Goal: Information Seeking & Learning: Learn about a topic

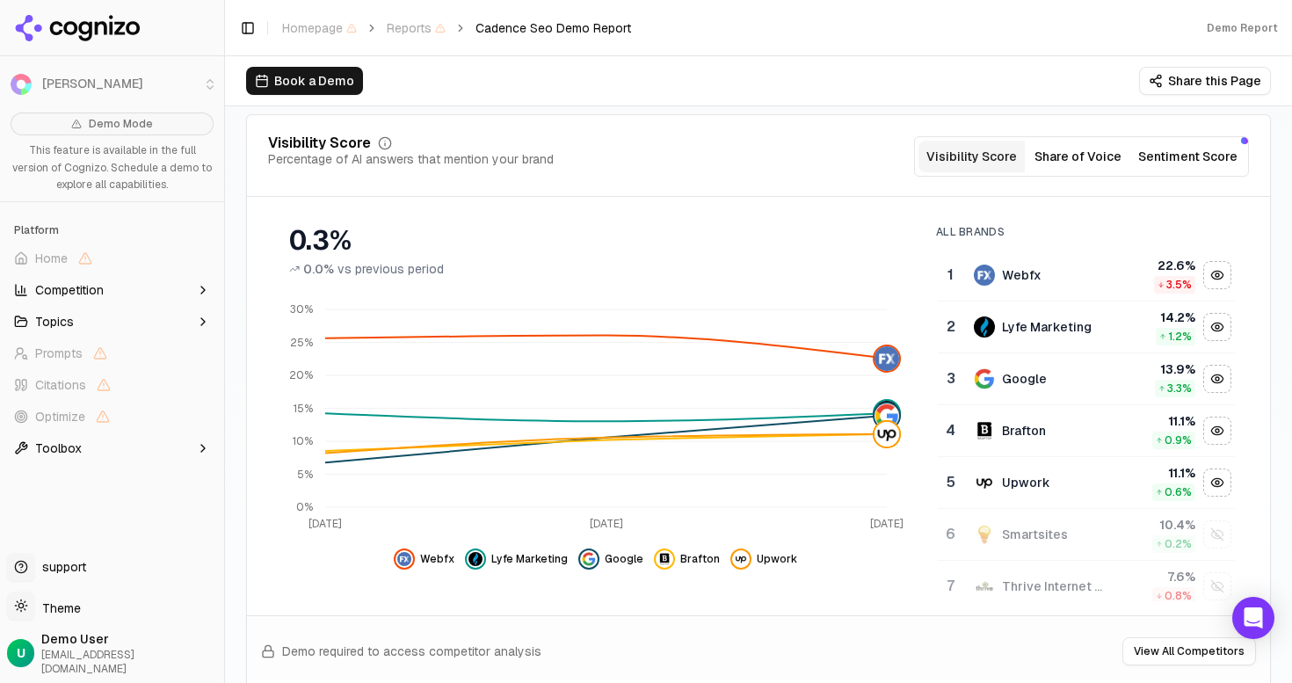
click at [804, 149] on div "Visibility Score Percentage of AI answers that mention your brand Visibility Sc…" at bounding box center [758, 156] width 981 height 40
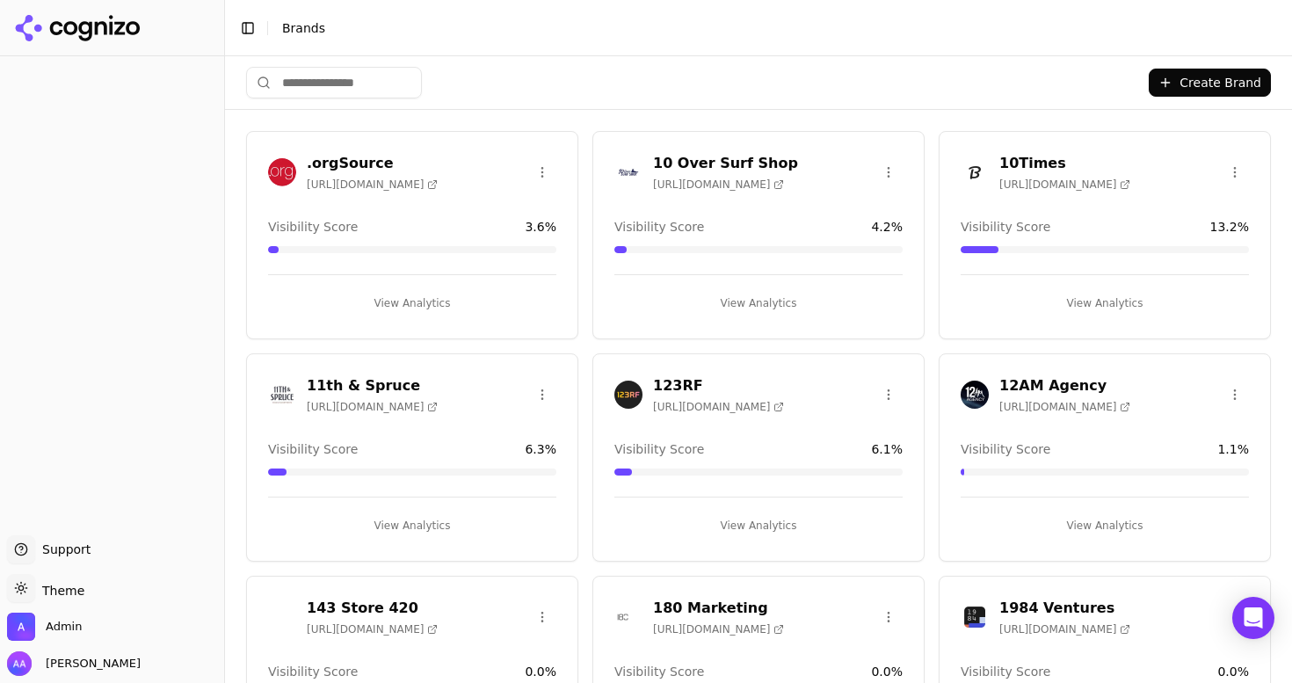
click at [553, 39] on div "Toggle Sidebar Brands" at bounding box center [741, 28] width 1032 height 25
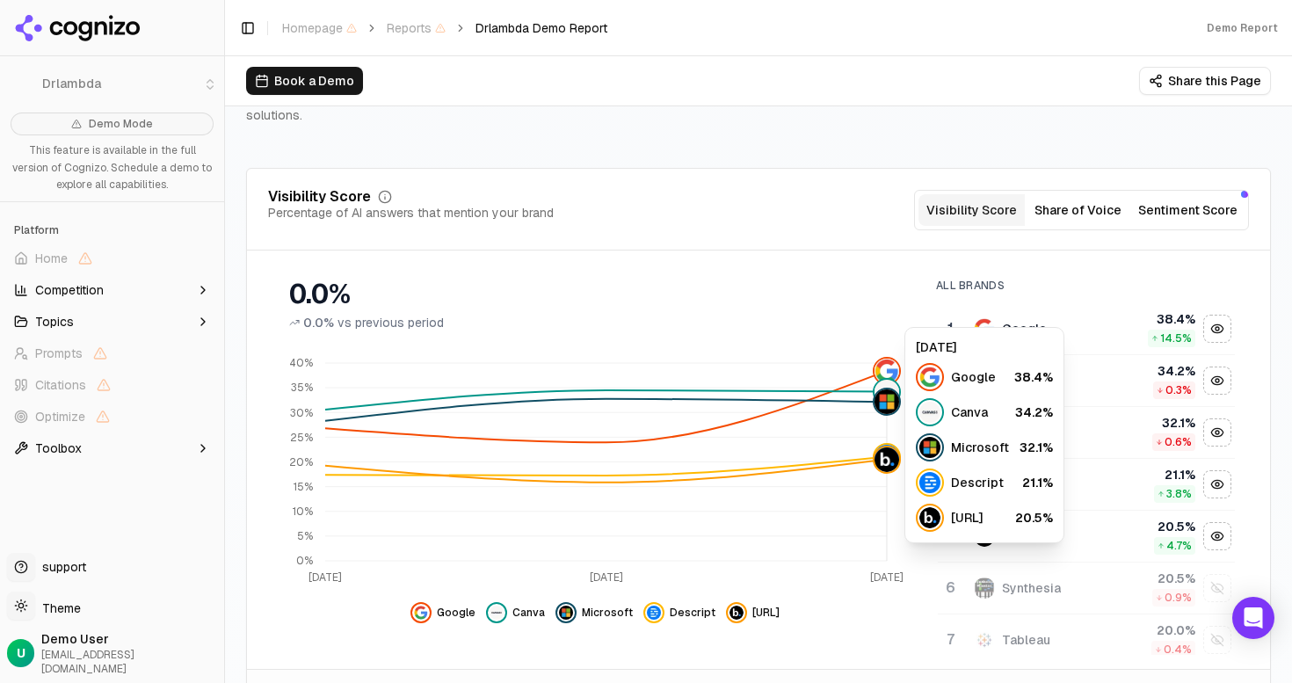
scroll to position [167, 0]
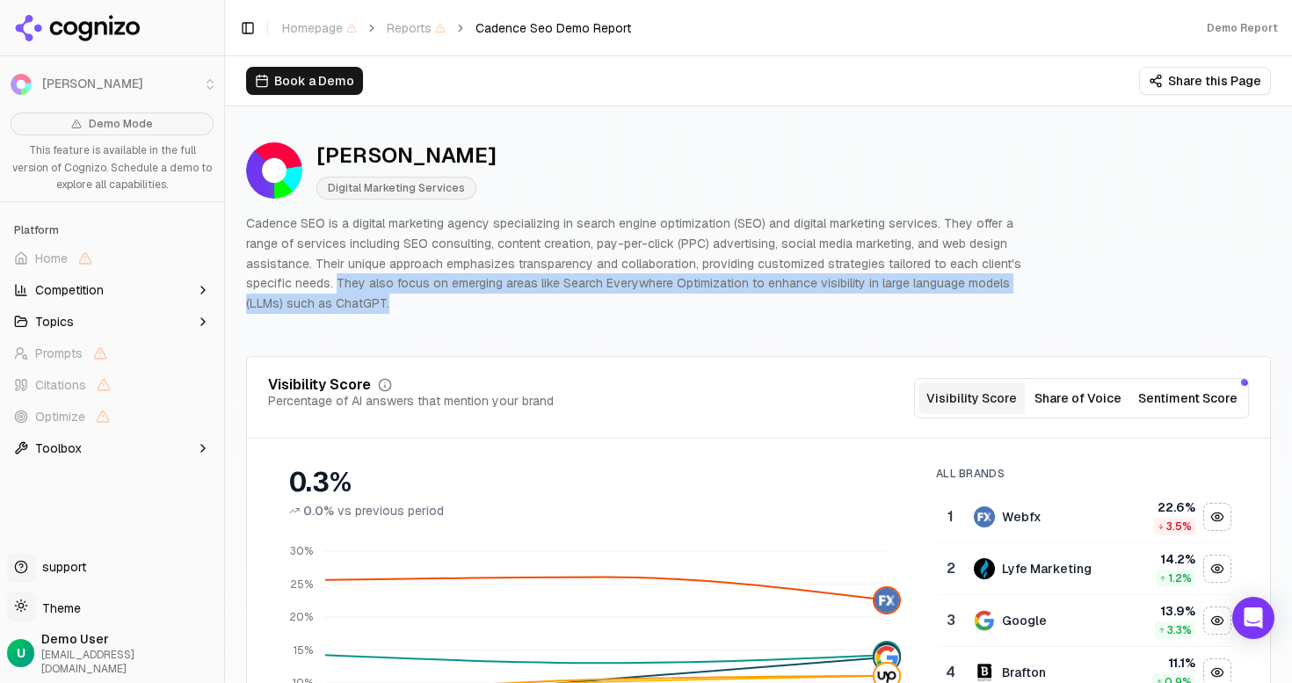
drag, startPoint x: 372, startPoint y: 282, endPoint x: 383, endPoint y: 309, distance: 28.7
click at [383, 309] on p "Cadence SEO is a digital marketing agency specializing in search engine optimiz…" at bounding box center [640, 264] width 788 height 100
click at [491, 307] on p "Cadence SEO is a digital marketing agency specializing in search engine optimiz…" at bounding box center [640, 264] width 788 height 100
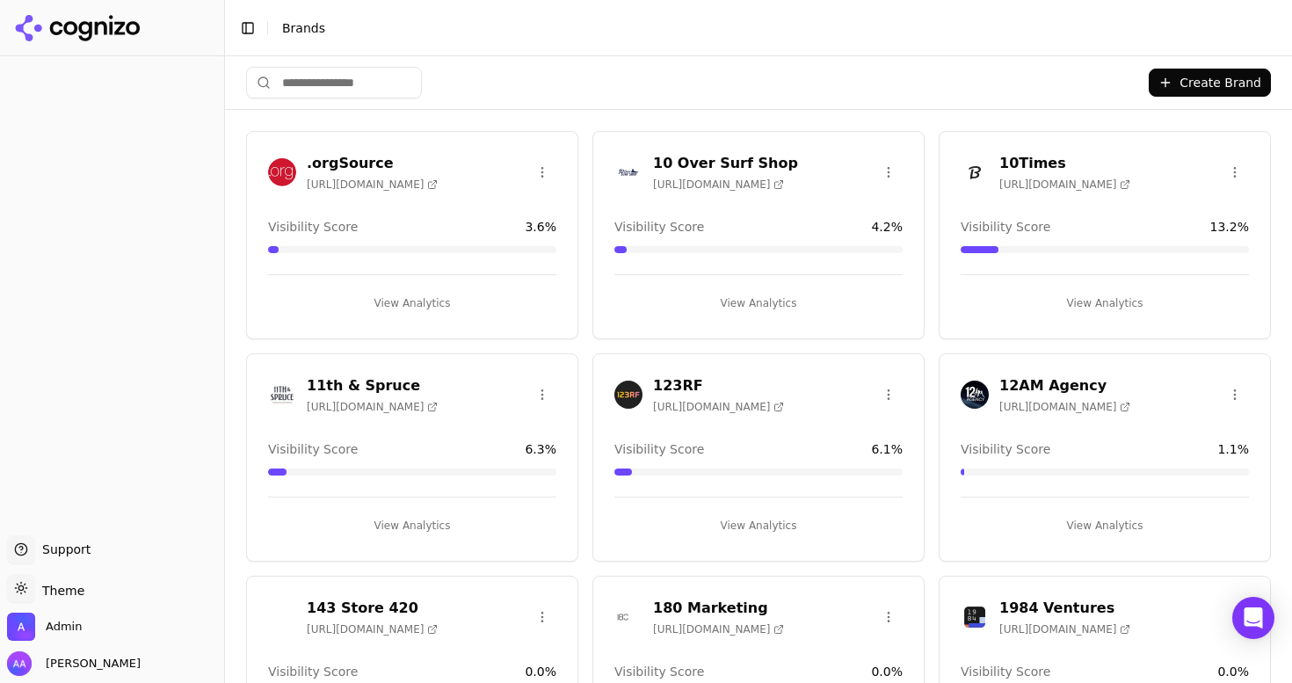
click at [347, 69] on input "search" at bounding box center [334, 83] width 176 height 32
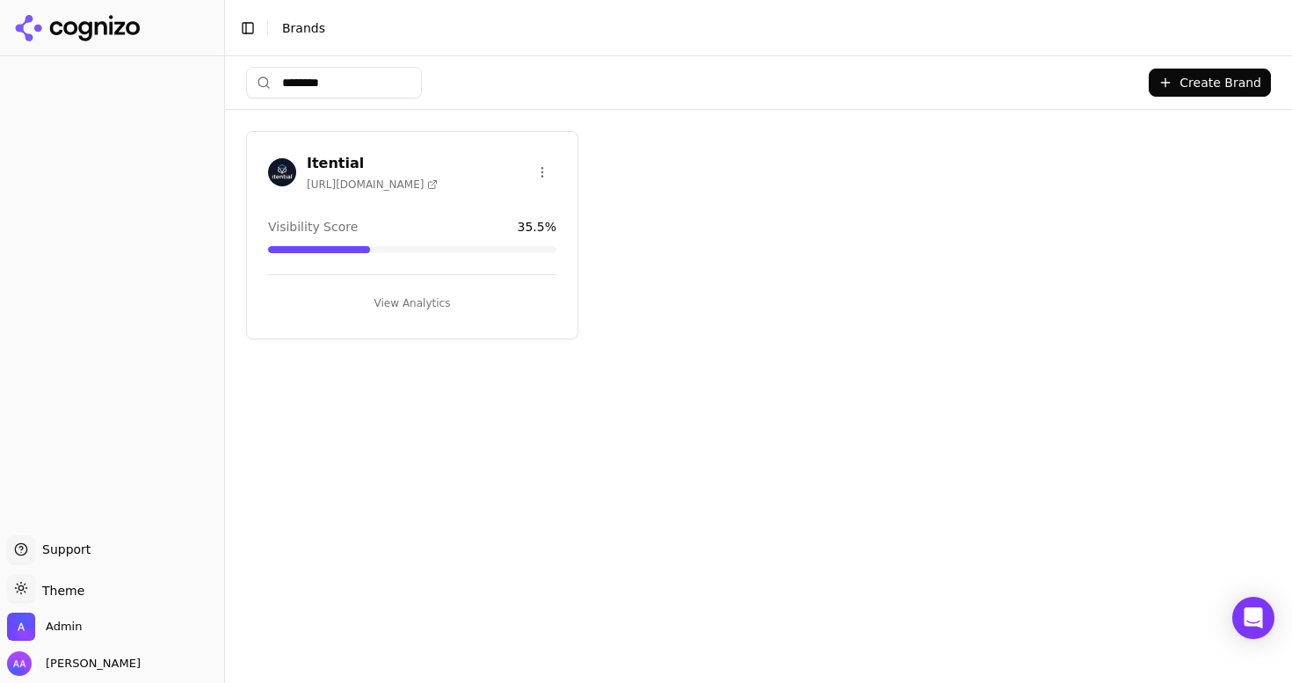
type input "********"
click at [284, 166] on img at bounding box center [282, 172] width 28 height 28
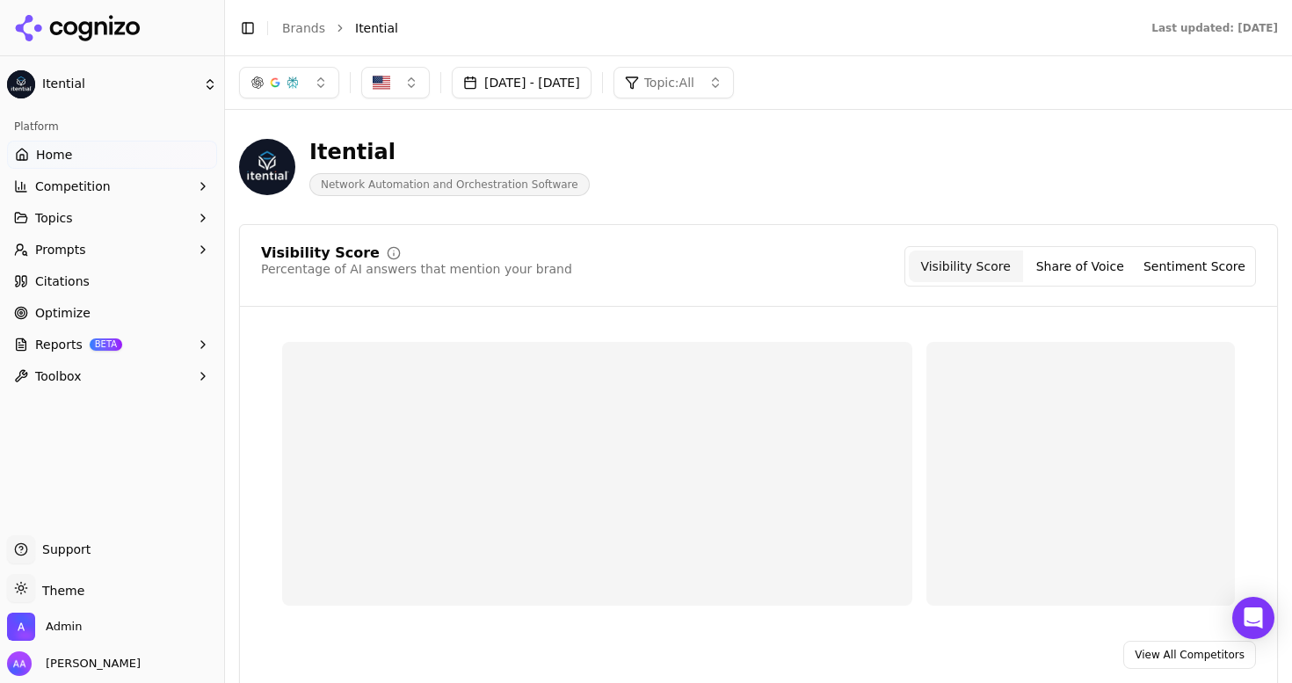
click at [101, 254] on button "Prompts" at bounding box center [112, 250] width 210 height 28
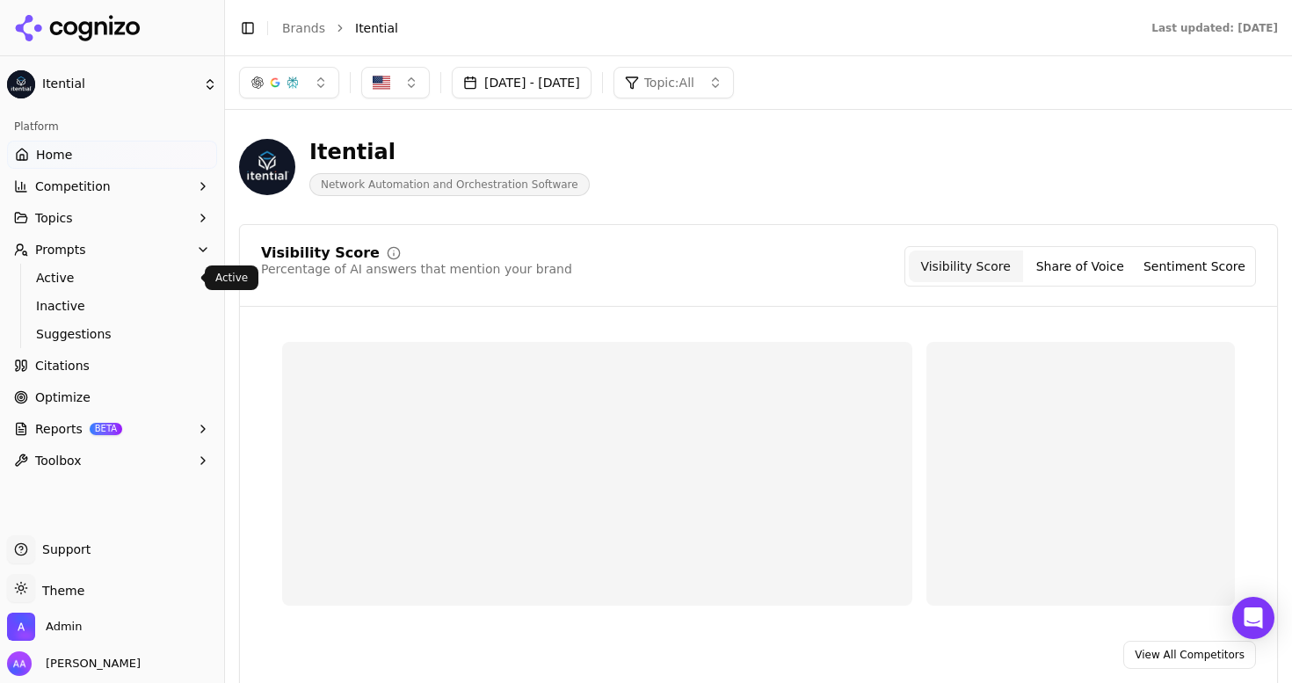
click at [88, 290] on ul "Active Inactive Suggestions" at bounding box center [113, 306] width 186 height 84
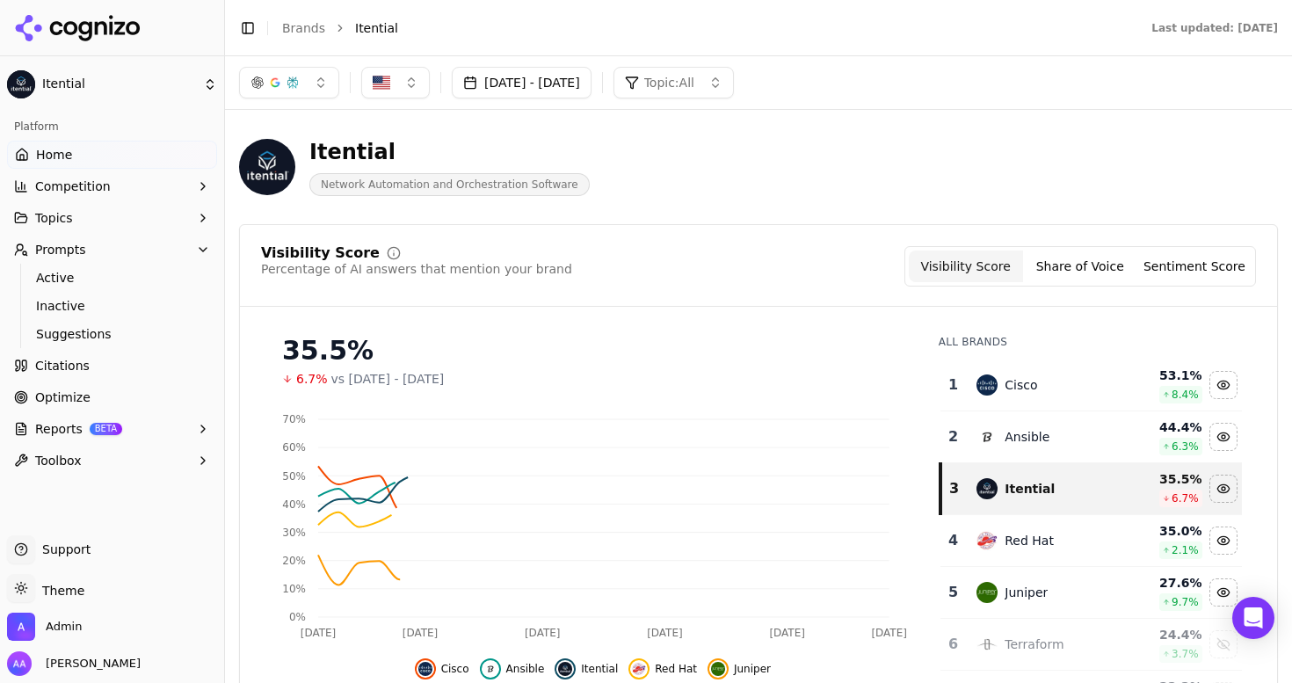
click at [88, 290] on ul "Active Inactive Suggestions" at bounding box center [113, 306] width 186 height 84
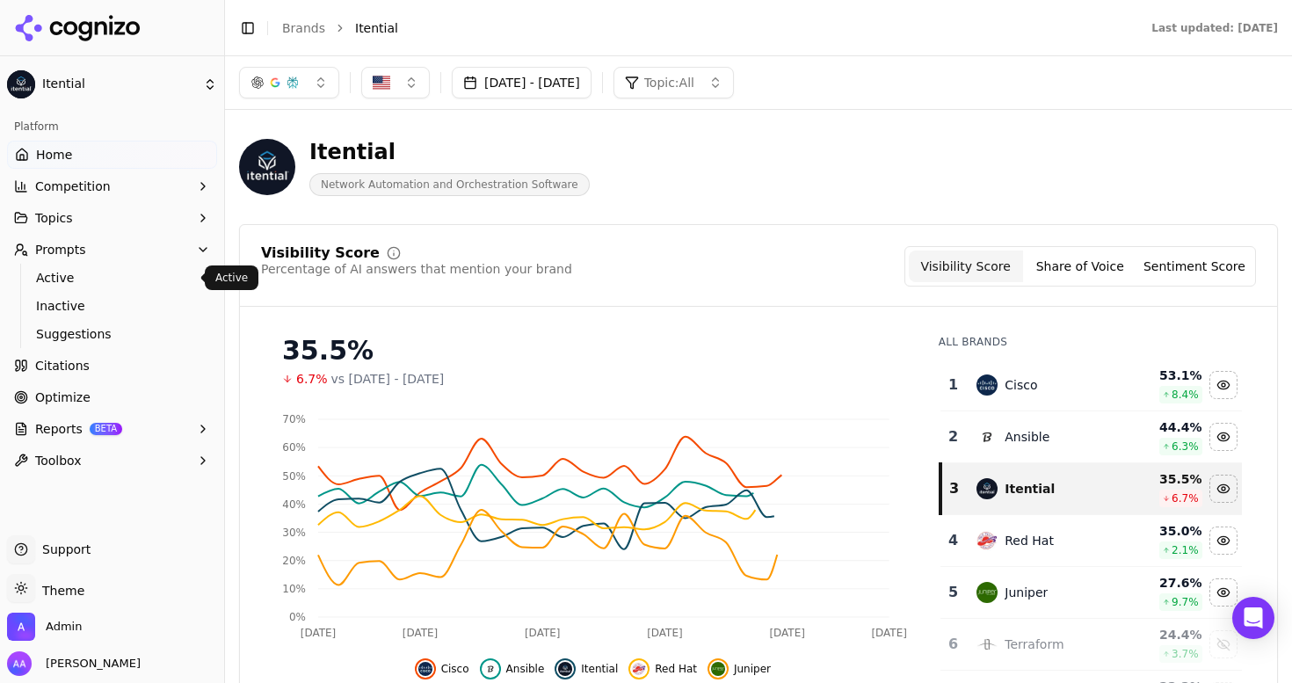
click at [98, 282] on span "Active" at bounding box center [112, 278] width 153 height 18
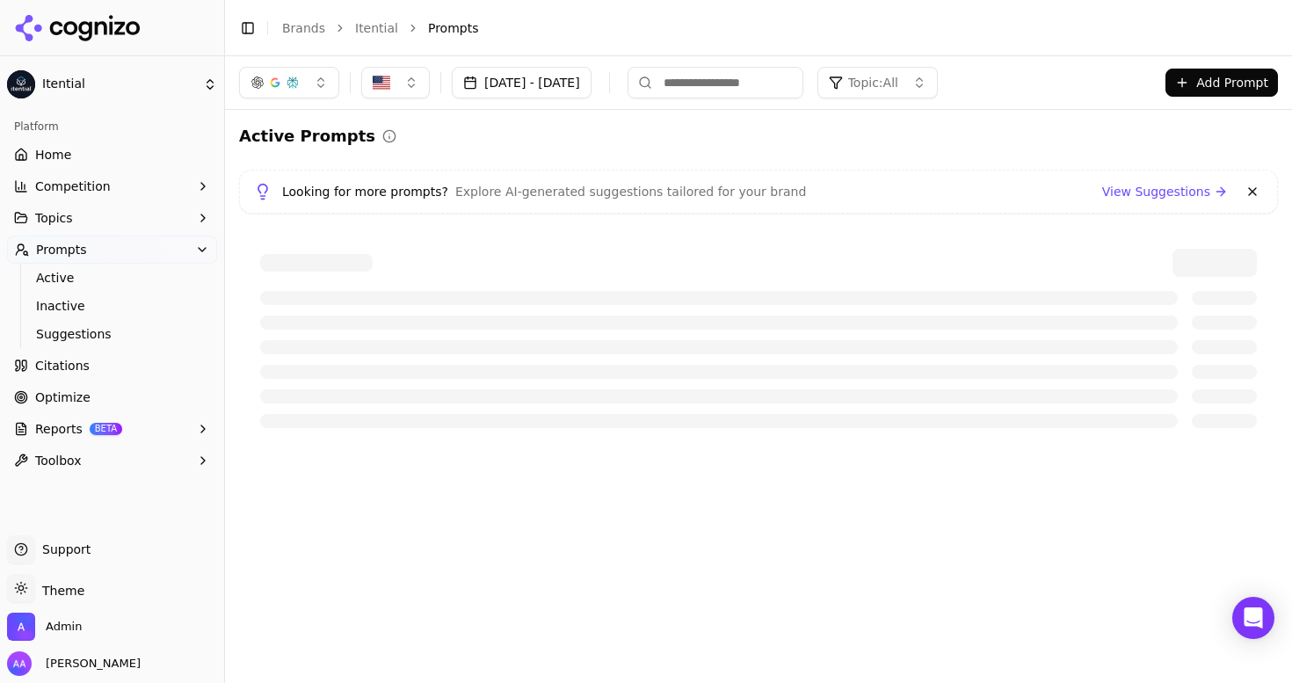
click at [1252, 197] on button at bounding box center [1252, 191] width 21 height 21
click at [899, 82] on div "Topic: All" at bounding box center [863, 83] width 69 height 18
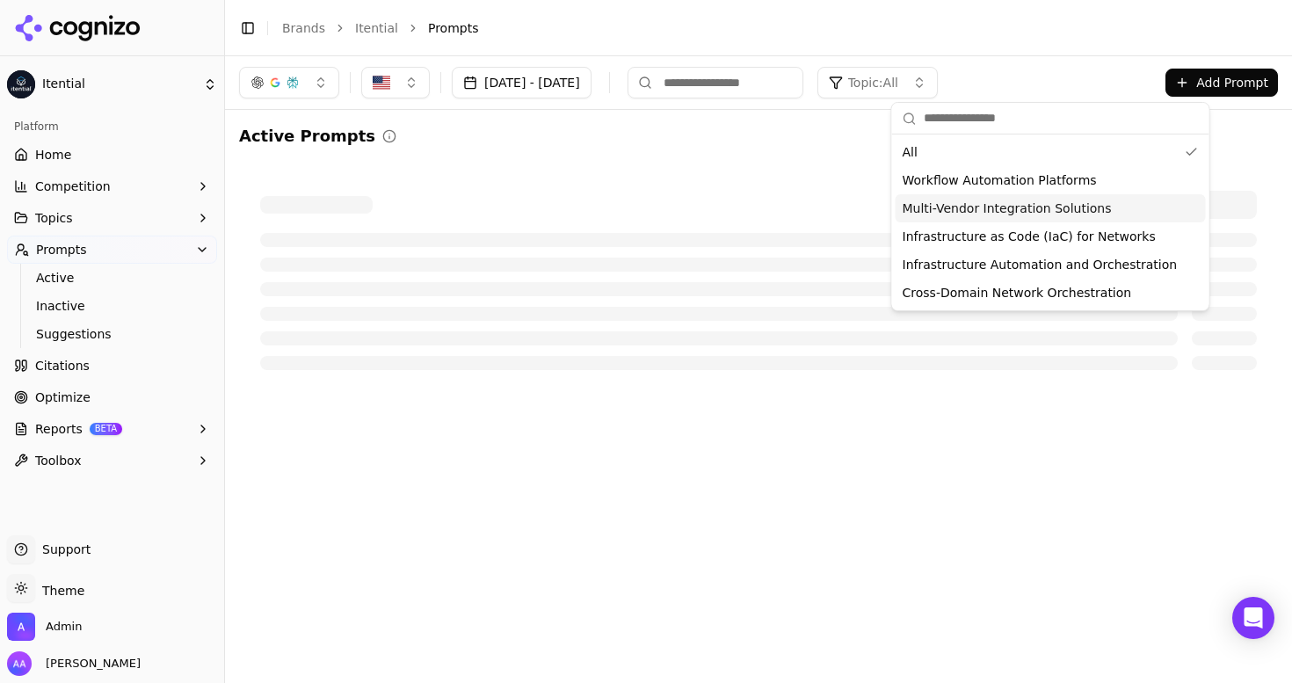
click at [766, 122] on div "Active Prompts Command Palette Search for a command to run..." at bounding box center [758, 257] width 1067 height 295
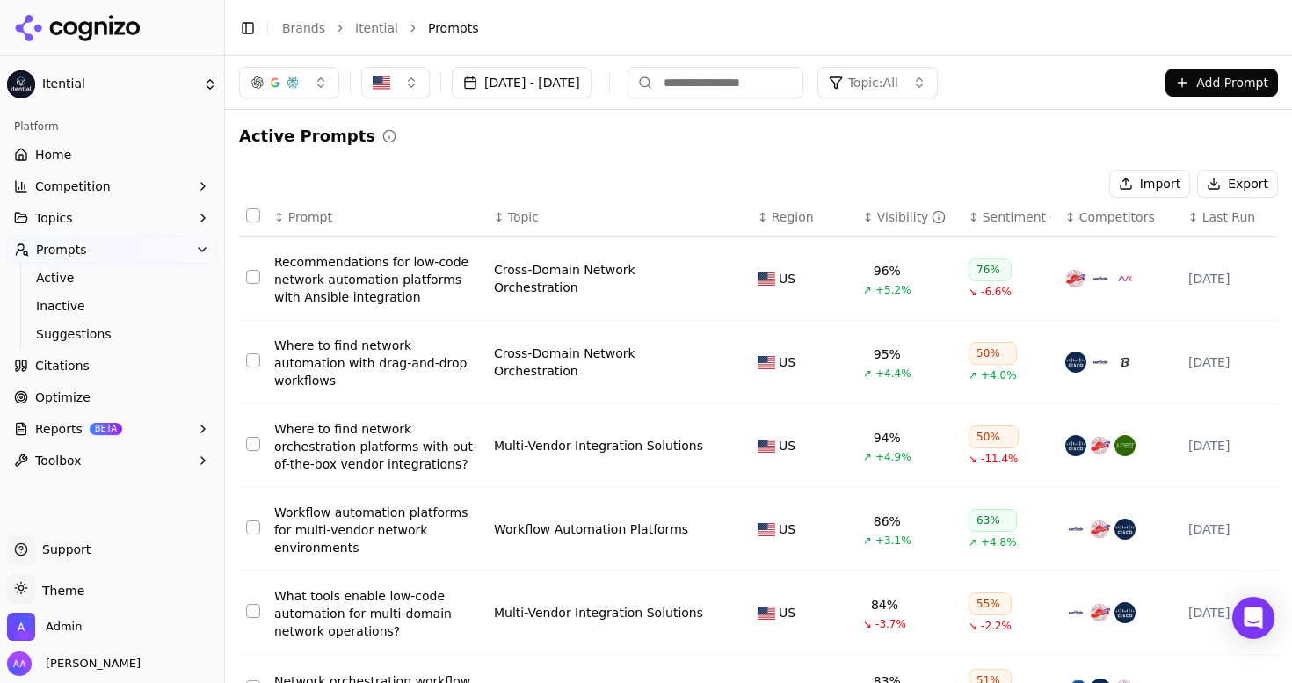
click at [1107, 227] on th "↕ Competitors" at bounding box center [1120, 218] width 123 height 40
click at [1109, 222] on span "Competitors" at bounding box center [1118, 217] width 76 height 18
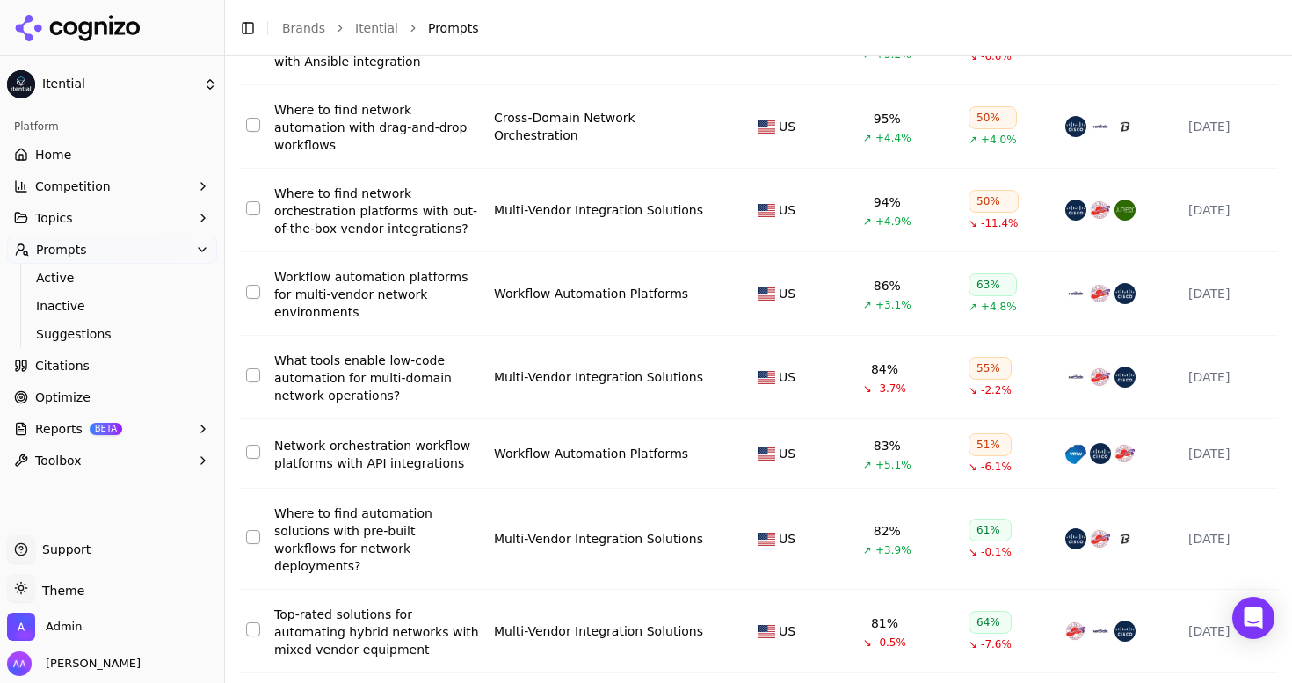
scroll to position [426, 0]
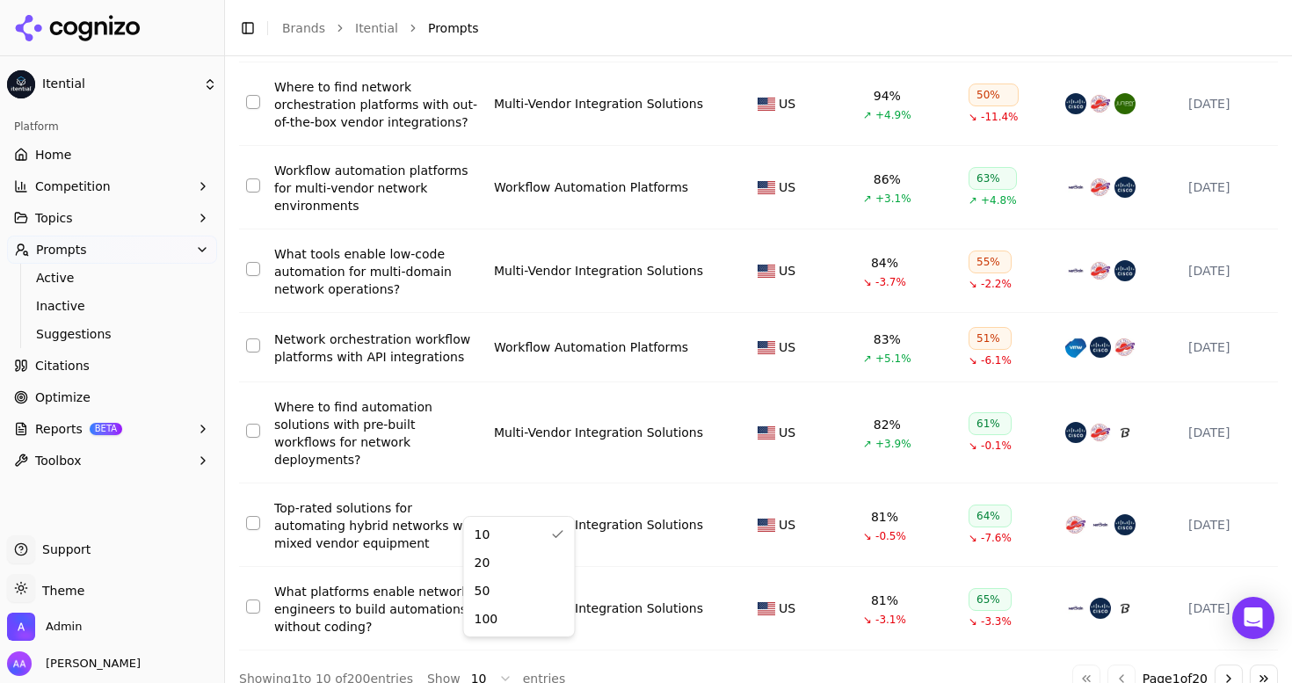
click at [475, 651] on html "Itential Platform Home Competition Topics Prompts Active Inactive Suggestions C…" at bounding box center [646, 341] width 1292 height 683
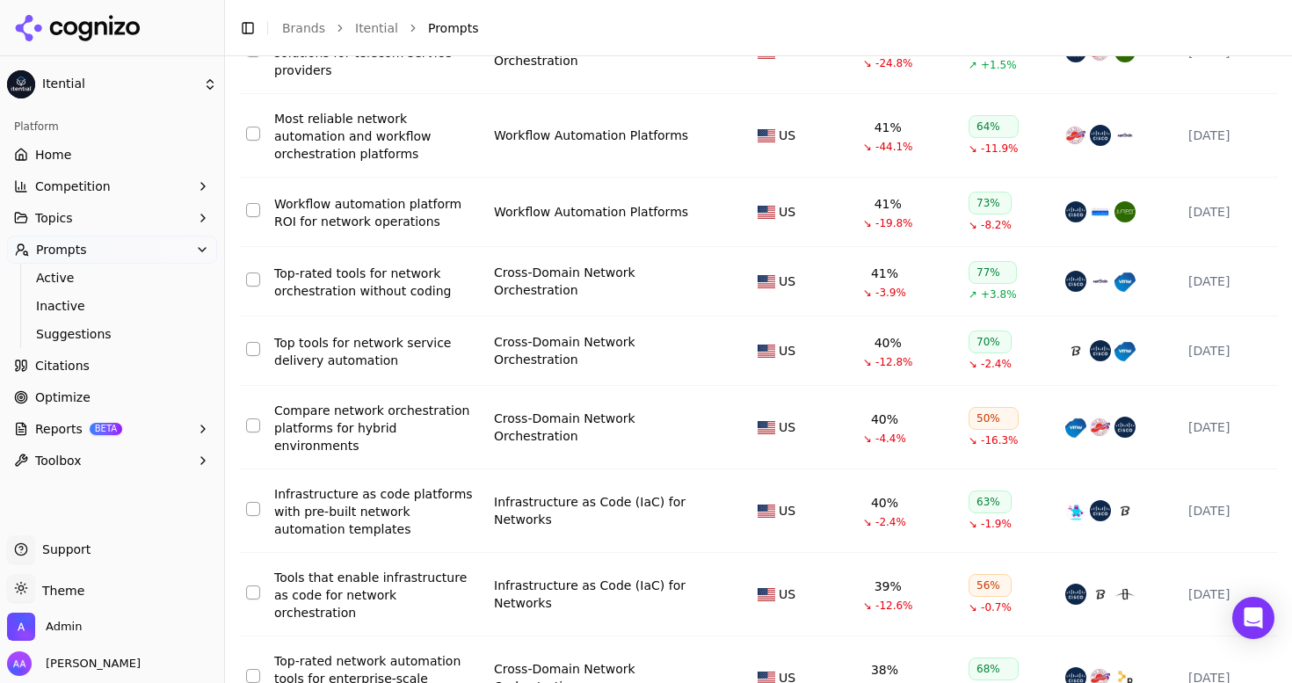
scroll to position [7426, 0]
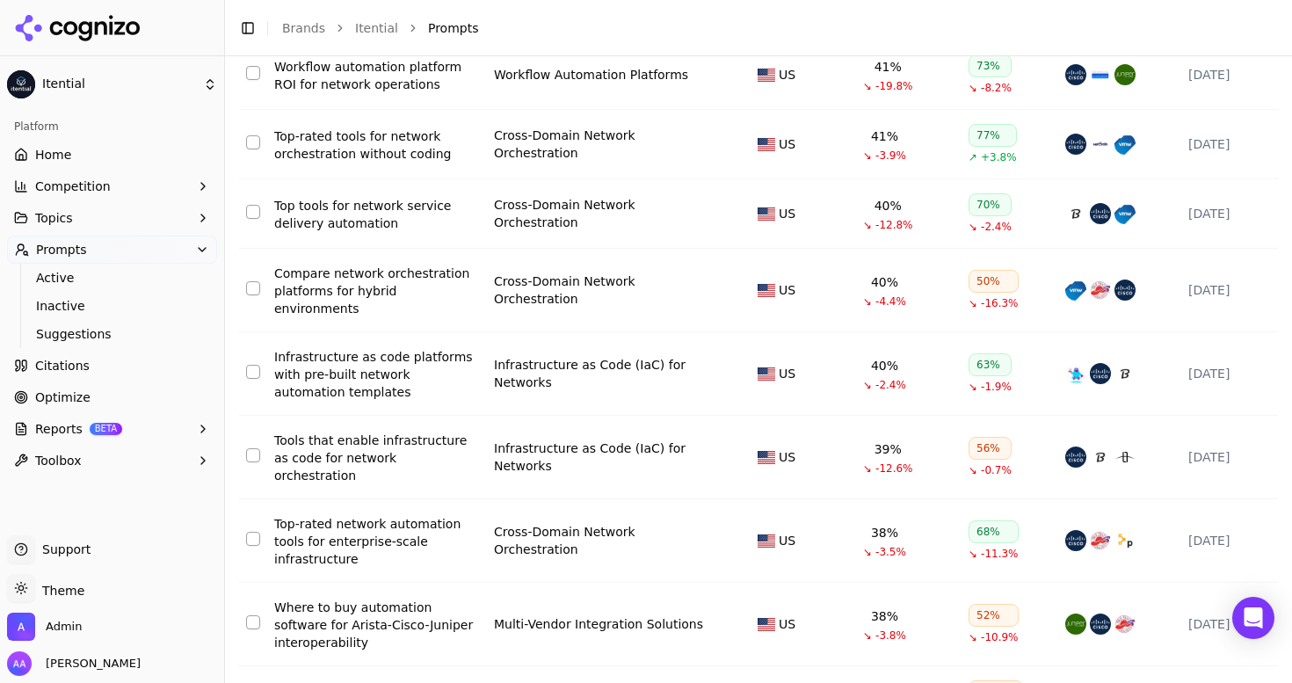
click at [496, 654] on html "Itential Platform Home Competition Topics Prompts Active Inactive Suggestions C…" at bounding box center [646, 341] width 1292 height 683
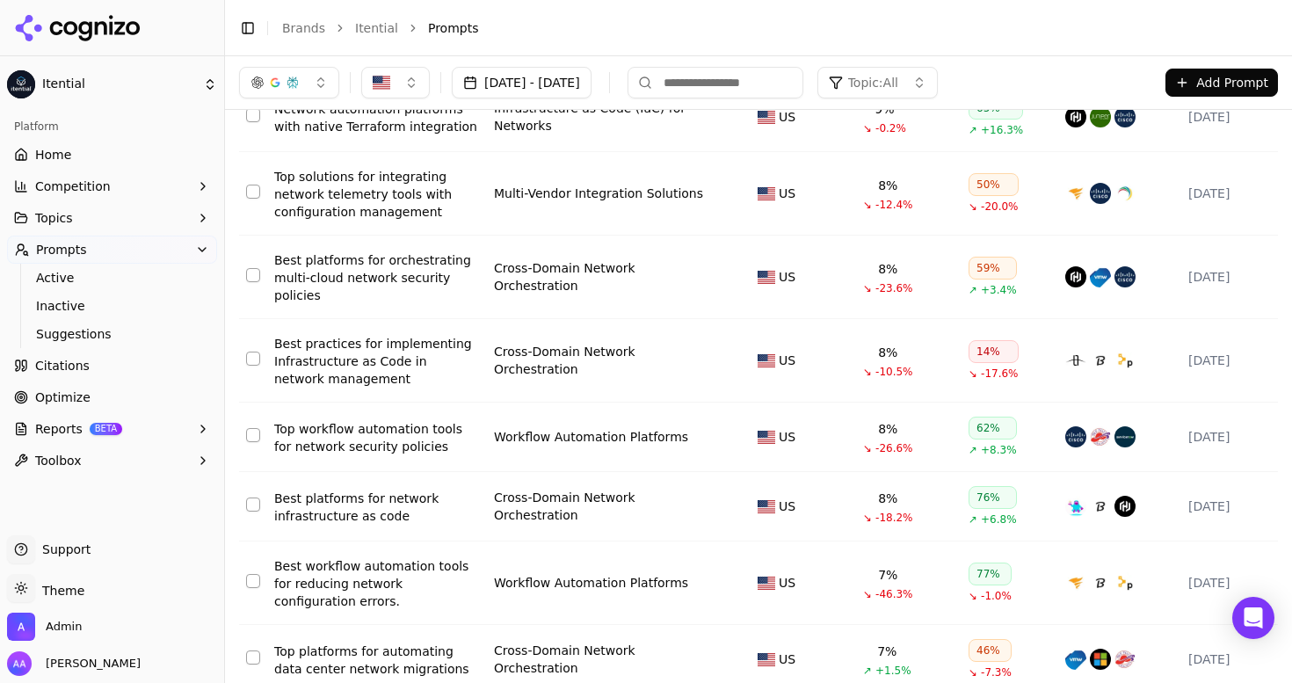
scroll to position [5409, 0]
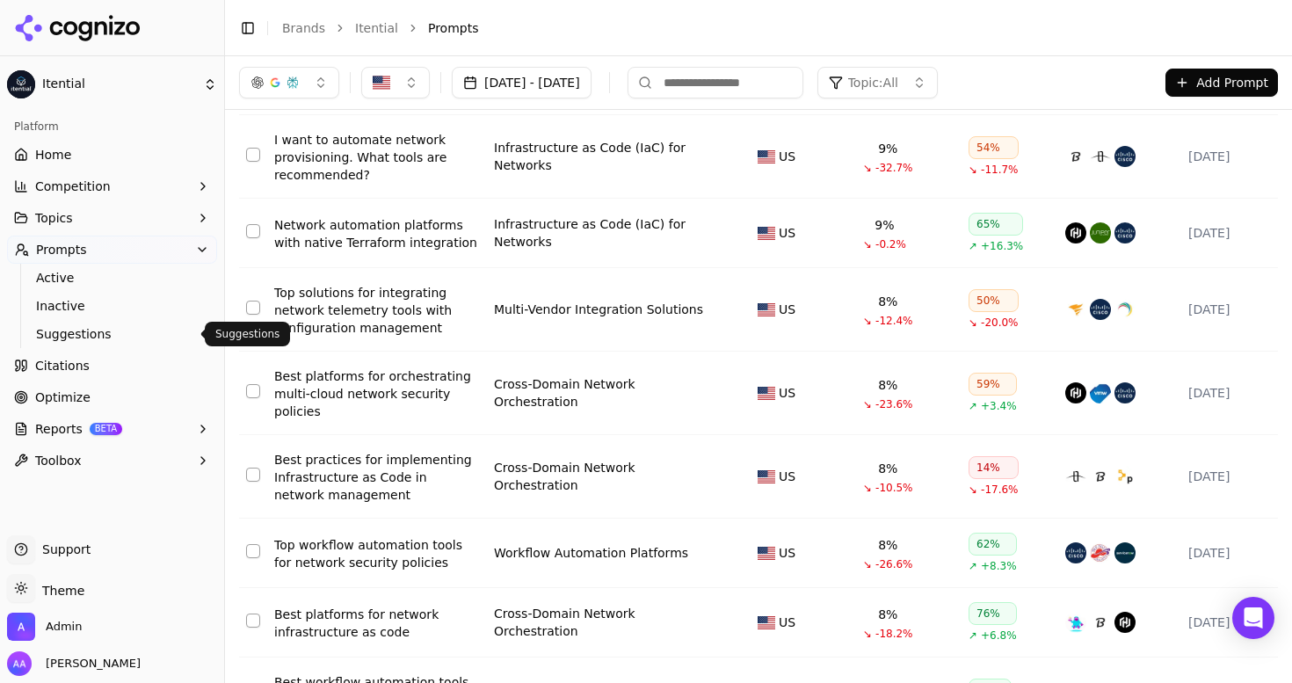
click at [83, 347] on ul "Active Inactive Suggestions" at bounding box center [113, 306] width 186 height 84
click at [89, 343] on link "Suggestions" at bounding box center [112, 334] width 167 height 25
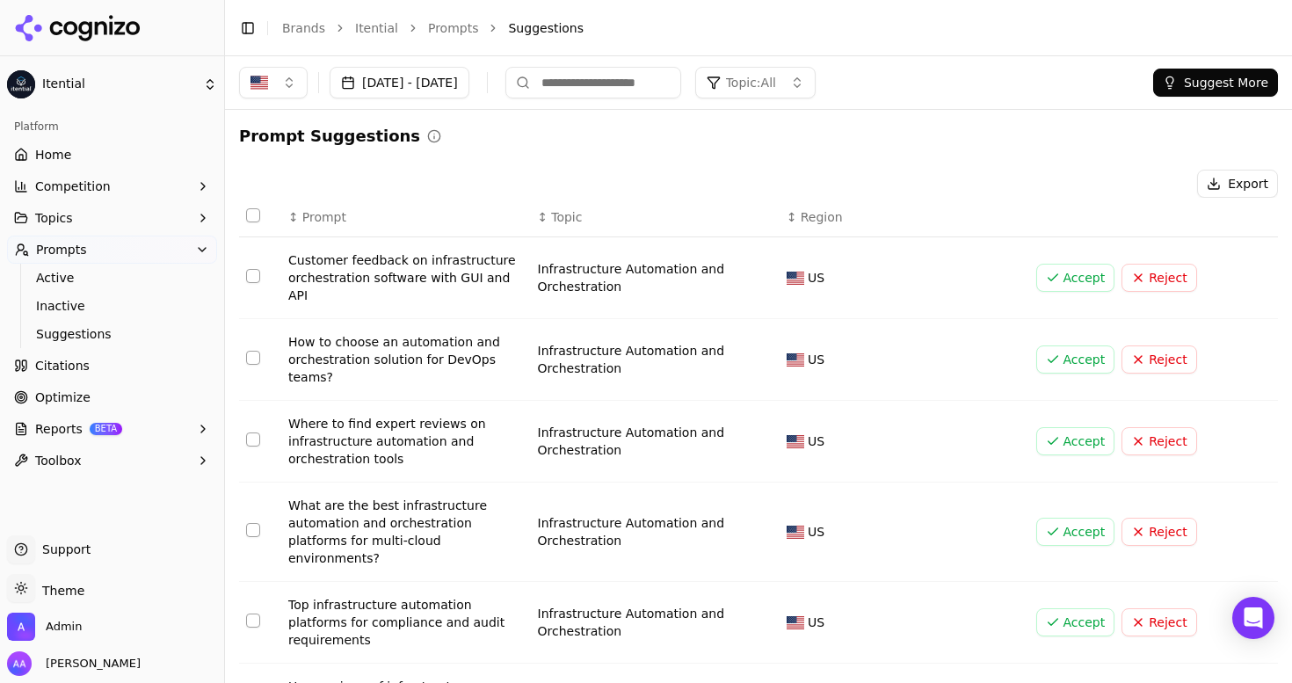
scroll to position [340, 0]
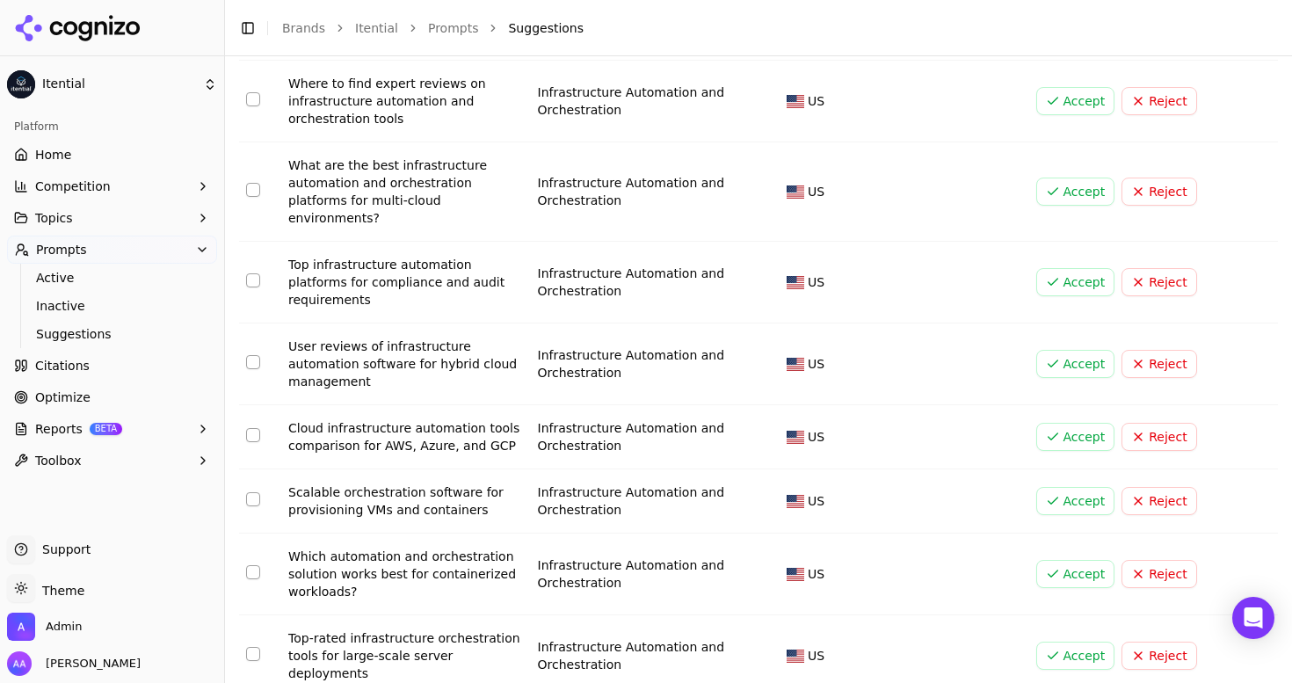
click at [473, 651] on html "Itential Platform Home Competition Topics Prompts Active Inactive Suggestions C…" at bounding box center [646, 341] width 1292 height 683
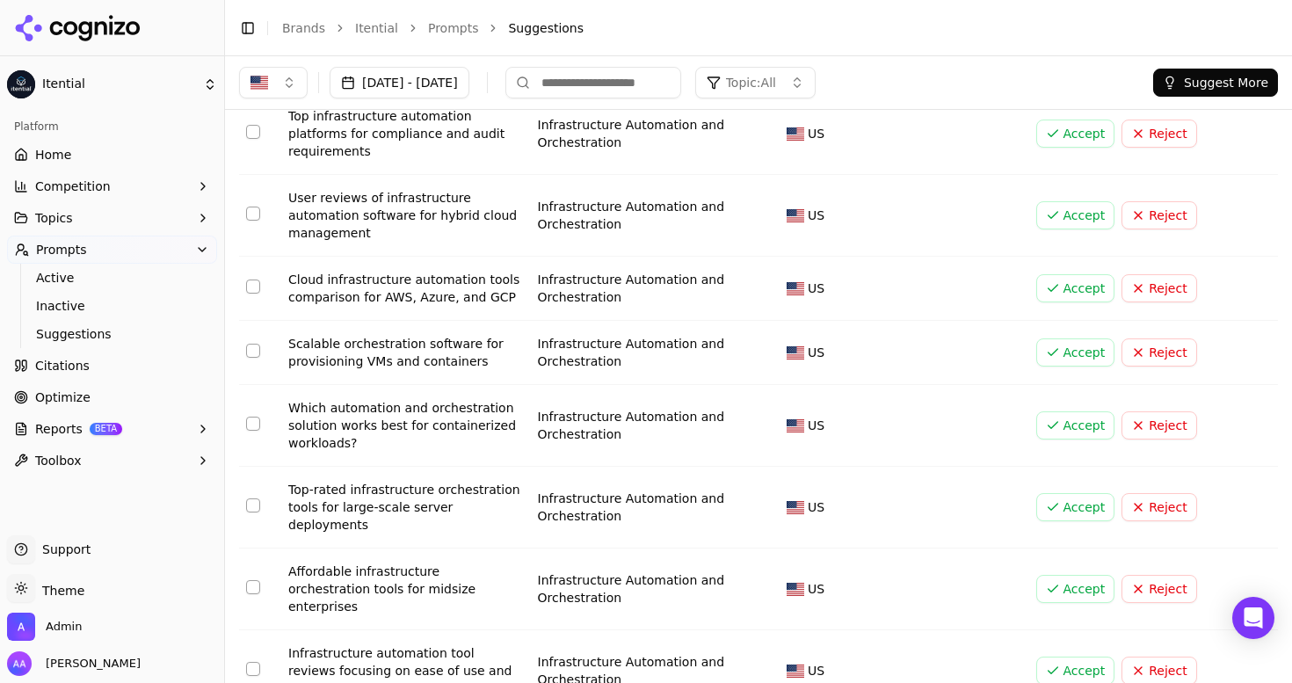
scroll to position [0, 0]
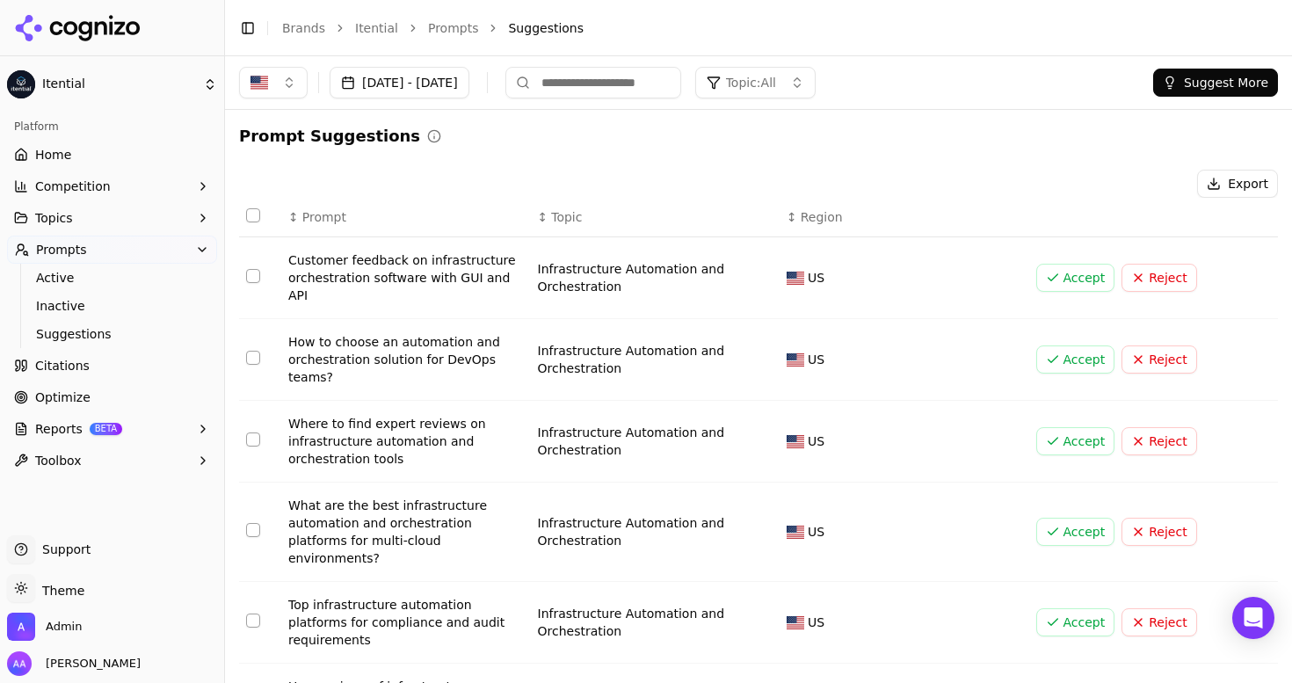
click at [776, 84] on span "Topic: All" at bounding box center [751, 83] width 50 height 18
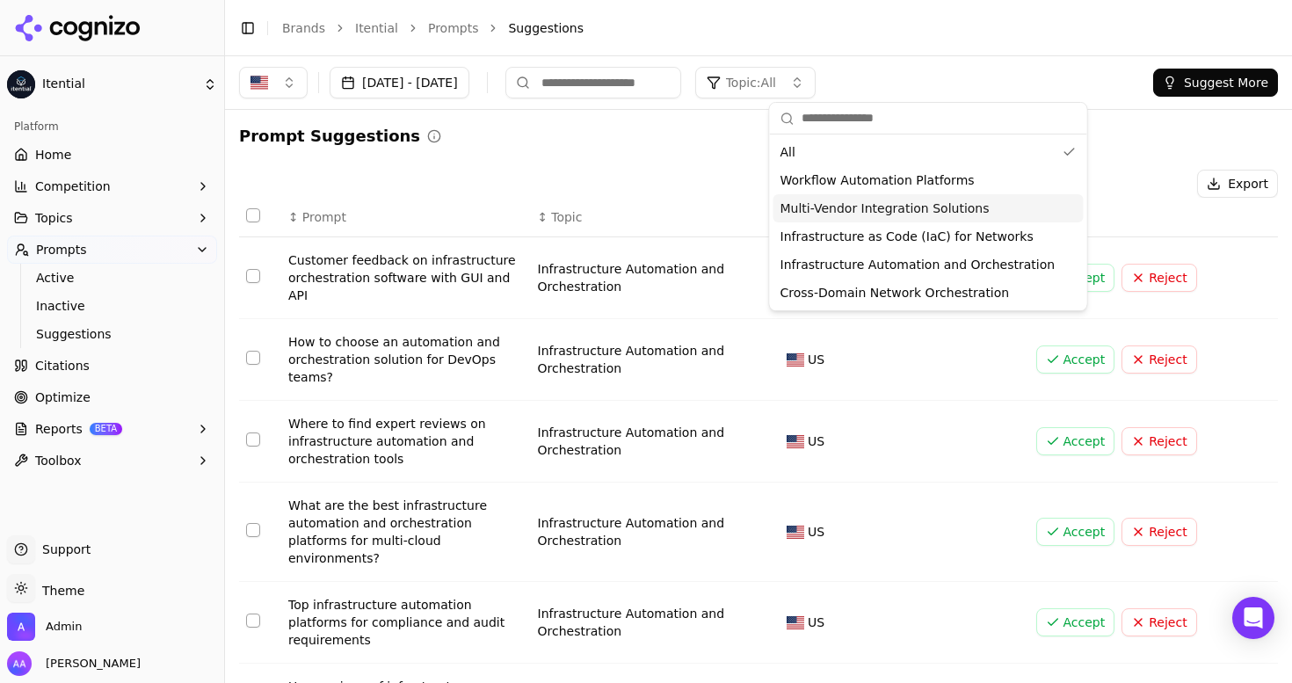
click at [1219, 91] on button "Suggest More" at bounding box center [1215, 83] width 125 height 28
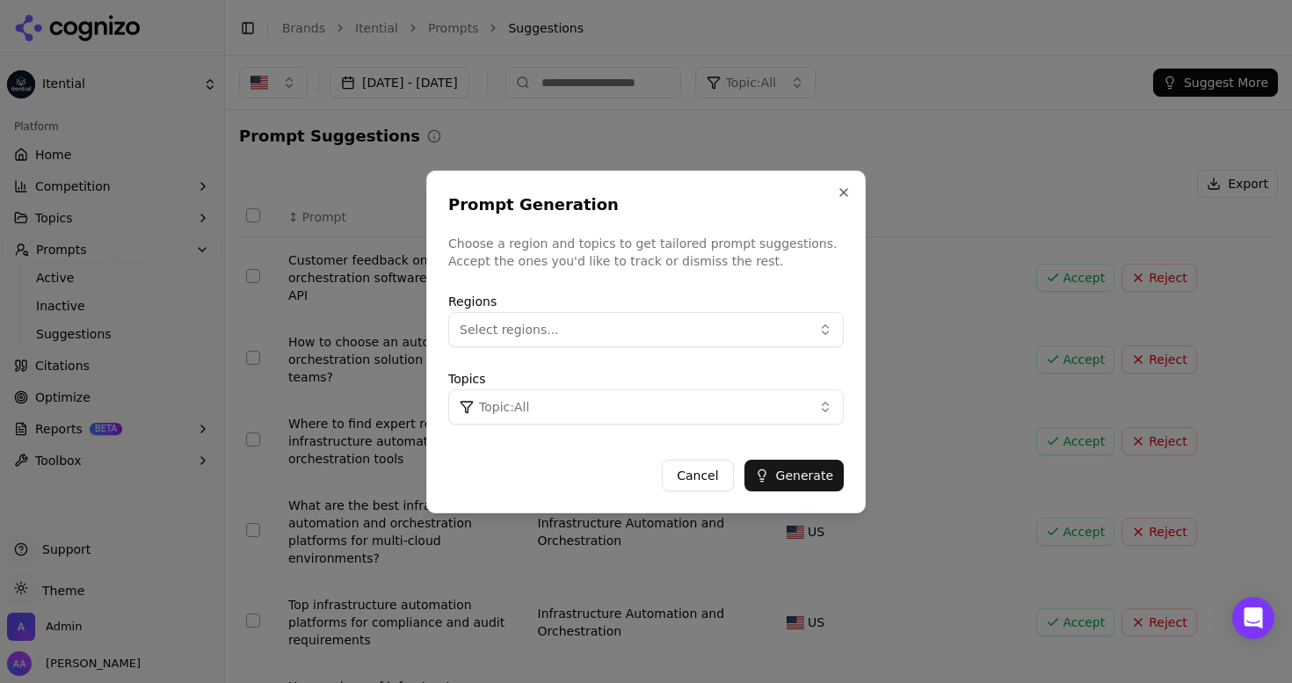
click at [680, 409] on button "Topic: All" at bounding box center [646, 406] width 396 height 35
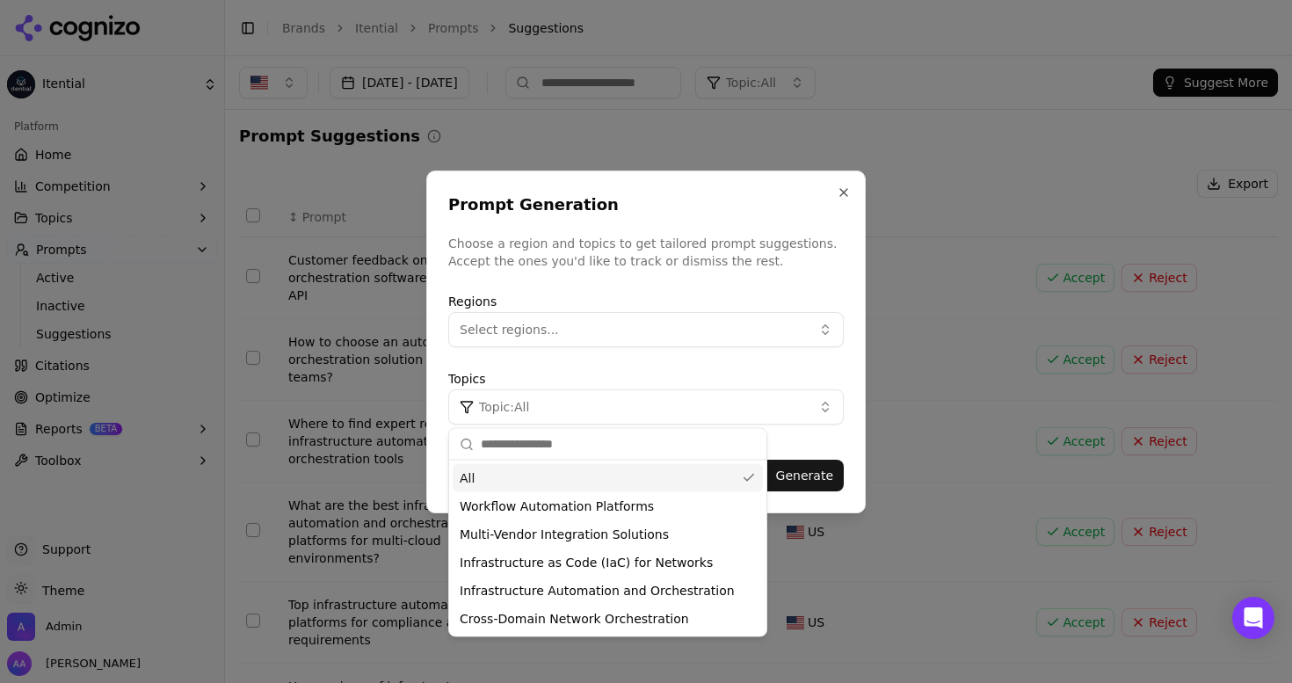
click at [599, 476] on div "All" at bounding box center [608, 478] width 310 height 28
click at [658, 467] on div "All" at bounding box center [608, 478] width 310 height 28
click at [805, 480] on button "Generate" at bounding box center [794, 476] width 99 height 32
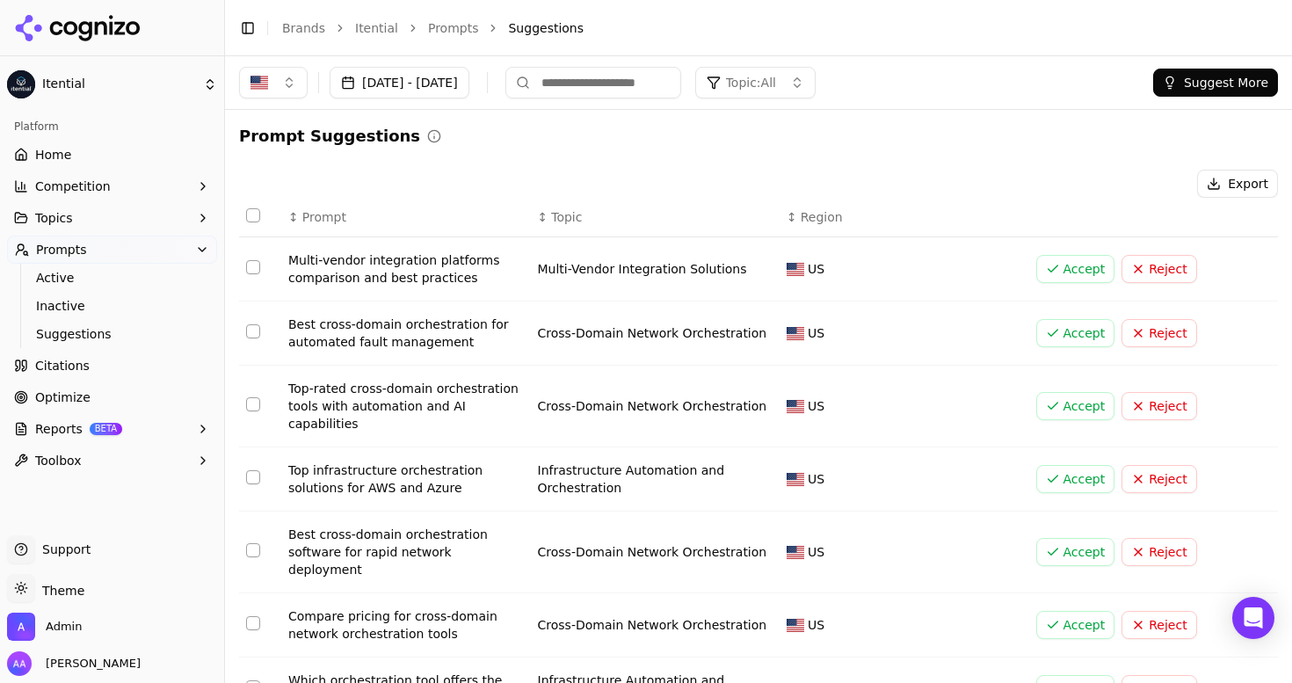
click at [651, 142] on div "Prompt Suggestions" at bounding box center [758, 136] width 1039 height 25
click at [816, 86] on button "Topic: All" at bounding box center [755, 83] width 120 height 32
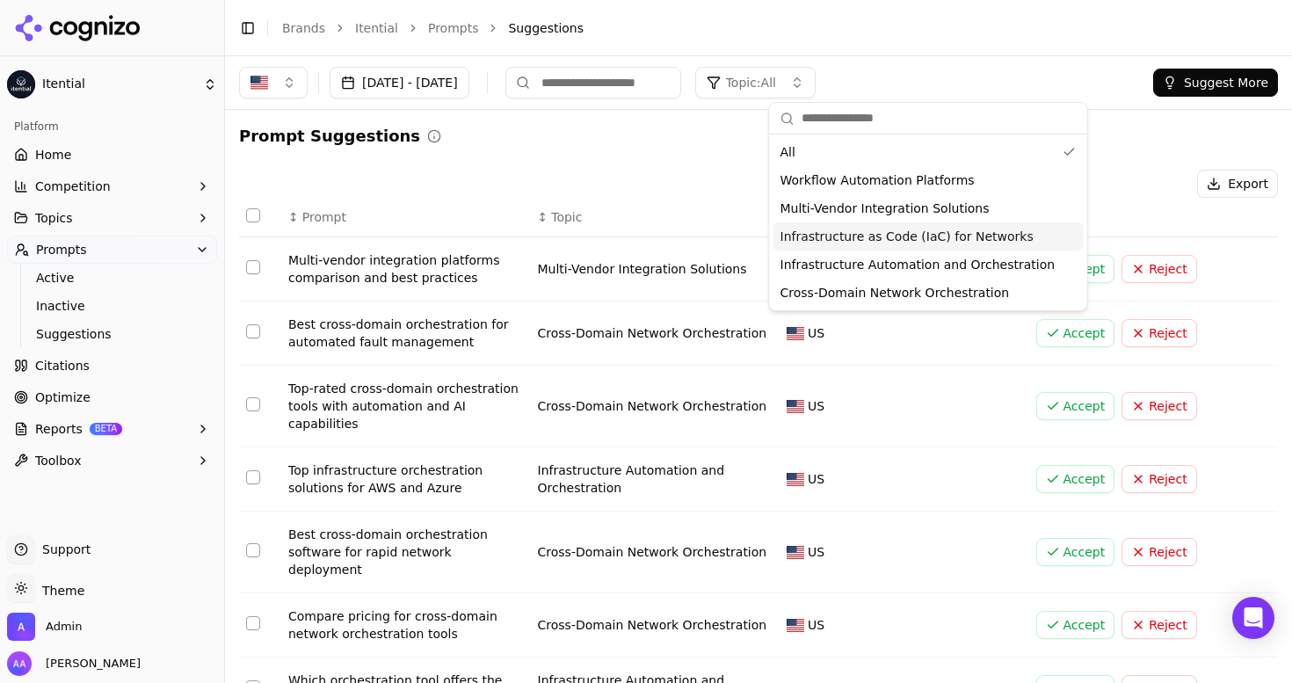
click at [863, 233] on span "Infrastructure as Code (IaC) for Networks" at bounding box center [907, 237] width 253 height 18
click at [830, 182] on span "Workflow Automation Platforms" at bounding box center [878, 180] width 194 height 18
click at [840, 238] on span "Infrastructure as Code (IaC) for Networks" at bounding box center [907, 237] width 253 height 18
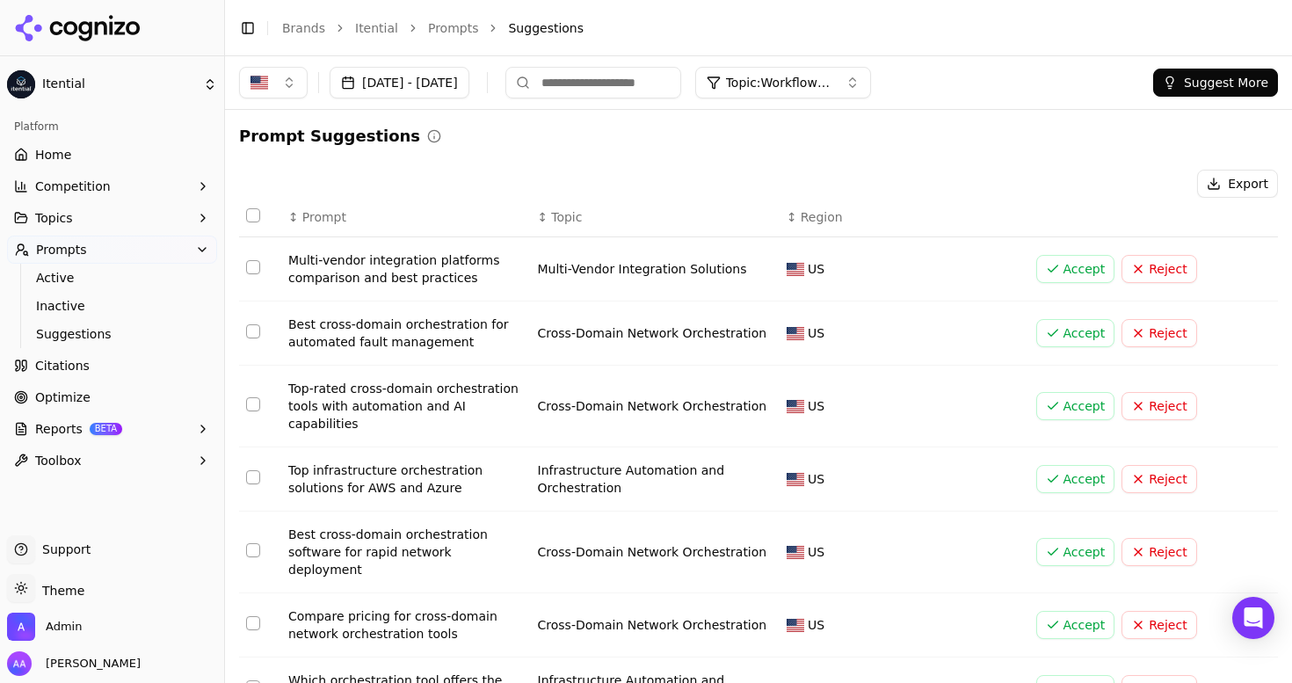
click at [251, 266] on button "Select row 1" at bounding box center [253, 267] width 14 height 14
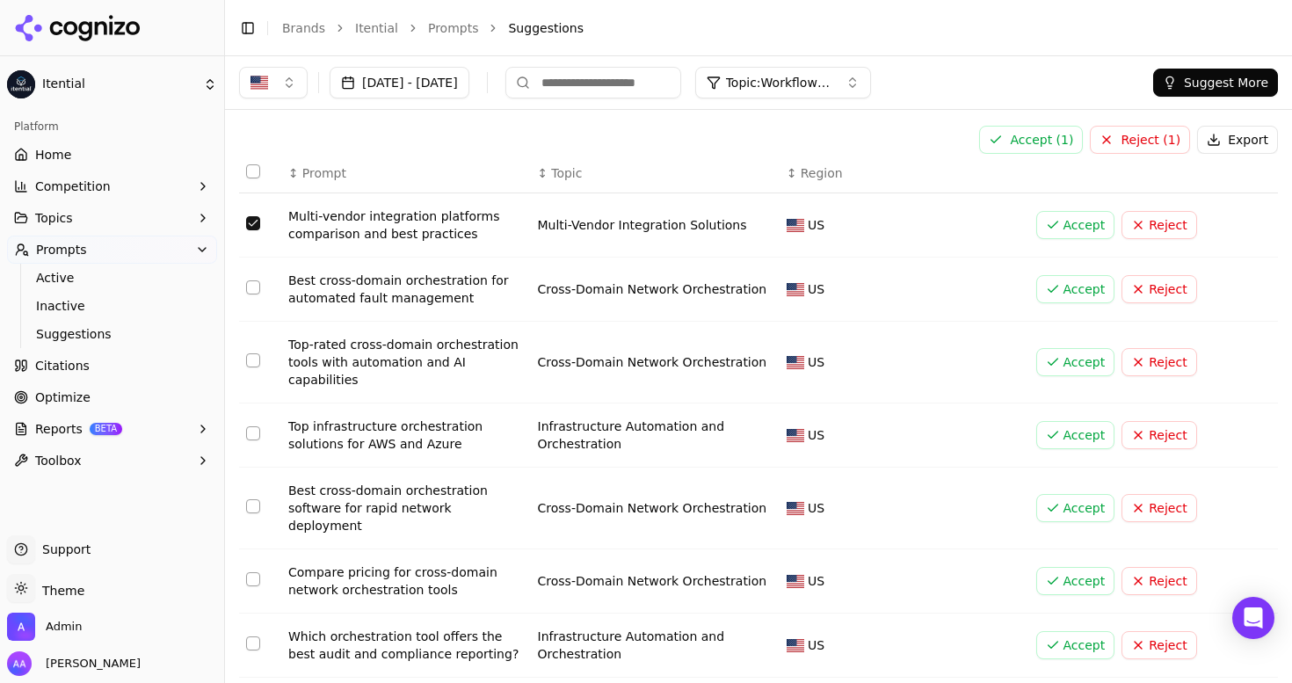
scroll to position [46, 0]
click at [248, 352] on button "Select row 3" at bounding box center [253, 359] width 14 height 14
click at [255, 289] on button "Select row 2" at bounding box center [253, 286] width 14 height 14
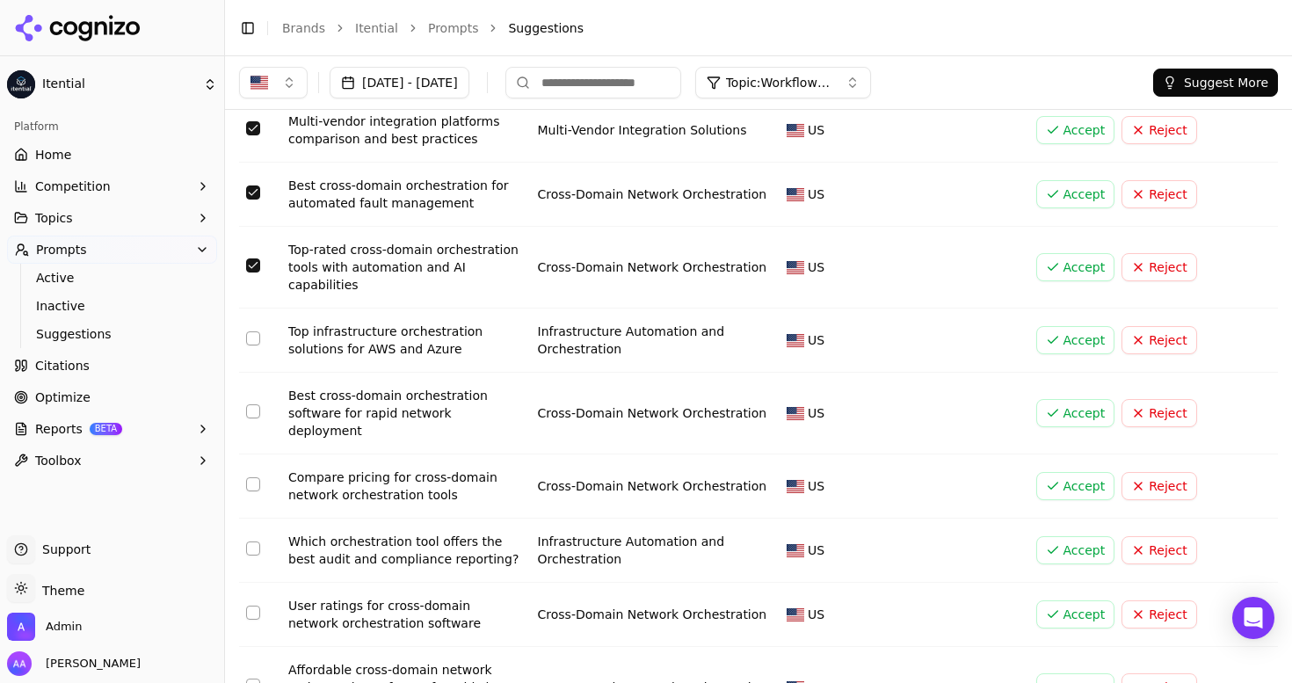
scroll to position [142, 0]
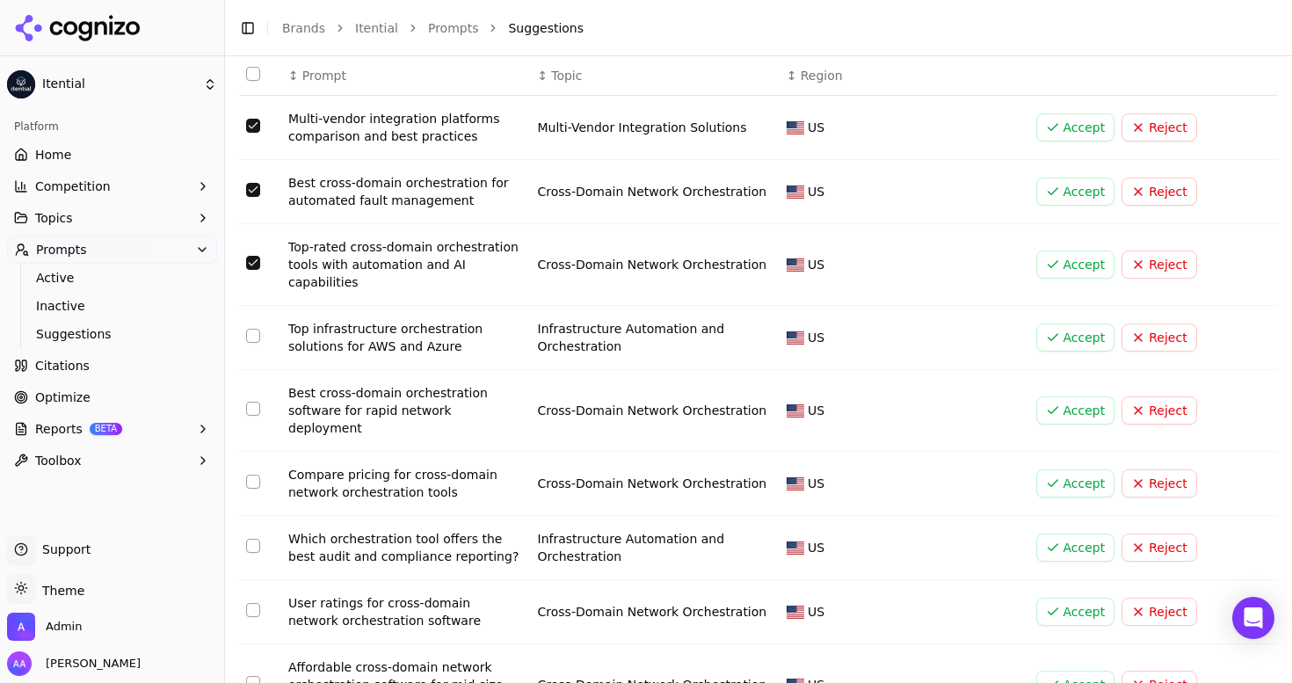
click at [254, 402] on button "Select row 5" at bounding box center [253, 409] width 14 height 14
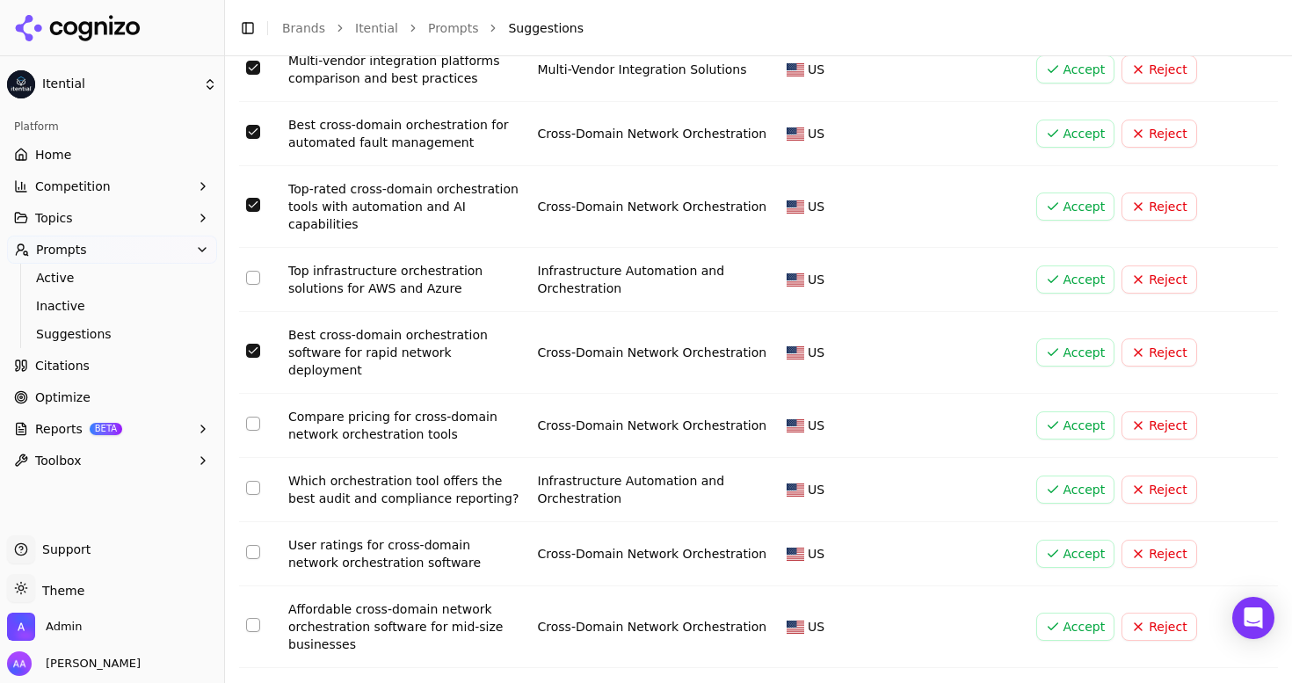
scroll to position [241, 0]
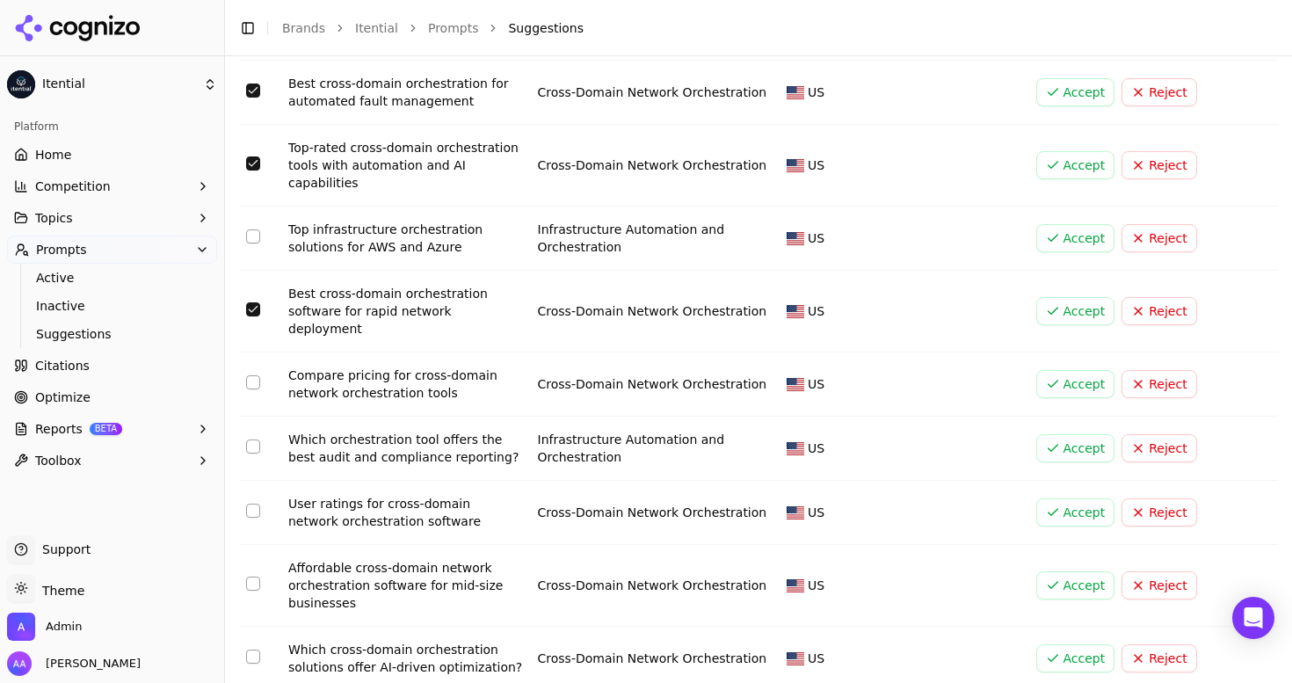
click at [244, 481] on td "Data table" at bounding box center [260, 513] width 42 height 64
click at [252, 504] on button "Select row 8" at bounding box center [253, 511] width 14 height 14
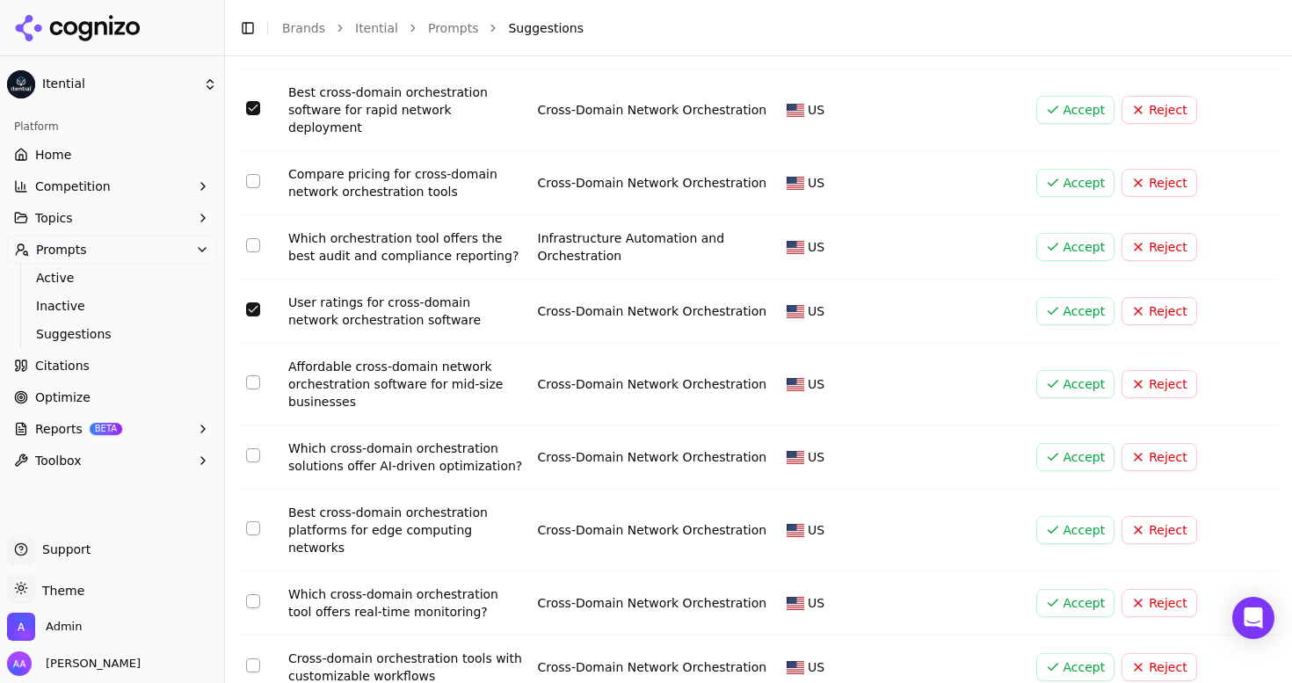
scroll to position [445, 0]
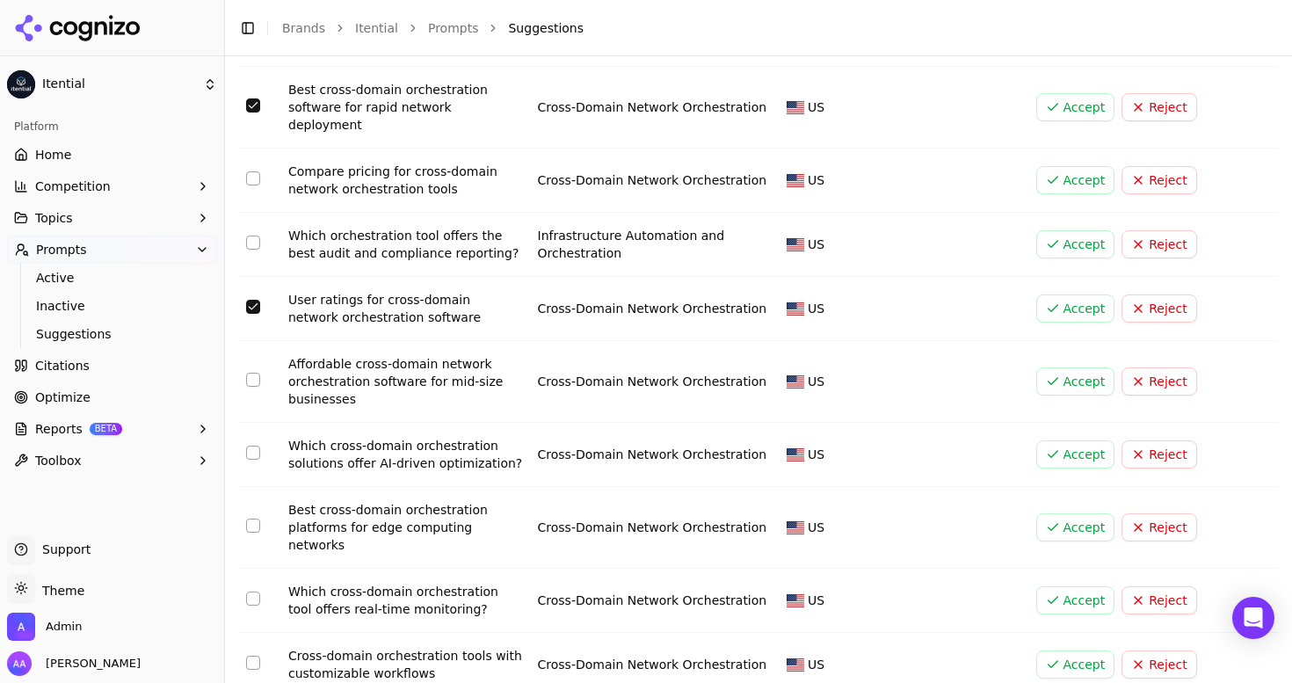
click at [256, 446] on button "Select row 10" at bounding box center [253, 453] width 14 height 14
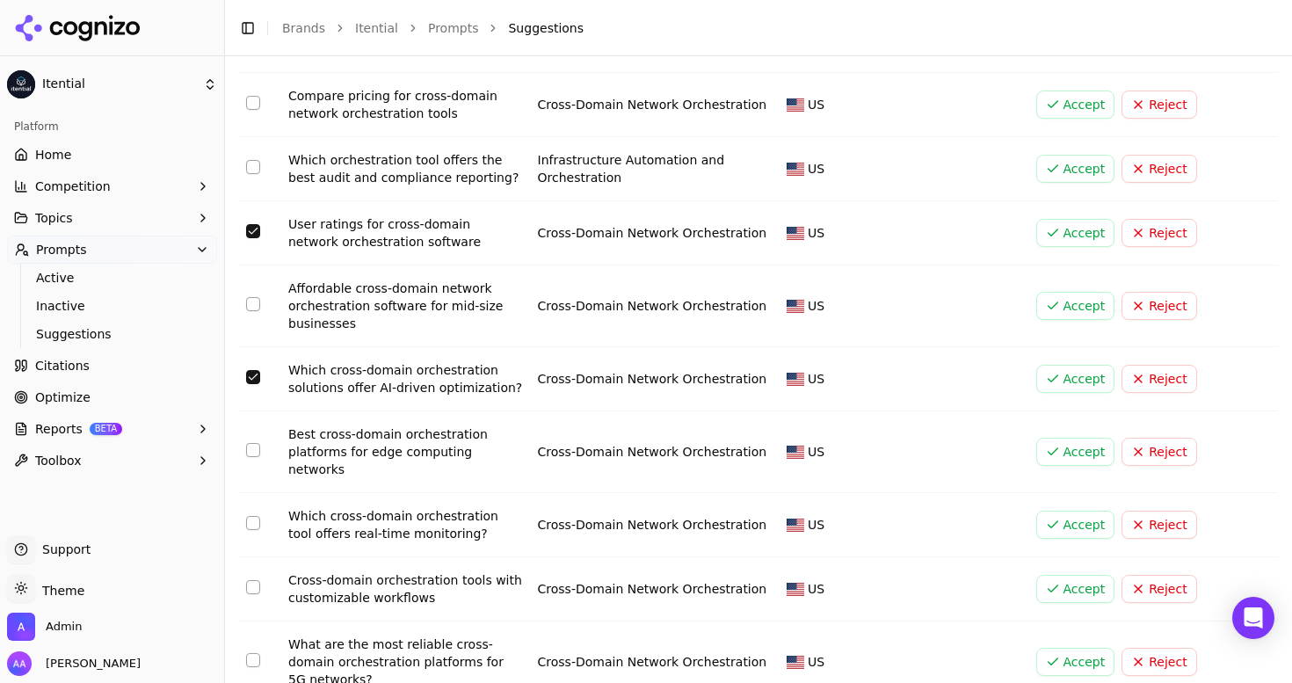
click at [250, 516] on button "Select row 12" at bounding box center [253, 523] width 14 height 14
click at [246, 580] on button "Select row 13" at bounding box center [253, 587] width 14 height 14
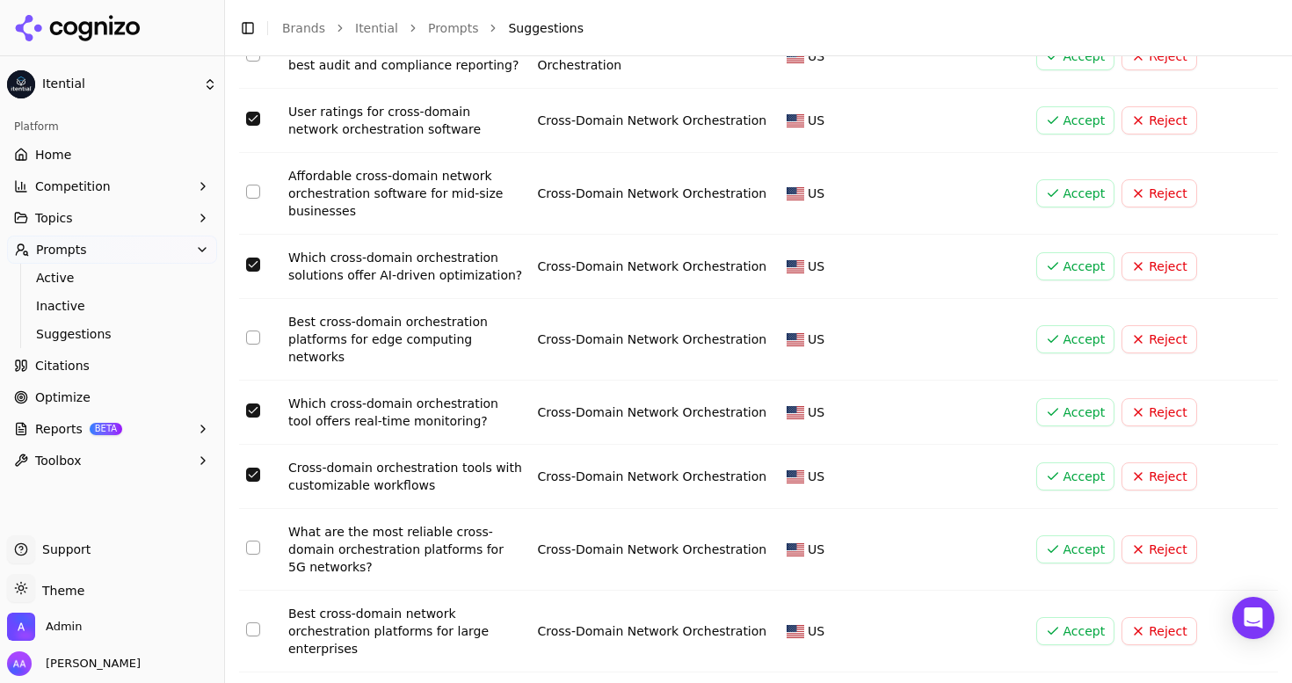
scroll to position [638, 0]
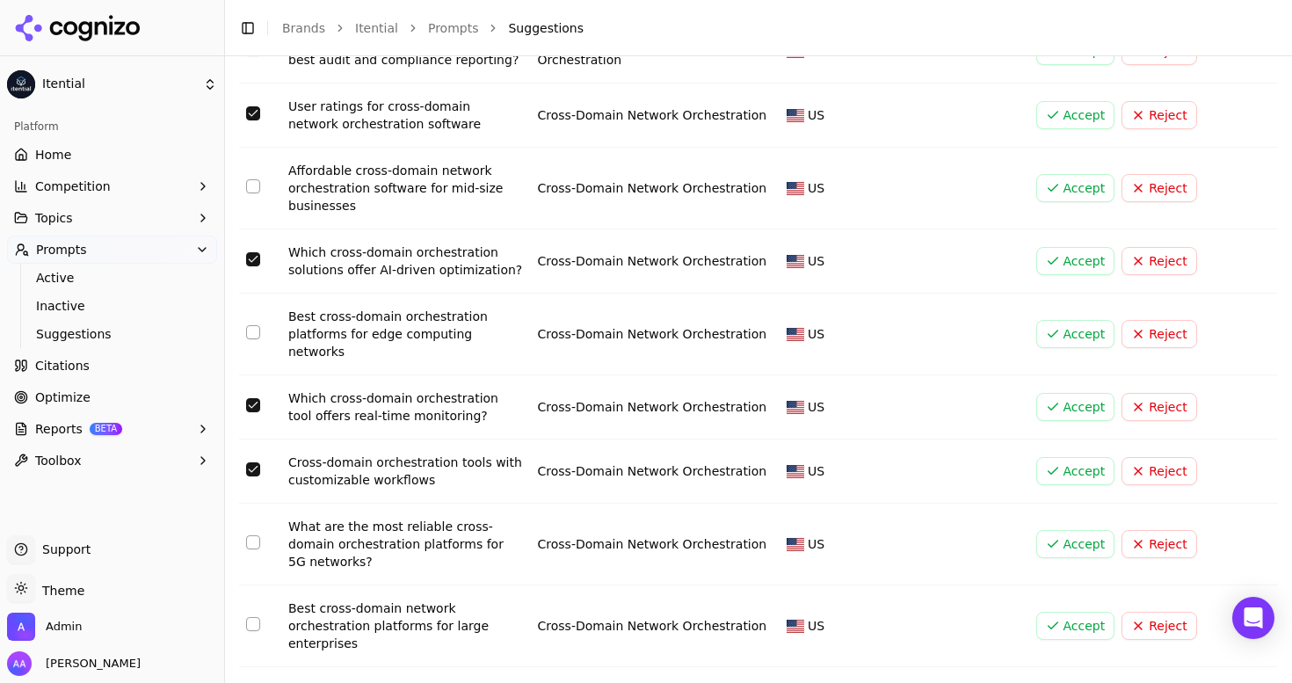
click at [248, 535] on button "Select row 14" at bounding box center [253, 542] width 14 height 14
click at [245, 586] on td "Data table" at bounding box center [260, 627] width 42 height 82
click at [251, 617] on button "Select row 15" at bounding box center [253, 624] width 14 height 14
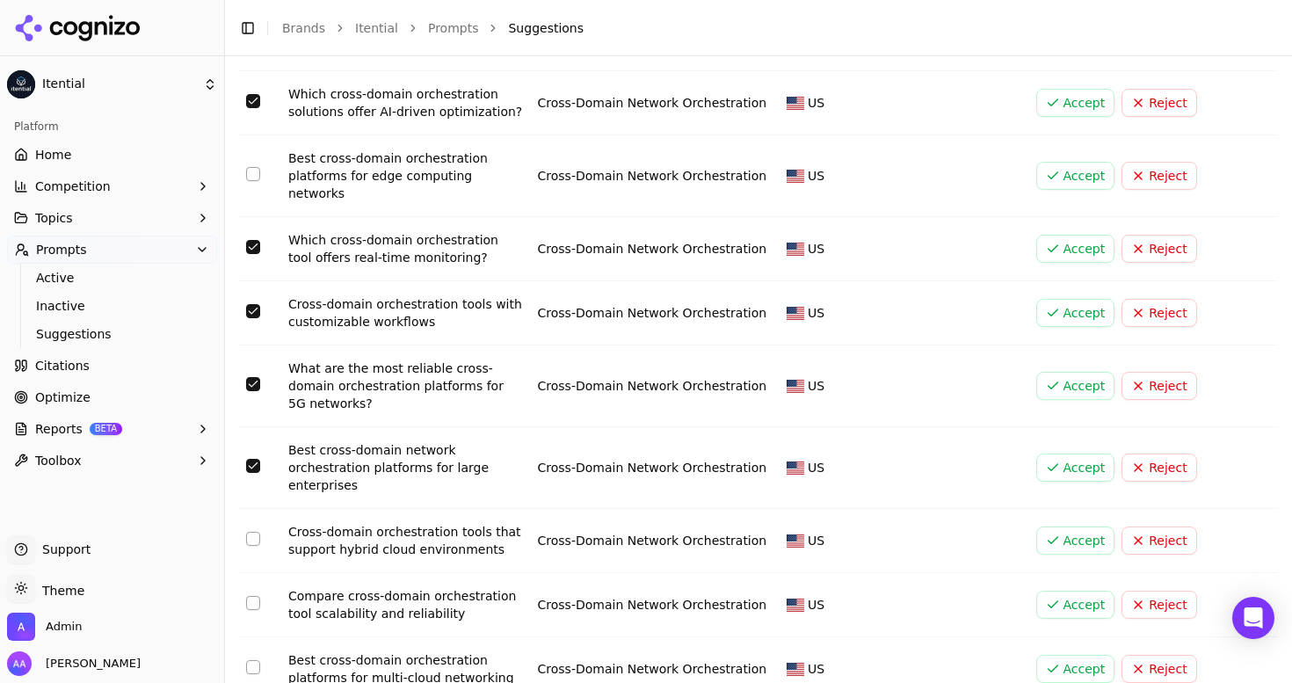
scroll to position [808, 0]
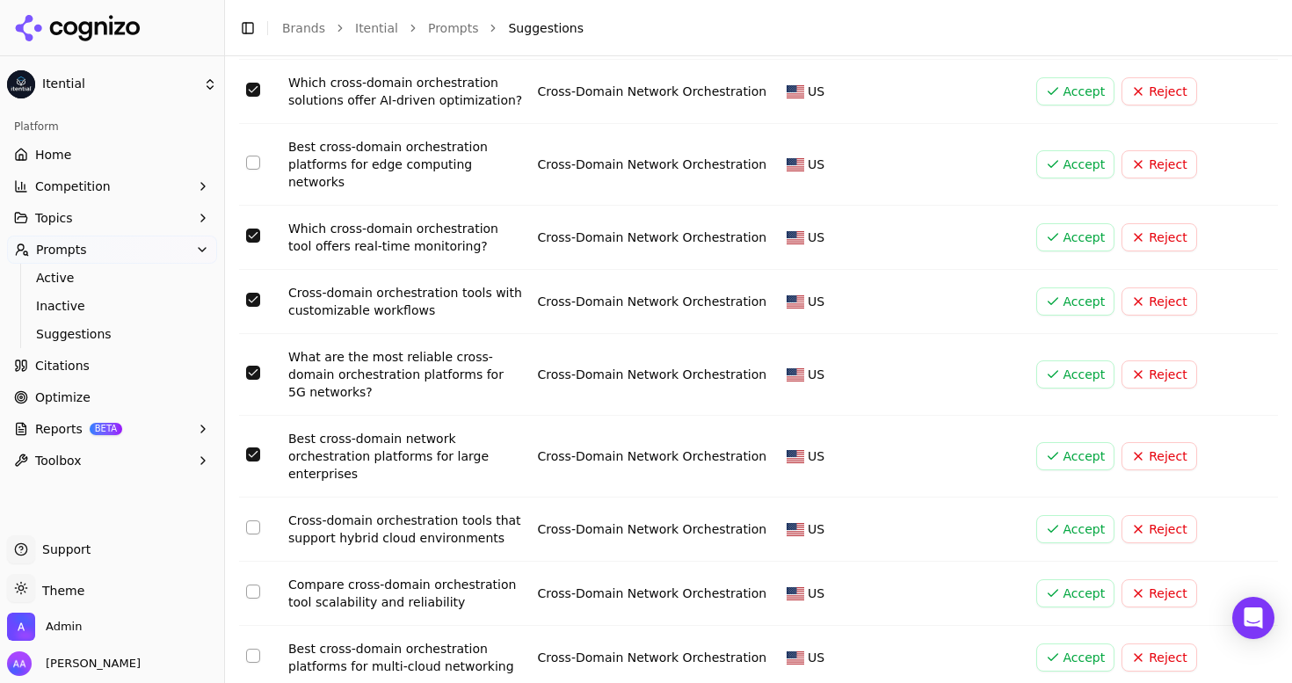
click at [258, 520] on button "Select row 16" at bounding box center [253, 527] width 14 height 14
click at [257, 562] on td "Data table" at bounding box center [260, 594] width 42 height 64
click at [251, 585] on button "Select row 17" at bounding box center [253, 592] width 14 height 14
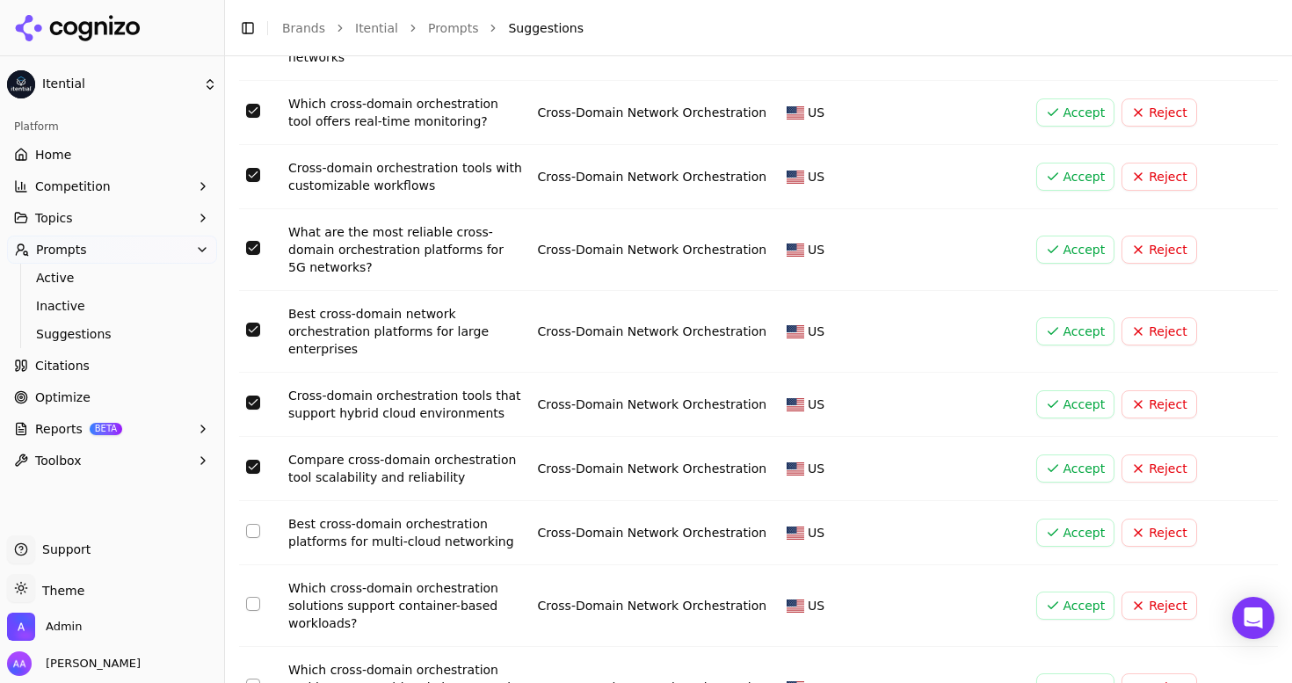
scroll to position [934, 0]
click at [248, 596] on button "Select row 19" at bounding box center [253, 603] width 14 height 14
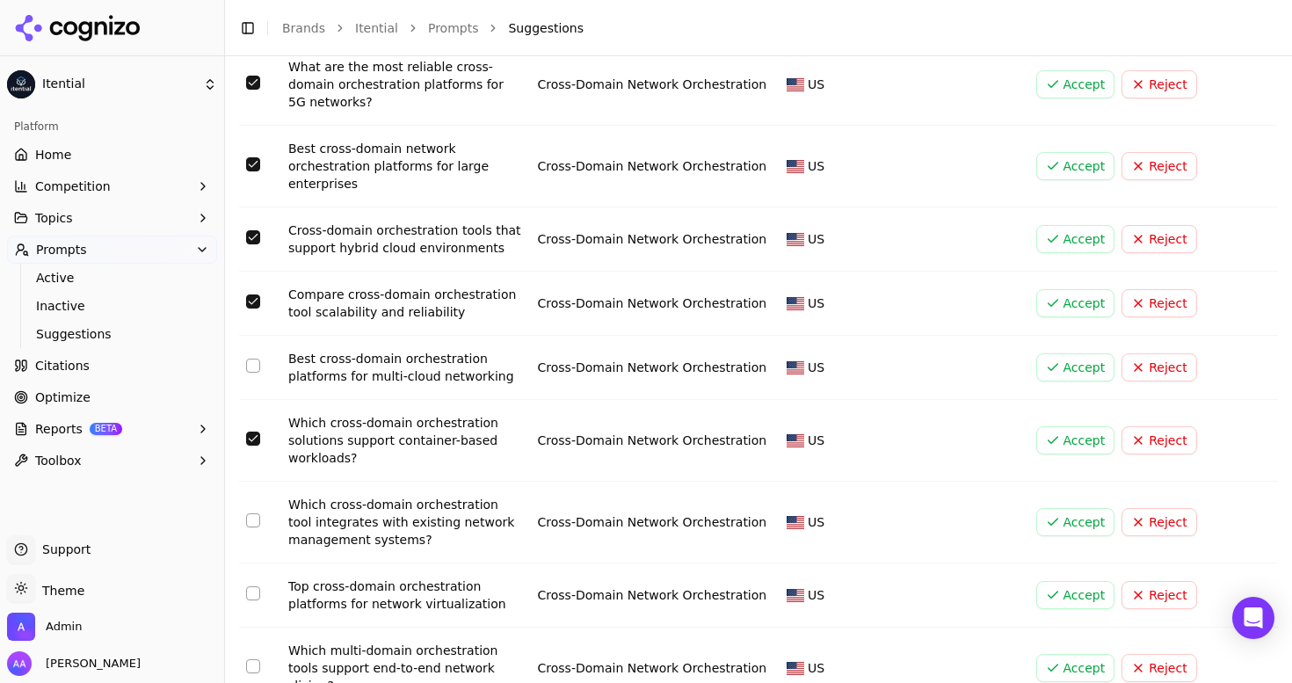
scroll to position [1104, 0]
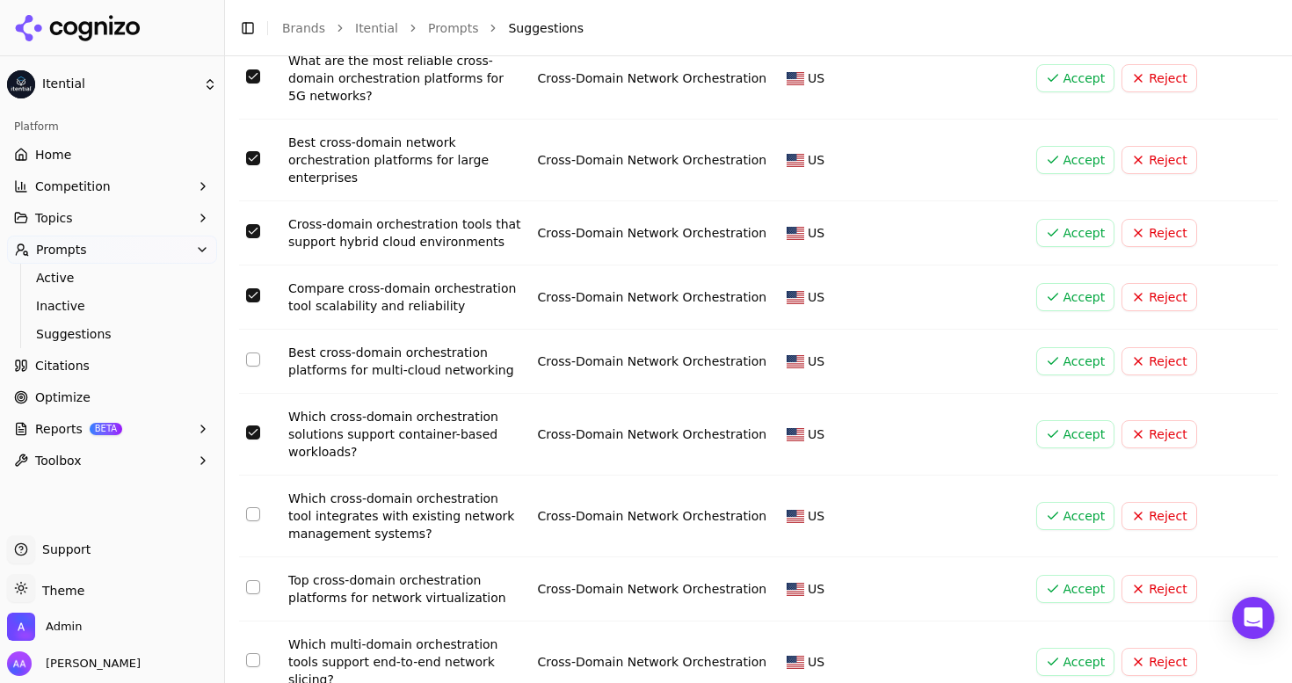
click at [252, 507] on button "Select row 20" at bounding box center [253, 514] width 14 height 14
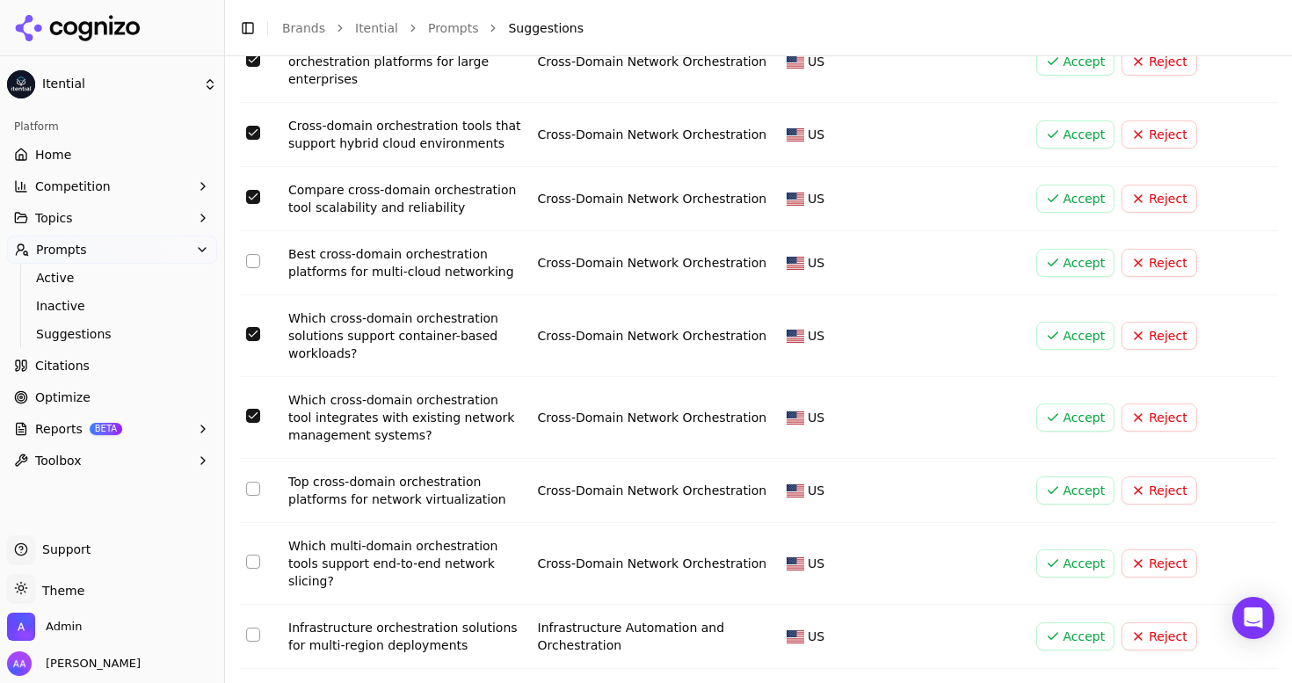
click at [256, 555] on button "Select row 22" at bounding box center [253, 562] width 14 height 14
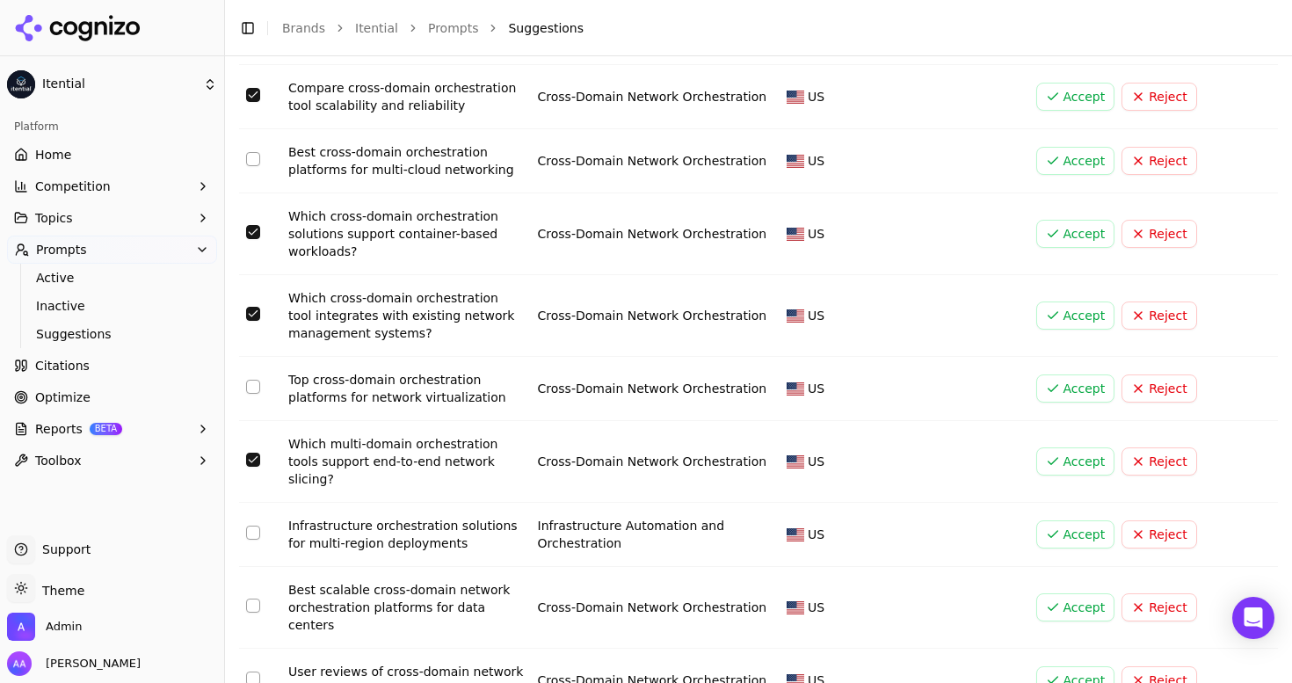
scroll to position [1316, 0]
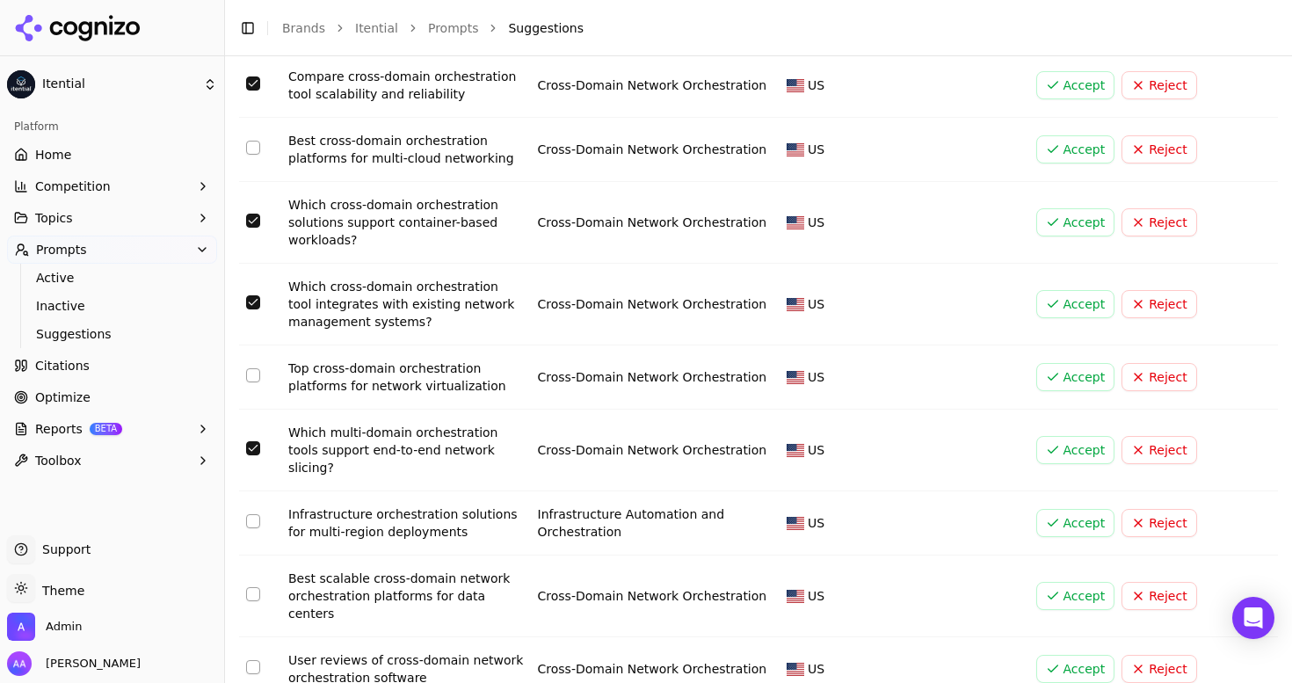
click at [255, 660] on button "Select row 25" at bounding box center [253, 667] width 14 height 14
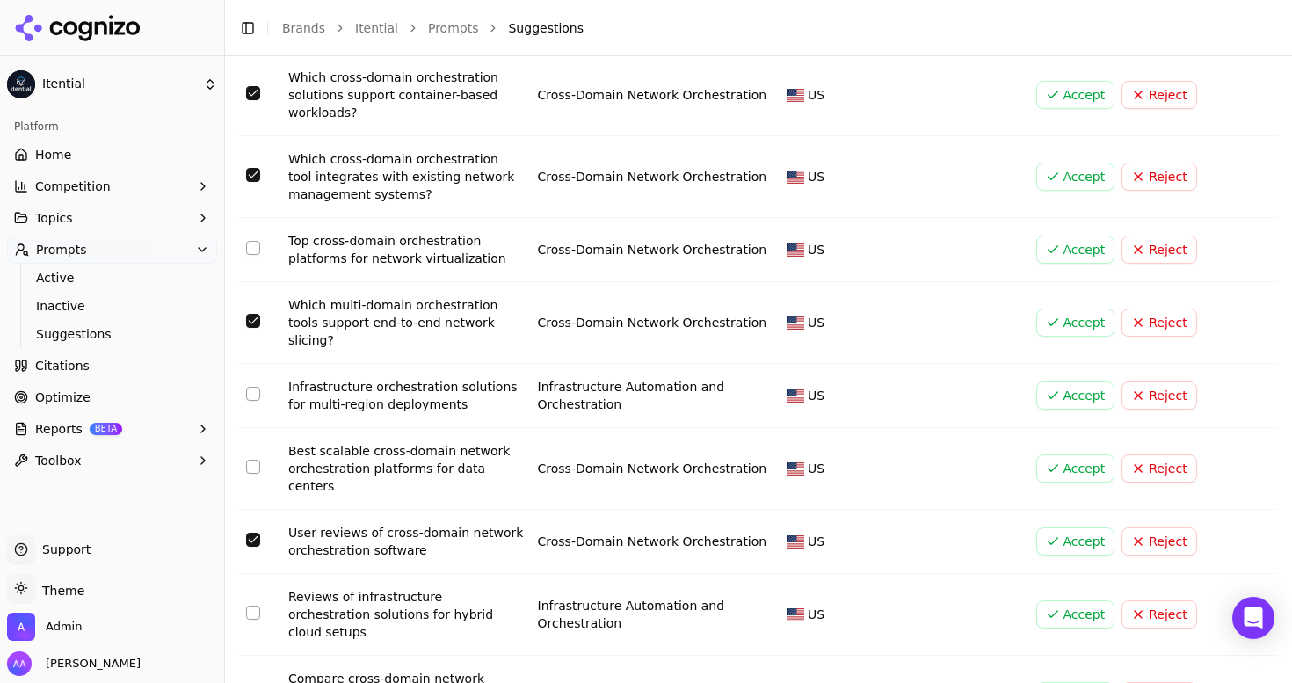
scroll to position [1514, 0]
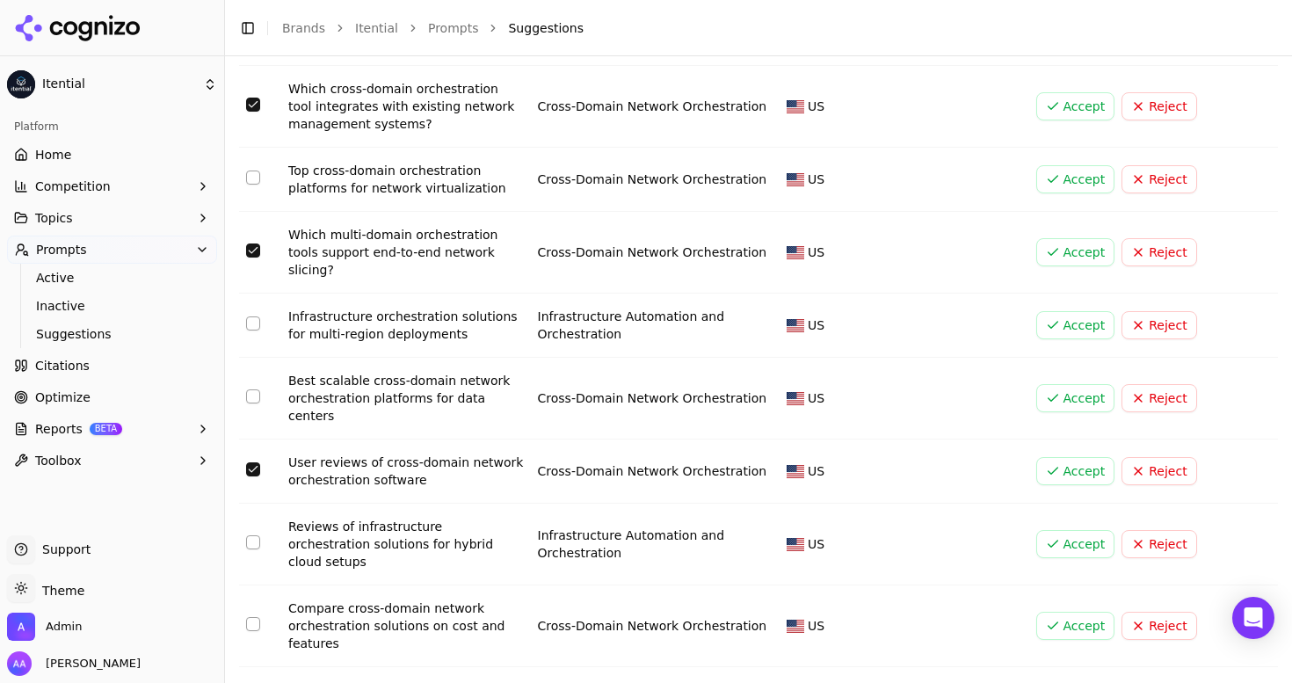
click at [250, 617] on button "Select row 27" at bounding box center [253, 624] width 14 height 14
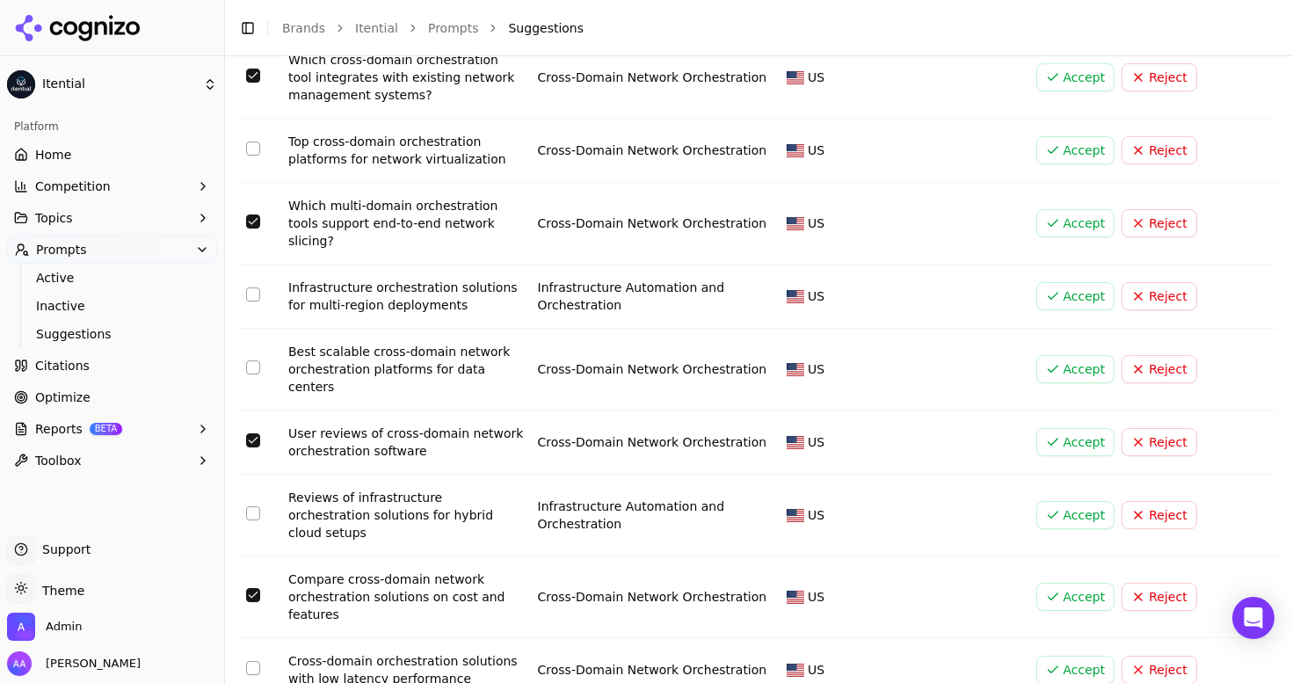
click at [248, 661] on button "Select row 28" at bounding box center [253, 668] width 14 height 14
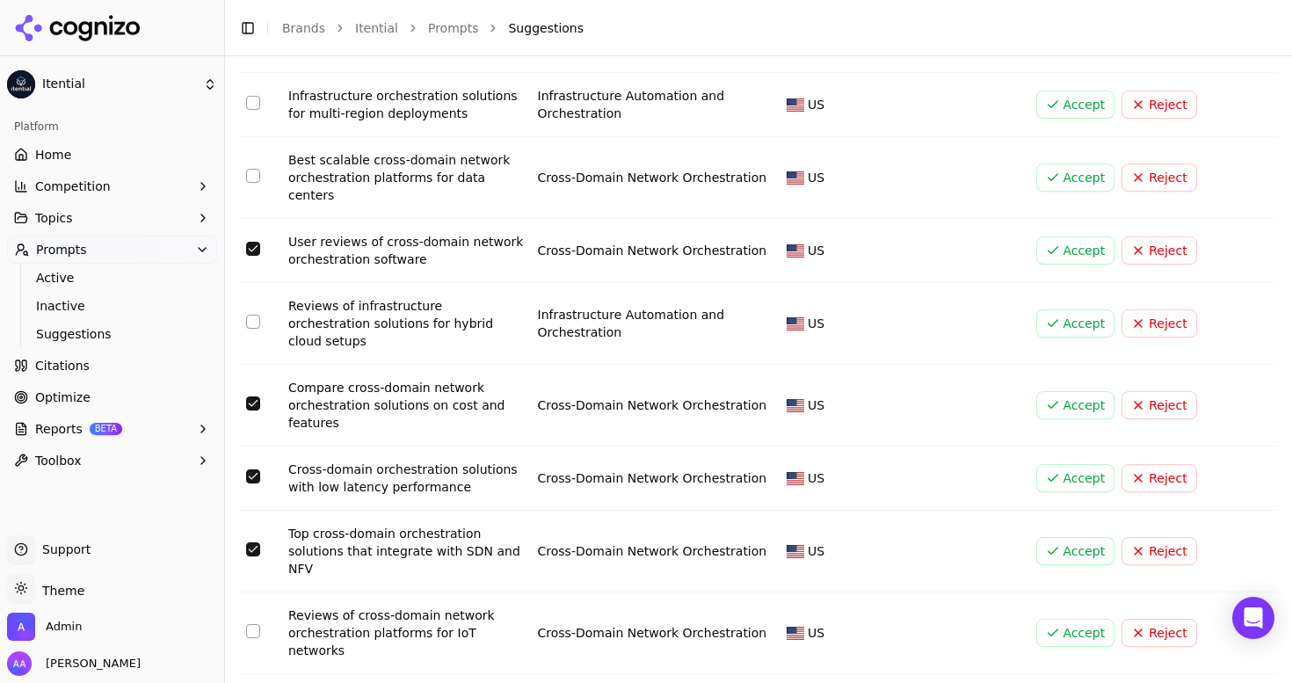
scroll to position [1744, 0]
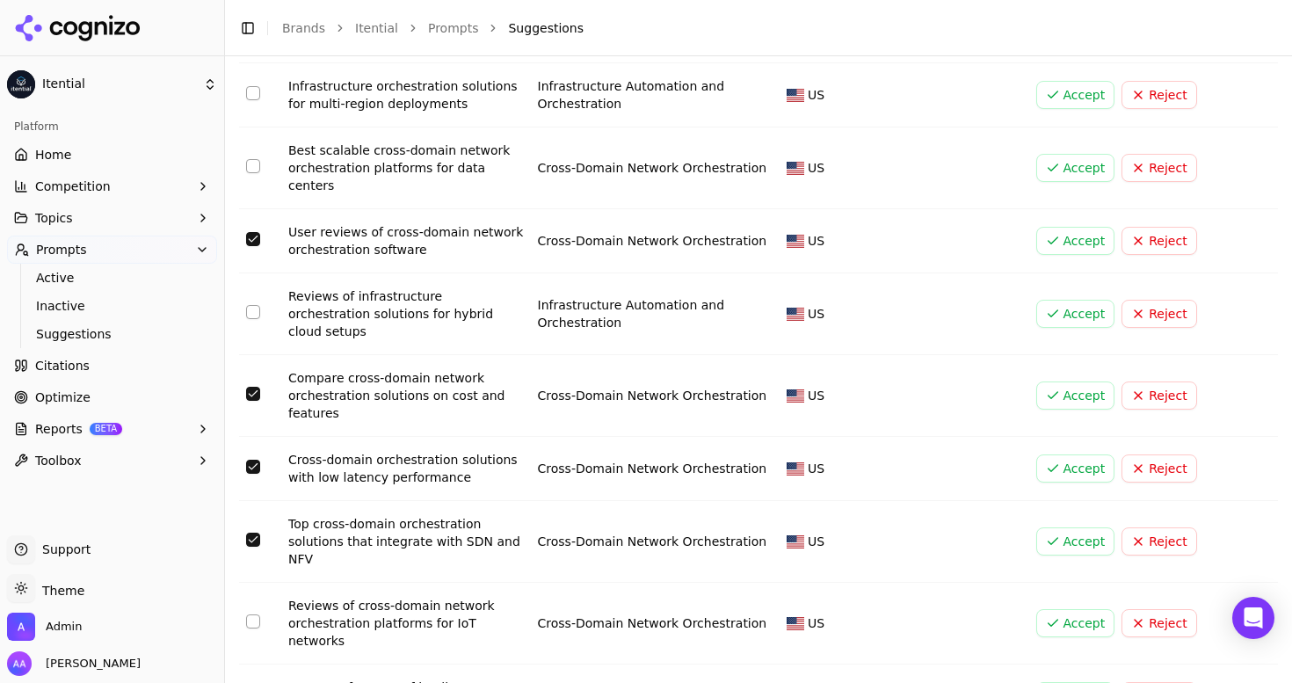
click at [255, 615] on button "Select row 30" at bounding box center [253, 622] width 14 height 14
click at [255, 682] on button "Select row 31" at bounding box center [253, 695] width 14 height 14
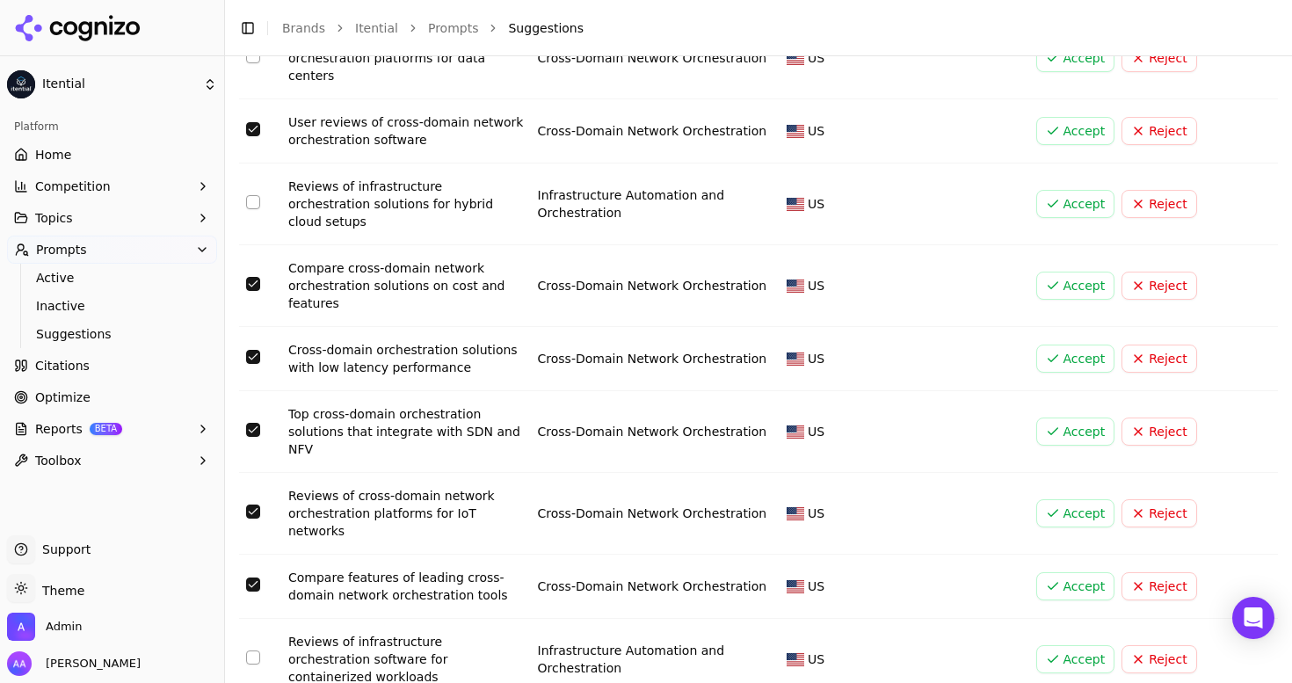
scroll to position [1867, 0]
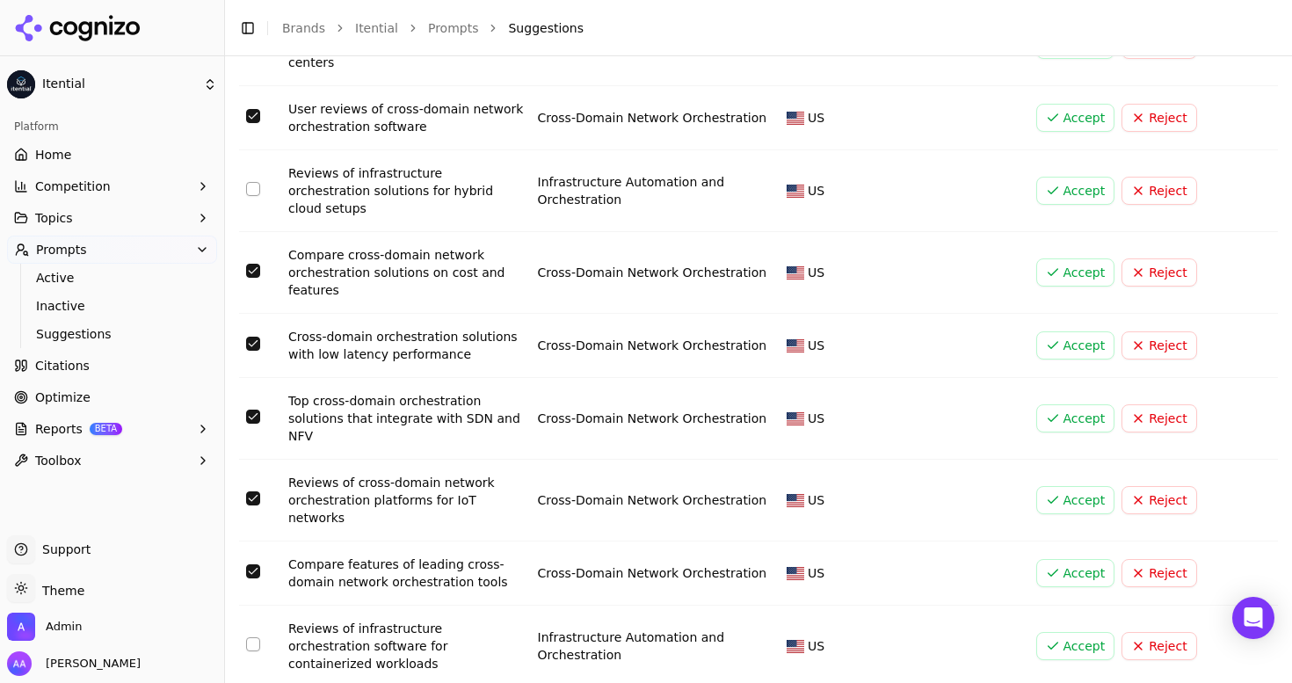
click at [255, 637] on button "Select row 32" at bounding box center [253, 644] width 14 height 14
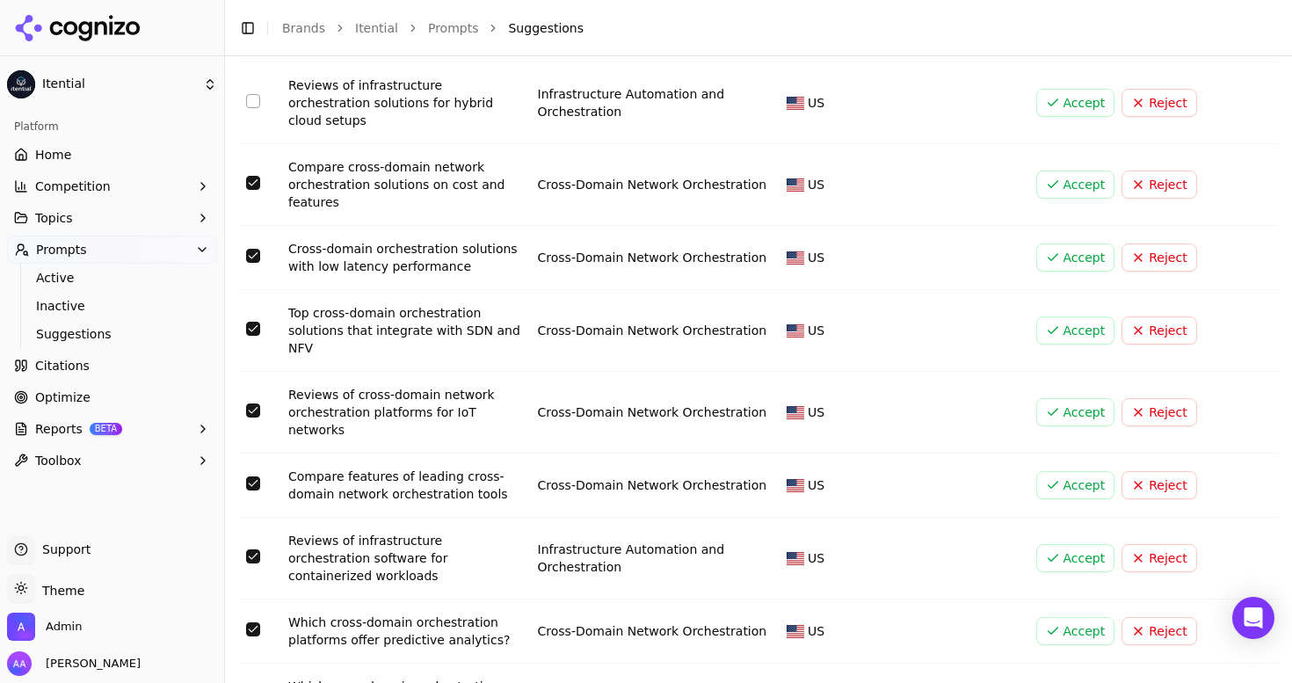
scroll to position [1975, 0]
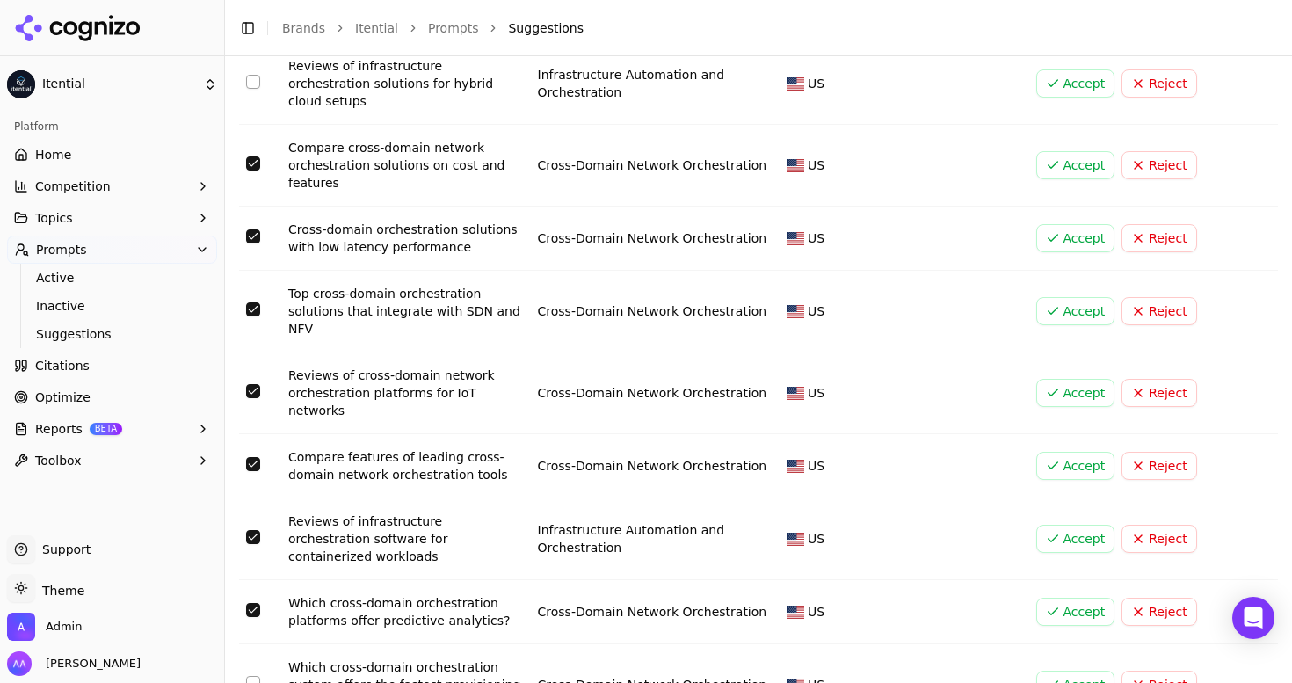
click at [258, 676] on button "Select row 34" at bounding box center [253, 683] width 14 height 14
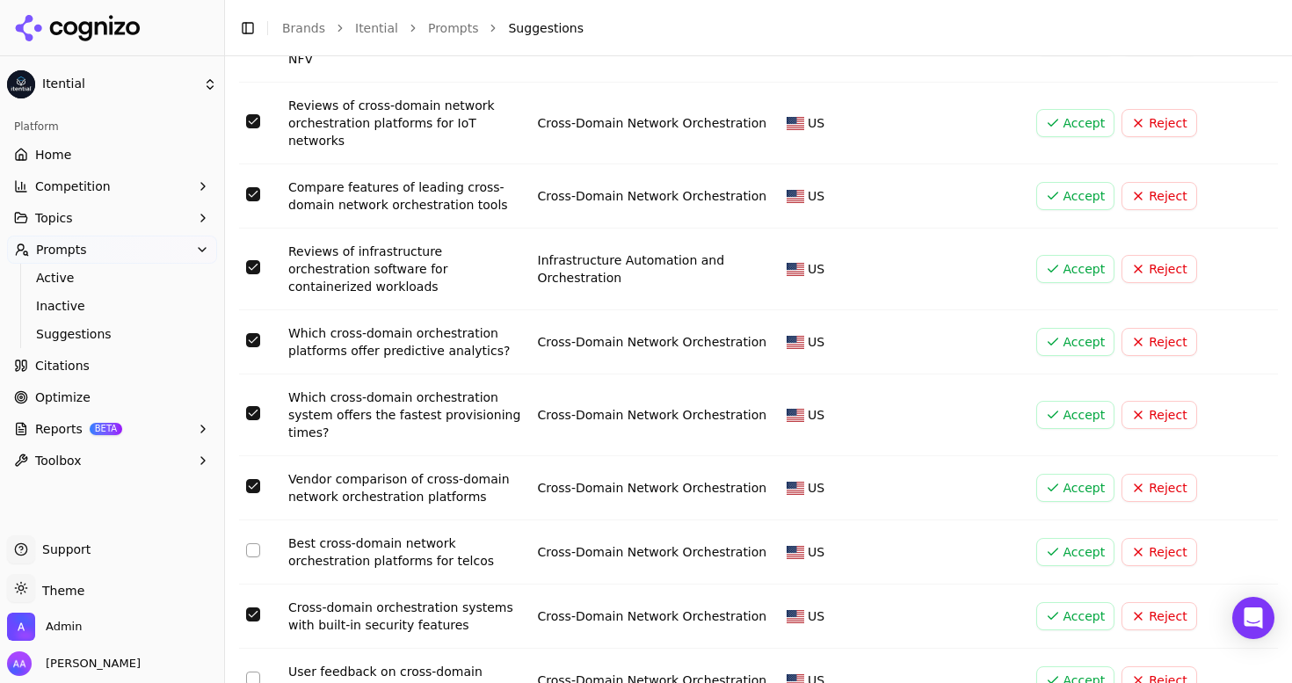
scroll to position [2247, 0]
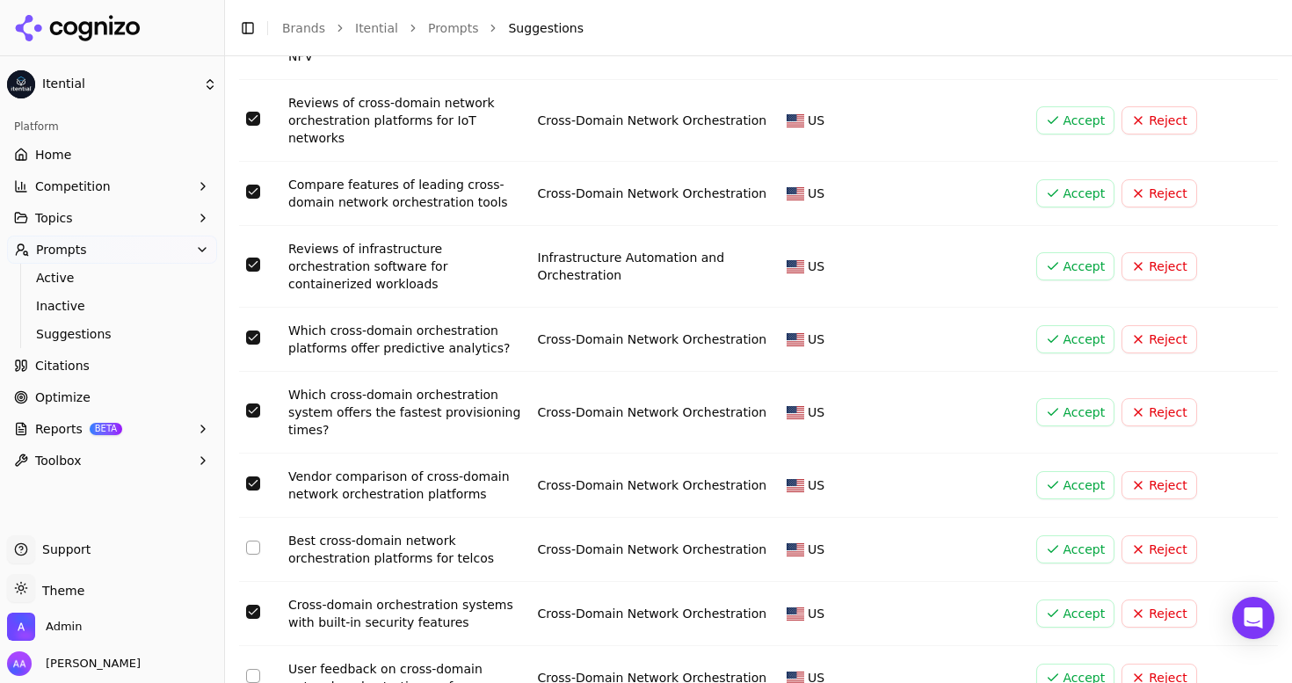
click at [254, 669] on button "Select row 38" at bounding box center [253, 676] width 14 height 14
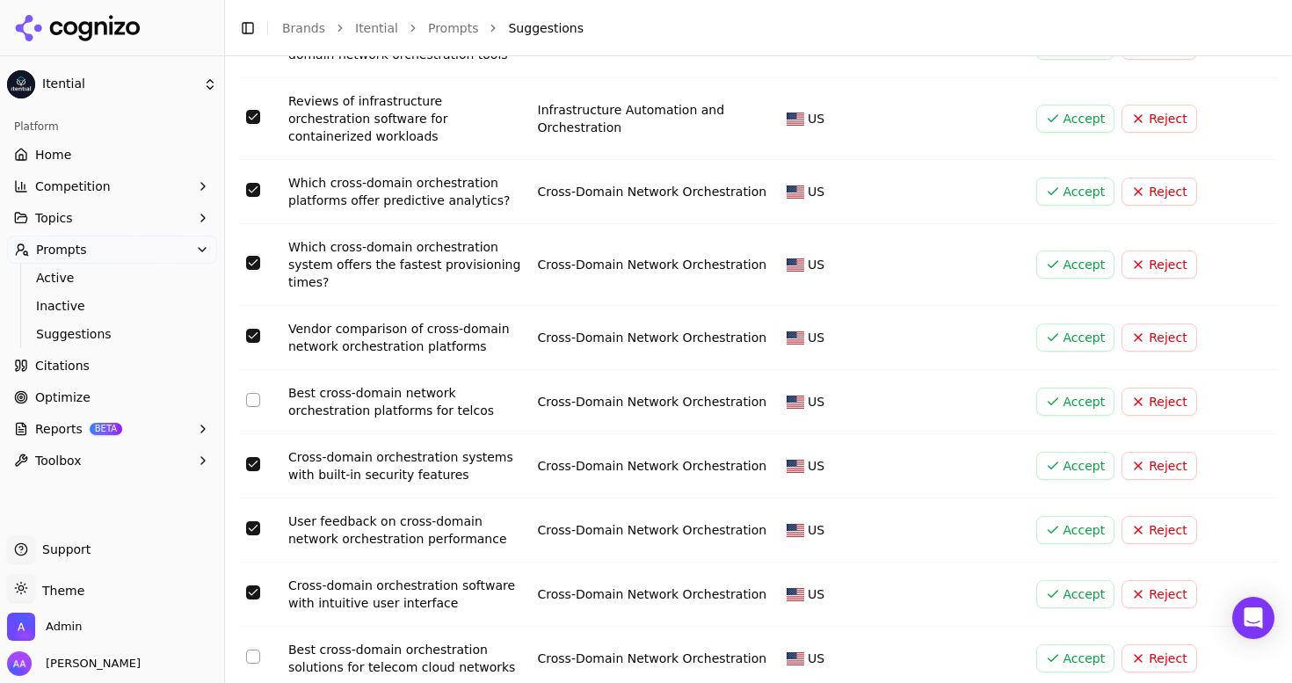
scroll to position [2402, 0]
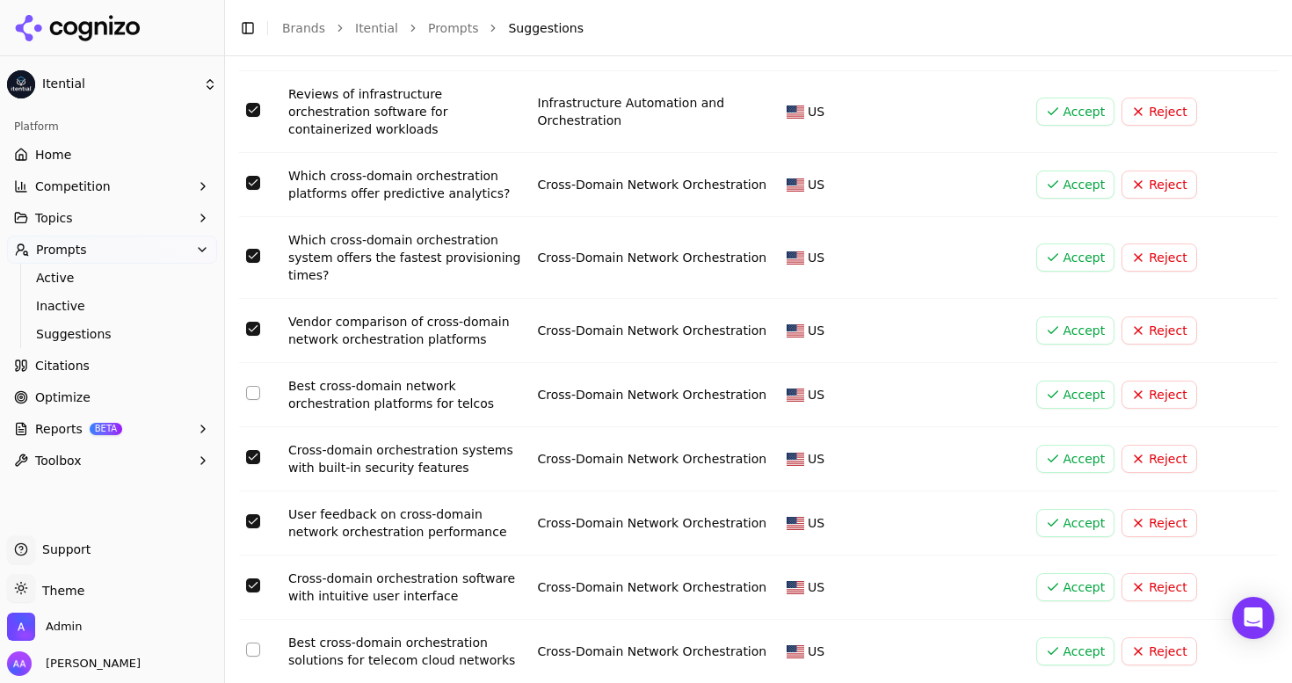
click at [252, 643] on button "Select row 40" at bounding box center [253, 650] width 14 height 14
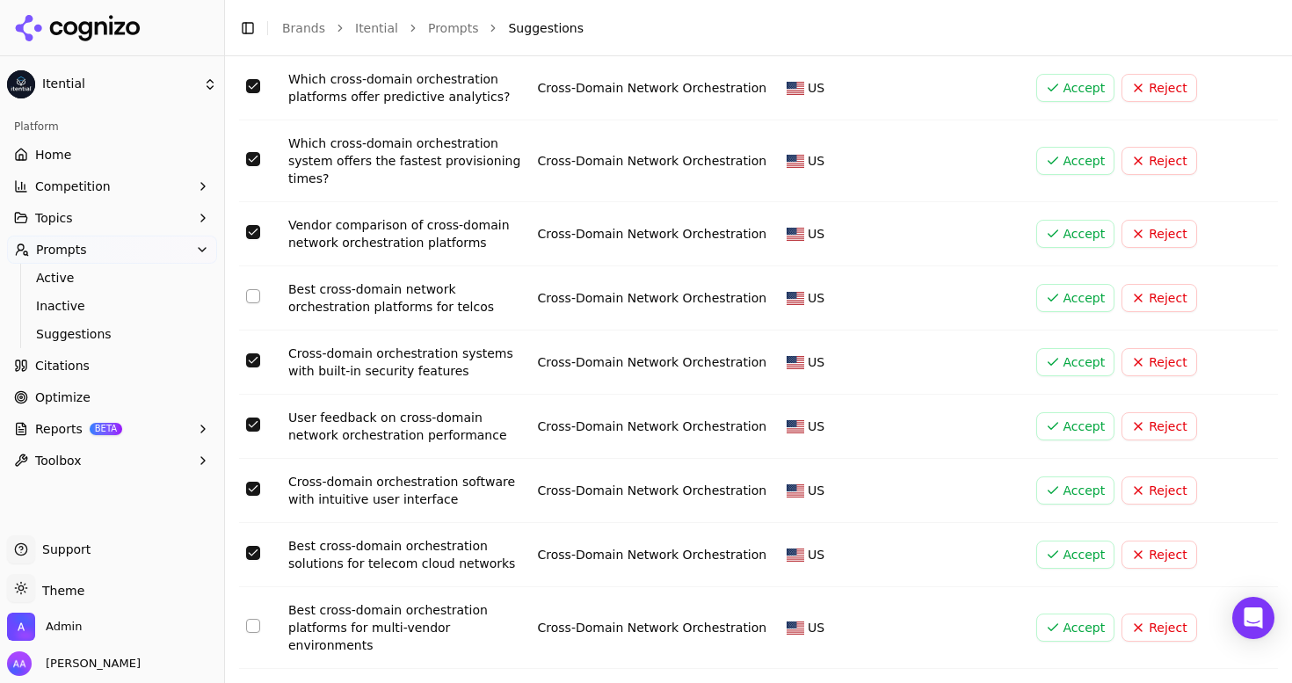
scroll to position [2512, 0]
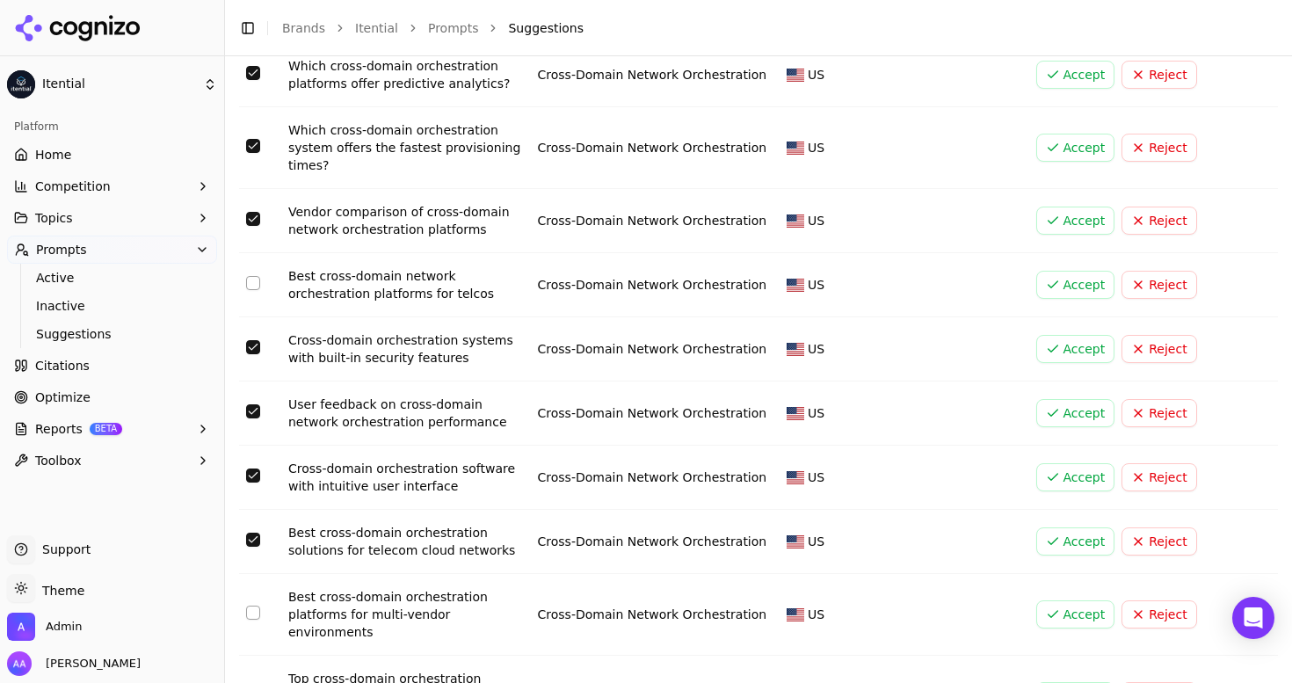
click at [252, 682] on button "Select row 42" at bounding box center [253, 695] width 14 height 14
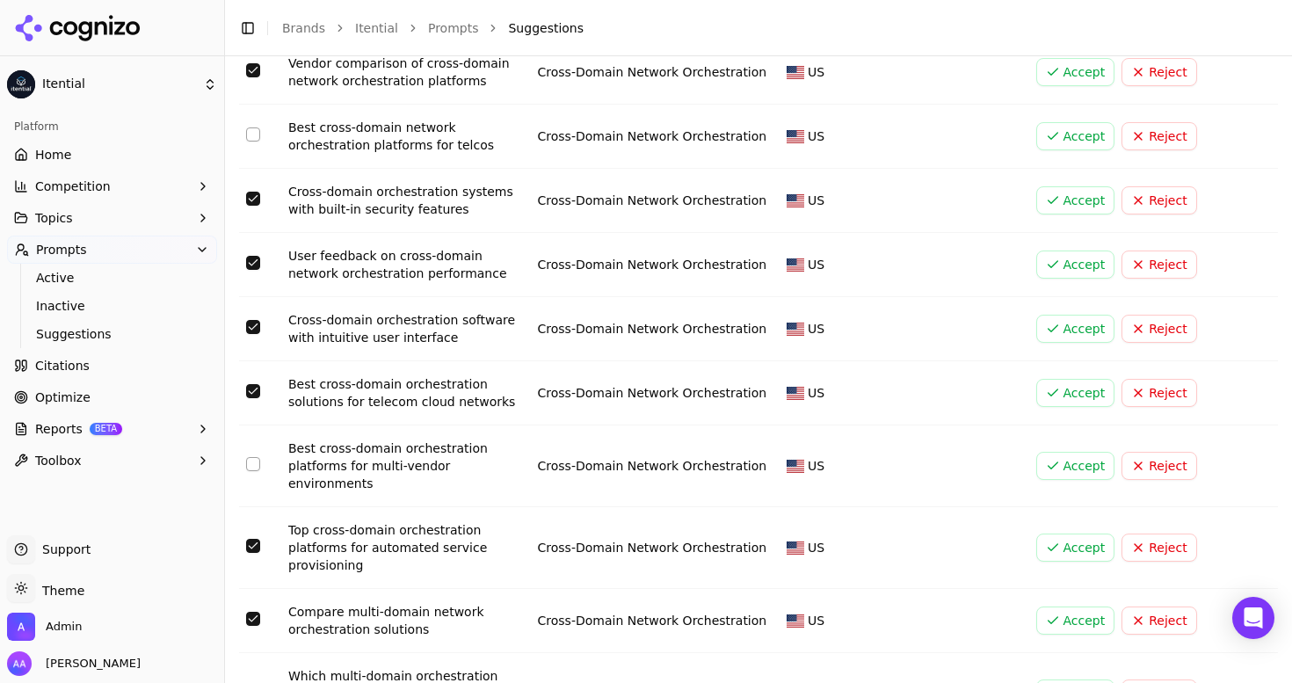
scroll to position [2705, 0]
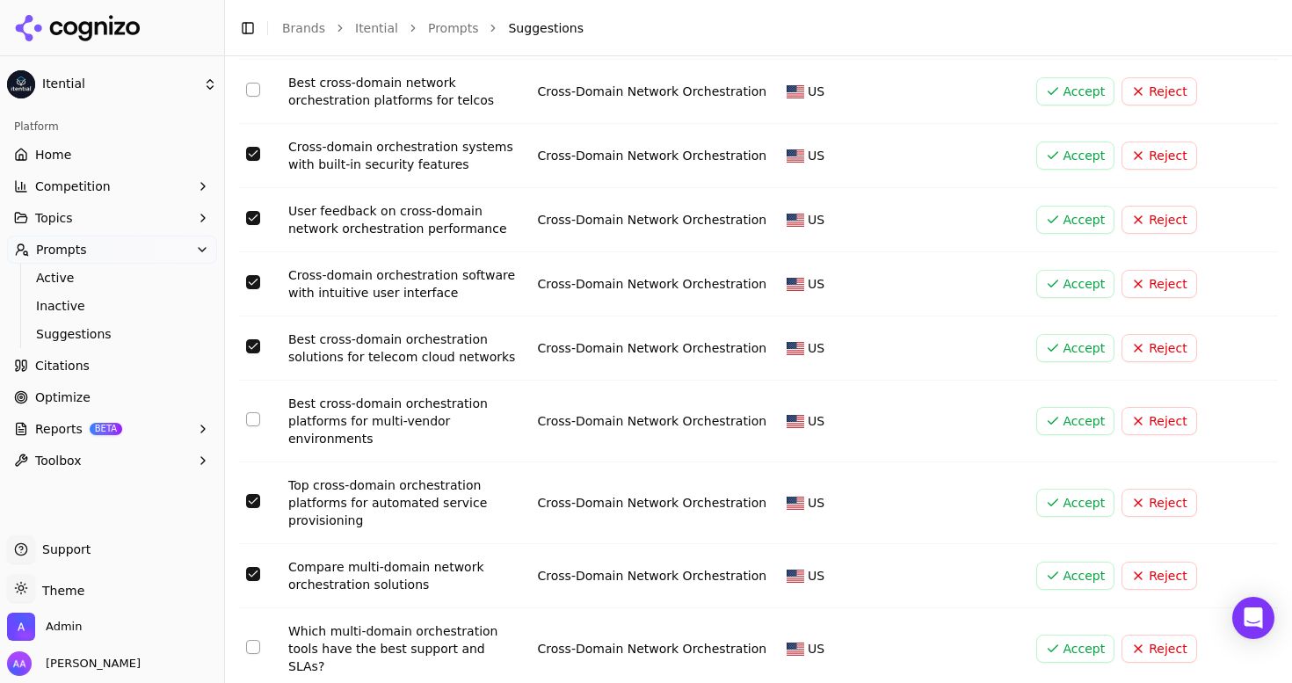
click at [254, 640] on button "Select row 44" at bounding box center [253, 647] width 14 height 14
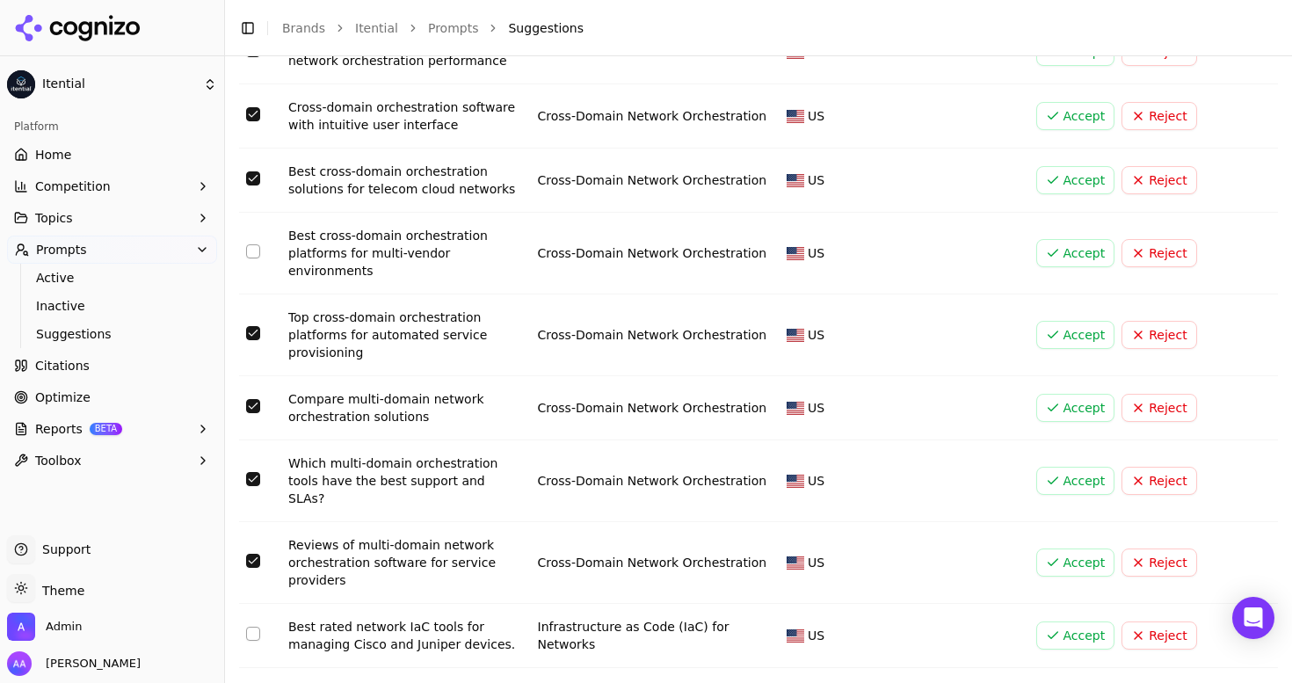
scroll to position [2892, 0]
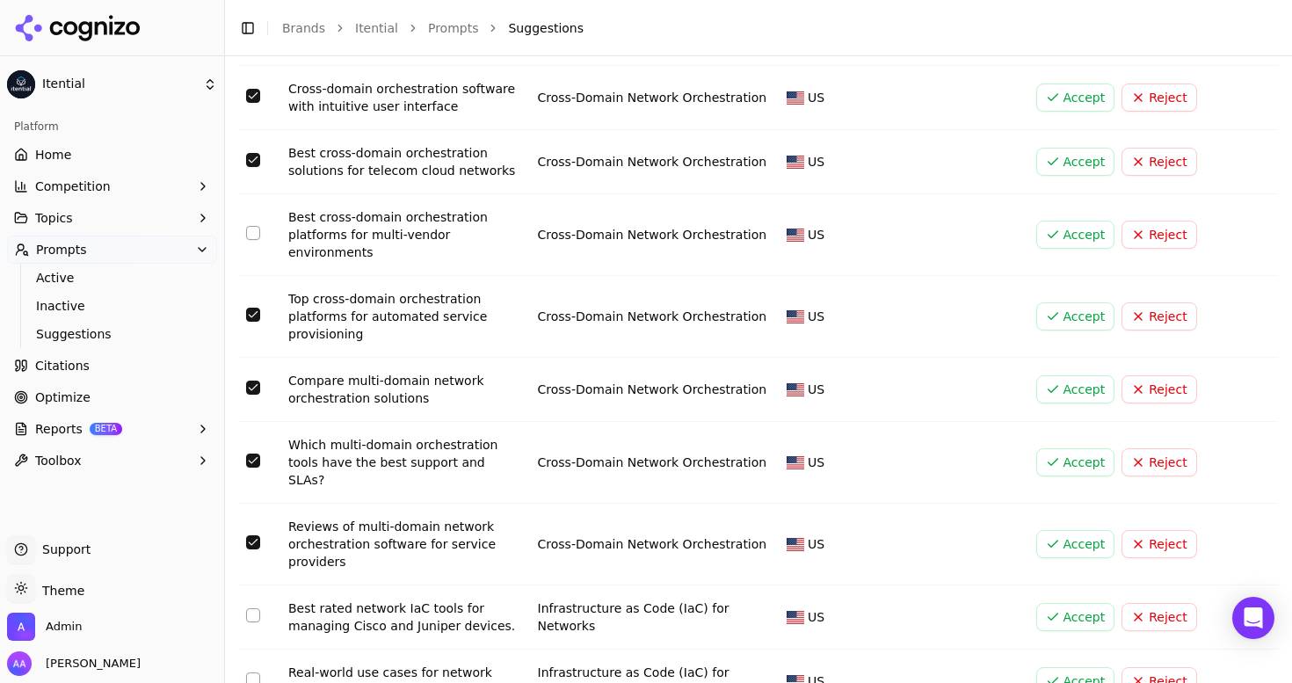
click at [258, 608] on button "Select row 46" at bounding box center [253, 615] width 14 height 14
click at [252, 673] on button "Select row 47" at bounding box center [253, 680] width 14 height 14
type button "on"
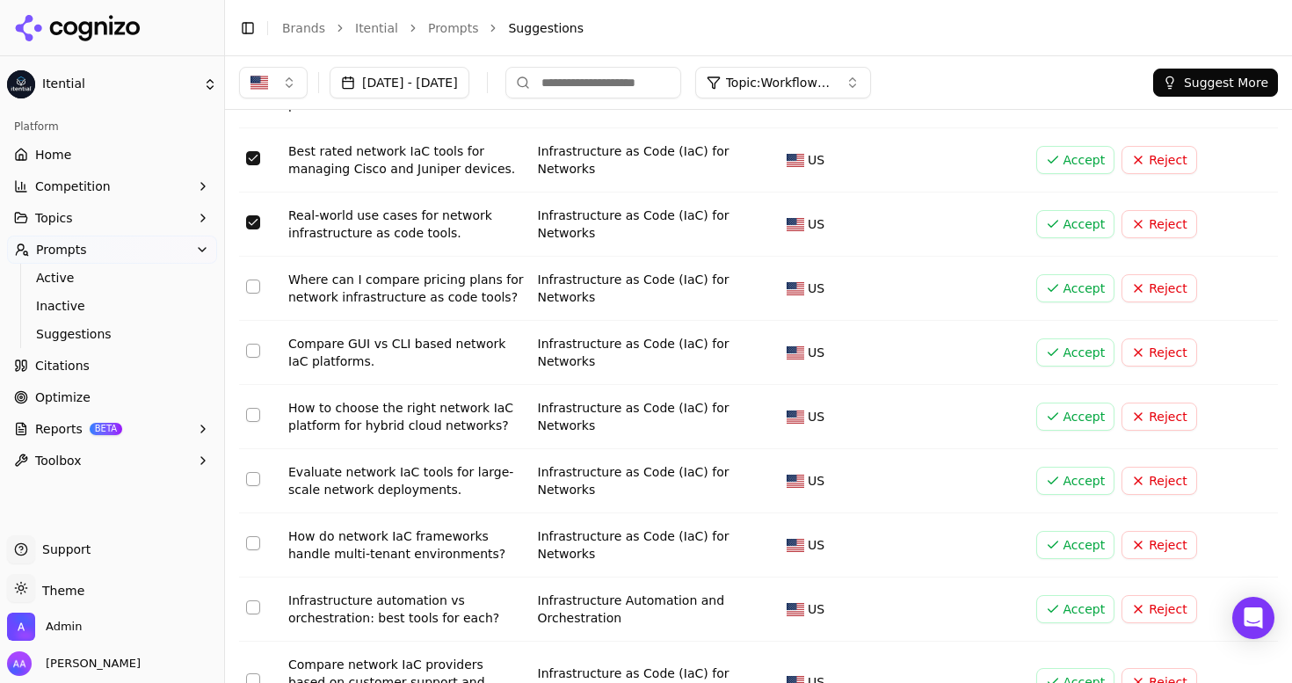
scroll to position [3323, 0]
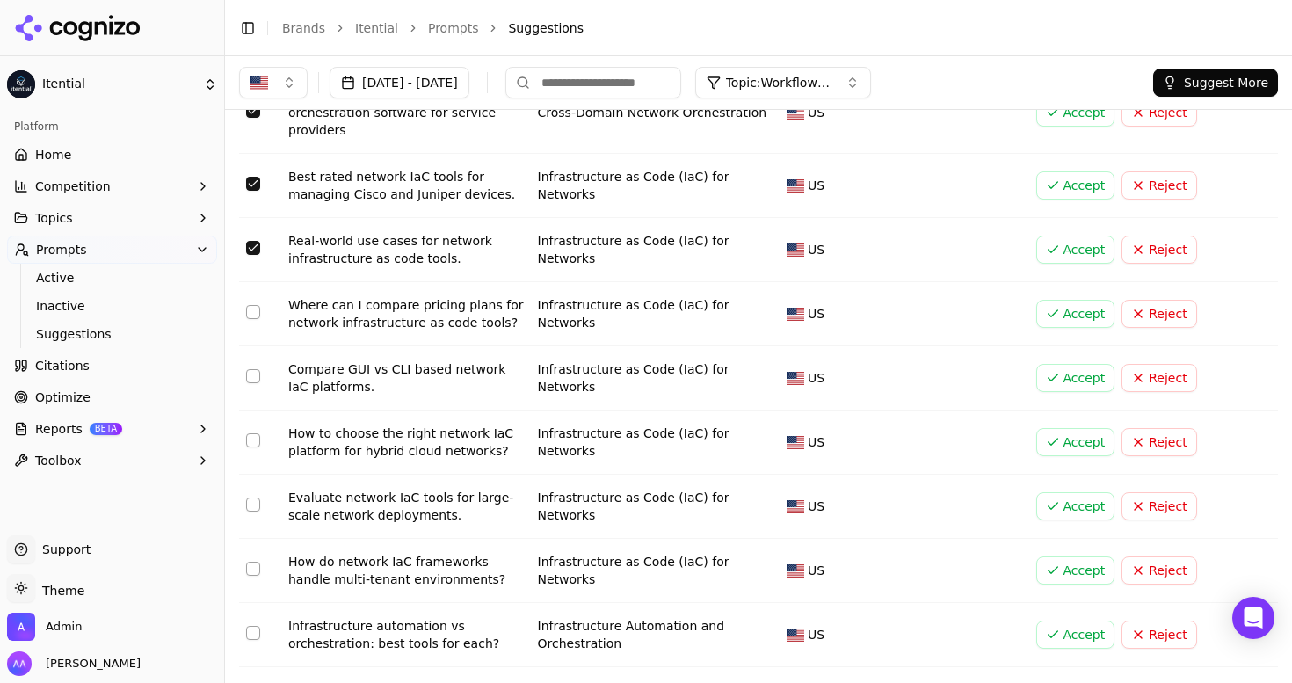
click at [256, 369] on button "Select row 49" at bounding box center [253, 376] width 14 height 14
click at [252, 433] on button "Select row 50" at bounding box center [253, 440] width 14 height 14
click at [252, 498] on button "Select row 51" at bounding box center [253, 505] width 14 height 14
click at [250, 562] on button "Select row 52" at bounding box center [253, 569] width 14 height 14
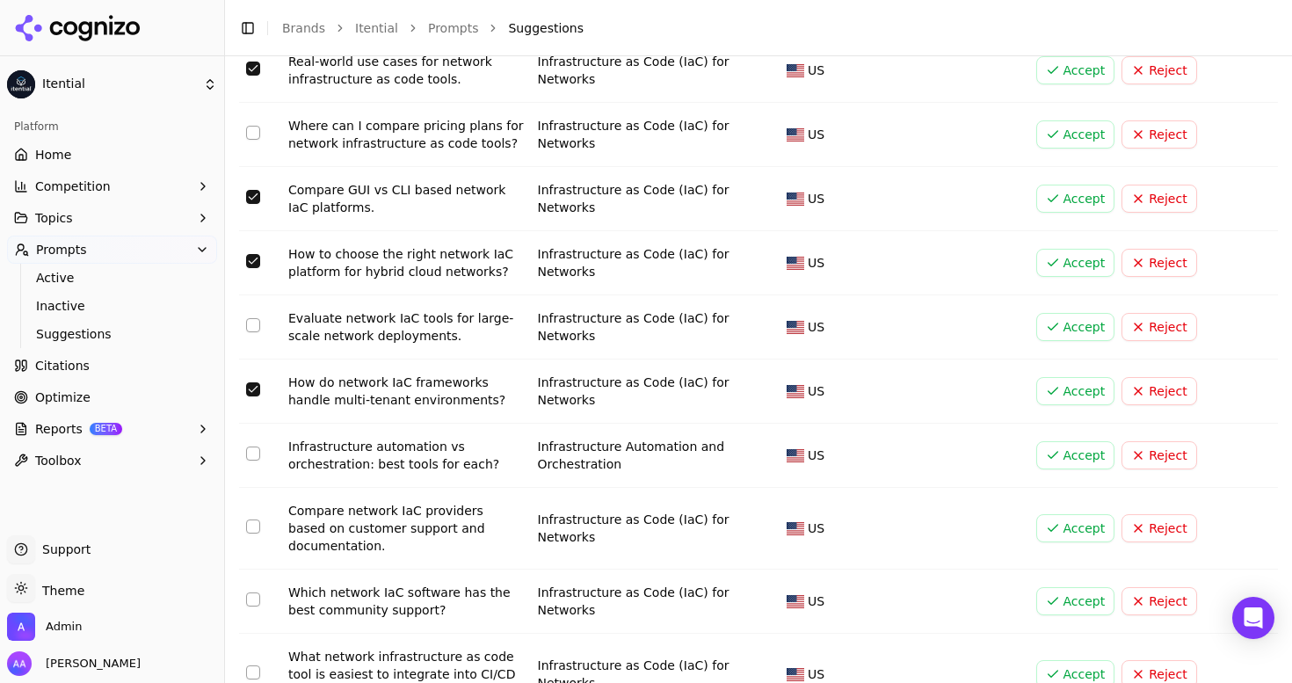
scroll to position [3561, 0]
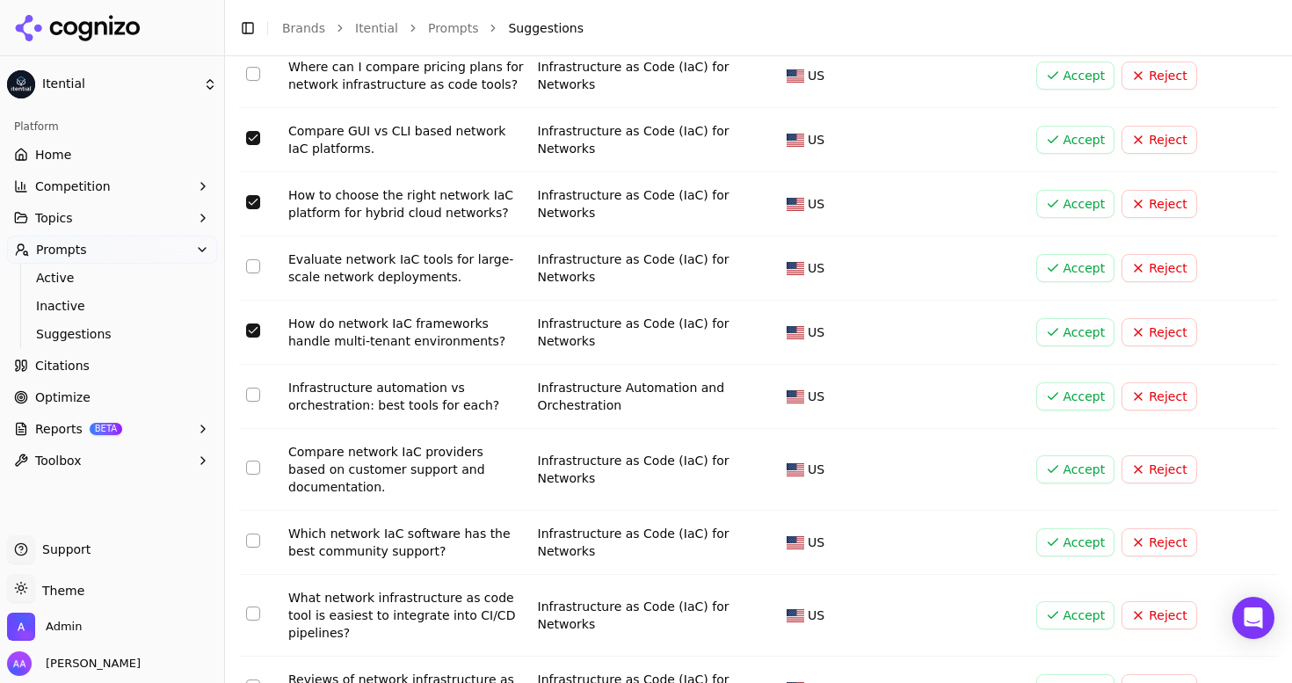
click at [253, 461] on button "Select row 54" at bounding box center [253, 468] width 14 height 14
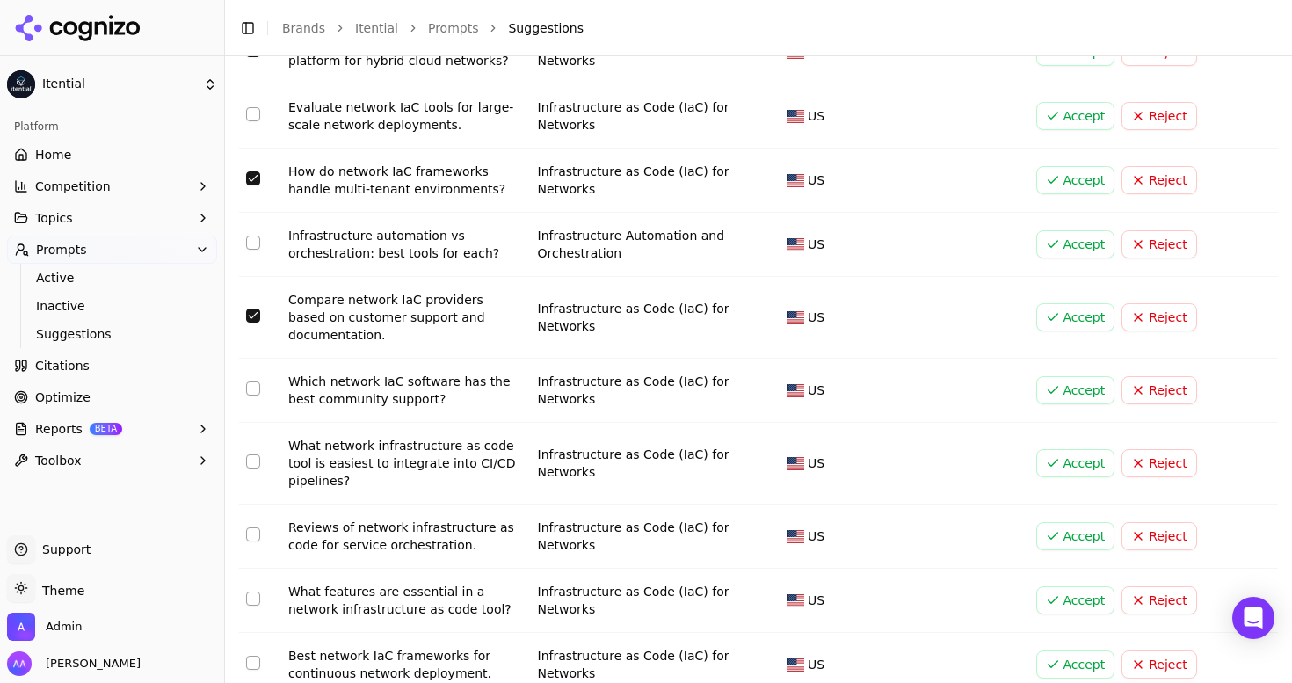
click at [256, 527] on button "Select row 57" at bounding box center [253, 534] width 14 height 14
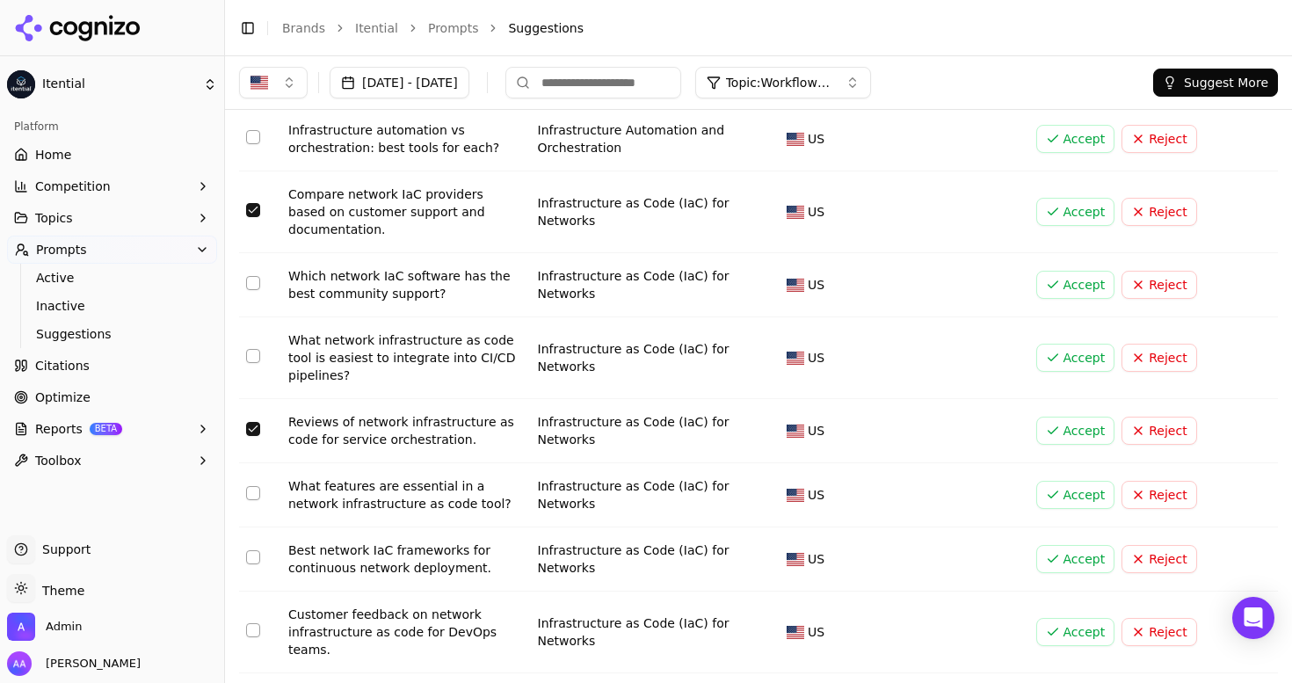
scroll to position [3818, 0]
click at [252, 624] on button "Select row 60" at bounding box center [253, 631] width 14 height 14
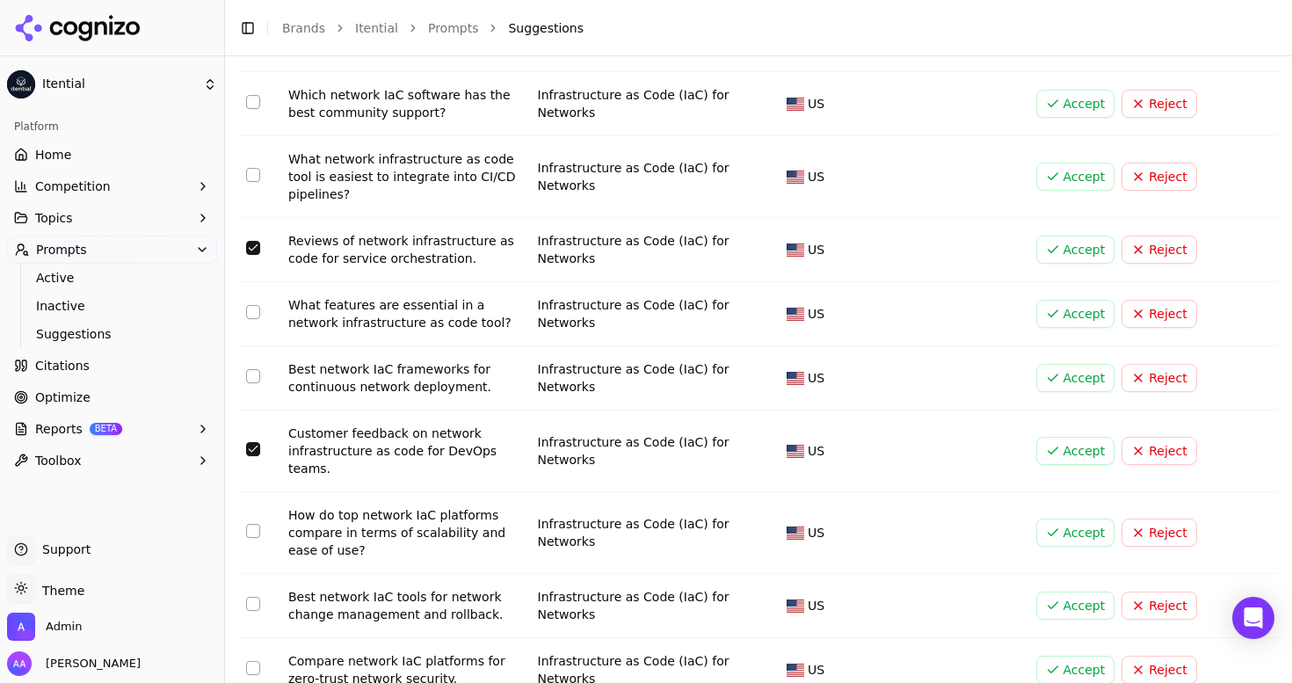
scroll to position [4003, 0]
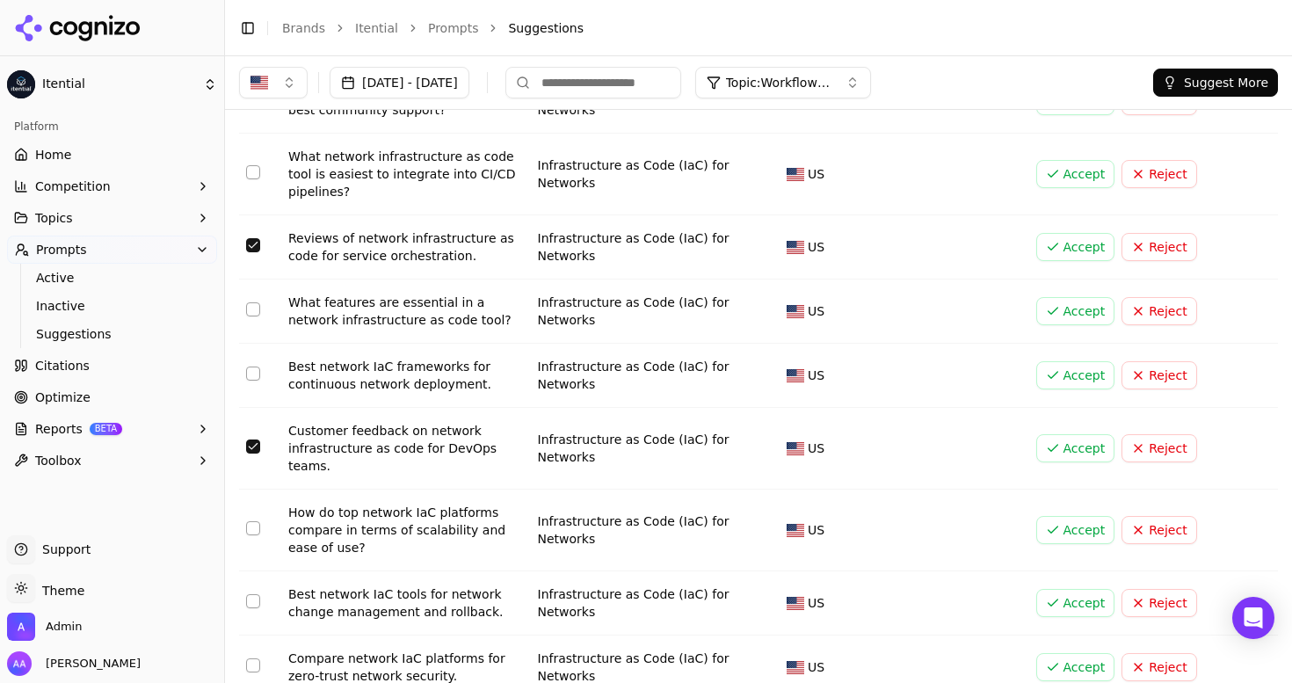
click at [249, 521] on button "Select row 61" at bounding box center [253, 528] width 14 height 14
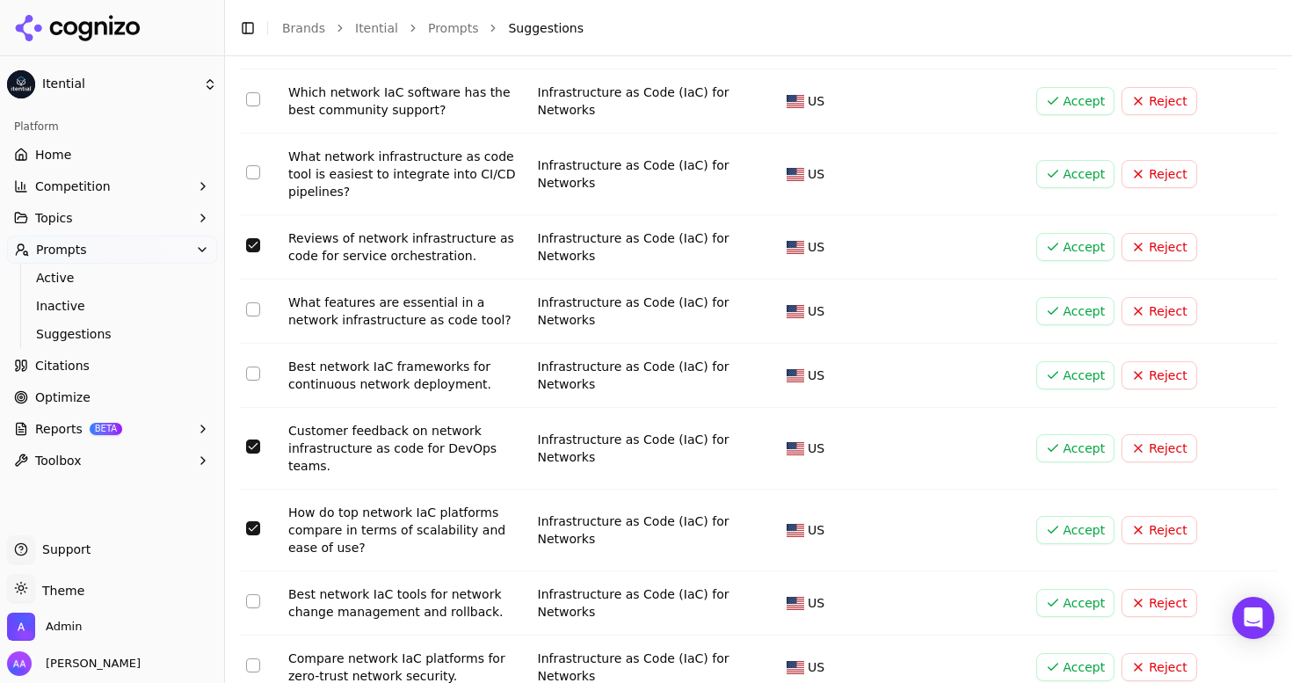
scroll to position [4104, 0]
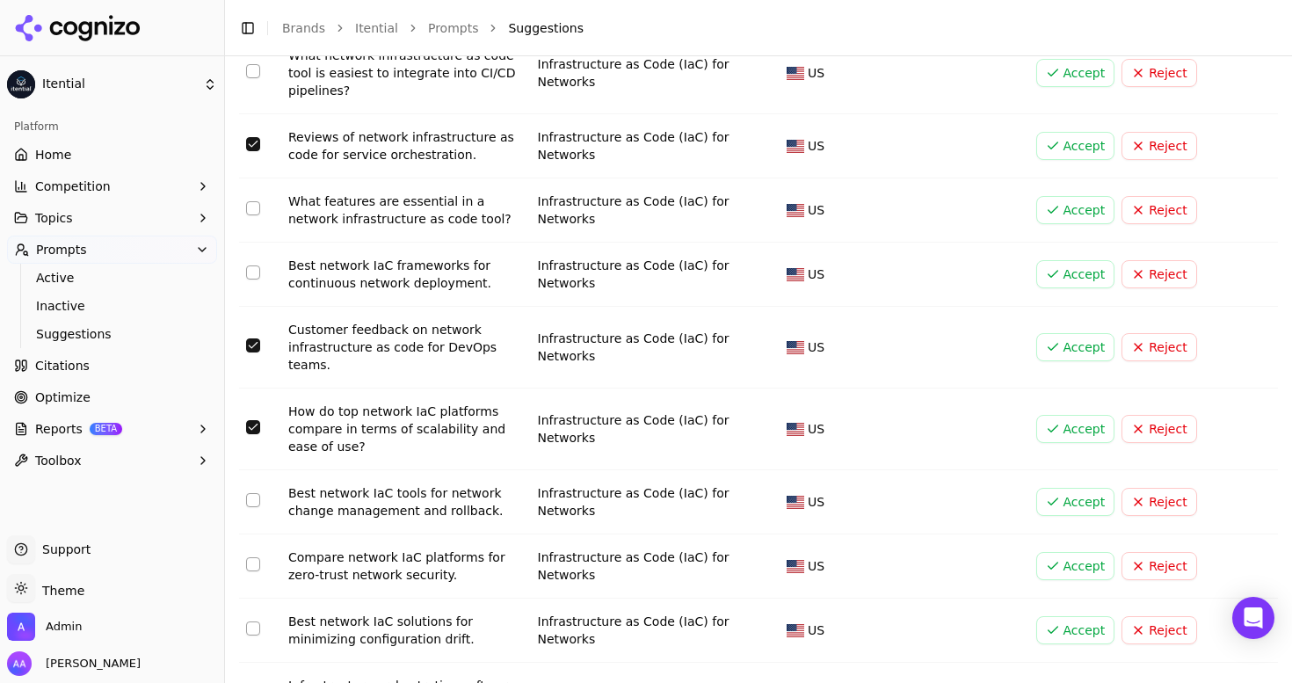
click at [251, 557] on button "Select row 63" at bounding box center [253, 564] width 14 height 14
click at [244, 599] on td "Data table" at bounding box center [260, 631] width 42 height 64
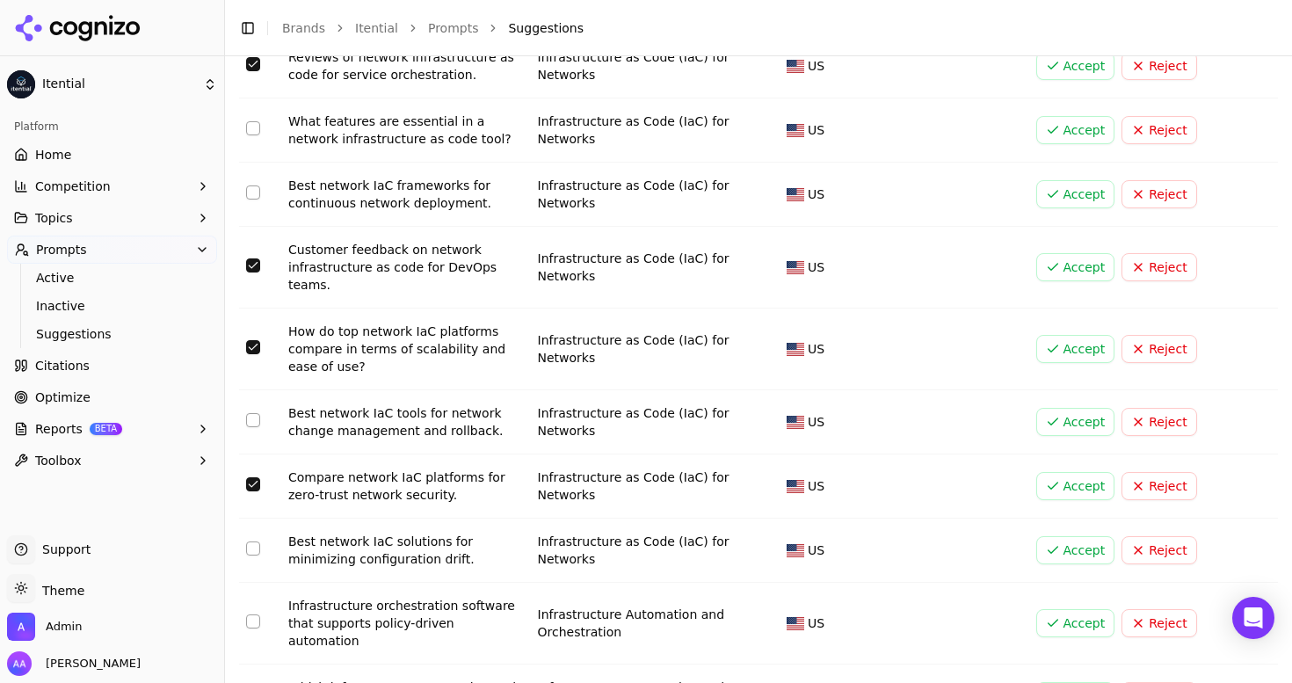
click at [249, 542] on button "Select row 64" at bounding box center [253, 549] width 14 height 14
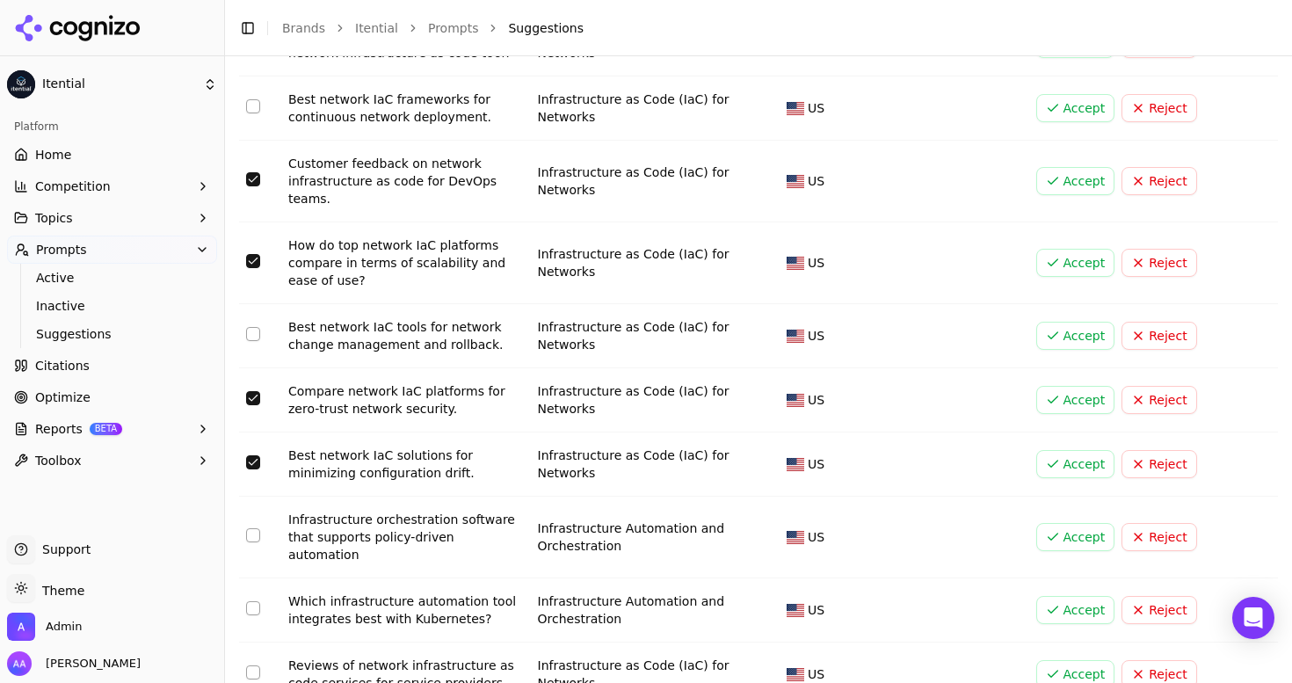
scroll to position [4344, 0]
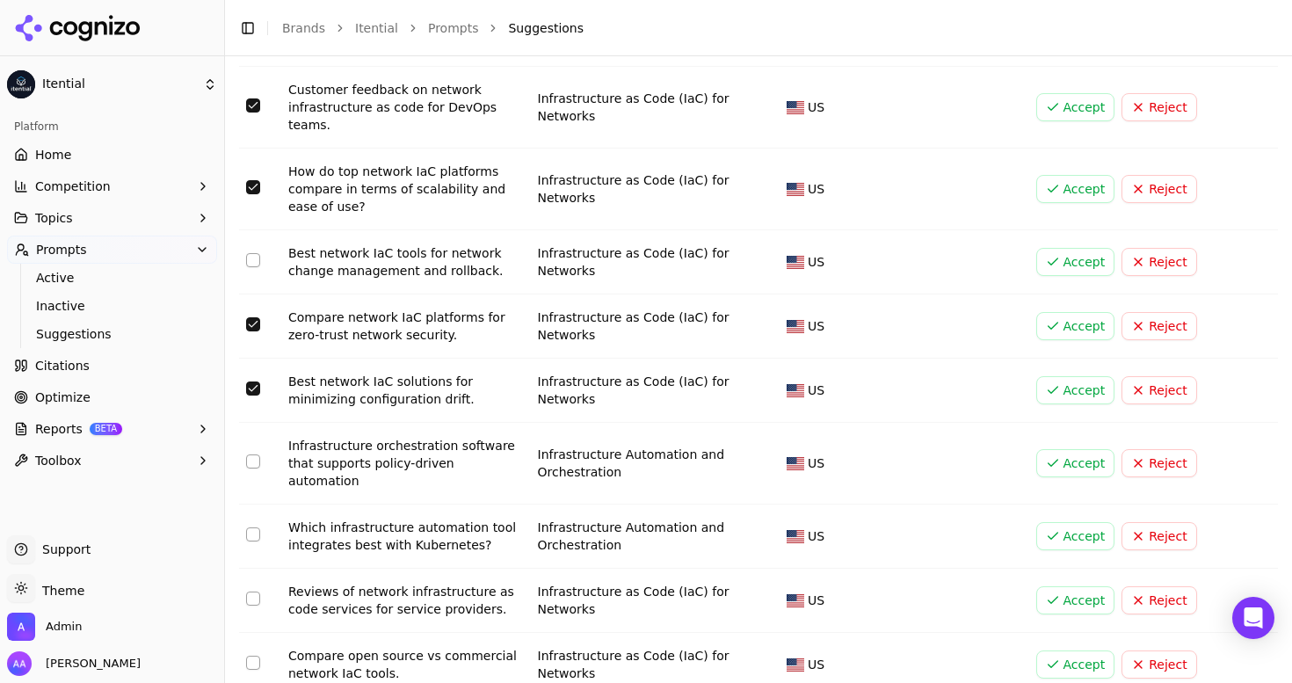
click at [255, 656] on button "Select row 68" at bounding box center [253, 663] width 14 height 14
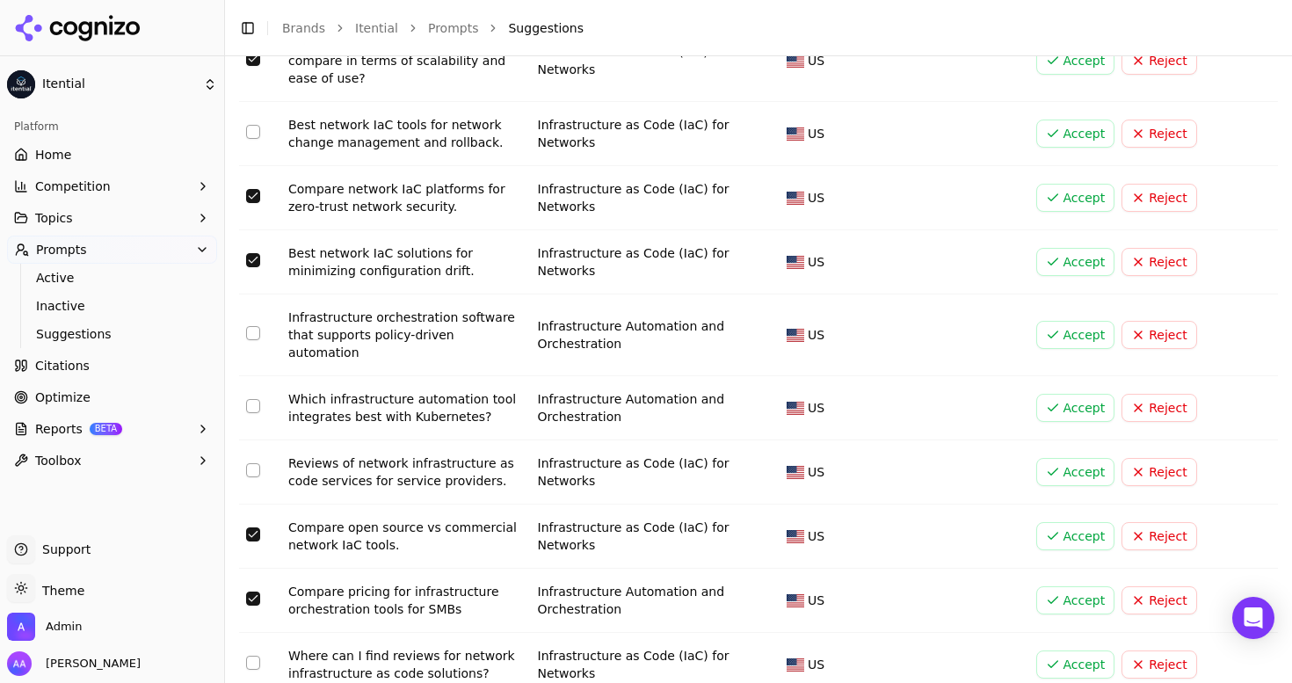
scroll to position [4474, 0]
click at [250, 654] on button "Select row 70" at bounding box center [253, 661] width 14 height 14
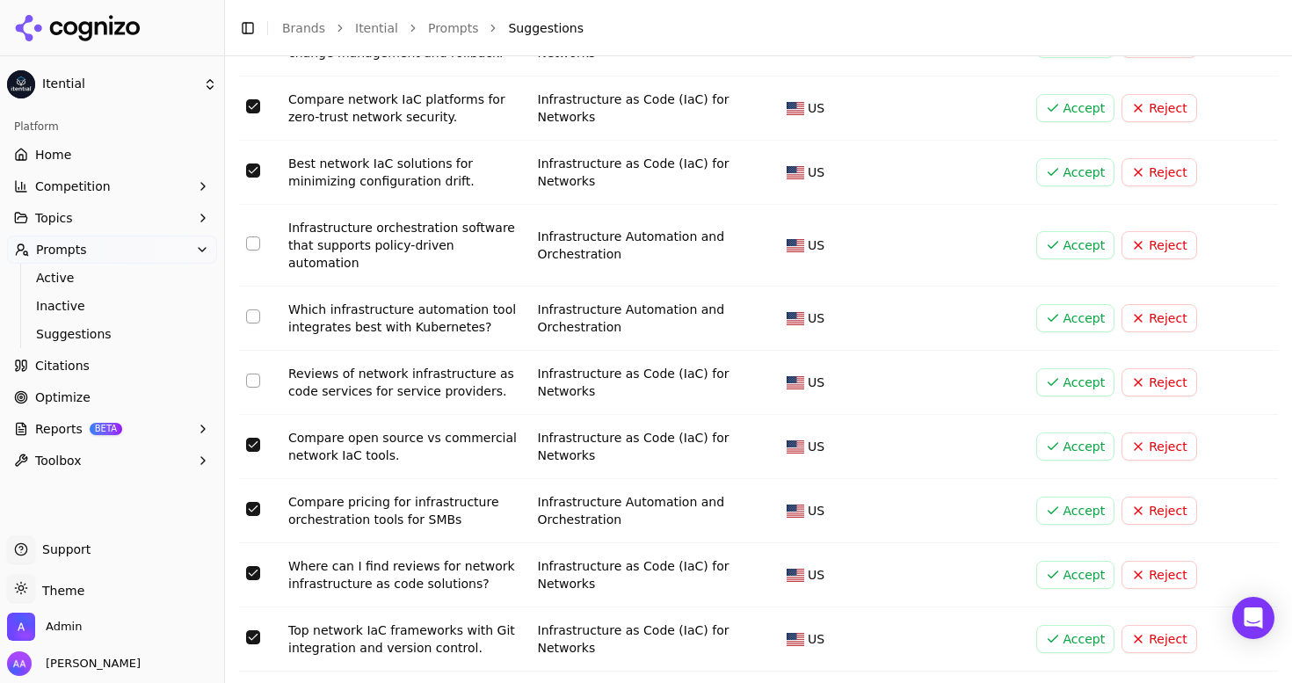
scroll to position [4564, 0]
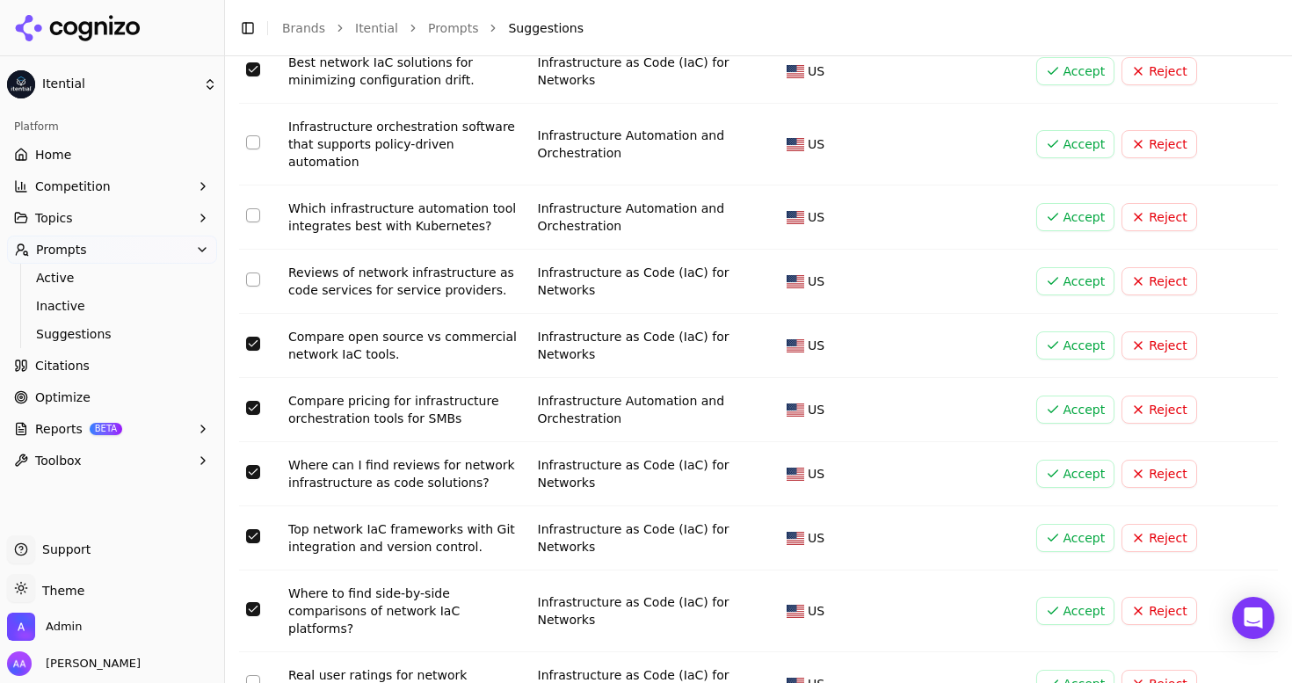
click at [252, 675] on button "Select row 73" at bounding box center [253, 682] width 14 height 14
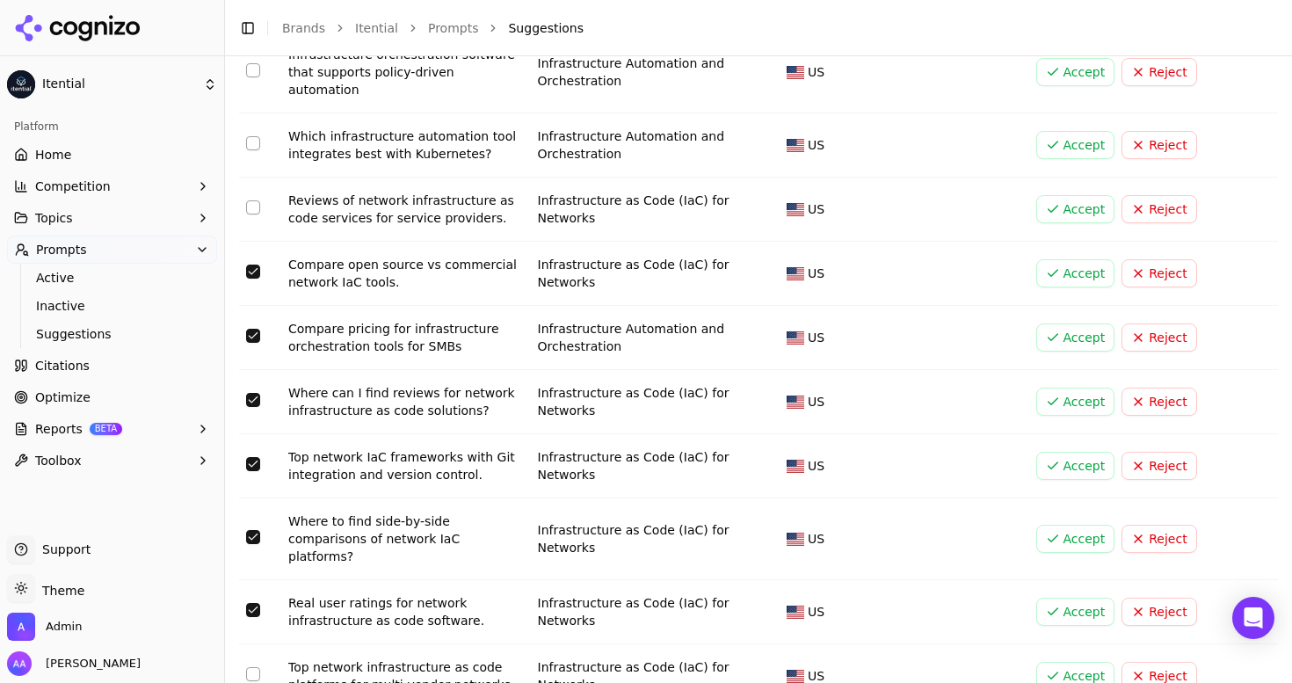
click at [249, 667] on button "Select row 74" at bounding box center [253, 674] width 14 height 14
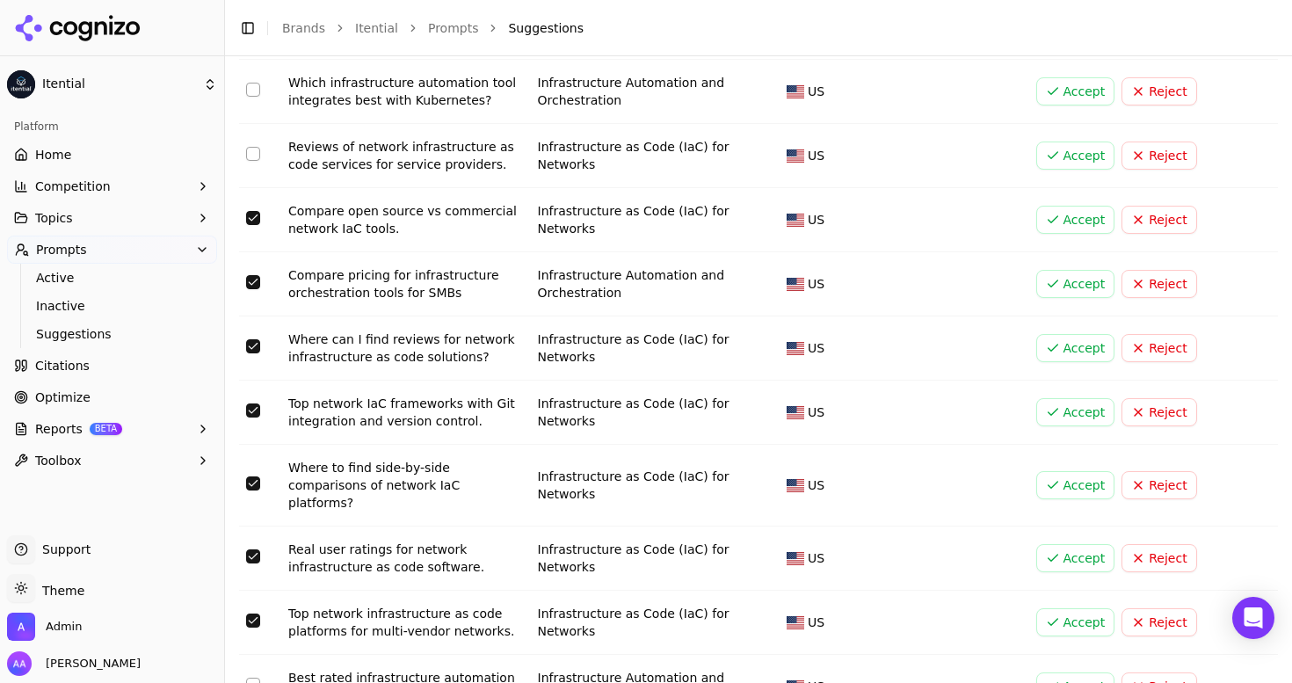
scroll to position [4847, 0]
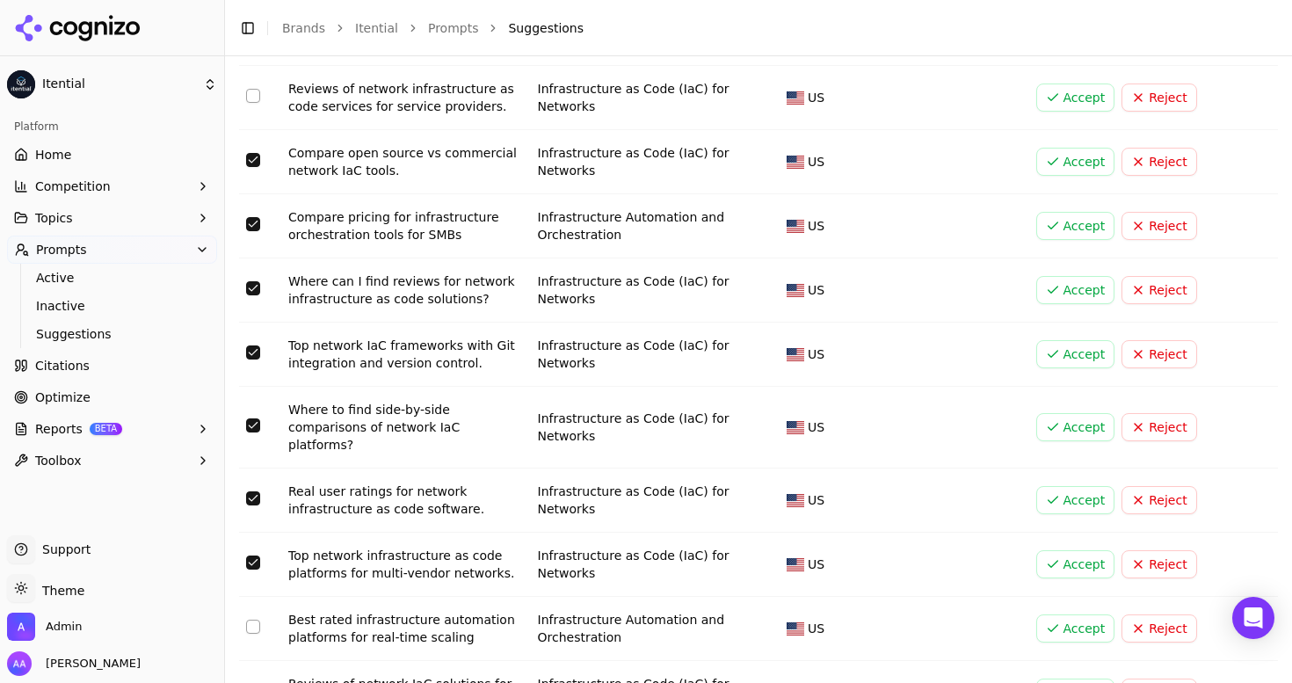
click at [252, 682] on button "Select row 76" at bounding box center [253, 691] width 14 height 14
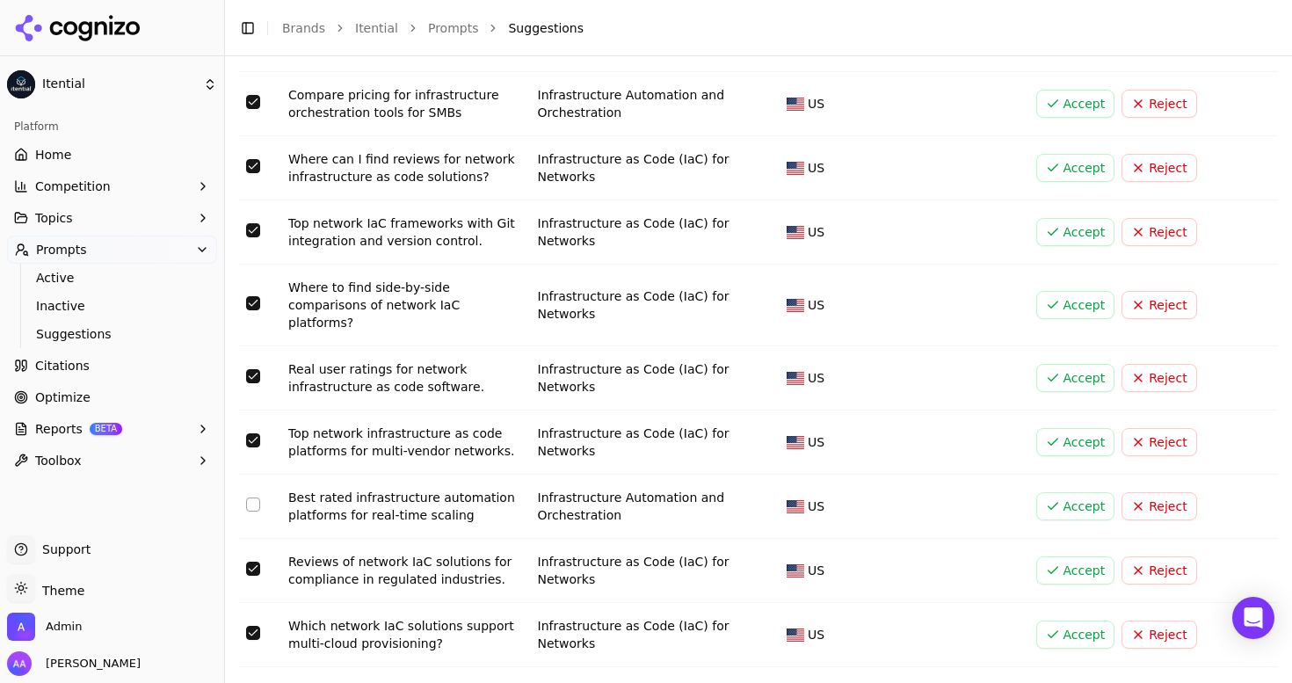
scroll to position [4989, 0]
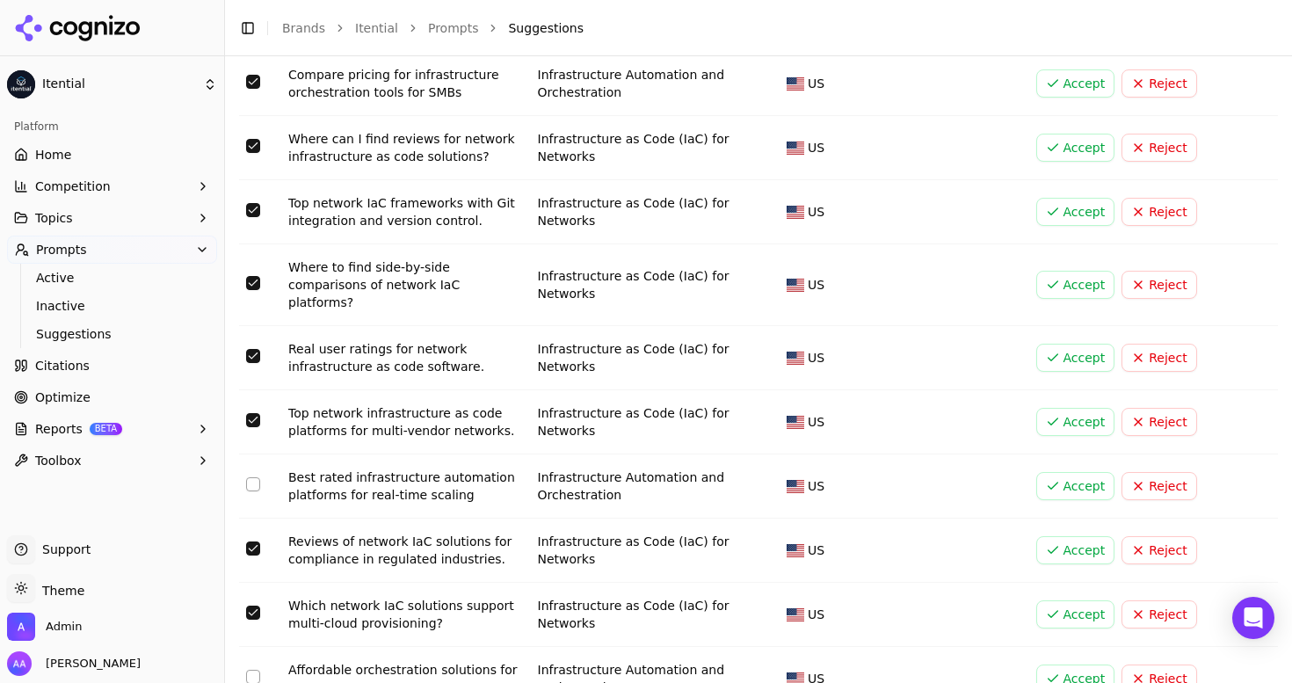
click at [251, 670] on button "Select row 78" at bounding box center [253, 677] width 14 height 14
click at [255, 670] on button "Select row 78" at bounding box center [253, 677] width 14 height 14
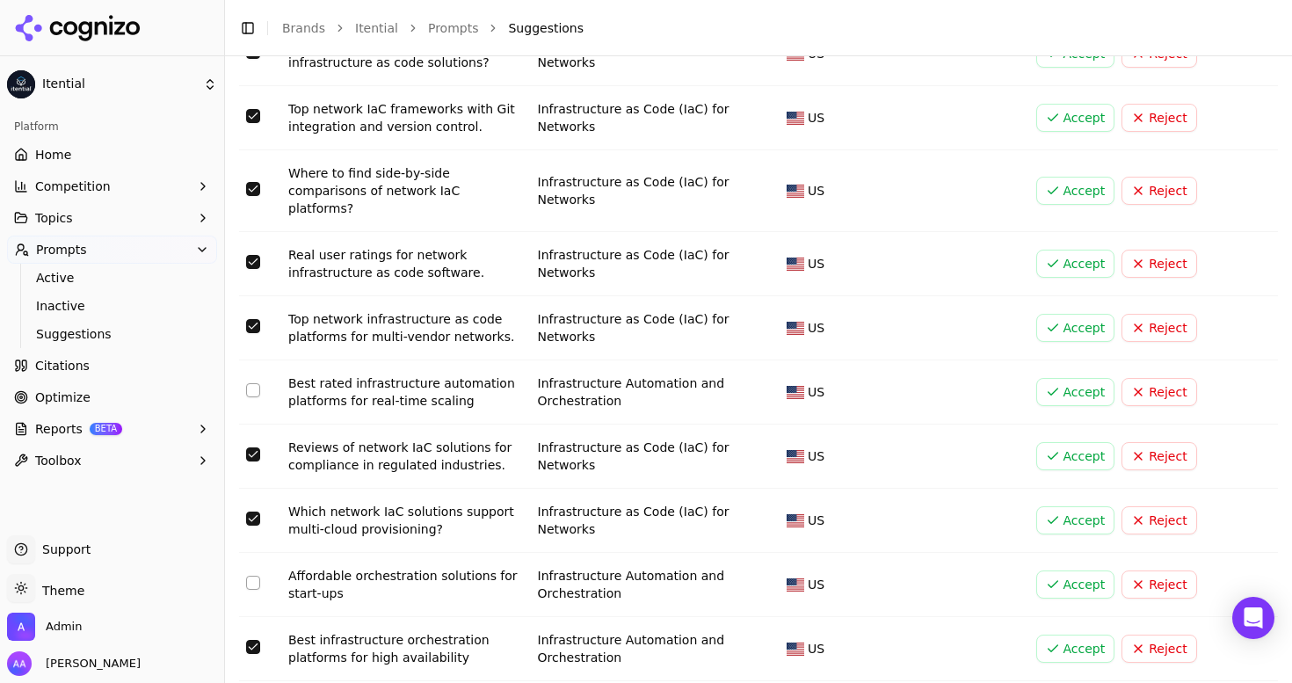
scroll to position [5094, 0]
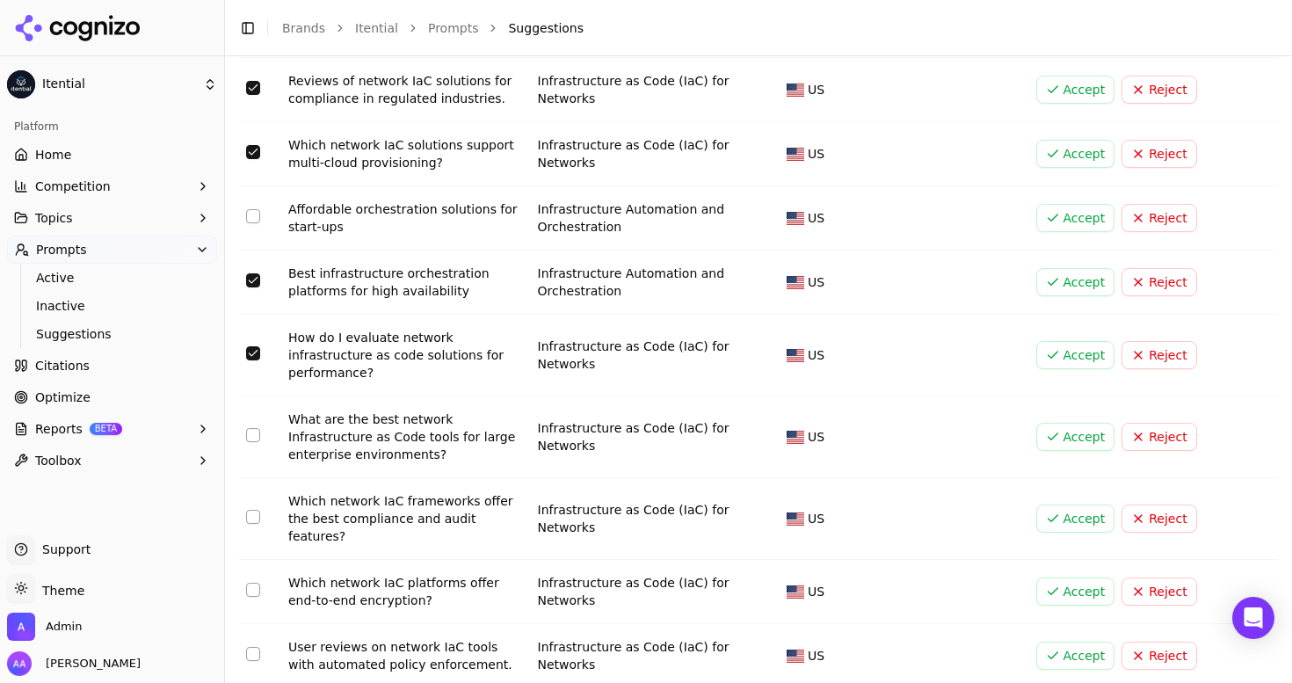
scroll to position [5453, 0]
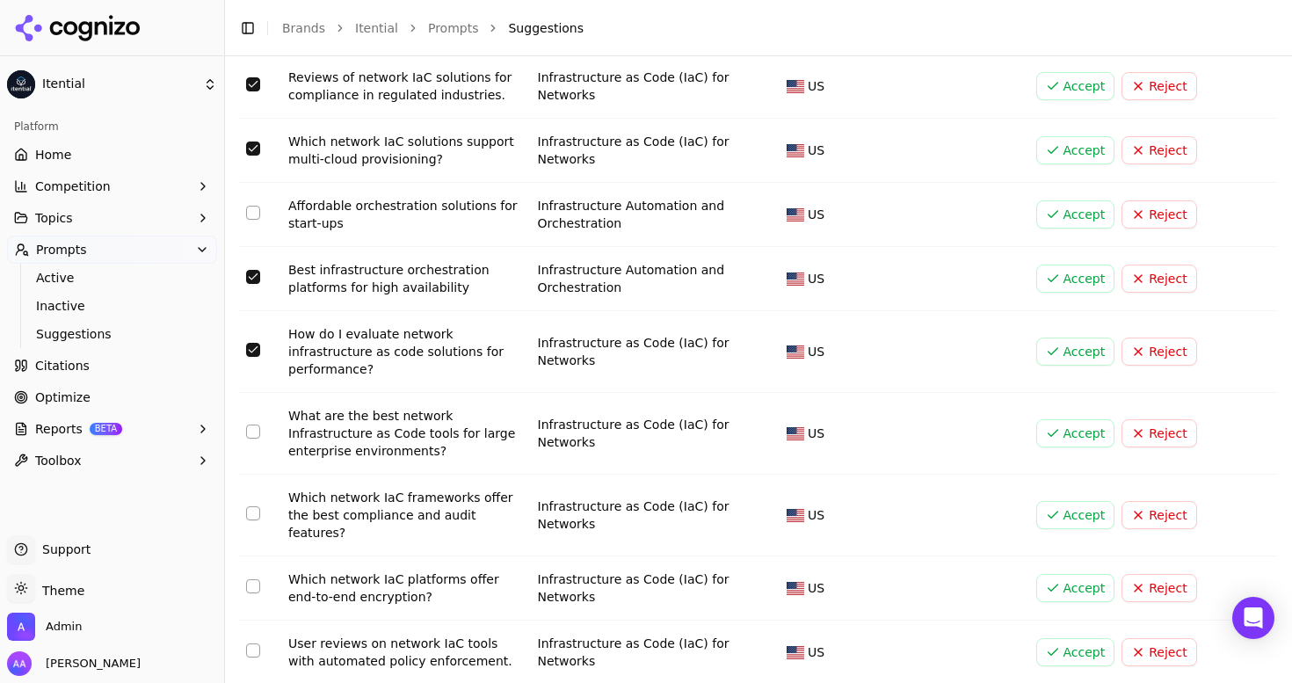
click at [249, 644] on button "Select row 84" at bounding box center [253, 651] width 14 height 14
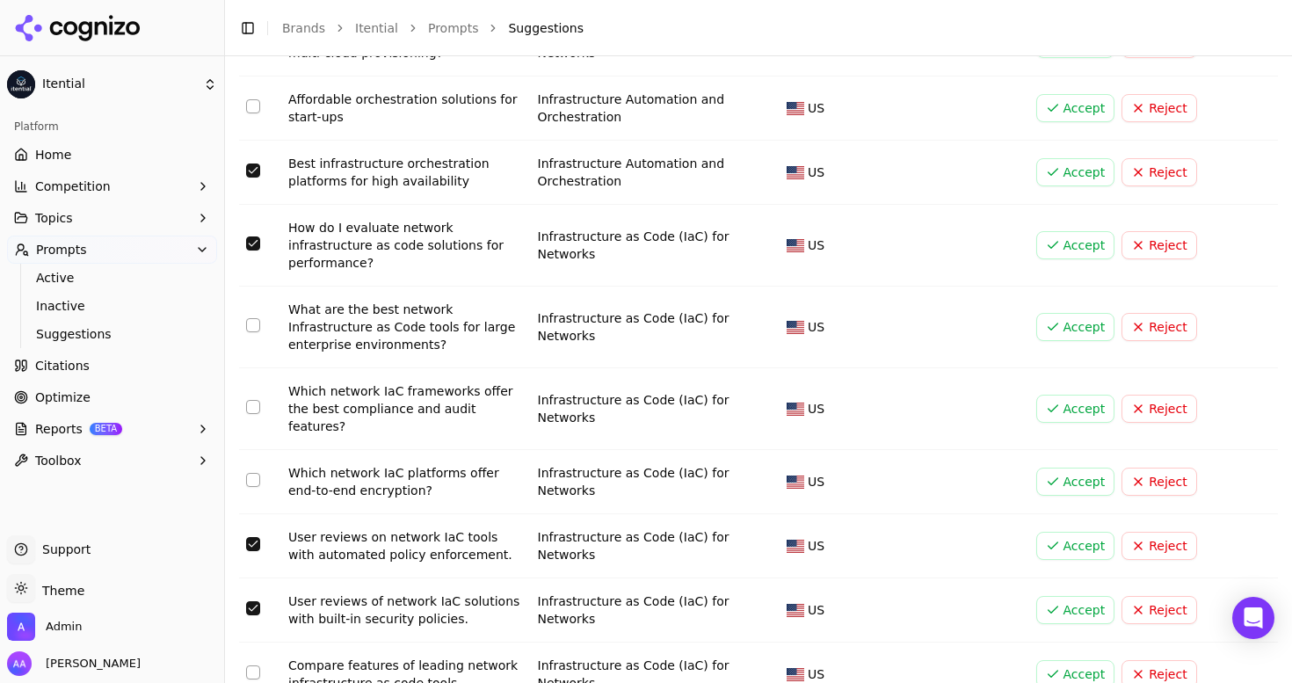
click at [252, 666] on button "Select row 86" at bounding box center [253, 673] width 14 height 14
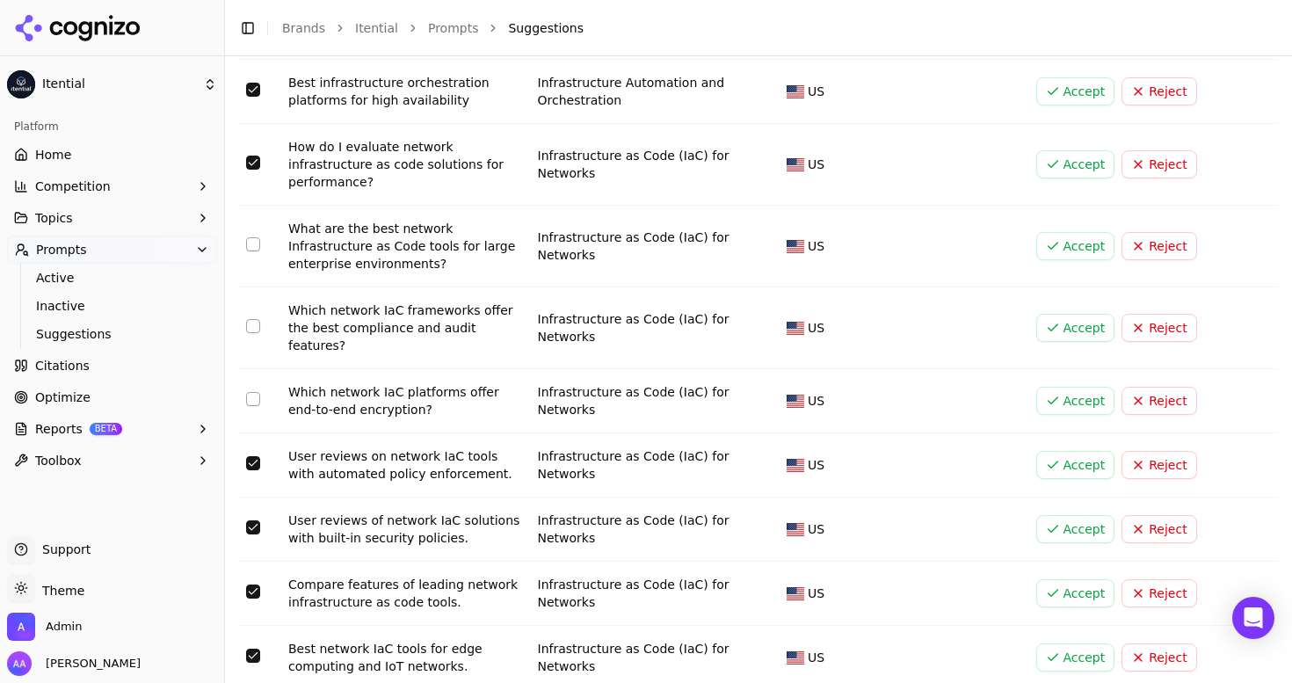
scroll to position [5643, 0]
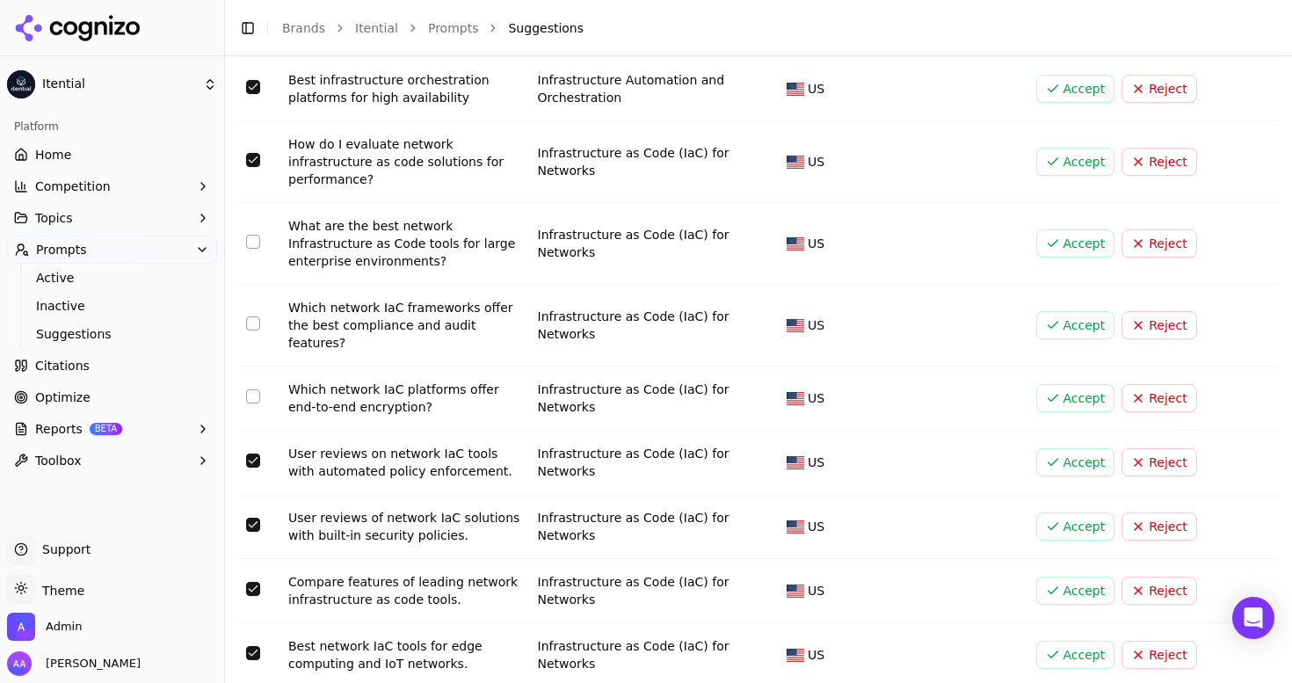
click at [249, 646] on button "Select row 87" at bounding box center [253, 653] width 14 height 14
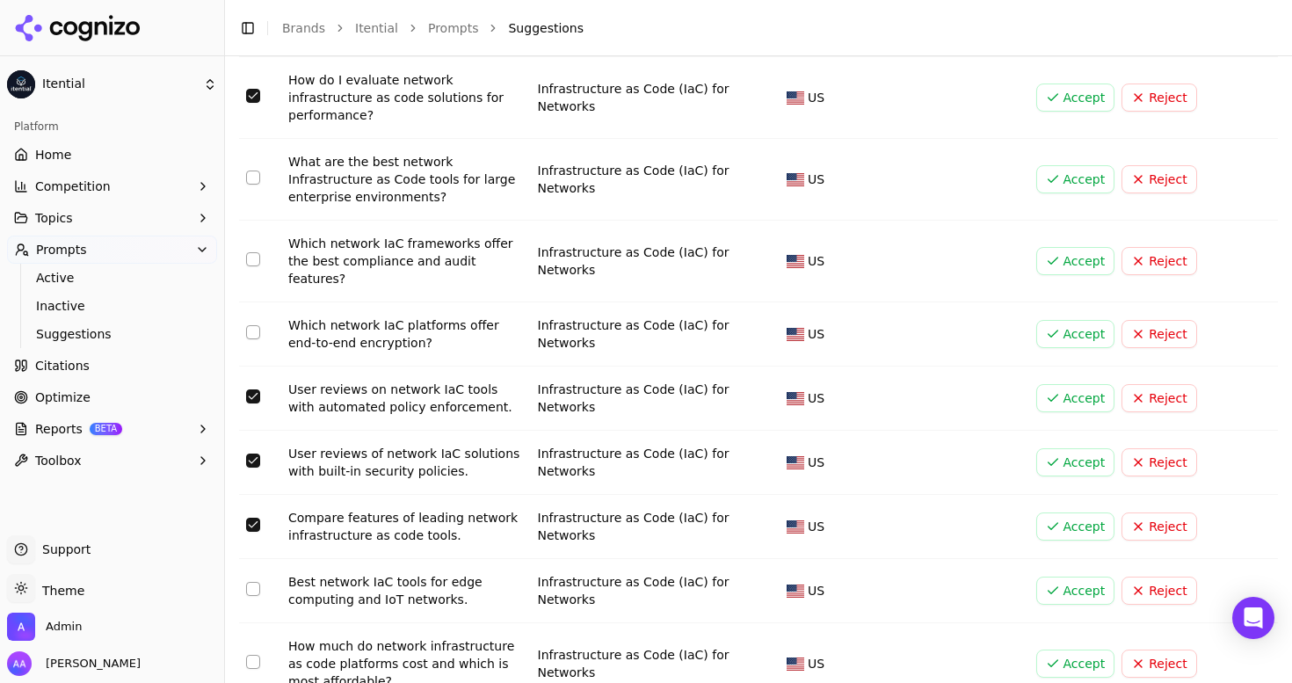
scroll to position [5710, 0]
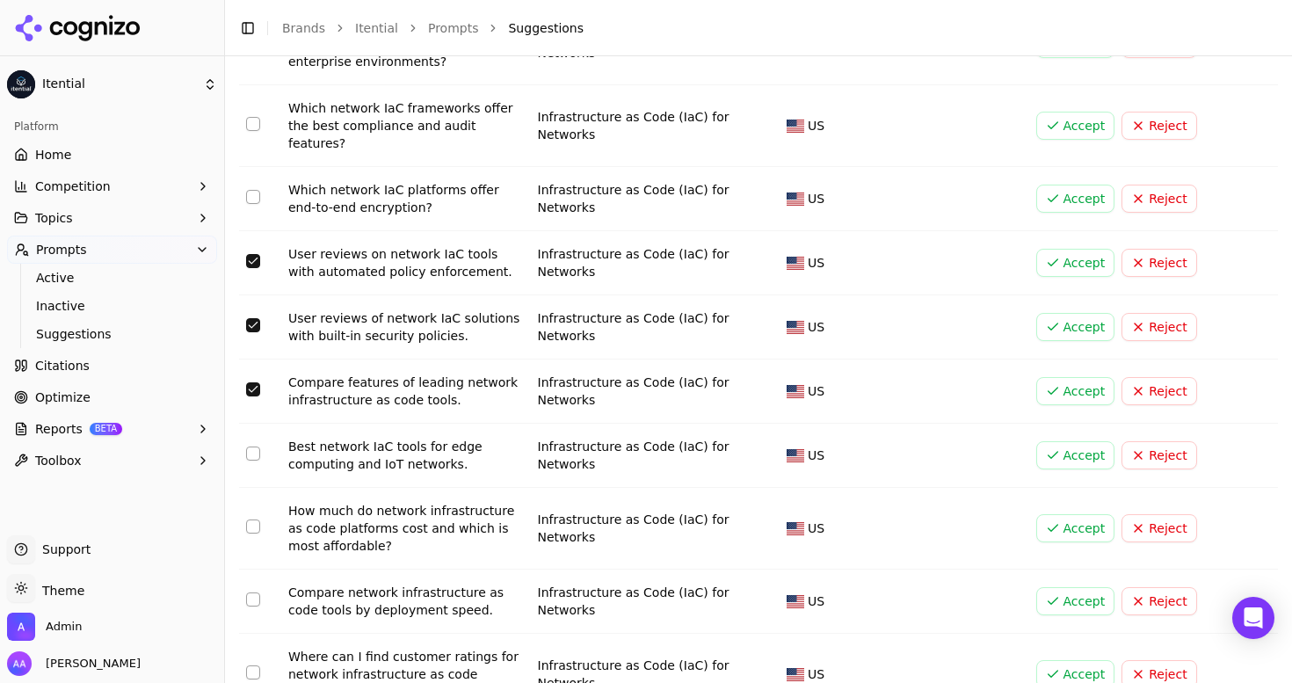
scroll to position [5897, 0]
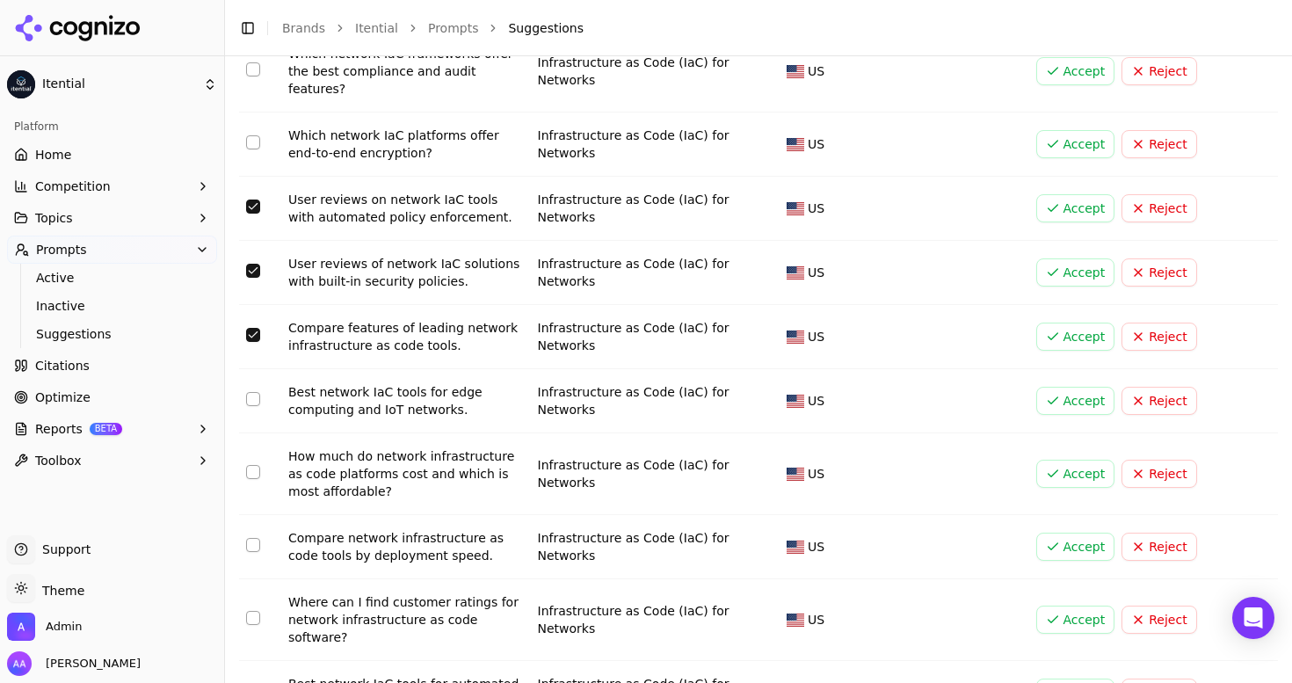
click at [254, 611] on button "Select row 90" at bounding box center [253, 618] width 14 height 14
click at [253, 682] on button "Select row 91" at bounding box center [253, 691] width 14 height 14
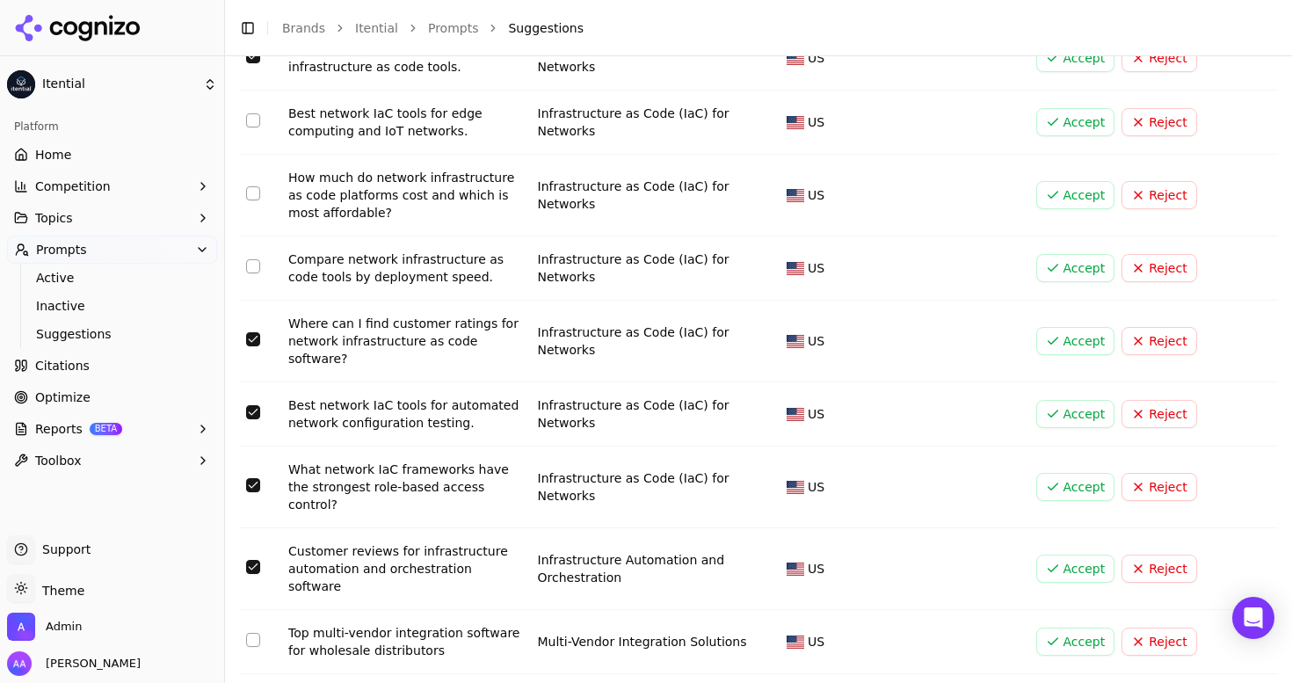
scroll to position [6190, 0]
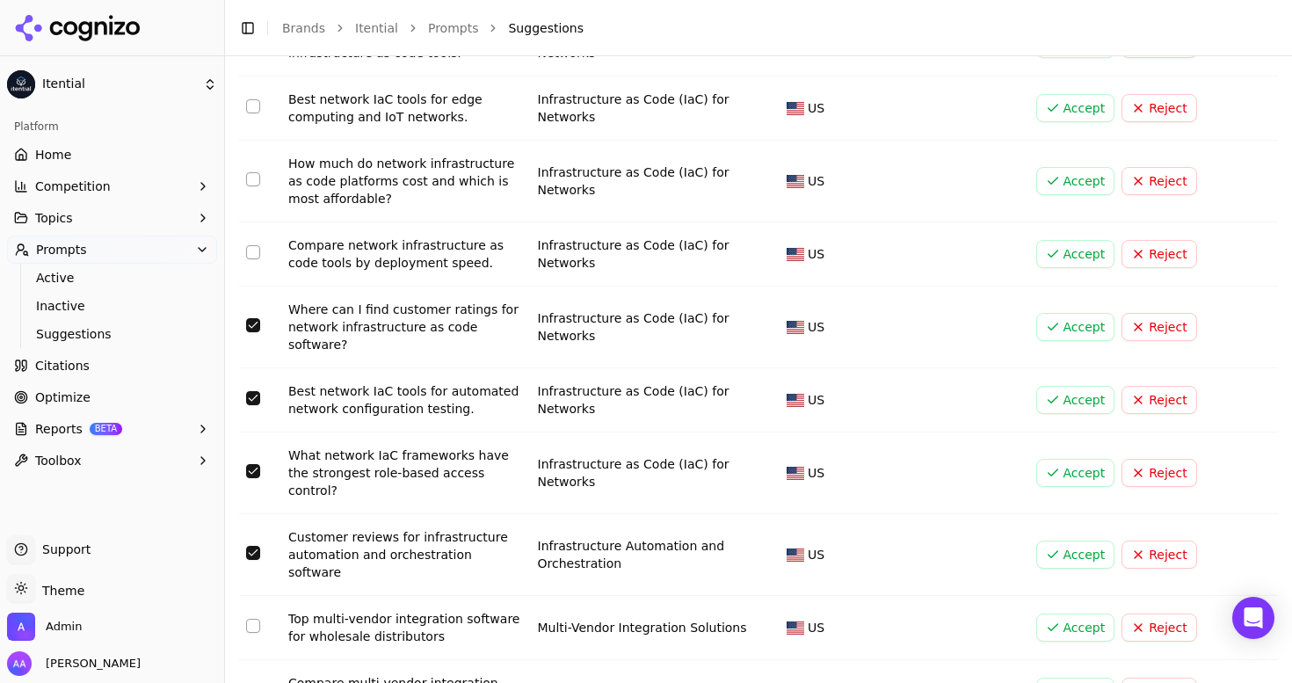
click at [255, 682] on button "Select row 95" at bounding box center [253, 690] width 14 height 14
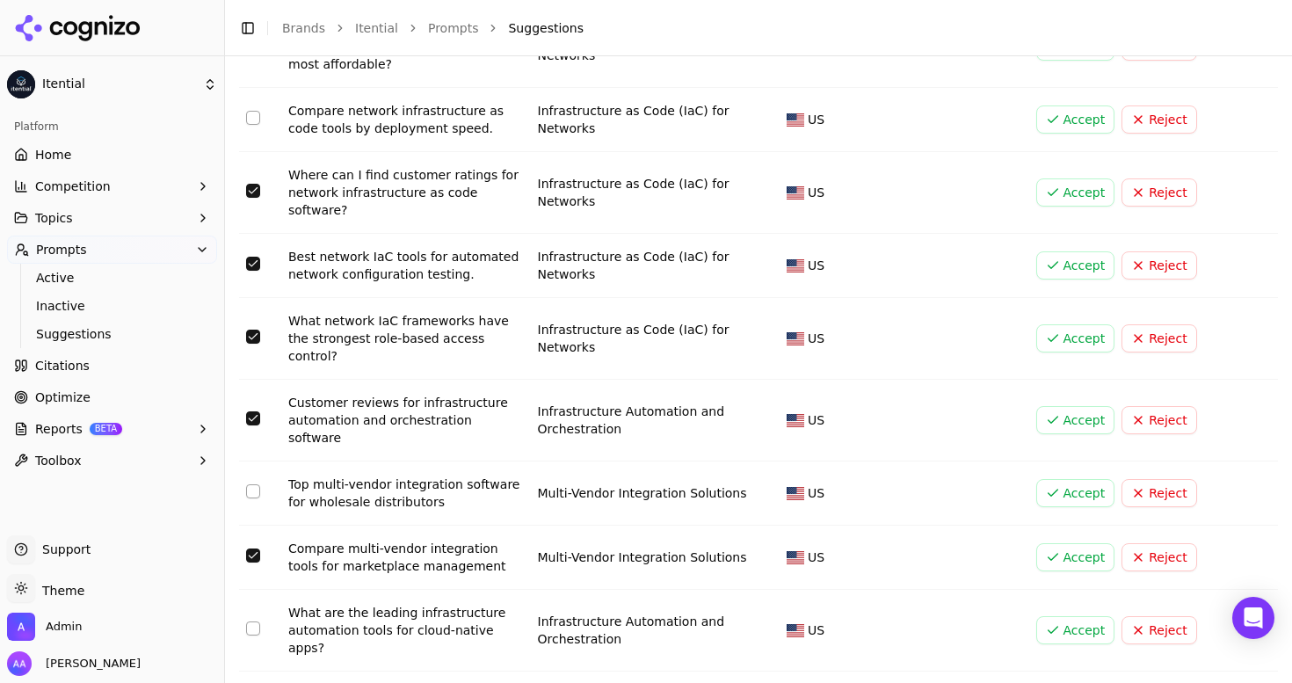
scroll to position [6329, 0]
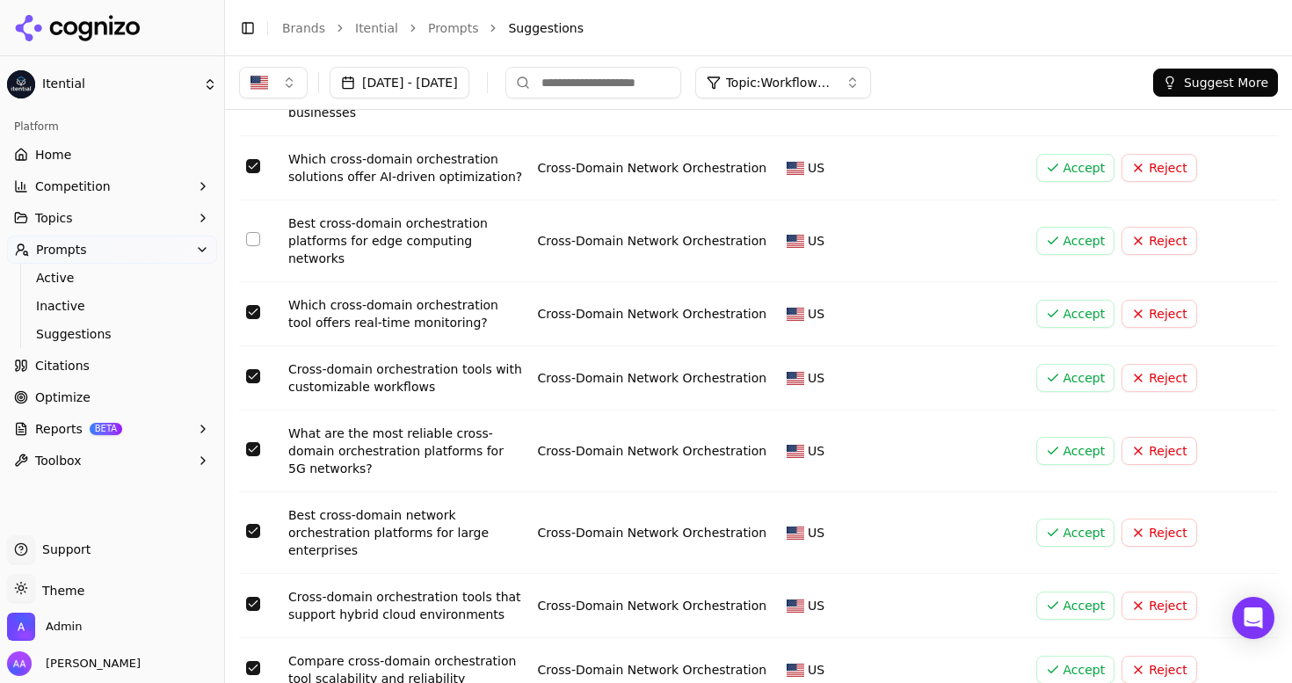
scroll to position [0, 0]
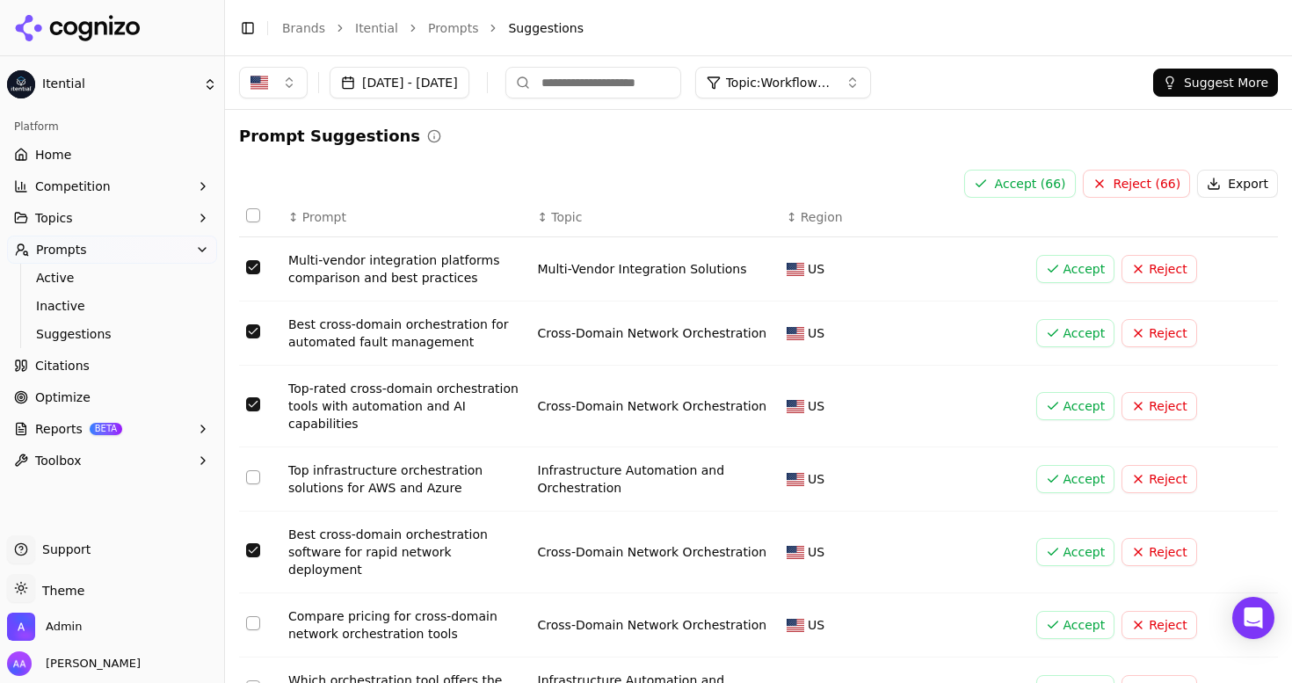
click at [1162, 186] on button "Reject ( 66 )" at bounding box center [1137, 184] width 108 height 28
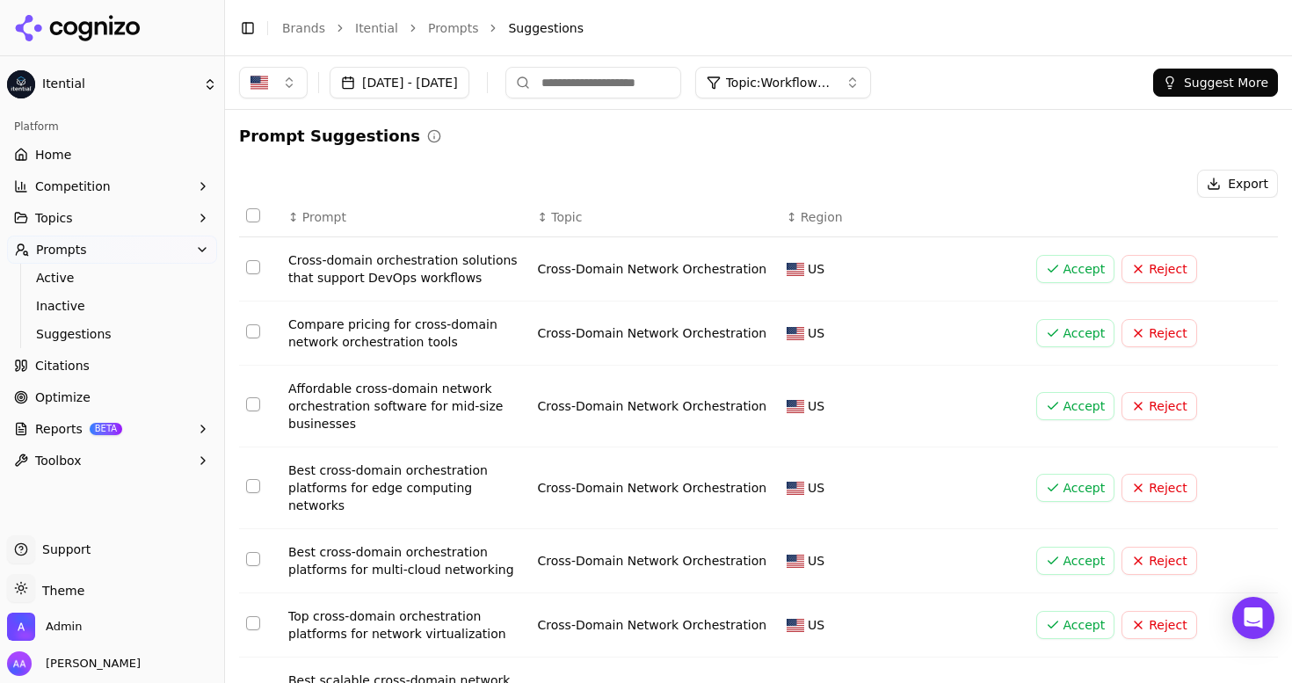
click at [839, 65] on div "Sep 07, 2025 - Oct 07, 2025 Topic: Workflow Automation Platforms Suggest More" at bounding box center [758, 82] width 1067 height 53
click at [832, 85] on span "Topic: Workflow Automation Platforms" at bounding box center [778, 83] width 105 height 18
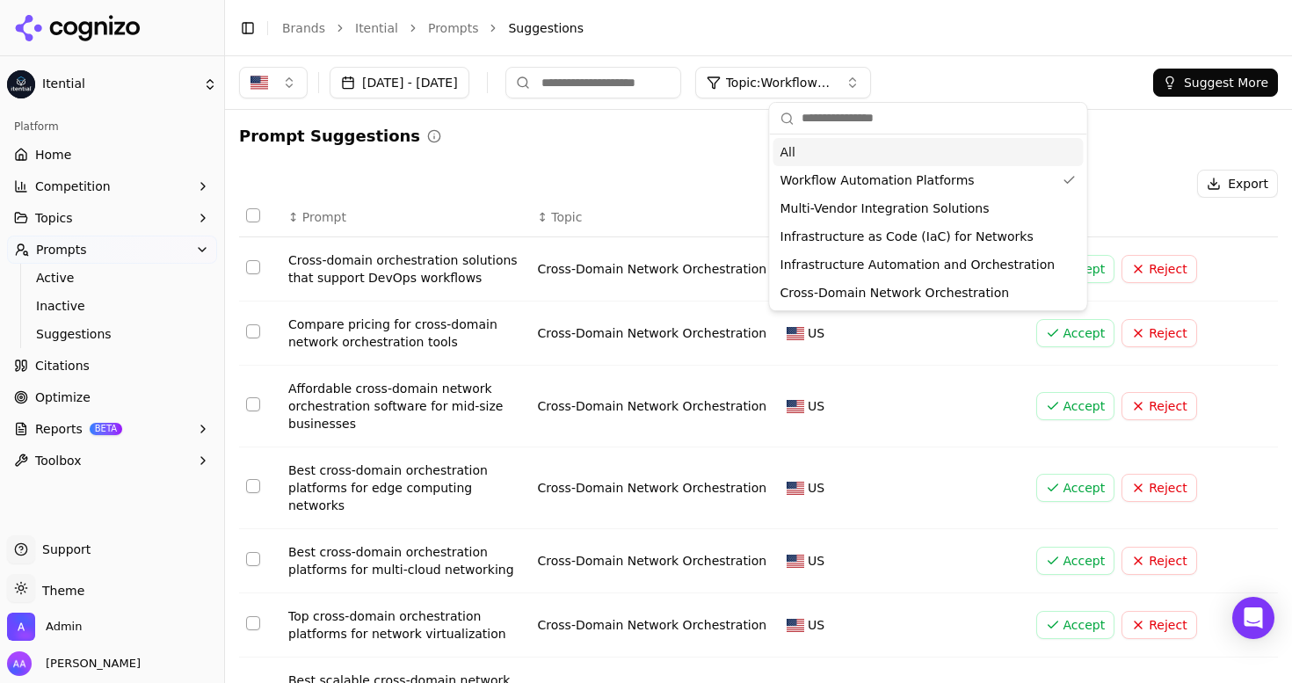
click at [815, 152] on div "All" at bounding box center [929, 152] width 310 height 28
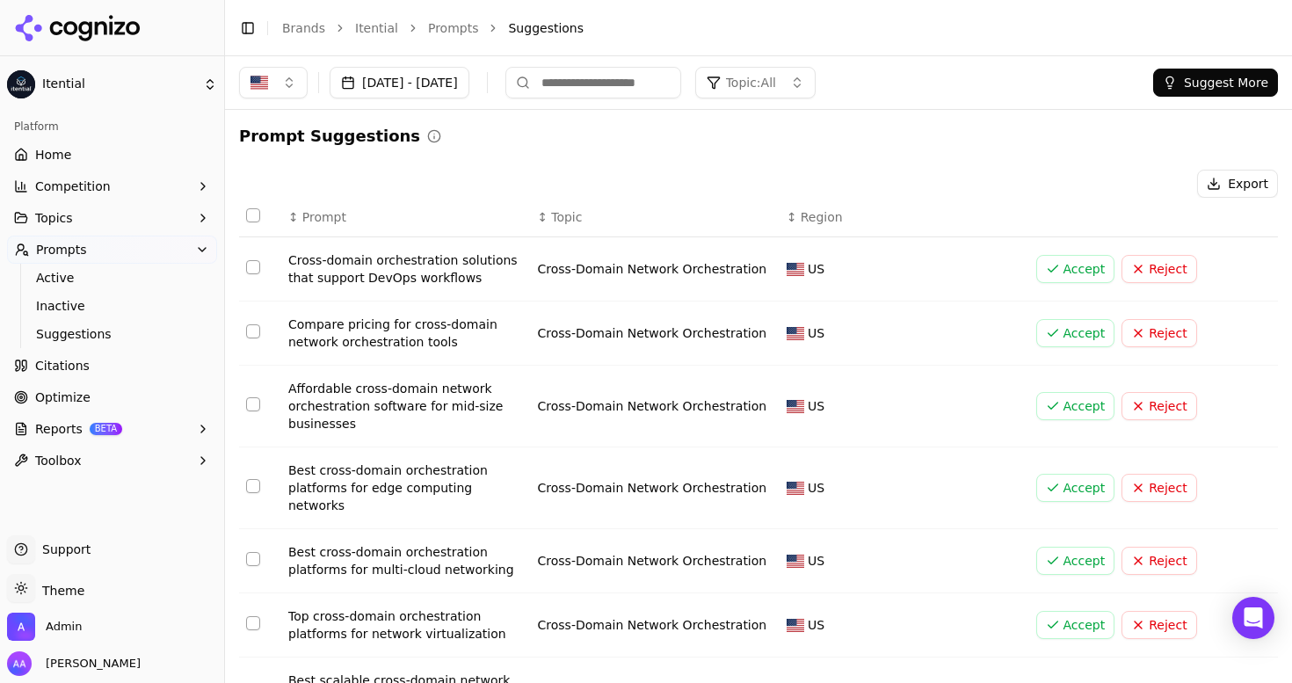
click at [332, 214] on span "Prompt" at bounding box center [324, 217] width 44 height 18
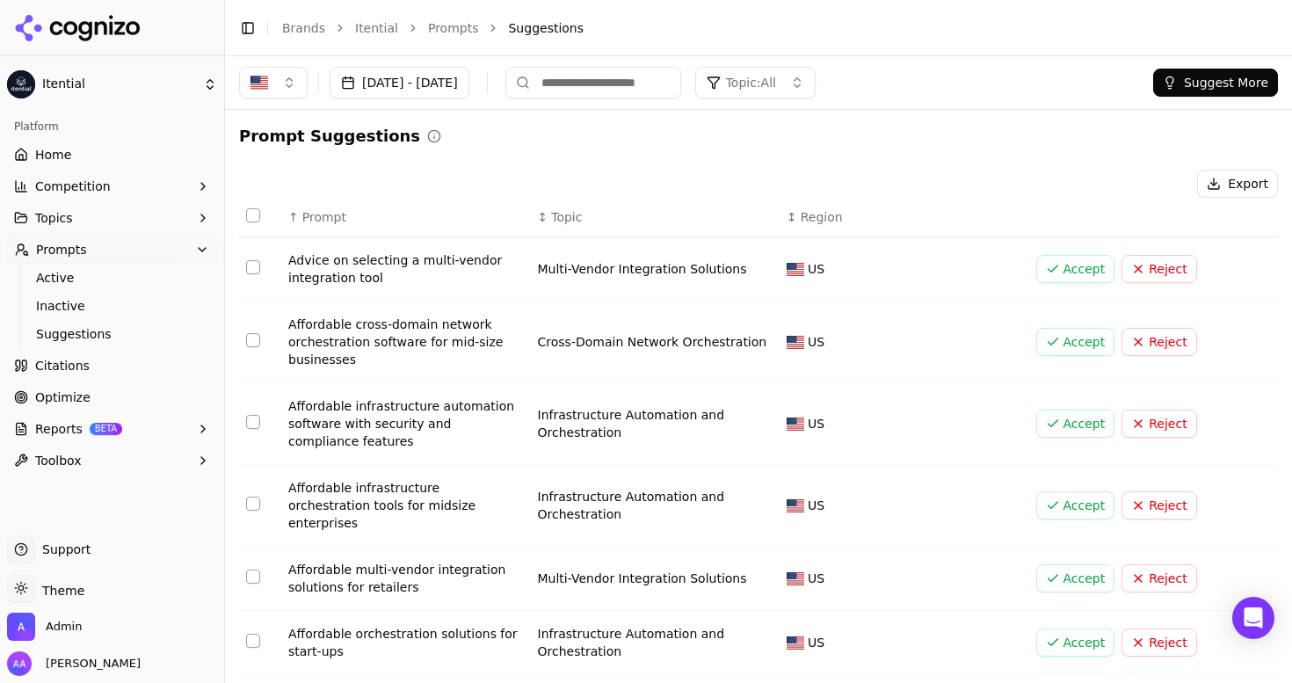
click at [242, 272] on td "Data table" at bounding box center [260, 269] width 42 height 64
click at [251, 272] on button "Select row 245" at bounding box center [253, 267] width 14 height 14
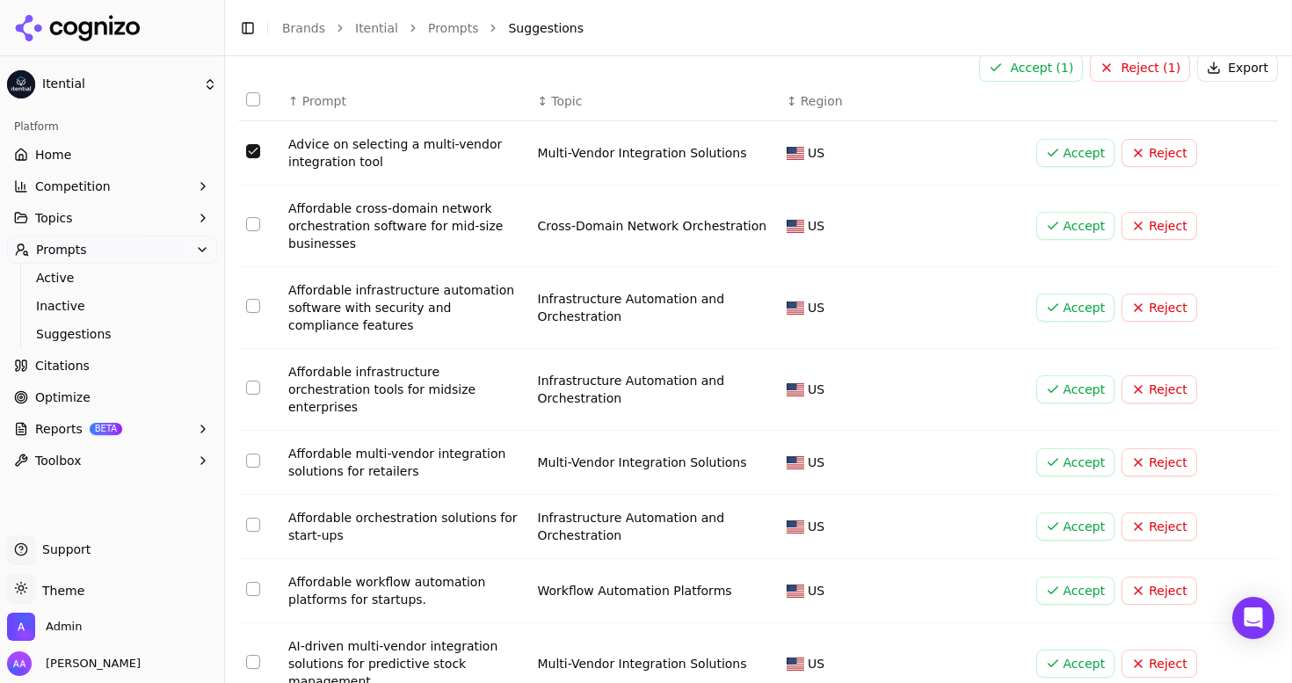
scroll to position [129, 0]
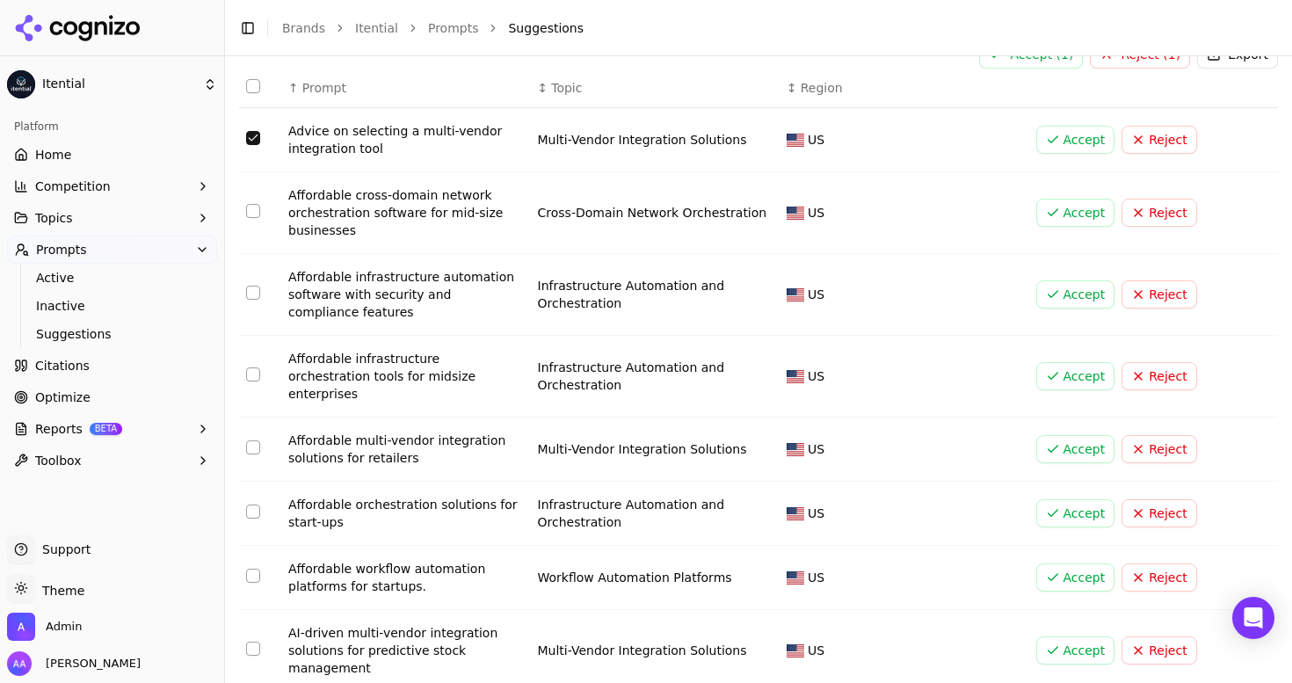
click at [253, 440] on button "Select row 51" at bounding box center [253, 447] width 14 height 14
click at [250, 369] on button "Select row 137" at bounding box center [253, 374] width 14 height 14
click at [252, 289] on button "Select row 116" at bounding box center [253, 293] width 14 height 14
click at [258, 212] on button "Select row 3" at bounding box center [253, 211] width 14 height 14
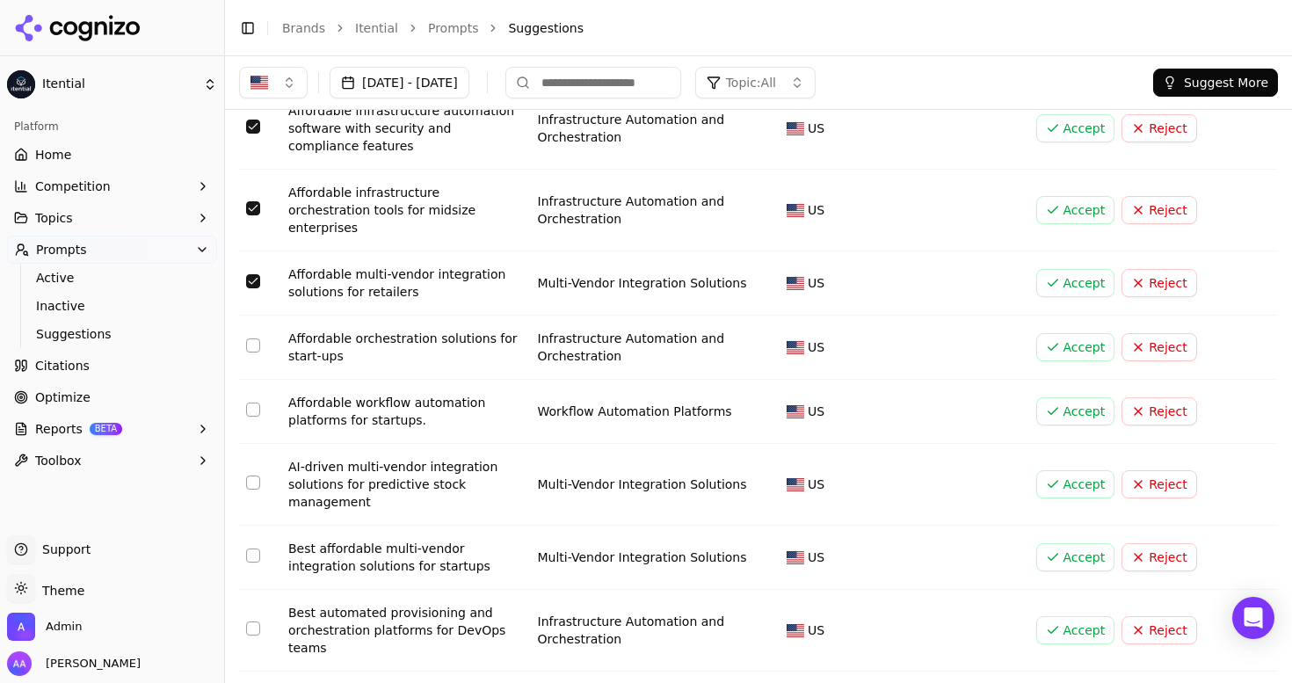
scroll to position [295, 0]
click at [252, 404] on button "Select row 65" at bounding box center [253, 411] width 14 height 14
click at [250, 549] on button "Select row 177" at bounding box center [253, 556] width 14 height 14
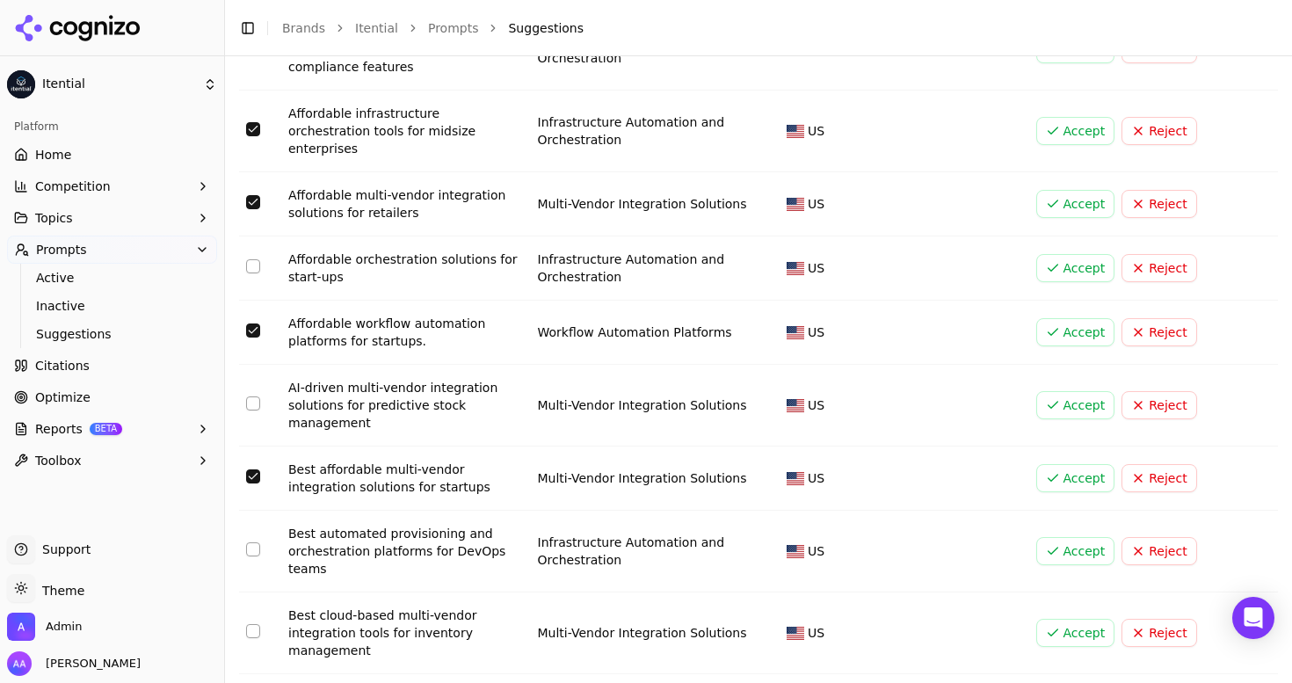
scroll to position [380, 0]
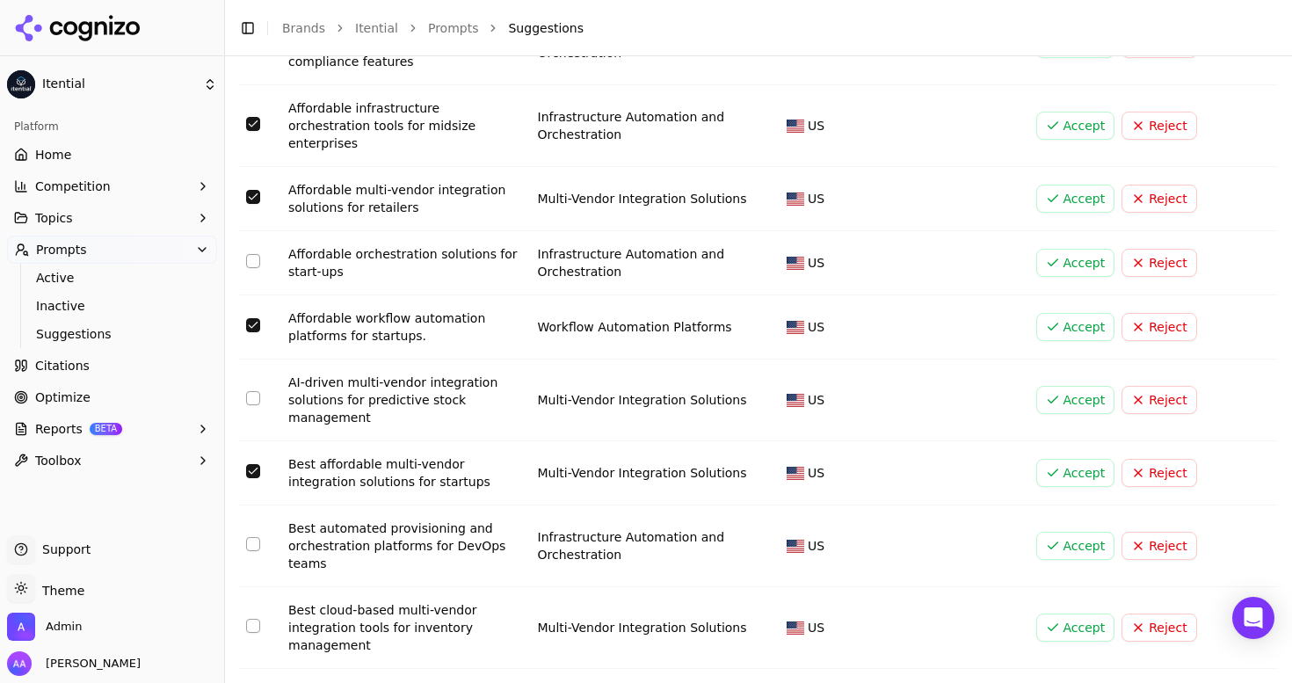
click at [249, 537] on button "Select row 121" at bounding box center [253, 544] width 14 height 14
click at [252, 619] on button "Select row 242" at bounding box center [253, 626] width 14 height 14
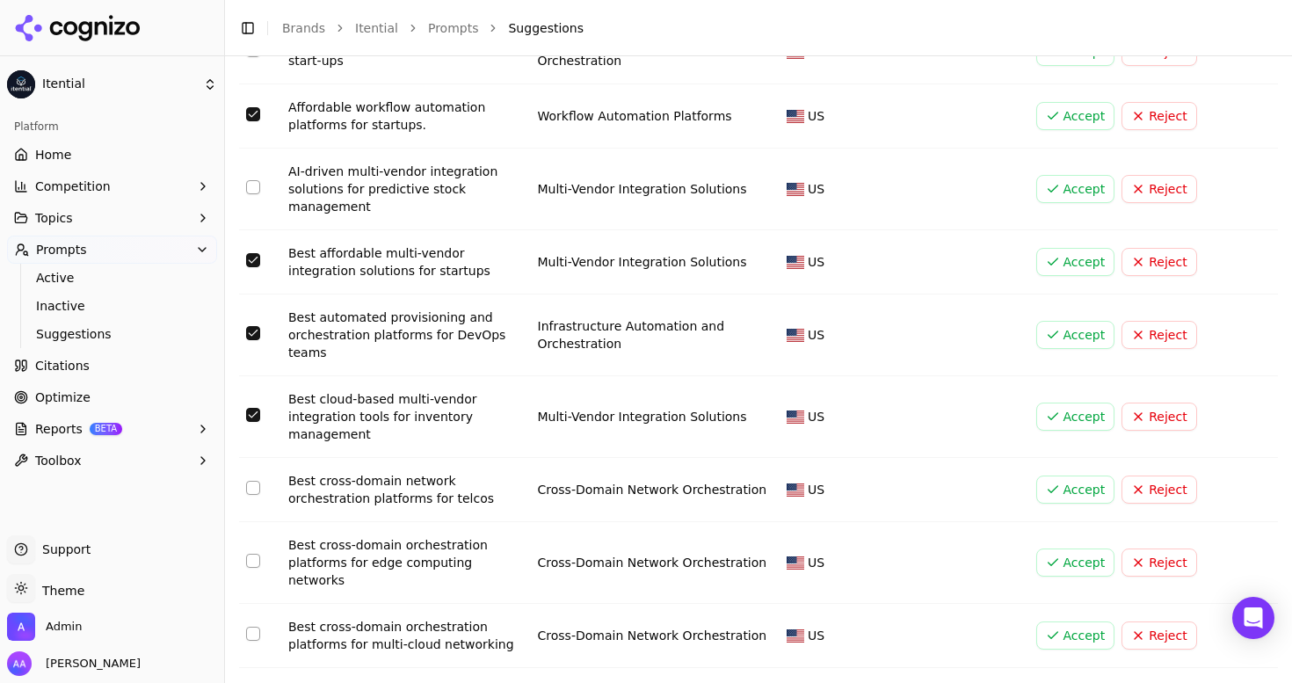
scroll to position [593, 0]
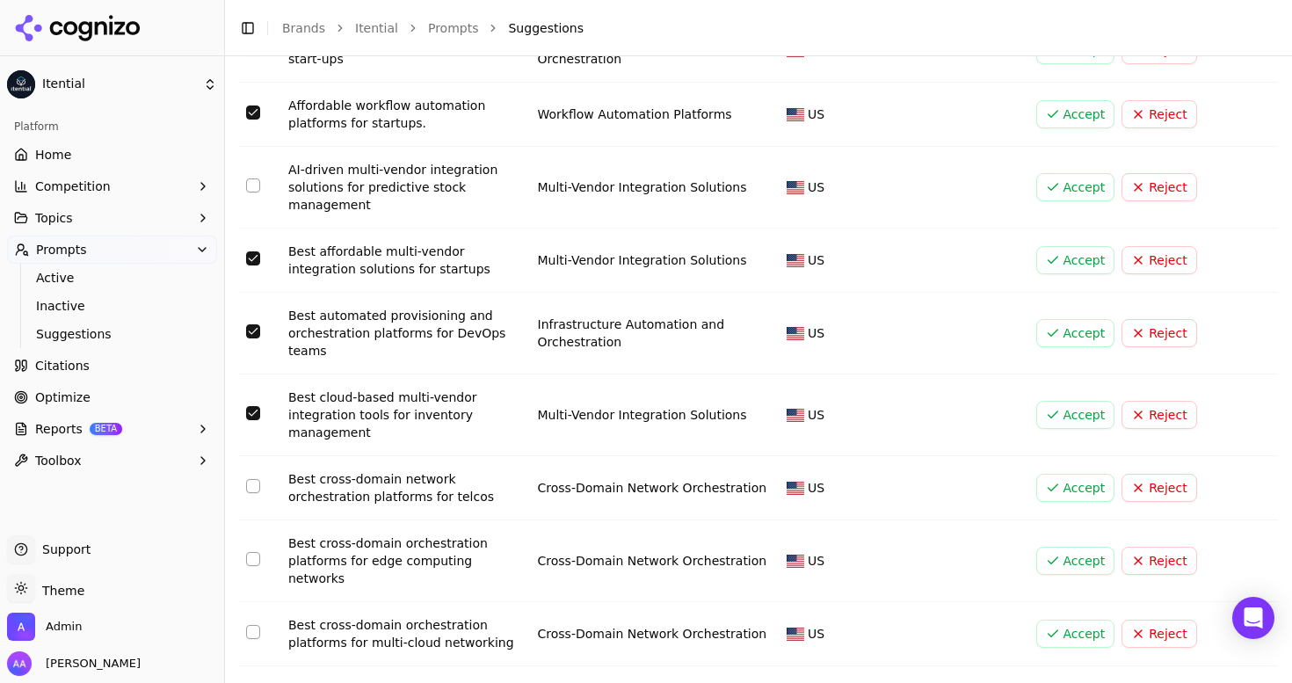
click at [250, 478] on td "Data table" at bounding box center [260, 488] width 42 height 64
click at [251, 479] on button "Select row 8" at bounding box center [253, 486] width 14 height 14
click at [250, 552] on button "Select row 4" at bounding box center [253, 559] width 14 height 14
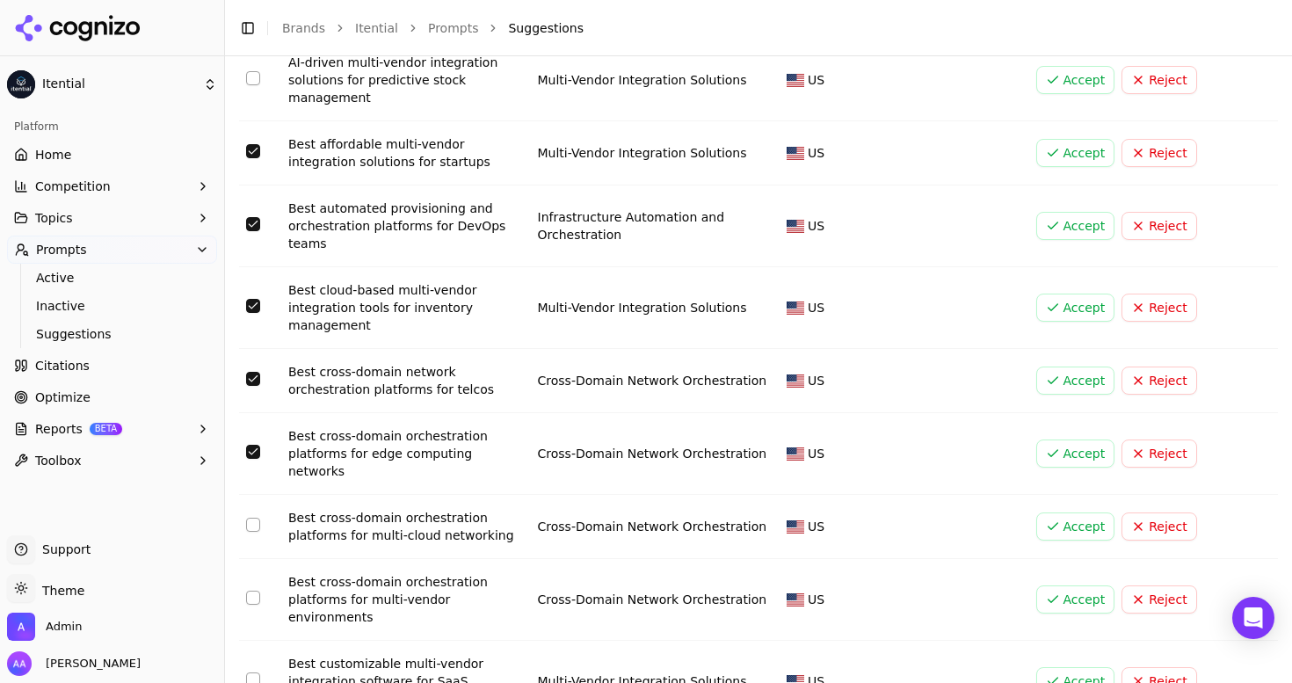
scroll to position [703, 0]
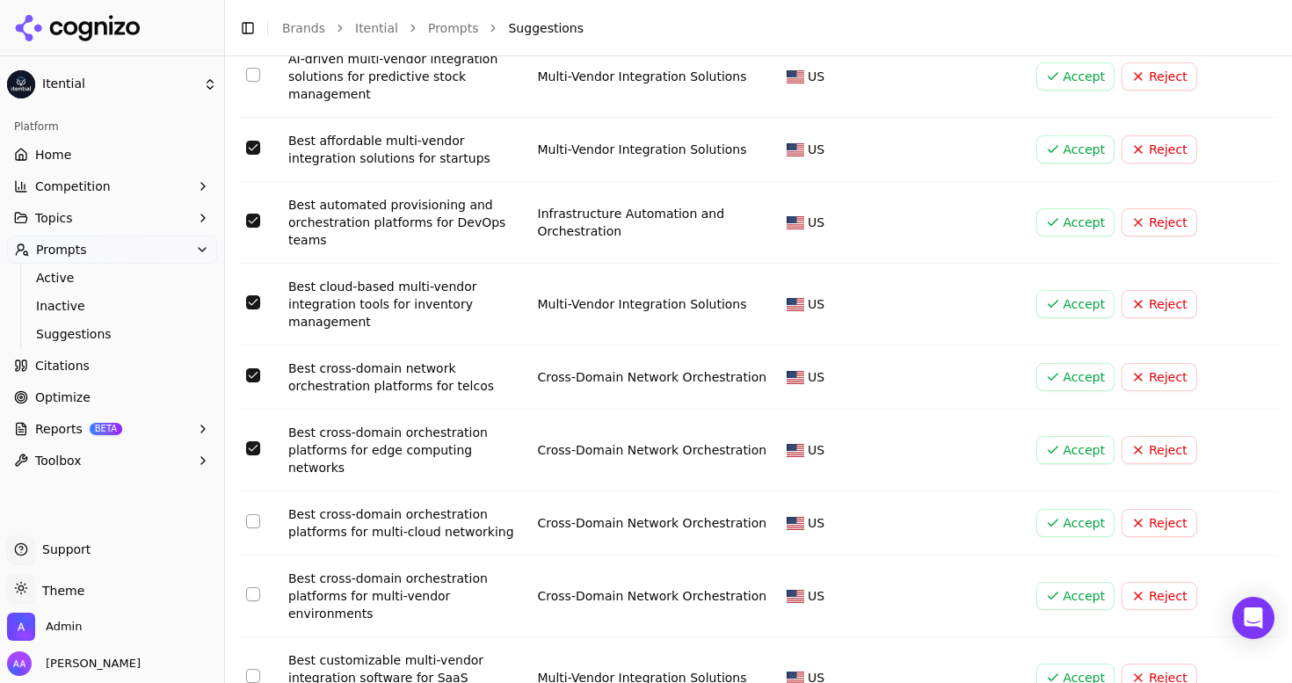
click at [255, 514] on button "Select row 5" at bounding box center [253, 521] width 14 height 14
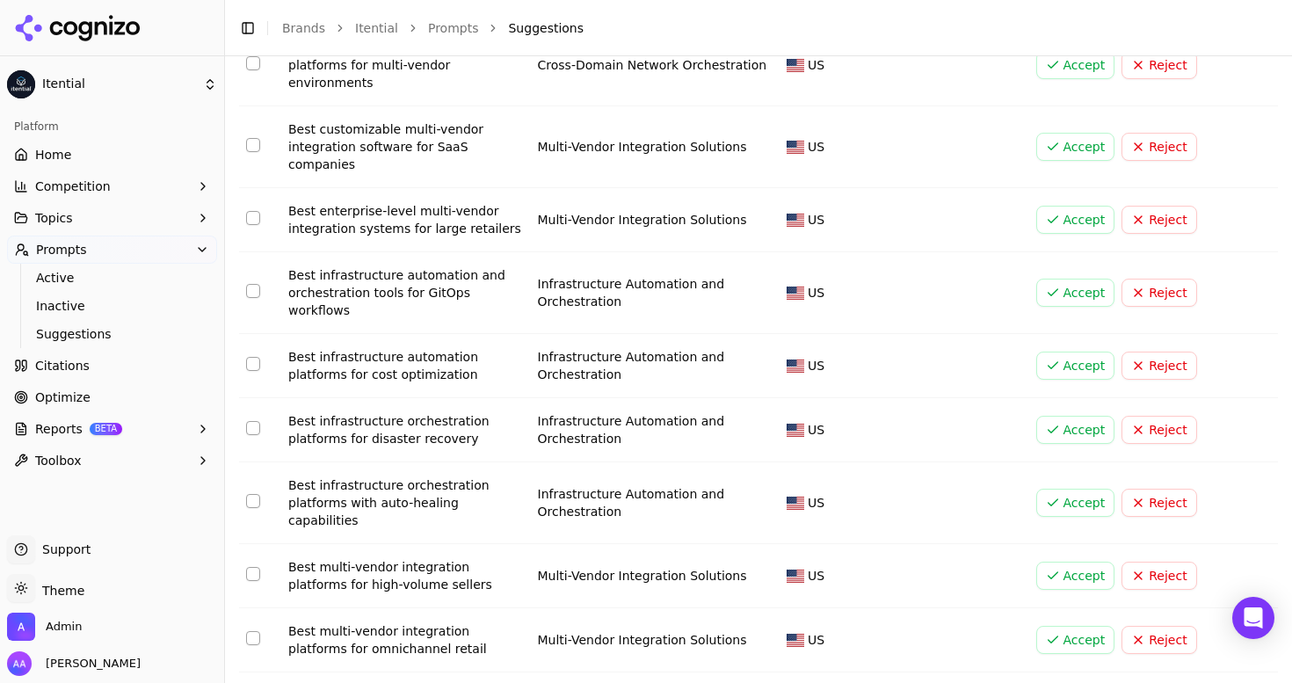
scroll to position [1245, 0]
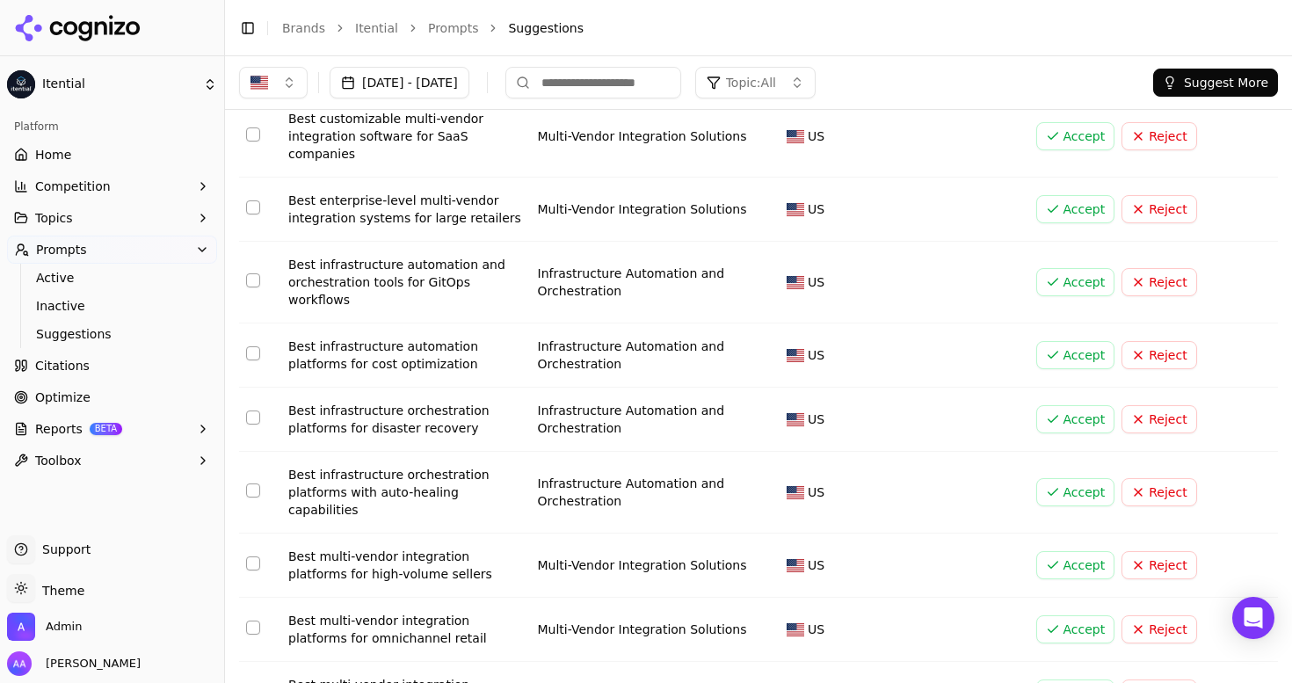
click at [250, 557] on button "Select row 31" at bounding box center [253, 564] width 14 height 14
click at [251, 621] on button "Select row 199" at bounding box center [253, 628] width 14 height 14
click at [257, 682] on button "Select row 43" at bounding box center [253, 692] width 14 height 14
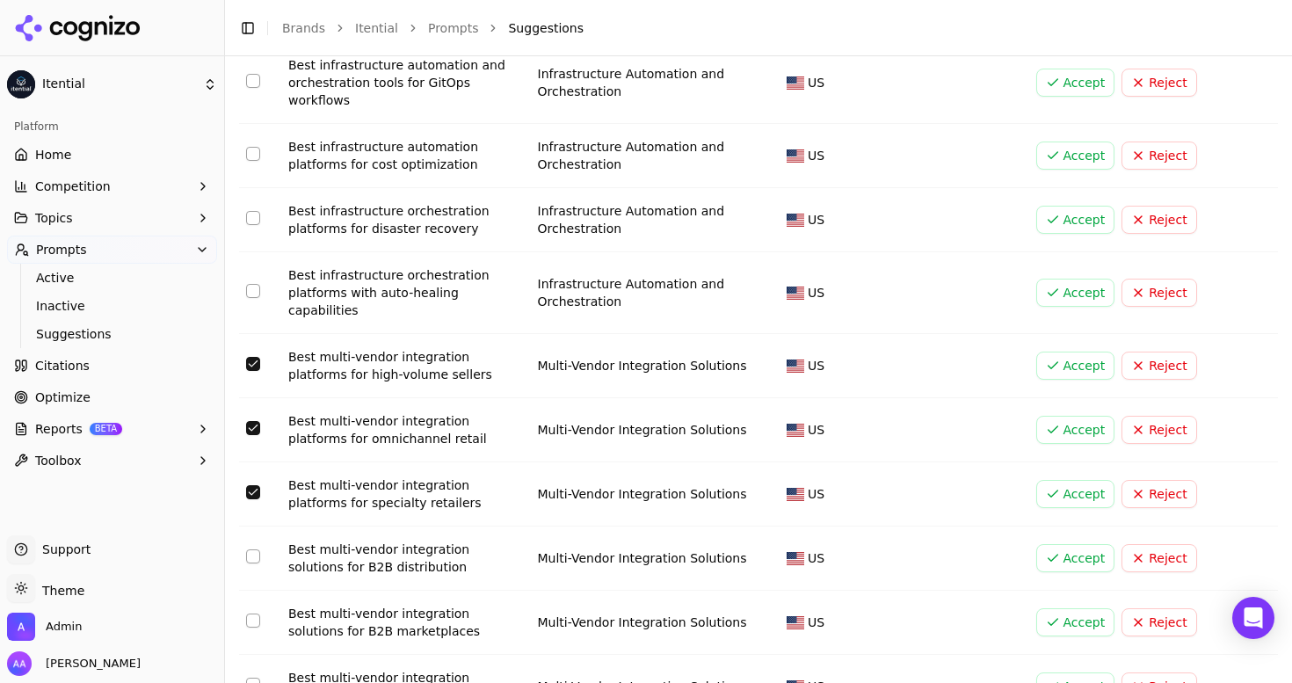
scroll to position [1453, 0]
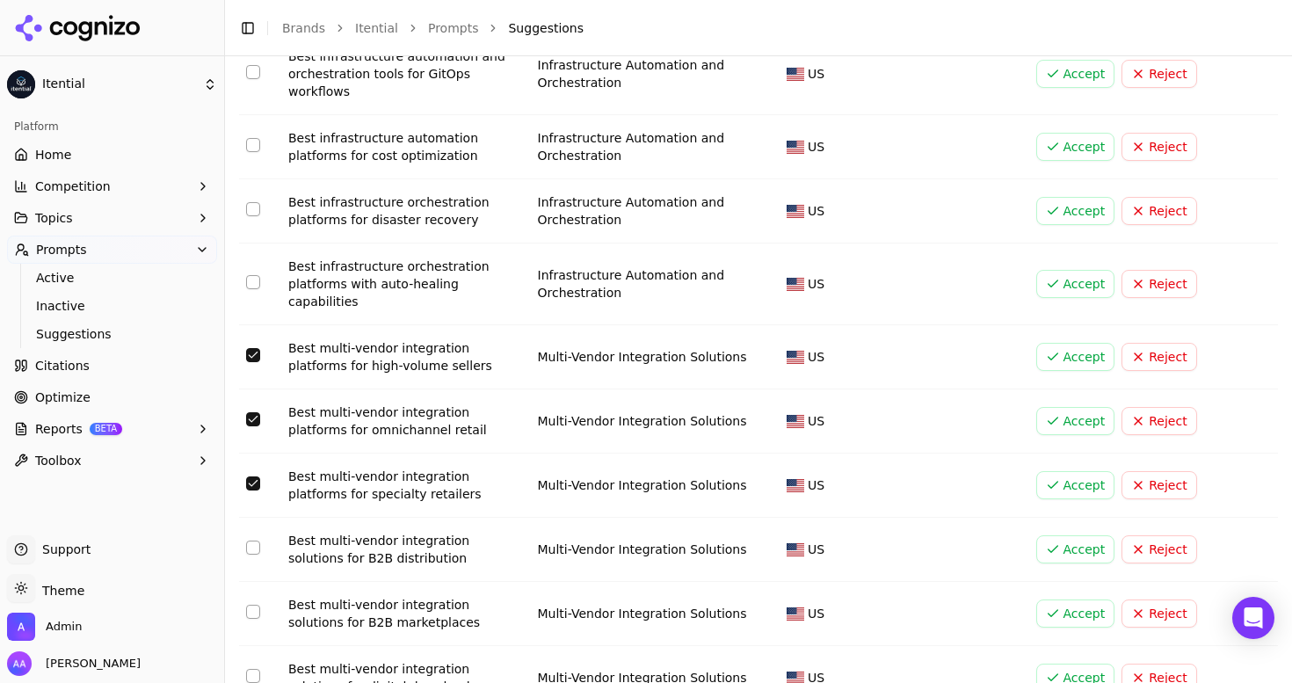
click at [256, 541] on button "Select row 158" at bounding box center [253, 548] width 14 height 14
click at [251, 605] on button "Select row 35" at bounding box center [253, 612] width 14 height 14
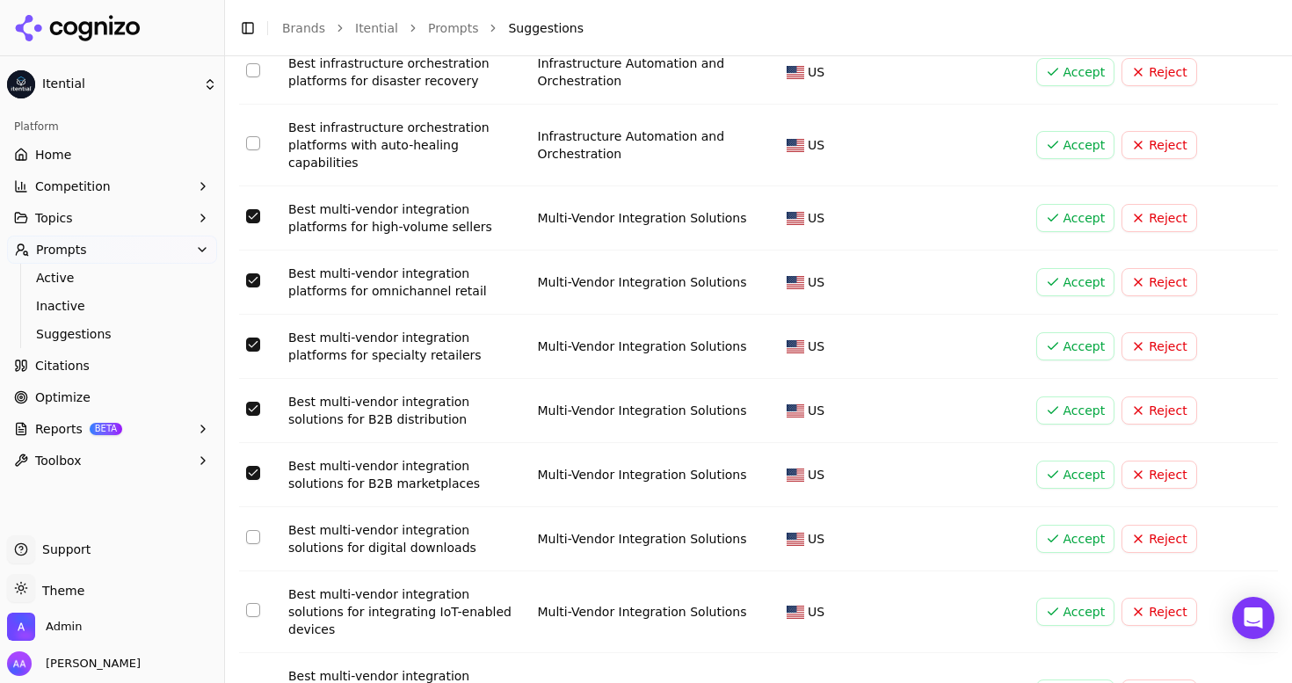
scroll to position [1590, 0]
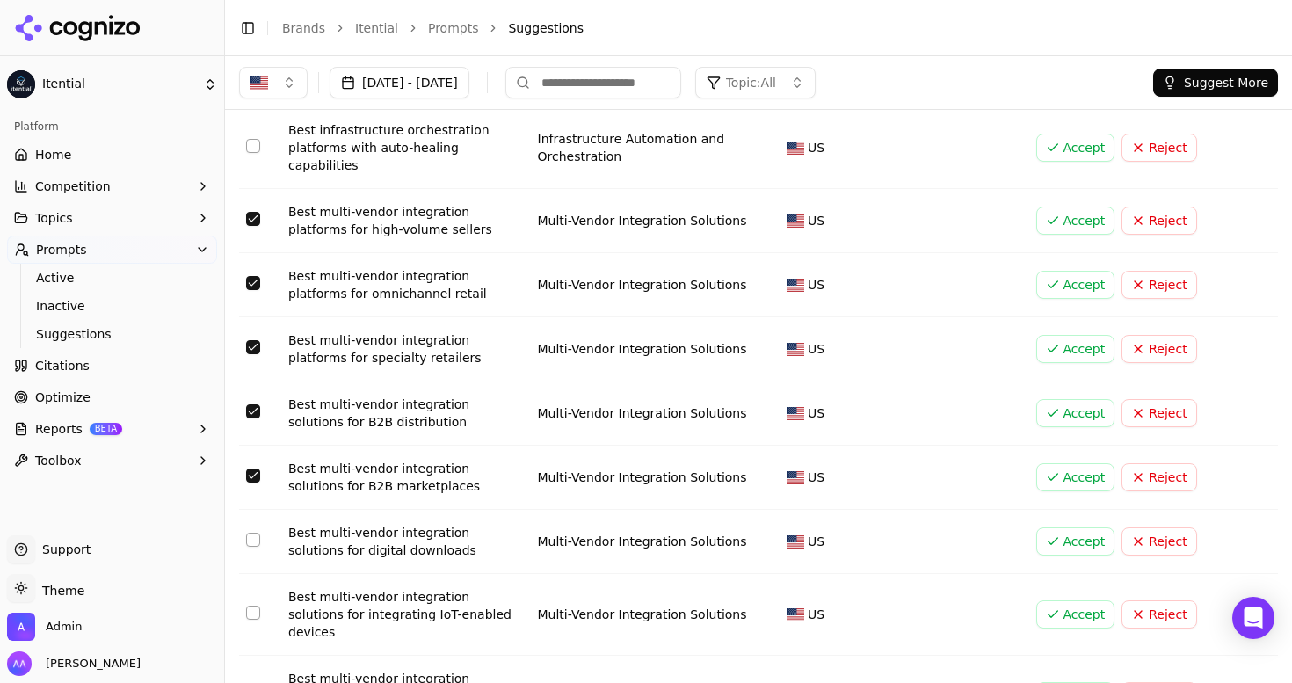
click at [251, 469] on button "Select row 35" at bounding box center [253, 476] width 14 height 14
click at [251, 533] on button "Select row 191" at bounding box center [253, 540] width 14 height 14
click at [247, 606] on button "Select row 226" at bounding box center [253, 613] width 14 height 14
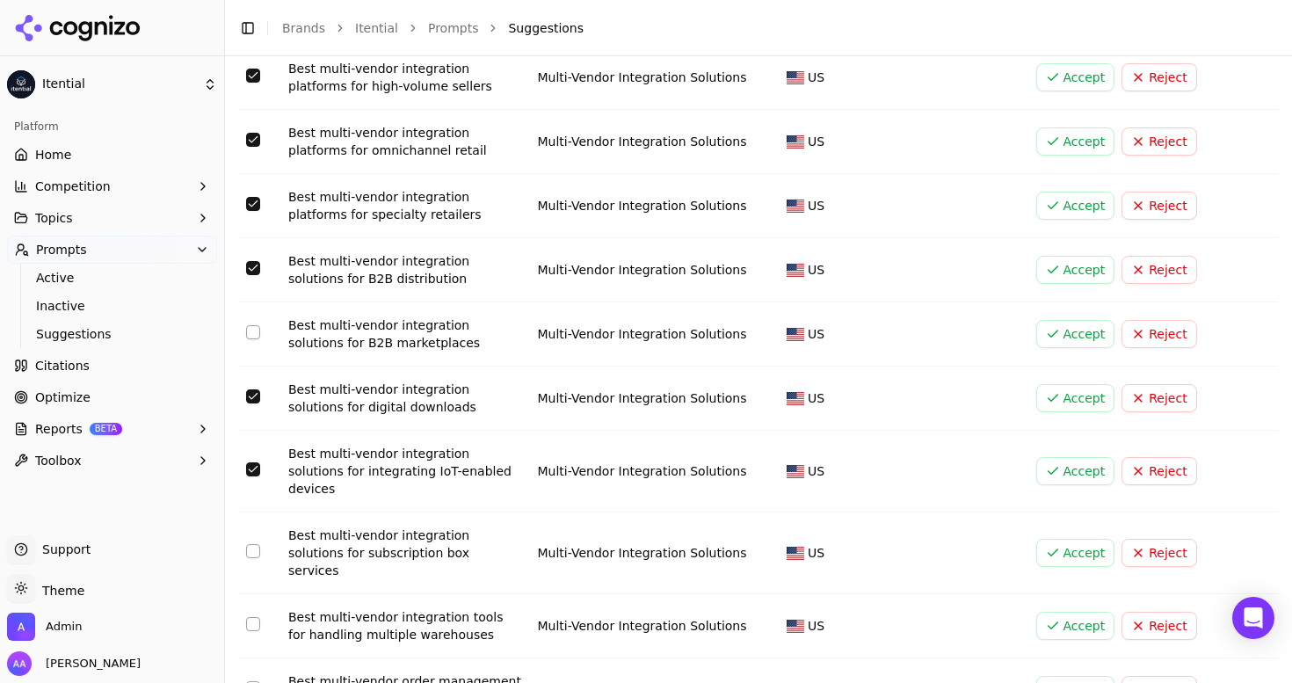
scroll to position [1732, 0]
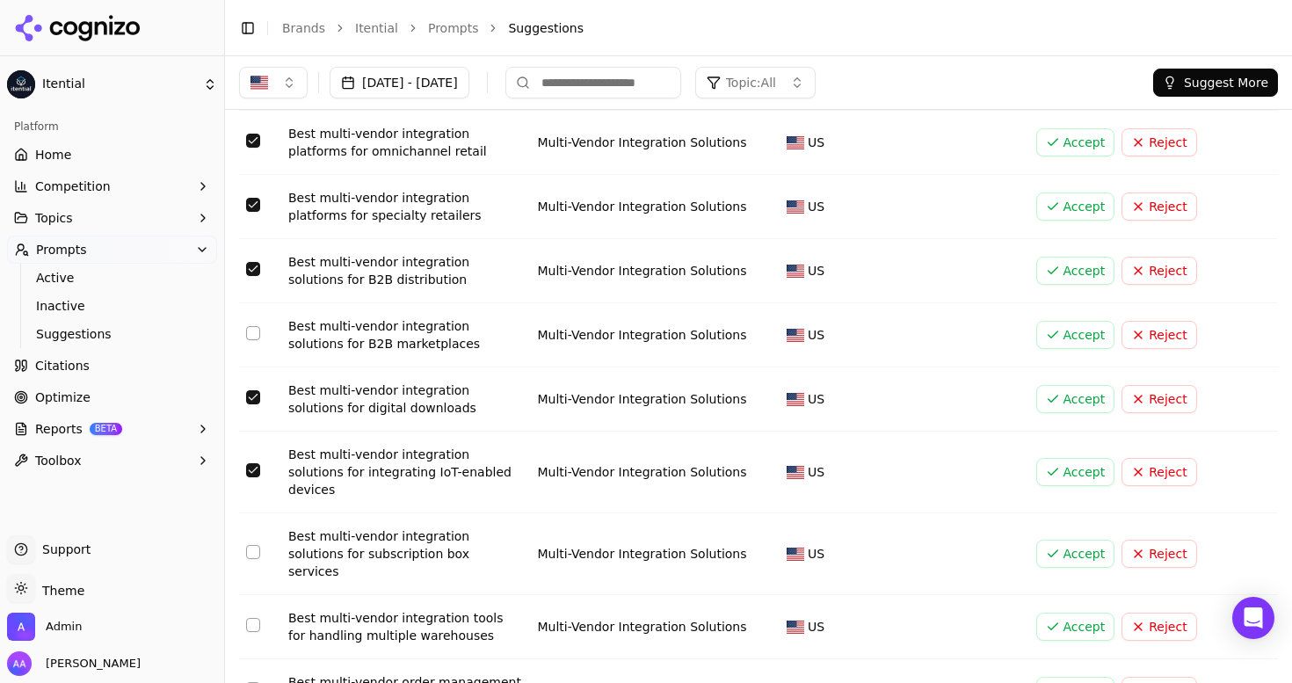
click at [252, 545] on button "Select row 28" at bounding box center [253, 552] width 14 height 14
click at [252, 618] on button "Select row 26" at bounding box center [253, 625] width 14 height 14
click at [259, 682] on button "Select row 36" at bounding box center [253, 689] width 14 height 14
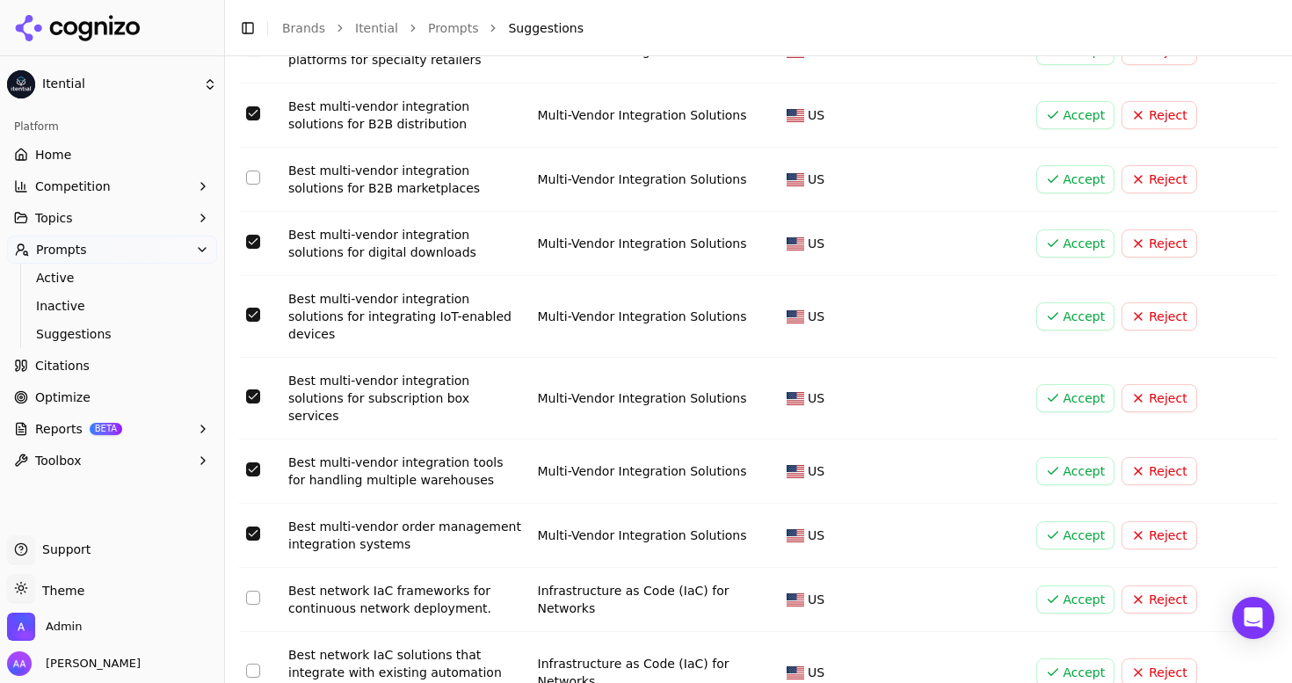
scroll to position [1914, 0]
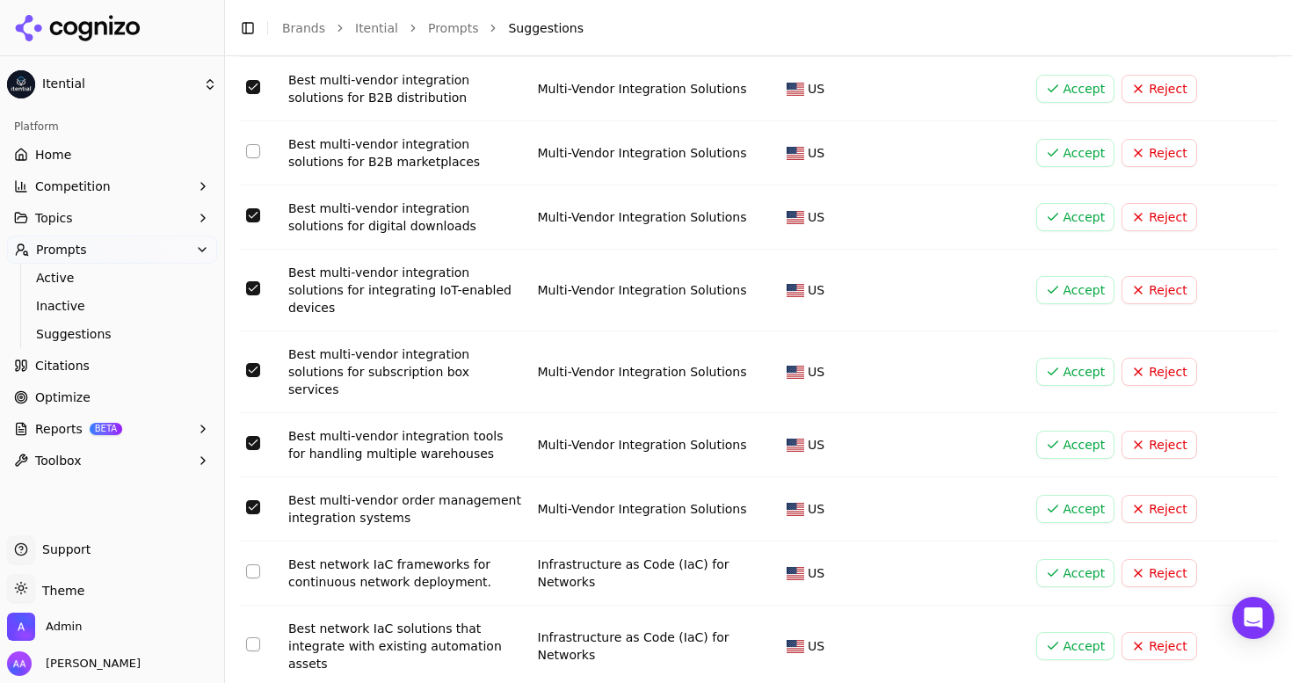
click at [254, 564] on button "Select row 15" at bounding box center [253, 571] width 14 height 14
click at [254, 637] on button "Select row 264" at bounding box center [253, 644] width 14 height 14
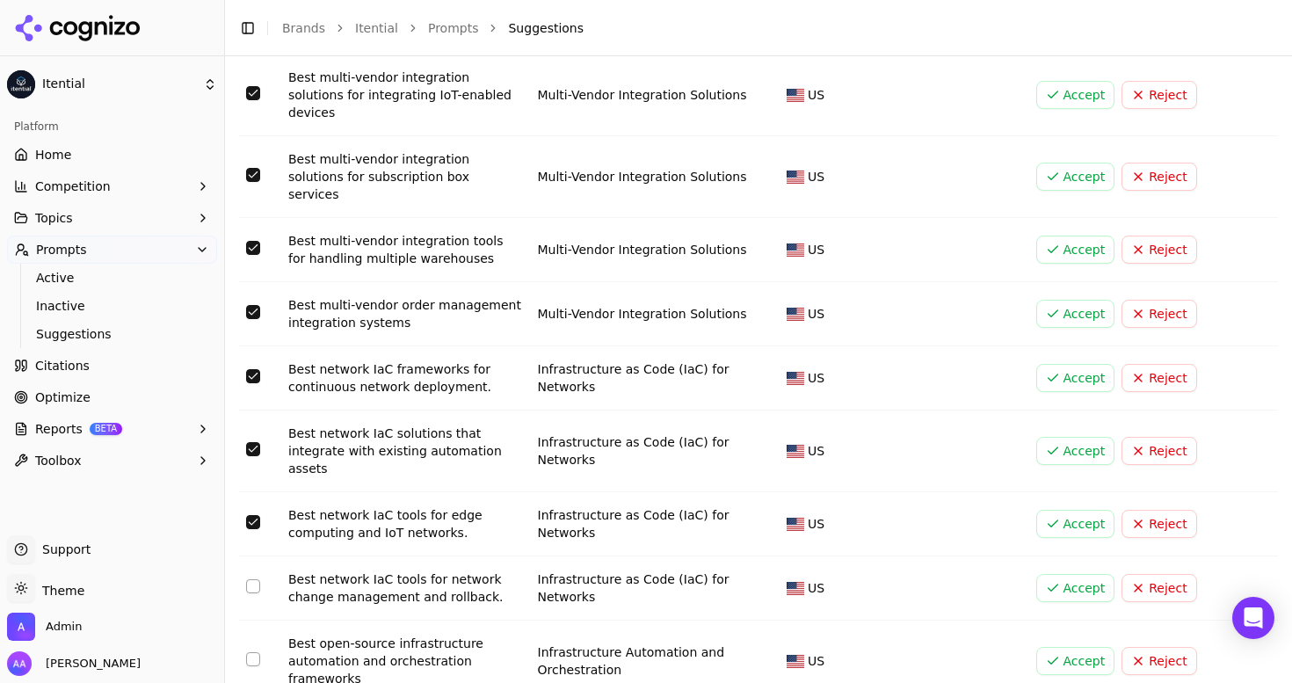
scroll to position [2124, 0]
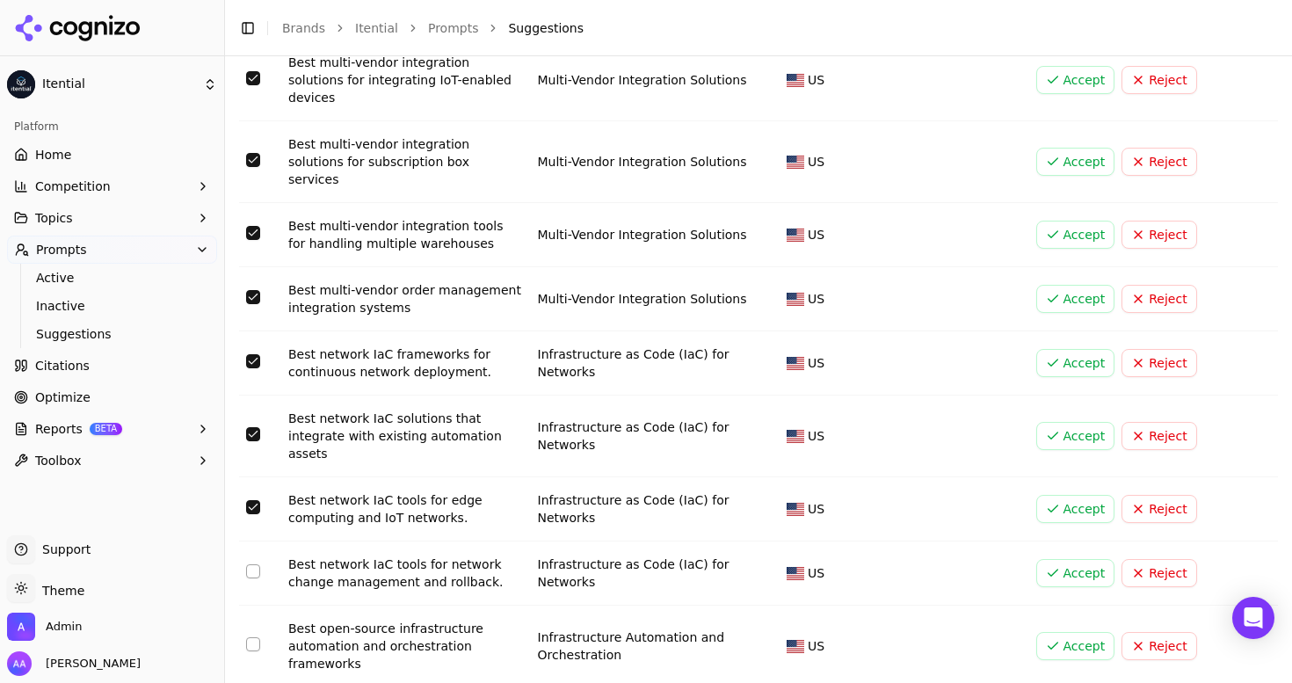
click at [252, 564] on button "Select row 16" at bounding box center [253, 571] width 14 height 14
click at [255, 637] on button "Select row 146" at bounding box center [253, 644] width 14 height 14
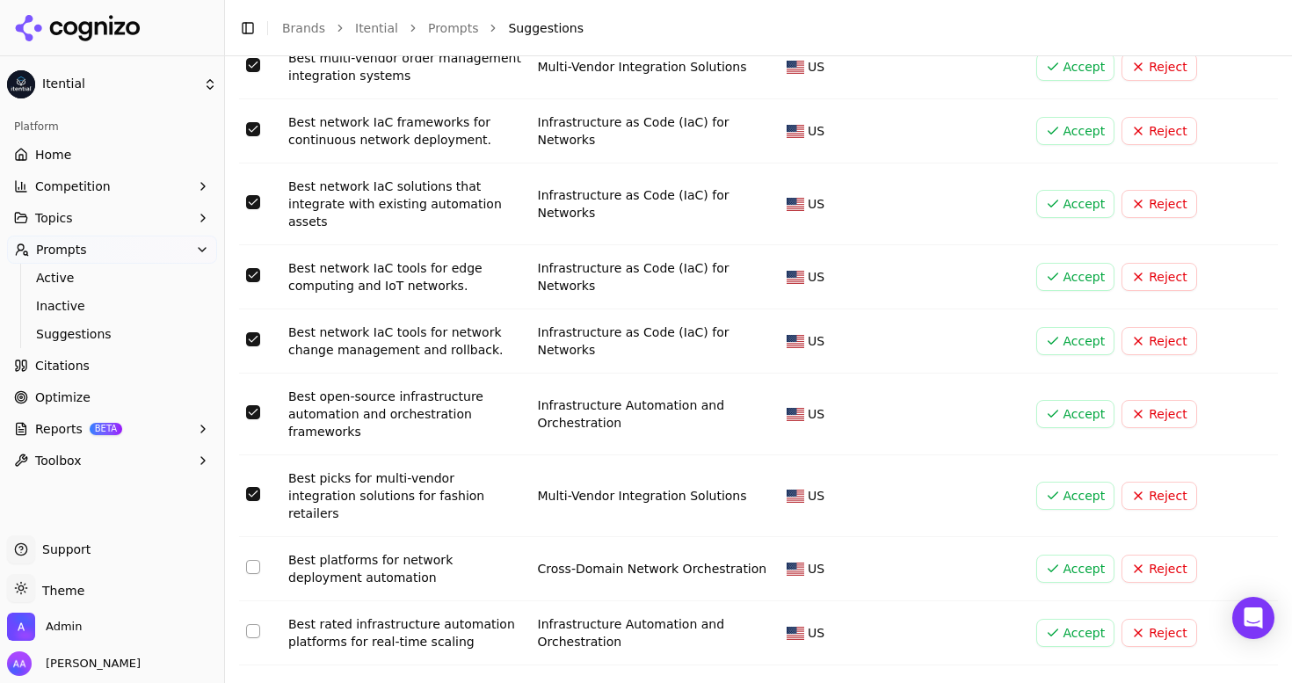
scroll to position [2357, 0]
click at [249, 559] on button "Select row 270" at bounding box center [253, 566] width 14 height 14
click at [250, 623] on button "Select row 126" at bounding box center [253, 630] width 14 height 14
click at [252, 682] on button "Select row 204" at bounding box center [253, 695] width 14 height 14
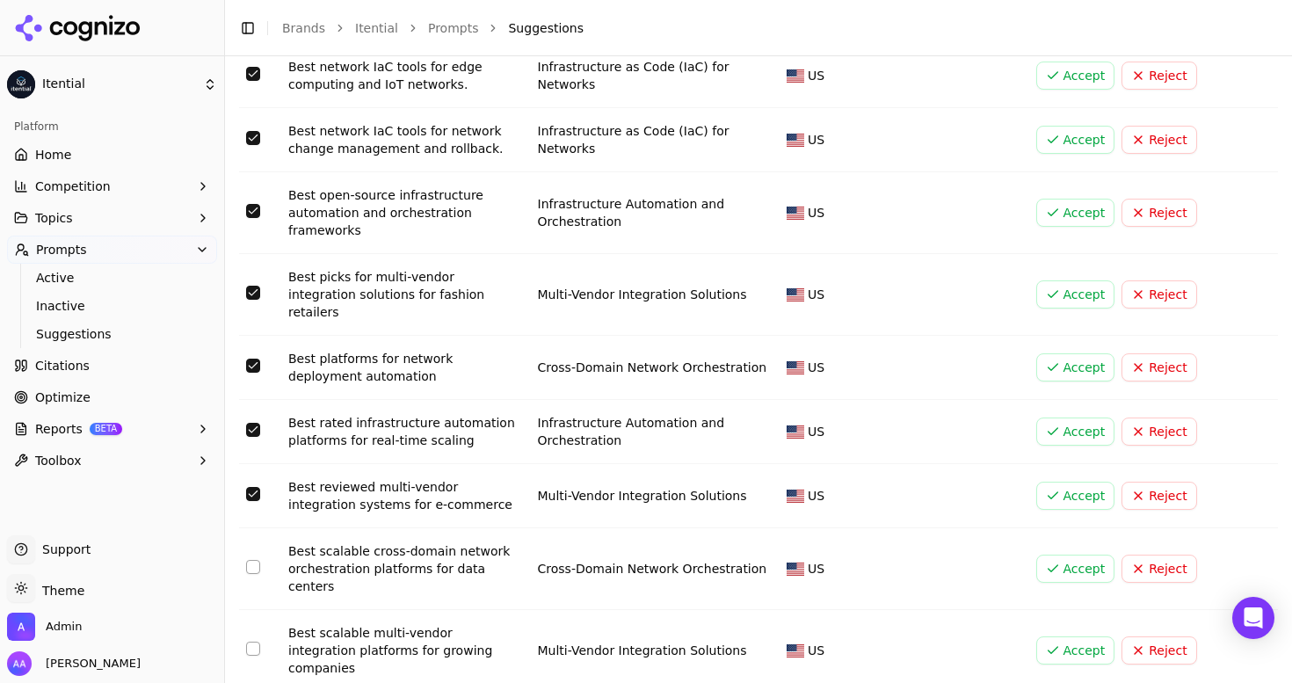
scroll to position [2556, 0]
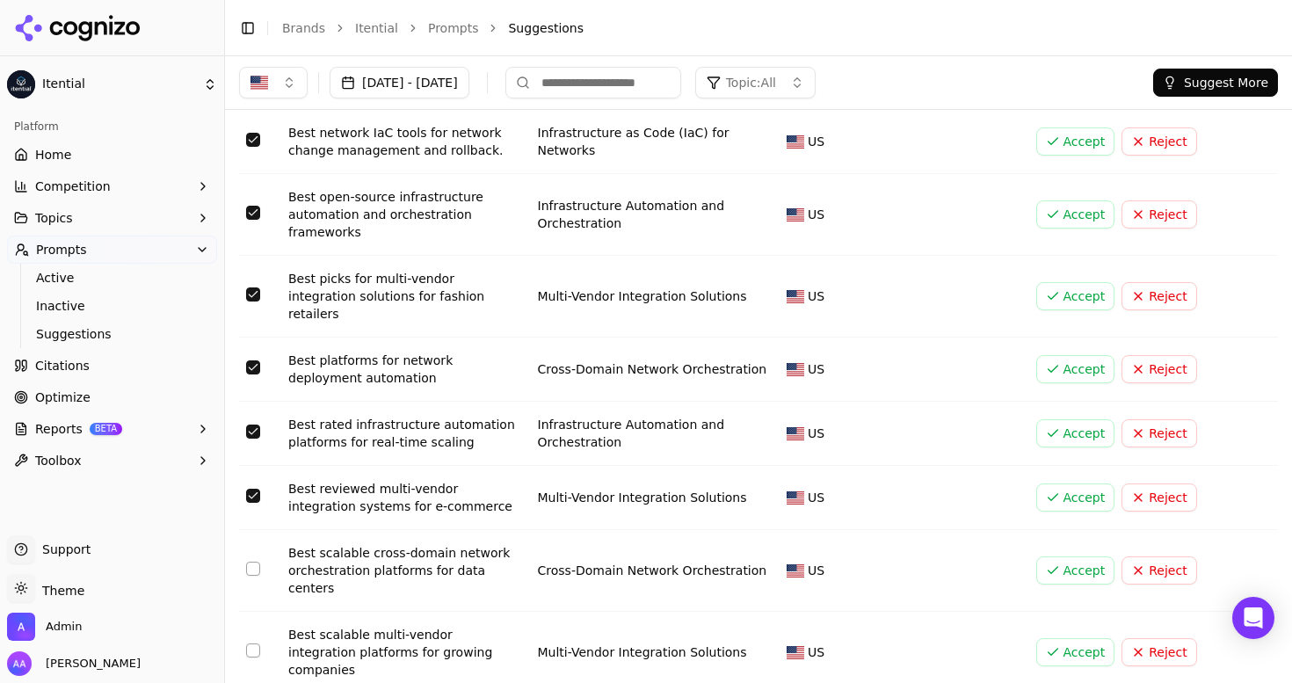
click at [254, 562] on button "Select row 7" at bounding box center [253, 569] width 14 height 14
click at [254, 644] on button "Select row 58" at bounding box center [253, 651] width 14 height 14
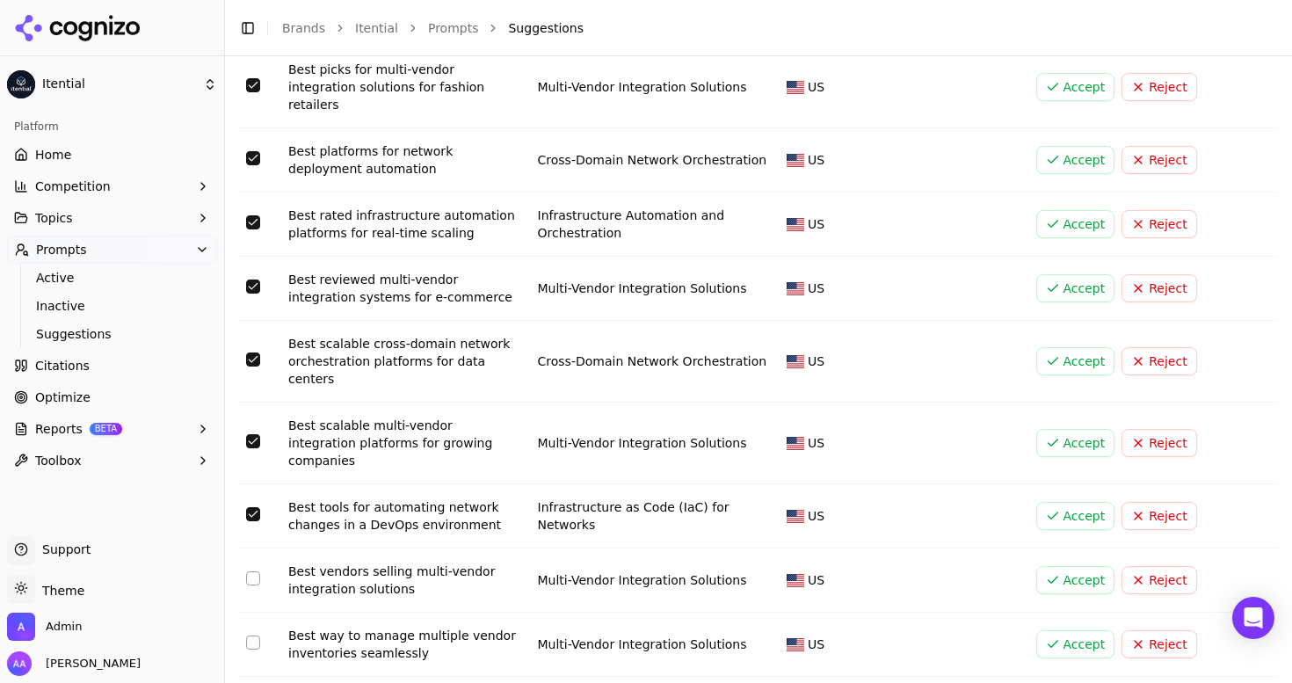
scroll to position [2783, 0]
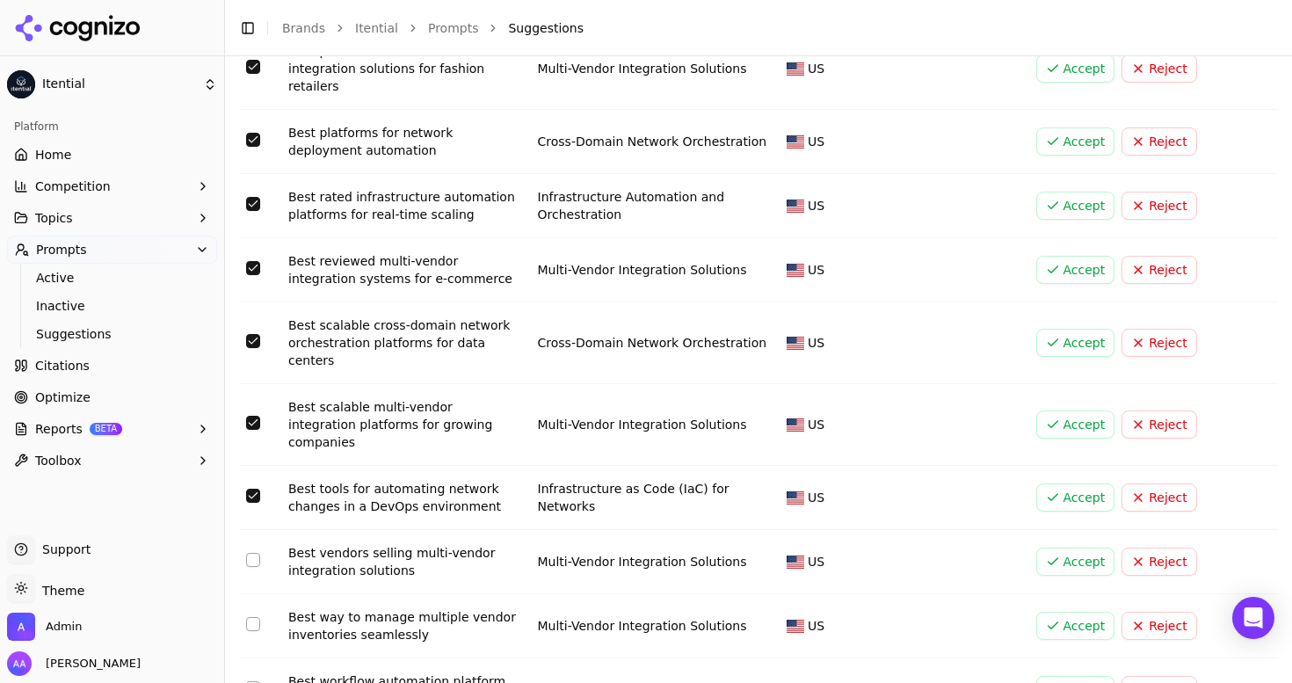
click at [256, 553] on button "Select row 174" at bounding box center [253, 560] width 14 height 14
click at [255, 617] on button "Select row 180" at bounding box center [253, 624] width 14 height 14
click at [248, 681] on button "Select row 251" at bounding box center [253, 688] width 14 height 14
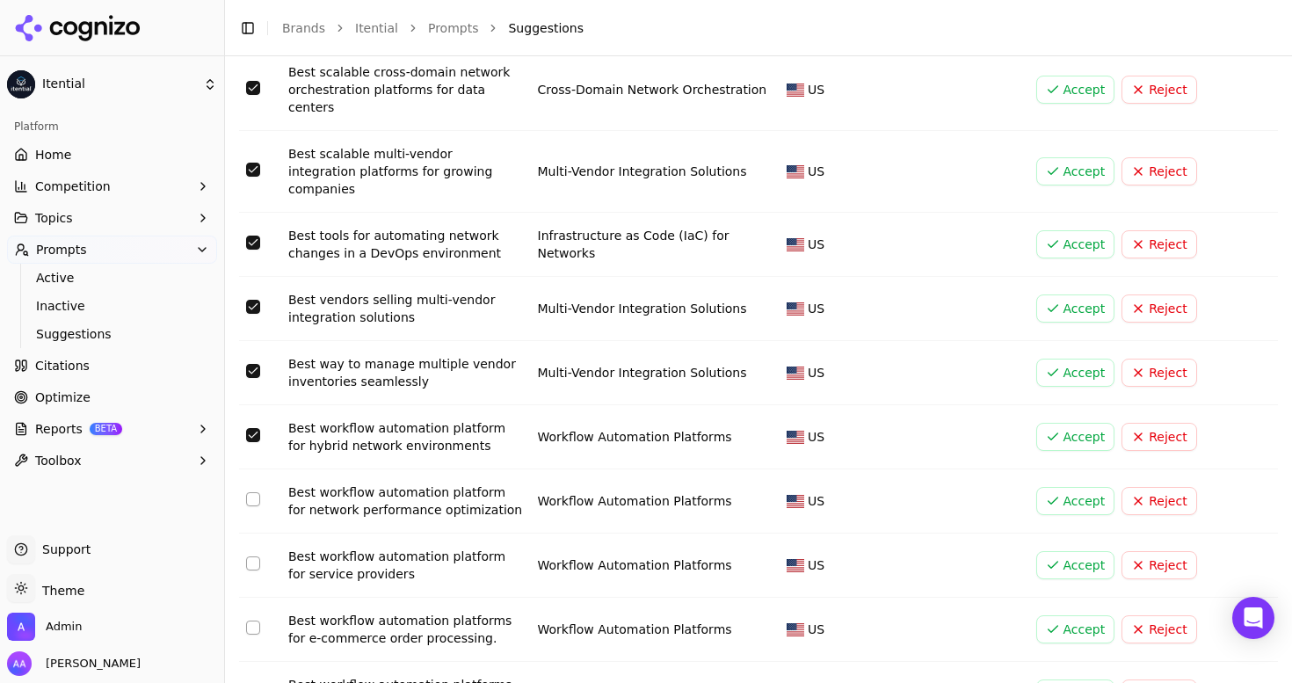
click at [251, 492] on button "Select row 250" at bounding box center [253, 499] width 14 height 14
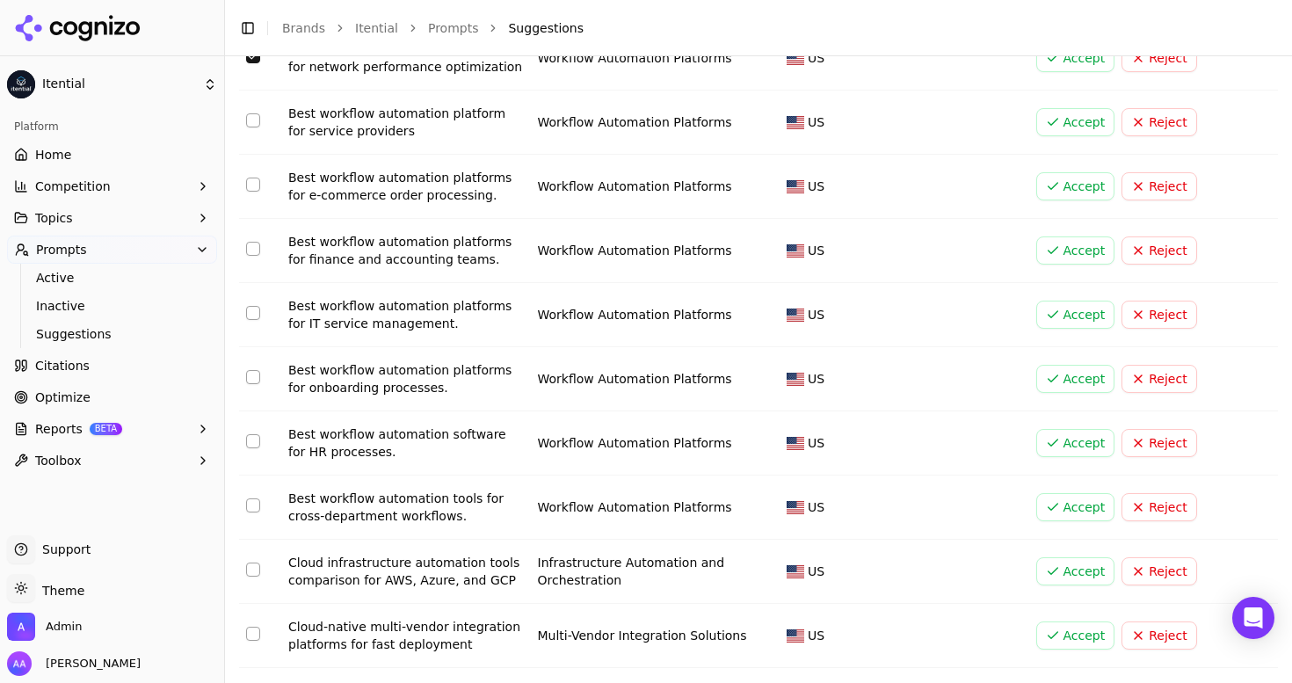
scroll to position [3481, 0]
click at [257, 562] on button "Select row 141" at bounding box center [253, 569] width 14 height 14
click at [251, 626] on button "Select row 213" at bounding box center [253, 633] width 14 height 14
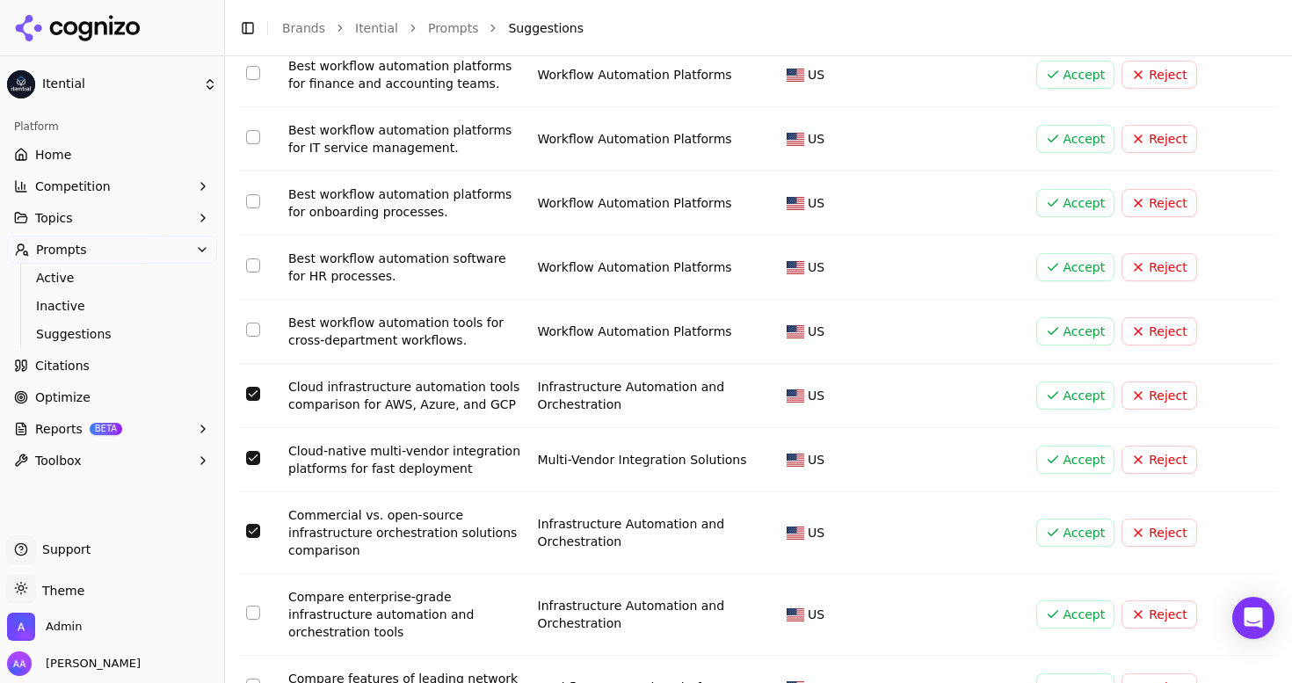
scroll to position [3656, 0]
click at [247, 605] on button "Select row 112" at bounding box center [253, 612] width 14 height 14
click at [251, 678] on button "Select row 255" at bounding box center [253, 685] width 14 height 14
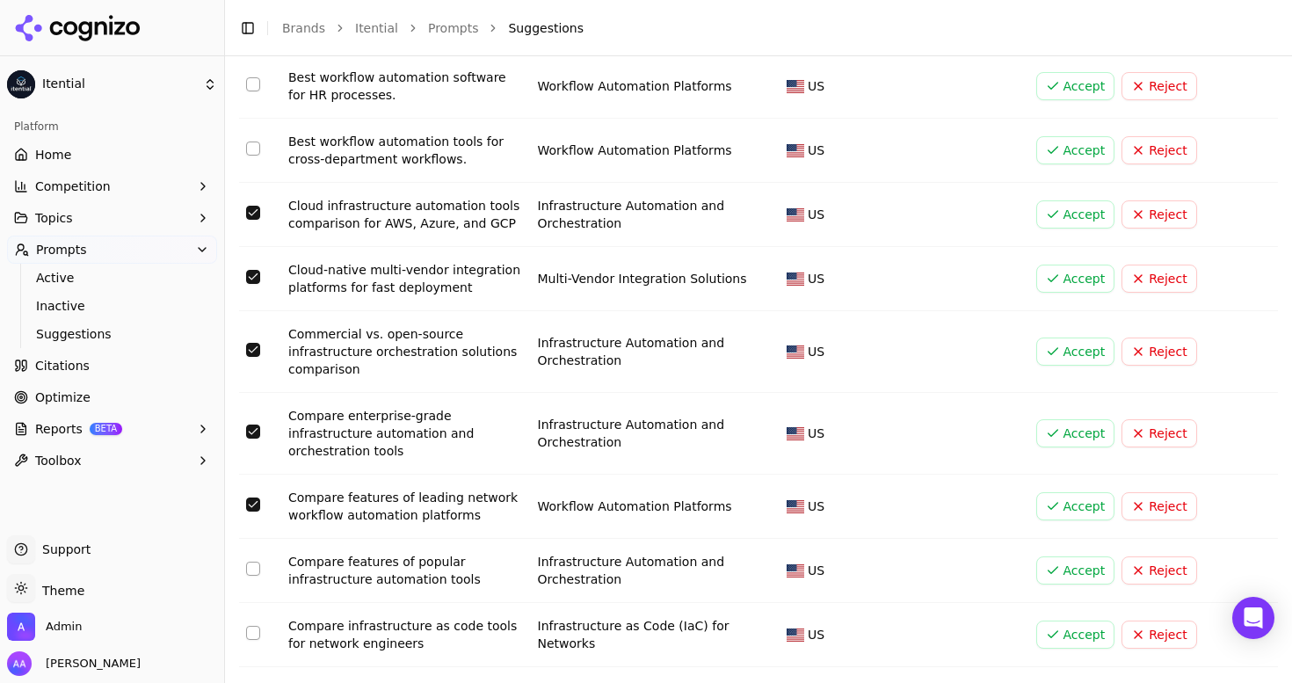
scroll to position [3839, 0]
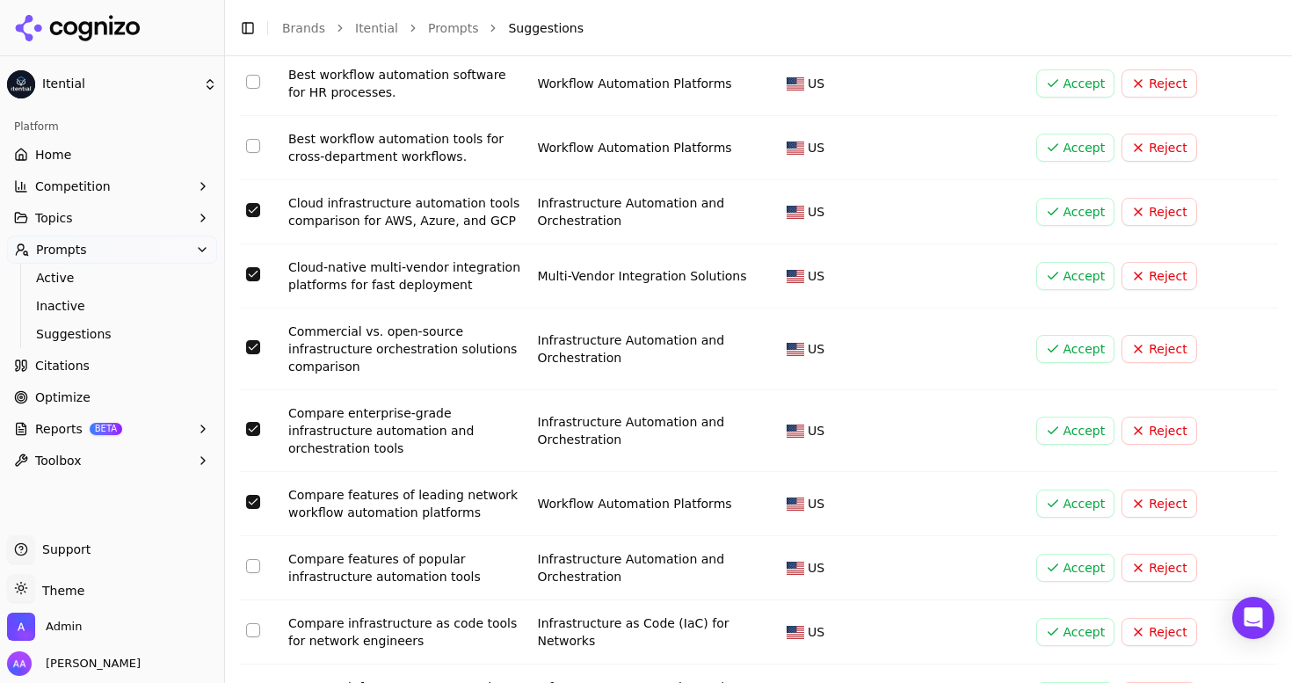
click at [250, 559] on button "Select row 118" at bounding box center [253, 566] width 14 height 14
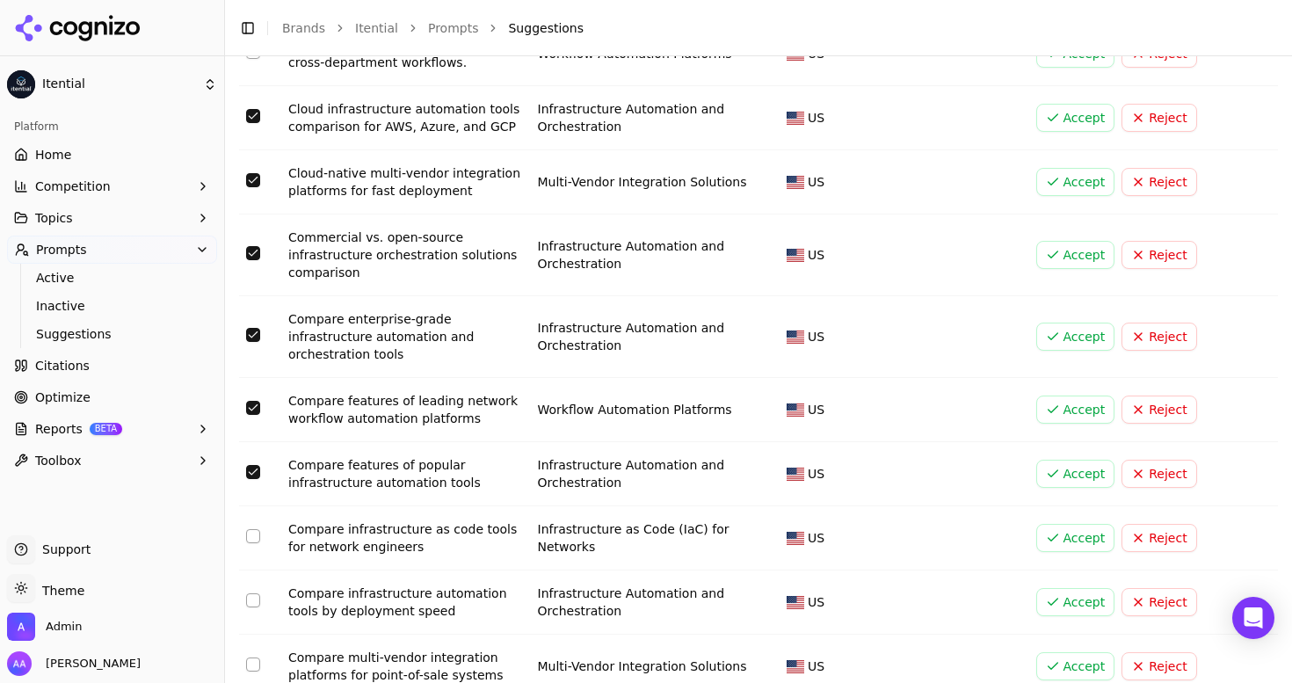
scroll to position [3934, 0]
click at [251, 593] on button "Select row 105" at bounding box center [253, 600] width 14 height 14
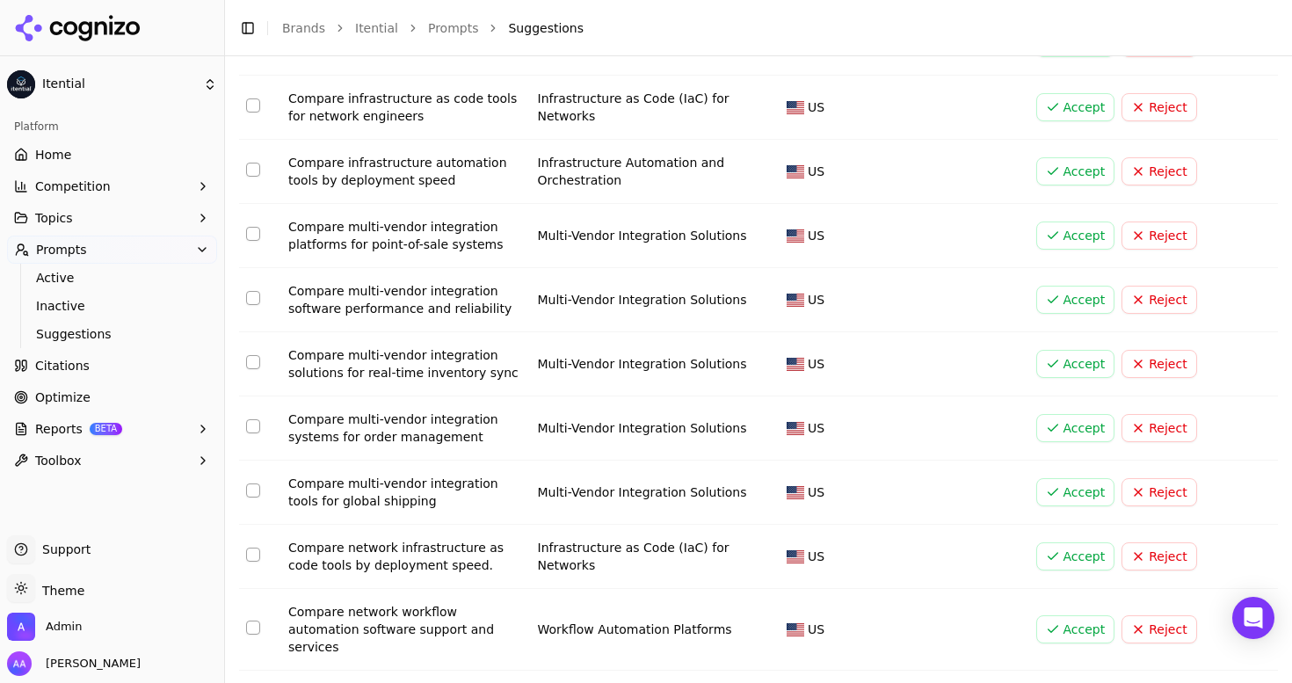
scroll to position [4372, 0]
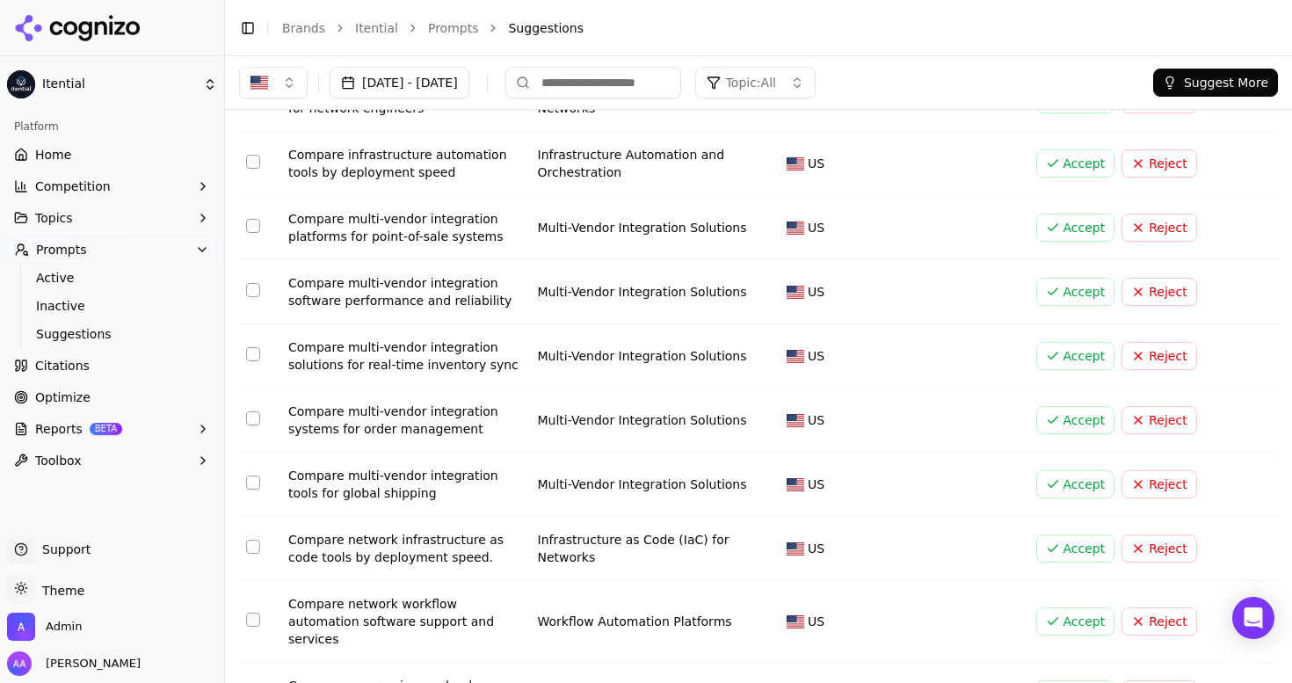
click at [248, 540] on button "Select row 23" at bounding box center [253, 547] width 14 height 14
click at [255, 613] on button "Select row 252" at bounding box center [253, 620] width 14 height 14
click at [253, 682] on button "Select row 69" at bounding box center [253, 693] width 14 height 14
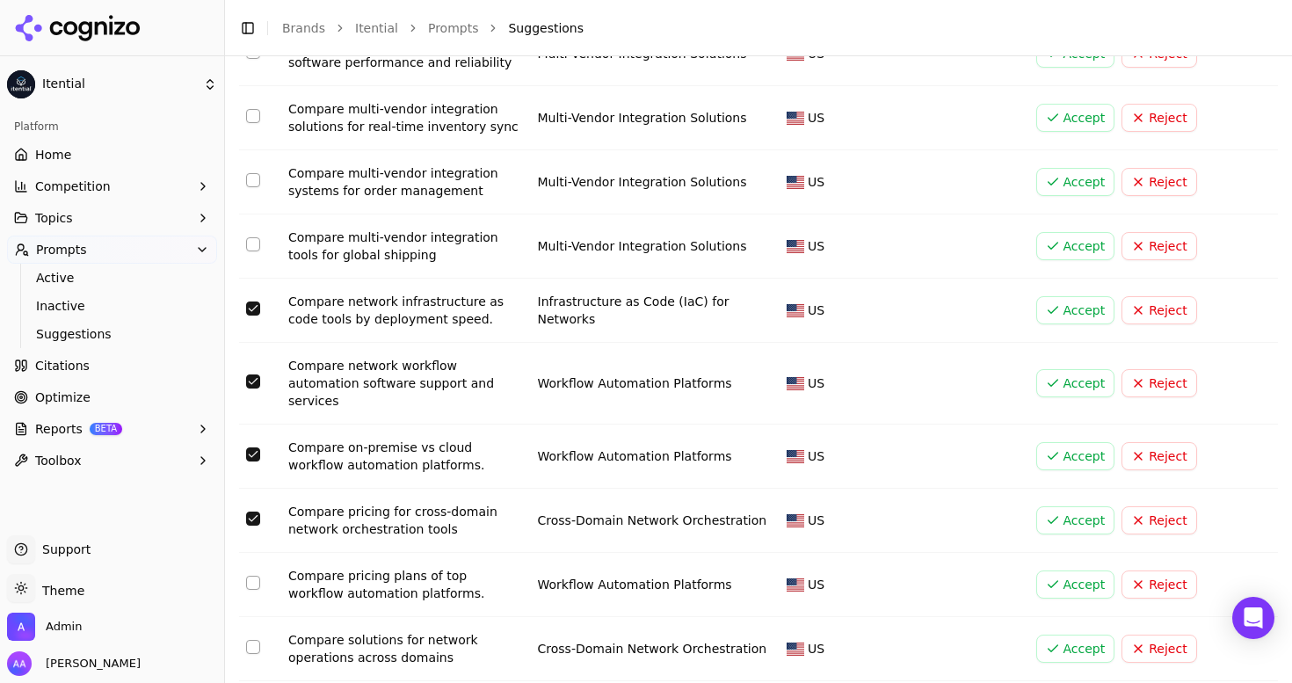
scroll to position [4611, 0]
click at [252, 511] on button "Select row 2" at bounding box center [253, 518] width 14 height 14
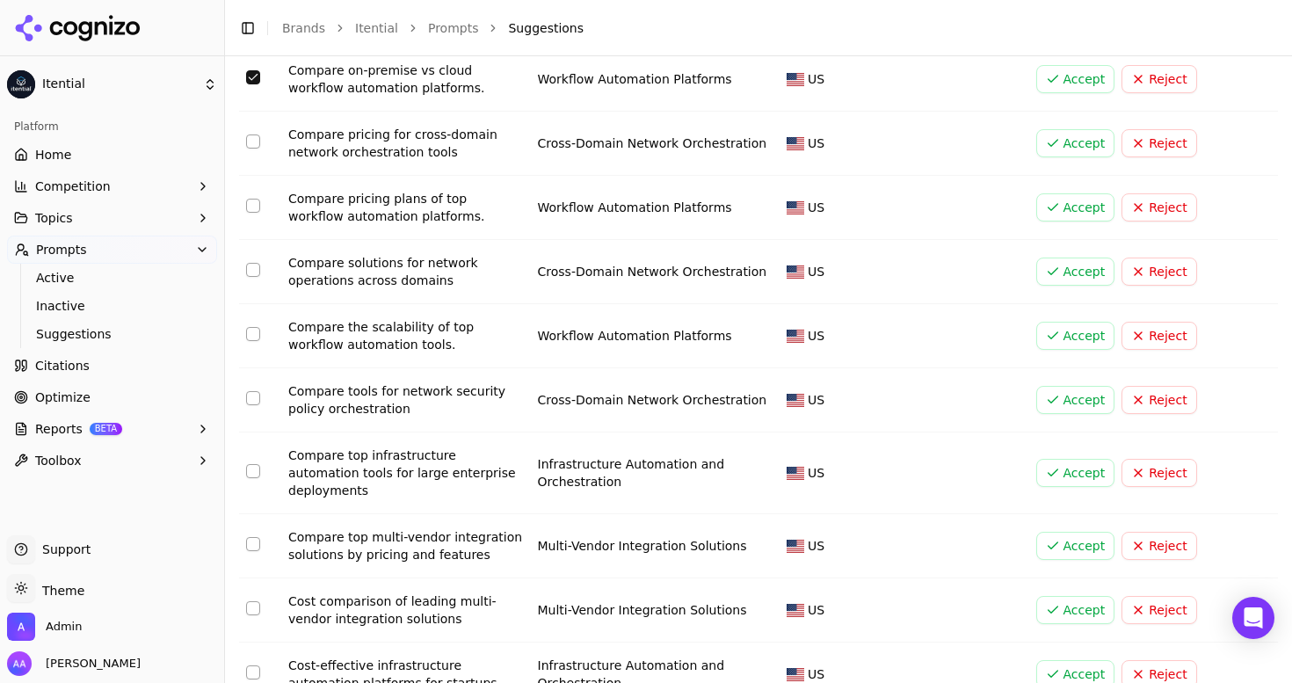
scroll to position [4991, 0]
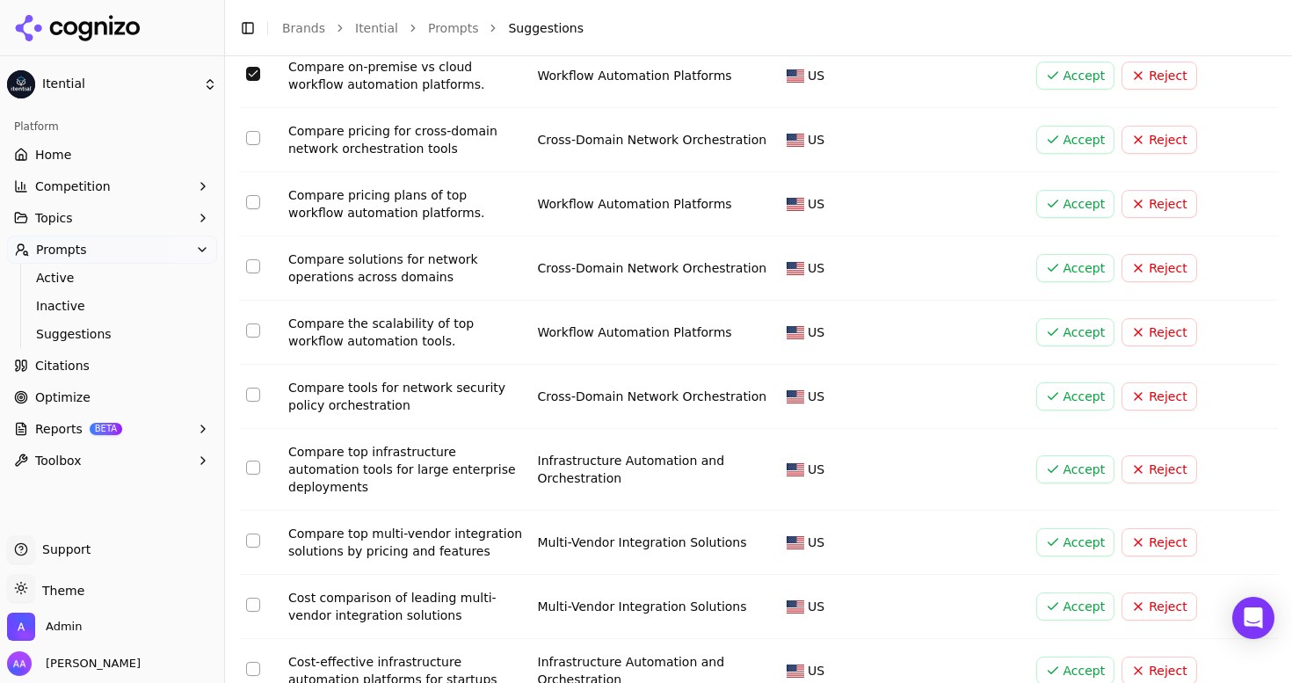
click at [248, 598] on button "Select row 188" at bounding box center [253, 605] width 14 height 14
click at [251, 662] on button "Select row 144" at bounding box center [253, 669] width 14 height 14
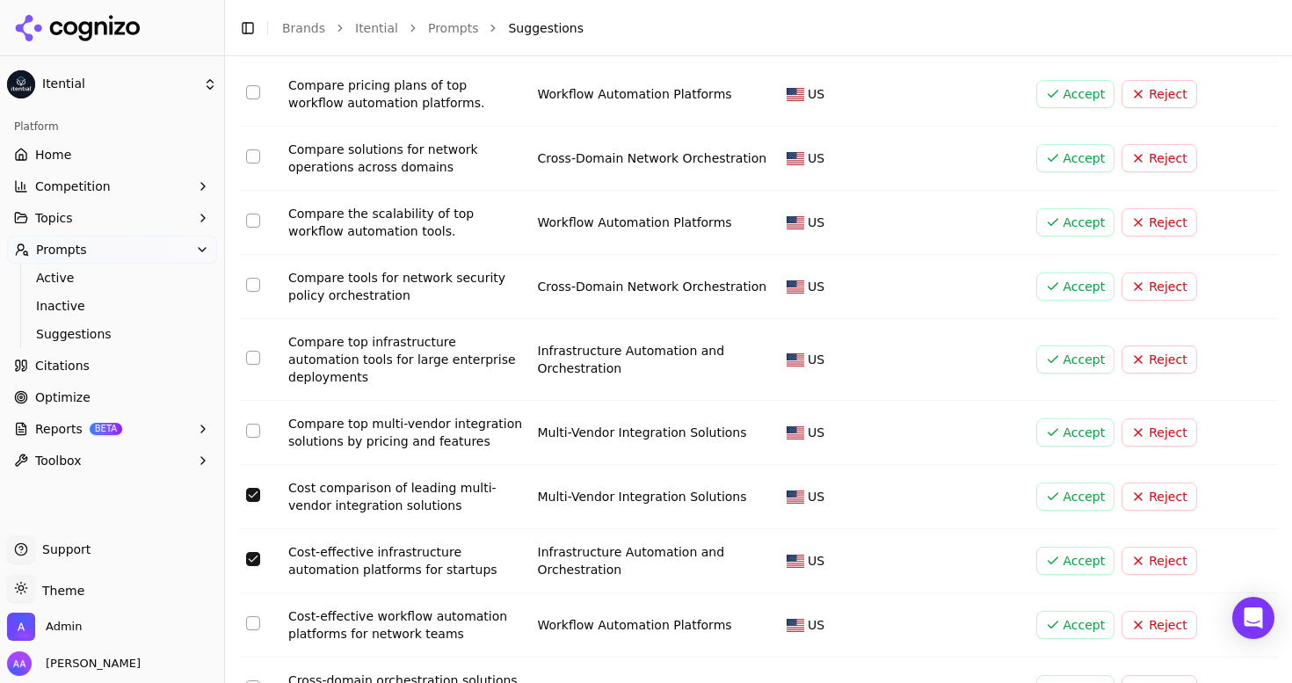
scroll to position [5111, 0]
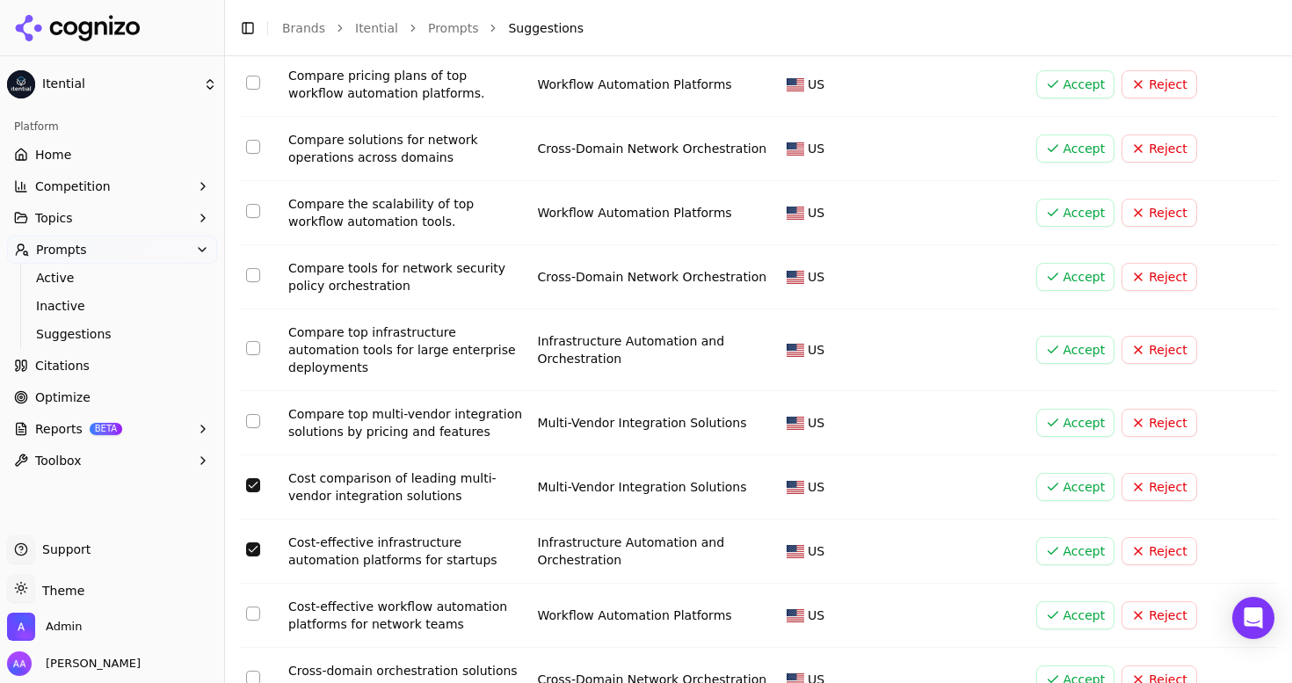
click at [245, 648] on td "Data table" at bounding box center [260, 680] width 42 height 64
click at [250, 607] on button "Select row 253" at bounding box center [253, 614] width 14 height 14
click at [253, 671] on button "Select row 1" at bounding box center [253, 678] width 14 height 14
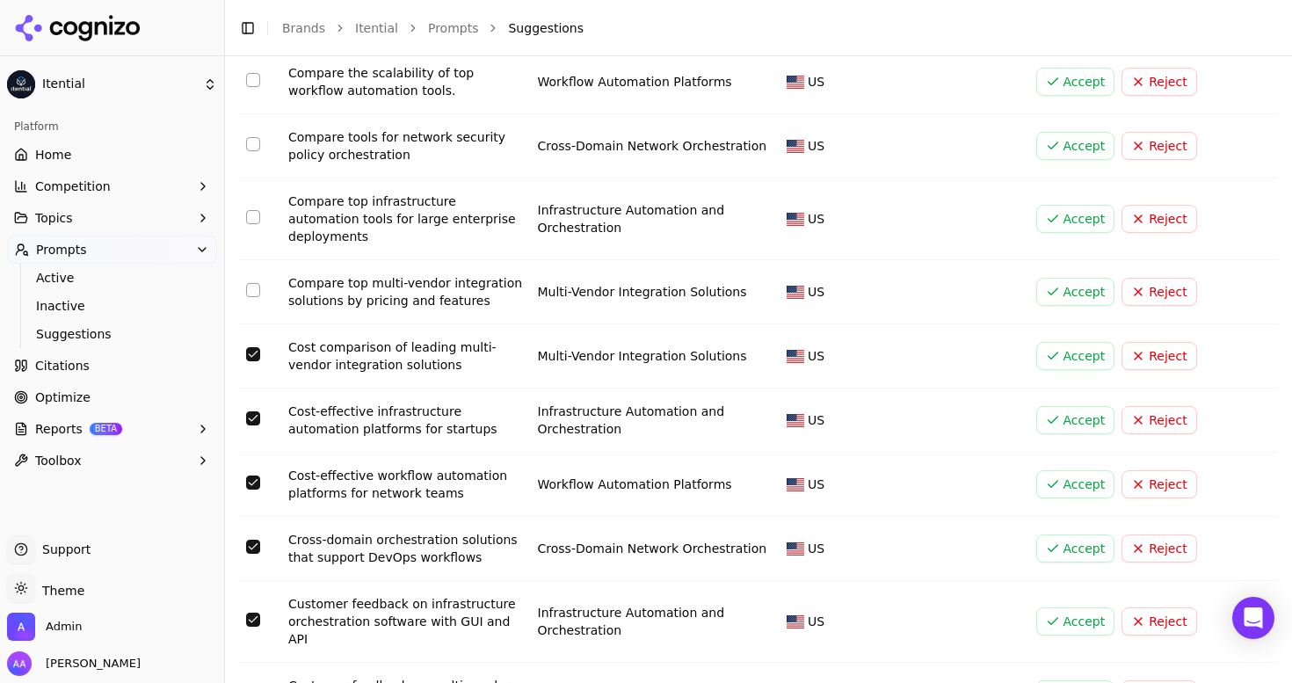
scroll to position [5286, 0]
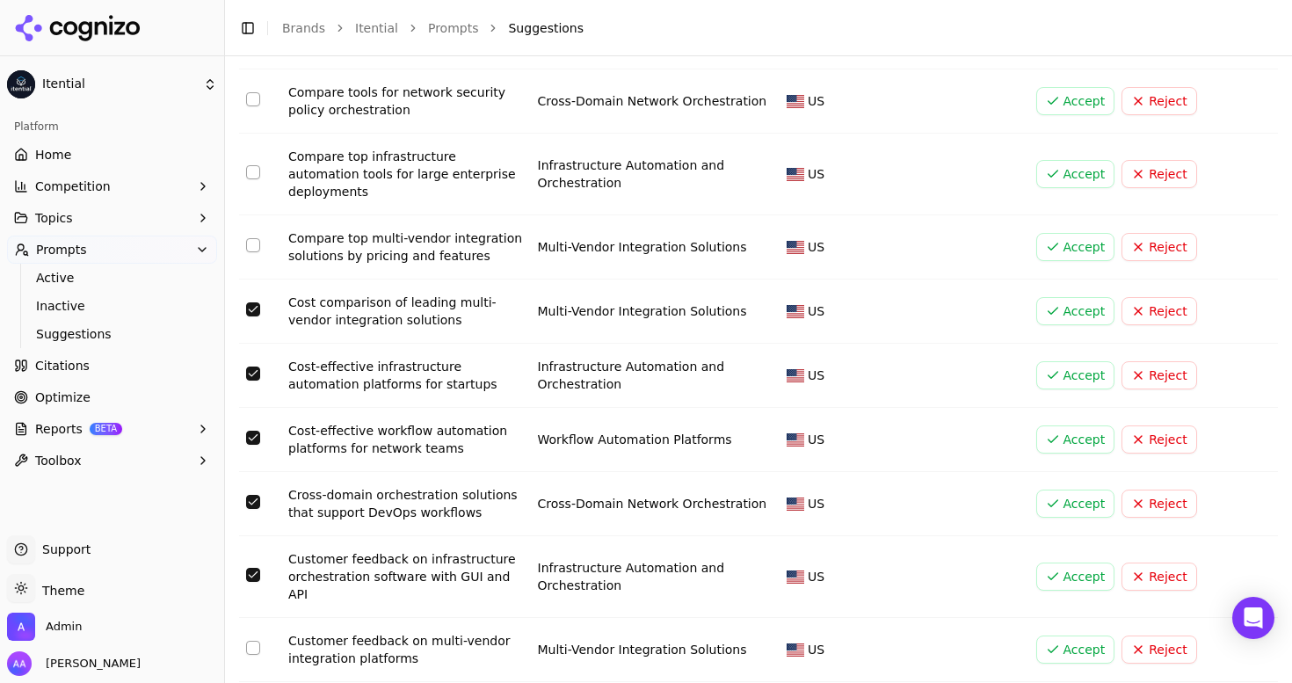
click at [253, 641] on button "Select row 182" at bounding box center [253, 648] width 14 height 14
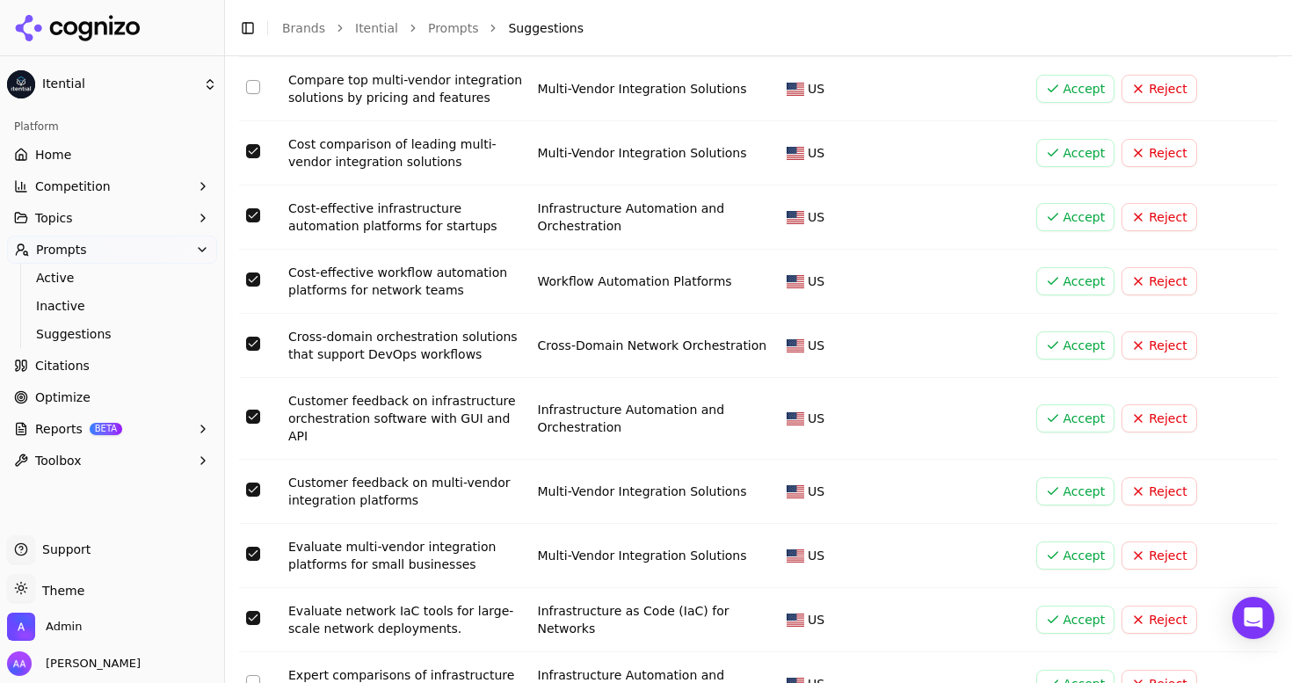
scroll to position [5446, 0]
click at [254, 673] on button "Select row 111" at bounding box center [253, 680] width 14 height 14
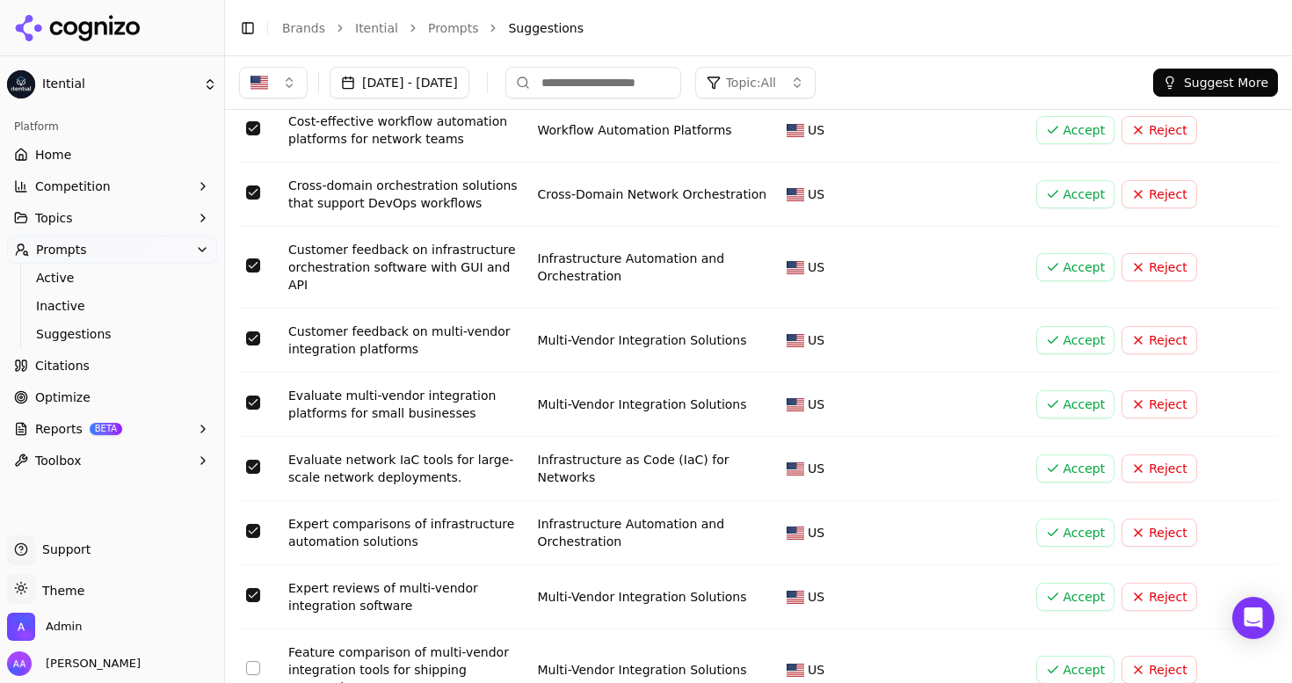
scroll to position [5595, 0]
click at [252, 662] on button "Select row 184" at bounding box center [253, 669] width 14 height 14
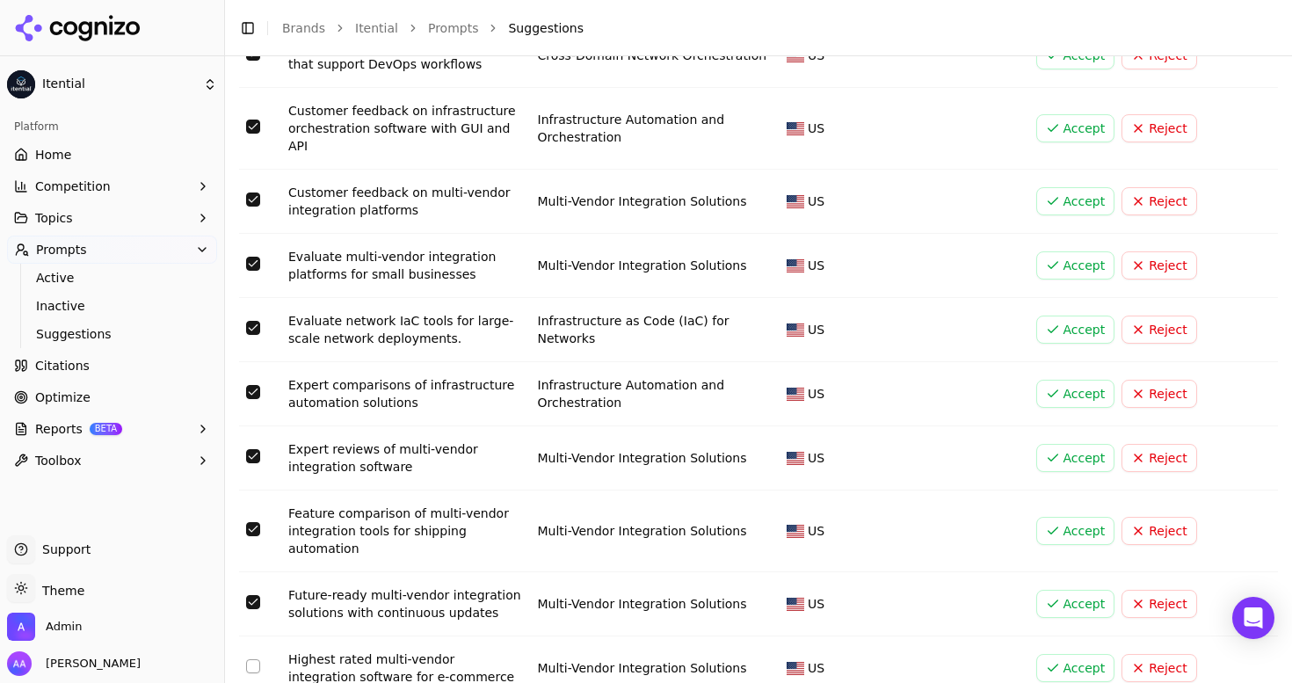
scroll to position [5751, 0]
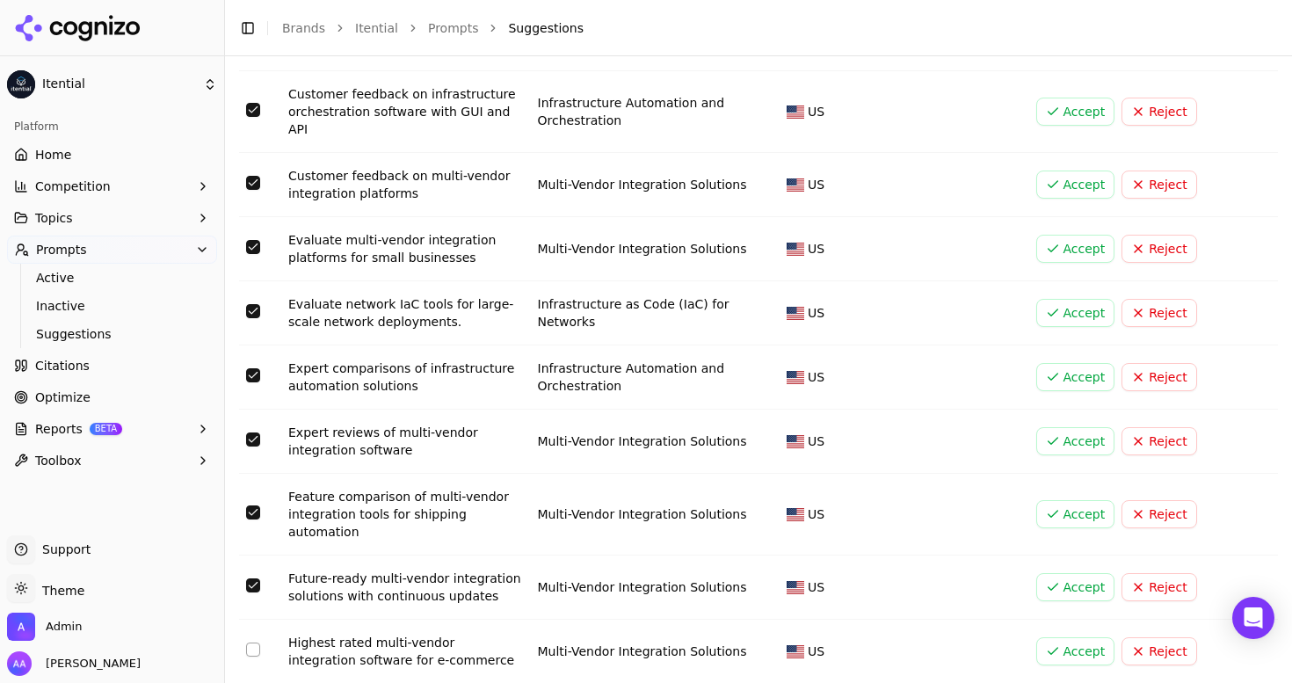
click at [248, 643] on button "Select row 186" at bounding box center [253, 650] width 14 height 14
click at [256, 643] on button "Select row 186" at bounding box center [253, 650] width 14 height 14
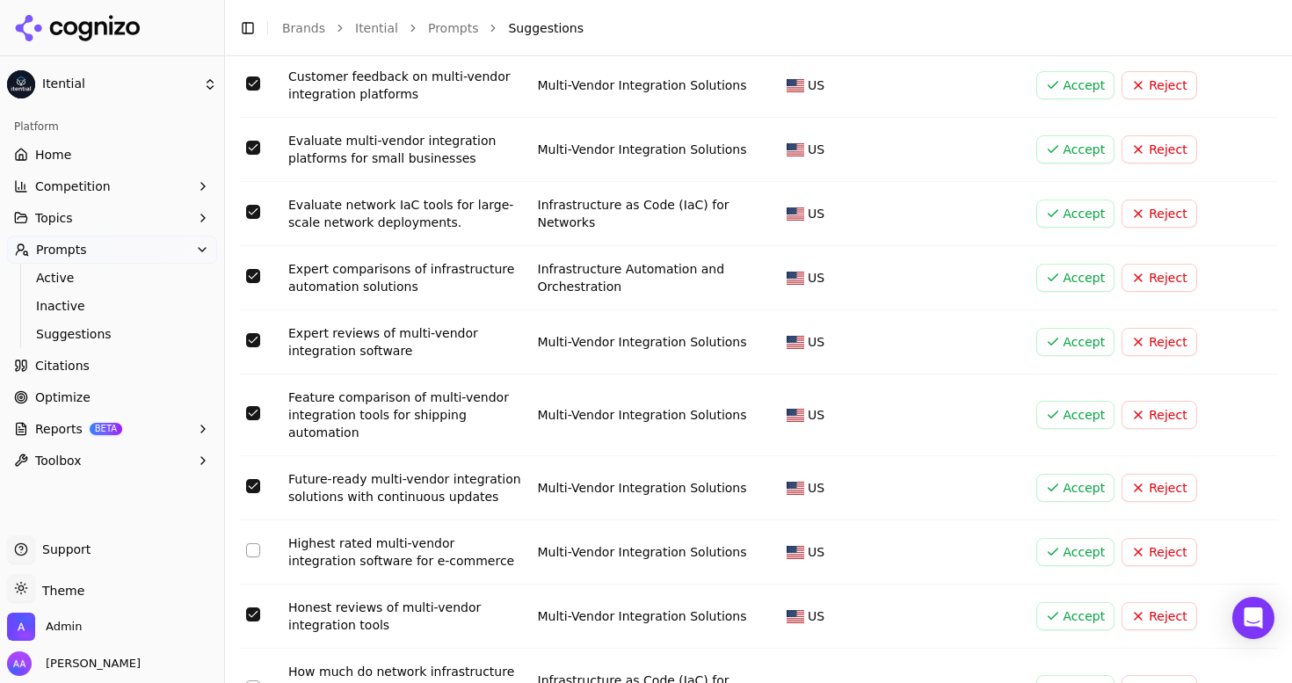
scroll to position [5940, 0]
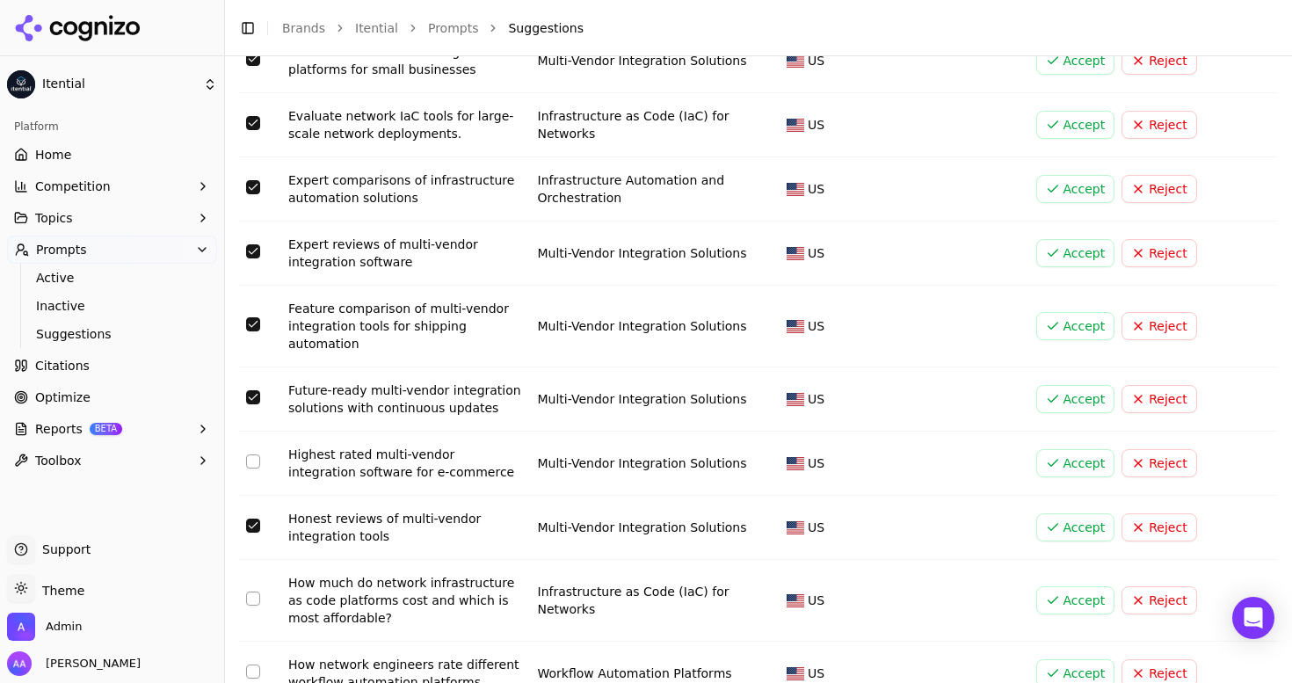
click at [257, 665] on button "Select row 260" at bounding box center [253, 672] width 14 height 14
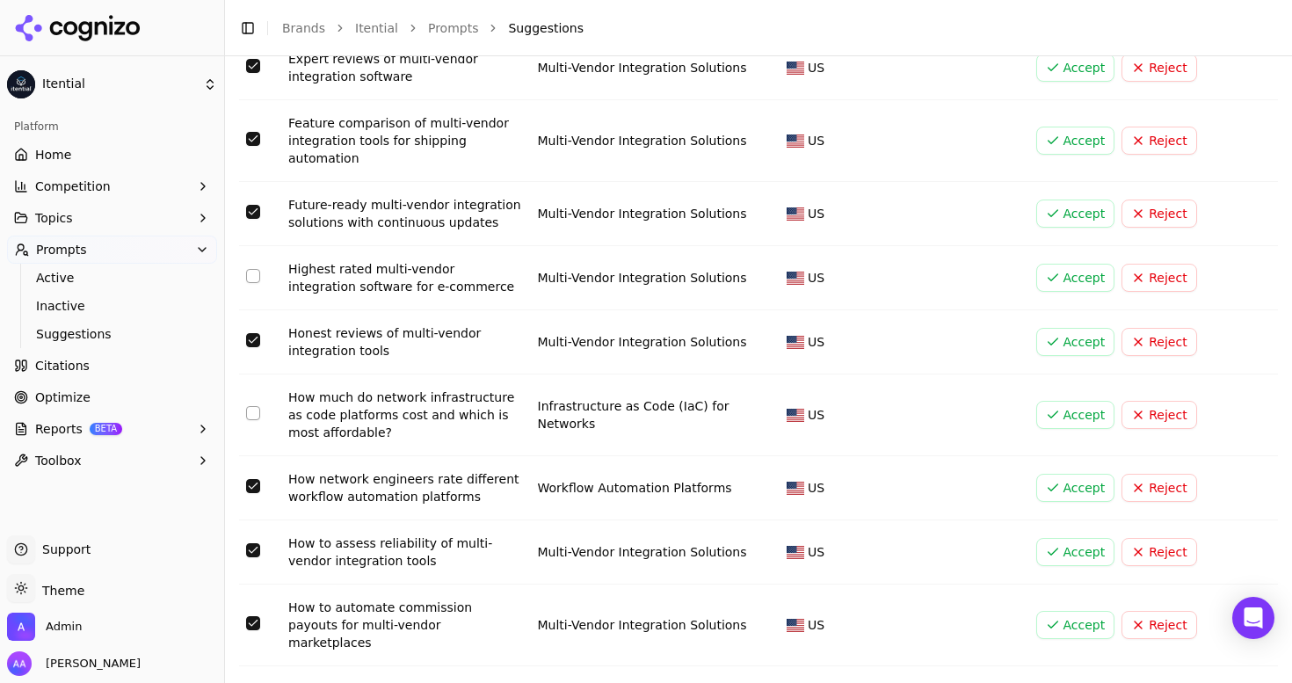
scroll to position [6151, 0]
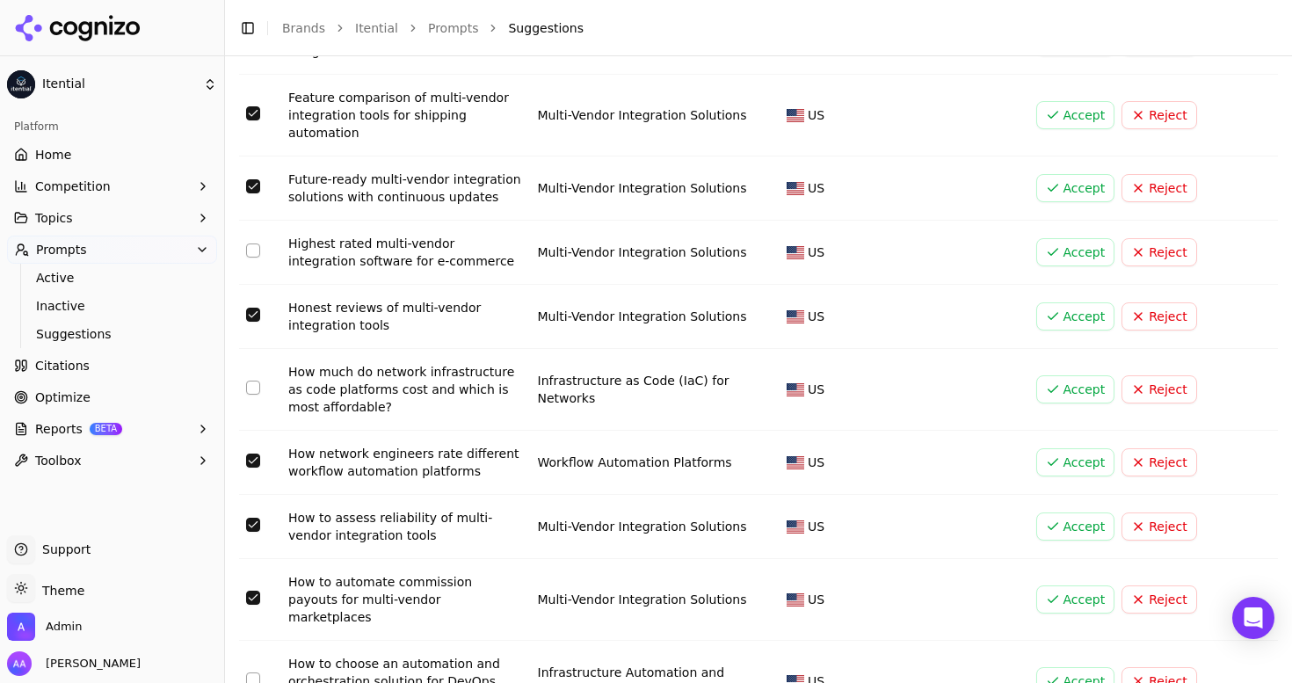
click at [256, 673] on button "Select row 138" at bounding box center [253, 680] width 14 height 14
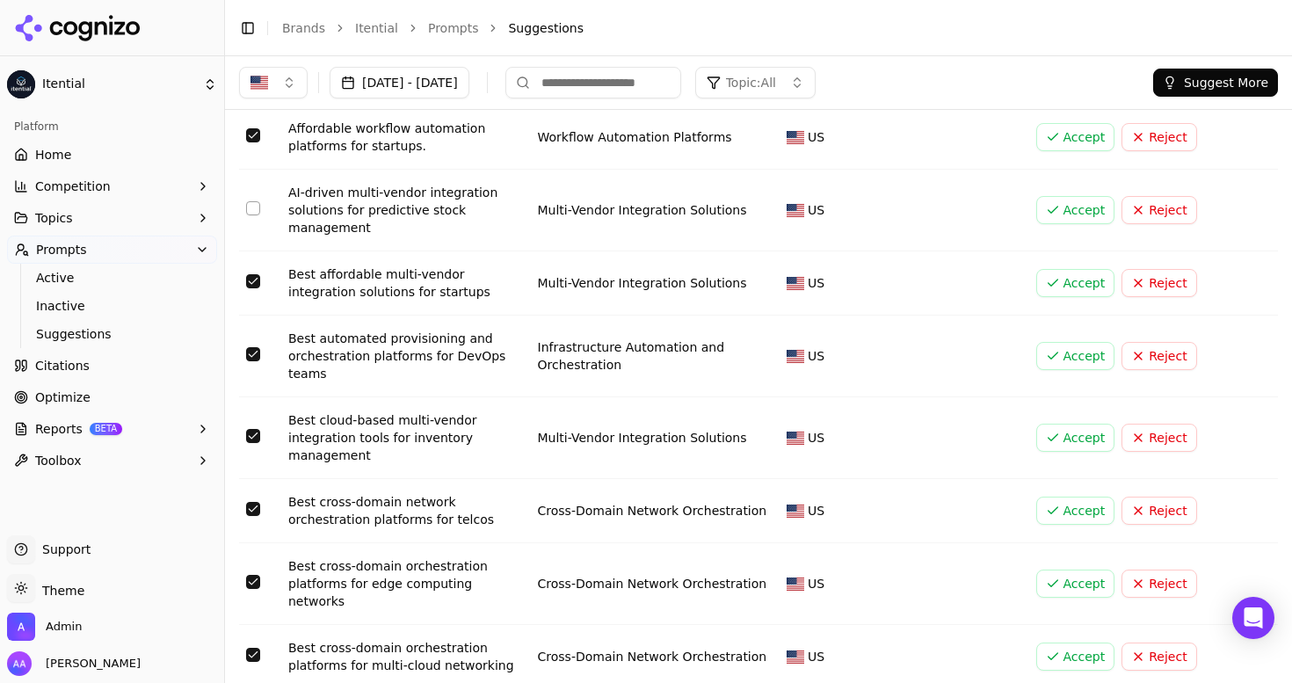
scroll to position [0, 0]
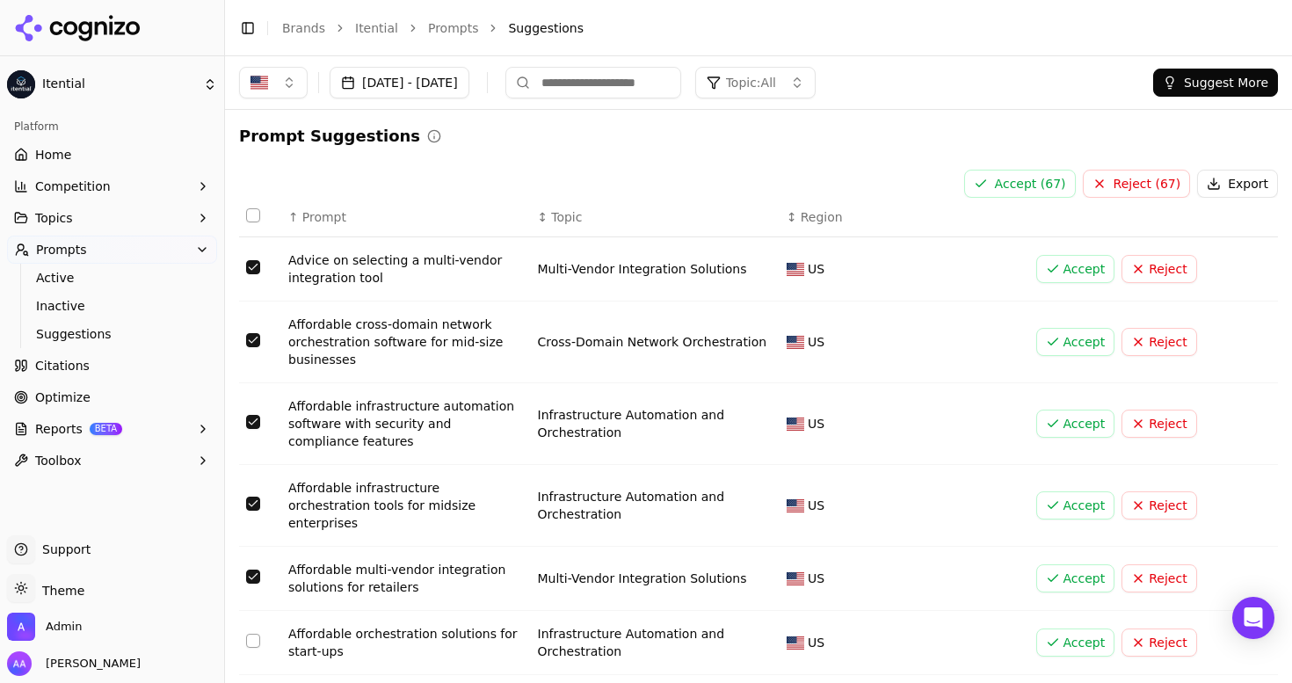
click at [1145, 180] on button "Reject ( 67 )" at bounding box center [1137, 184] width 108 height 28
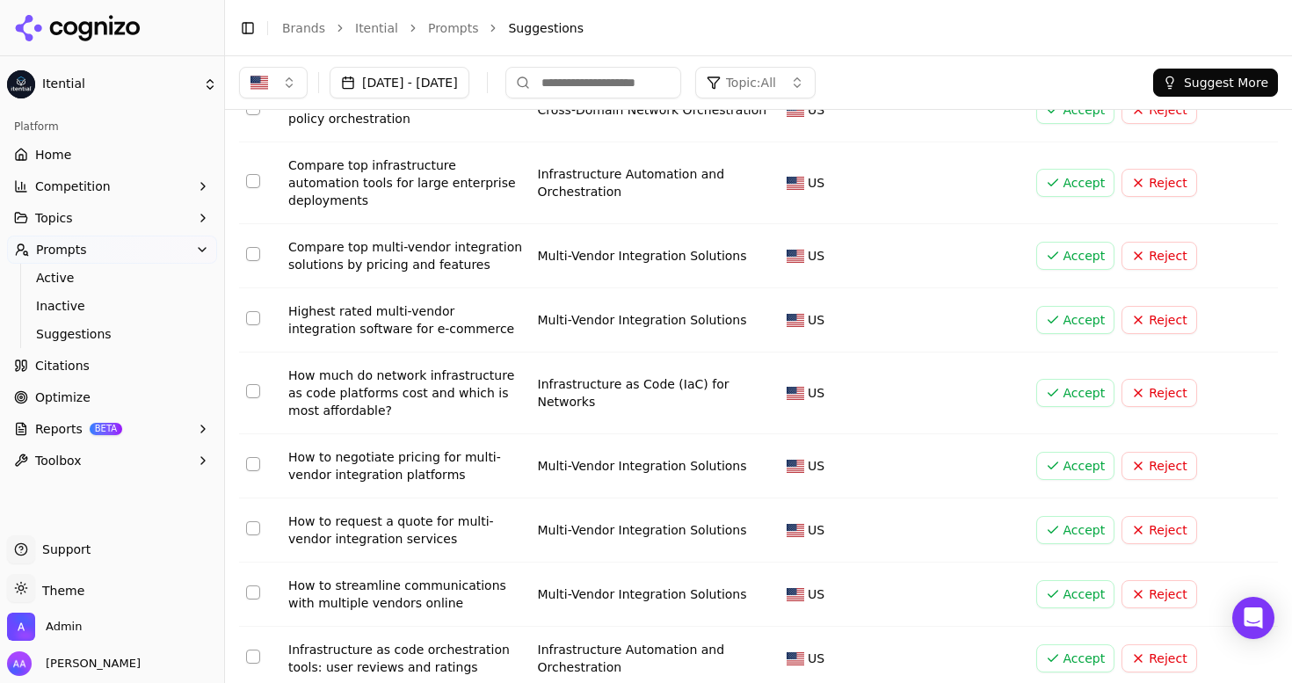
scroll to position [2037, 0]
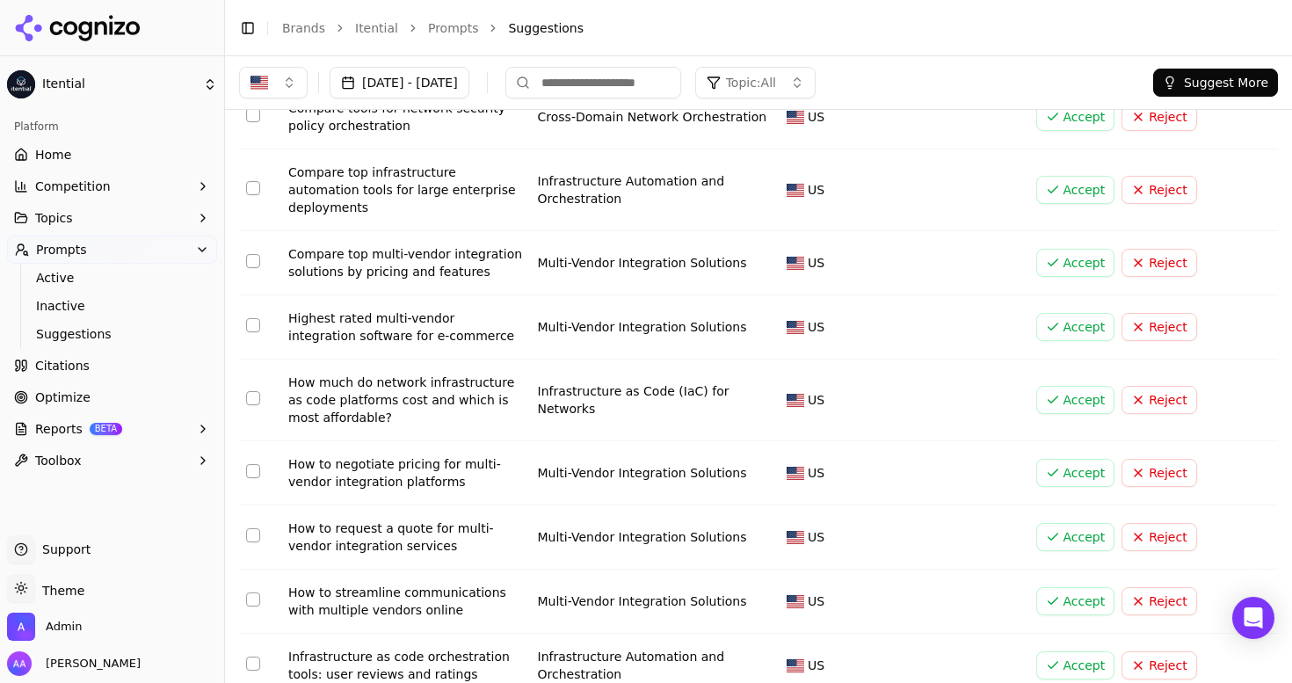
click at [251, 391] on button "Select row 91" at bounding box center [253, 398] width 14 height 14
click at [247, 464] on button "Select row 168" at bounding box center [253, 471] width 14 height 14
click at [249, 528] on button "Select row 165" at bounding box center [253, 535] width 14 height 14
click at [252, 593] on button "Select row 166" at bounding box center [253, 600] width 14 height 14
click at [252, 657] on button "Select row 76" at bounding box center [253, 664] width 14 height 14
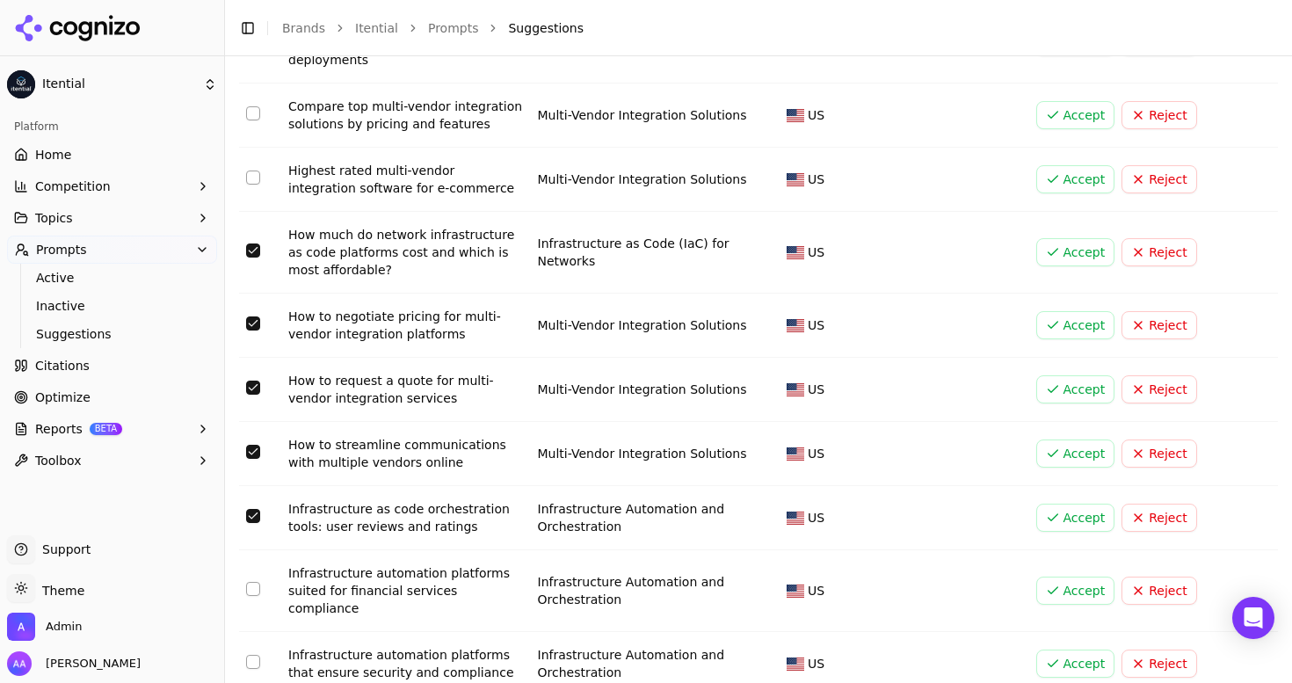
scroll to position [2197, 0]
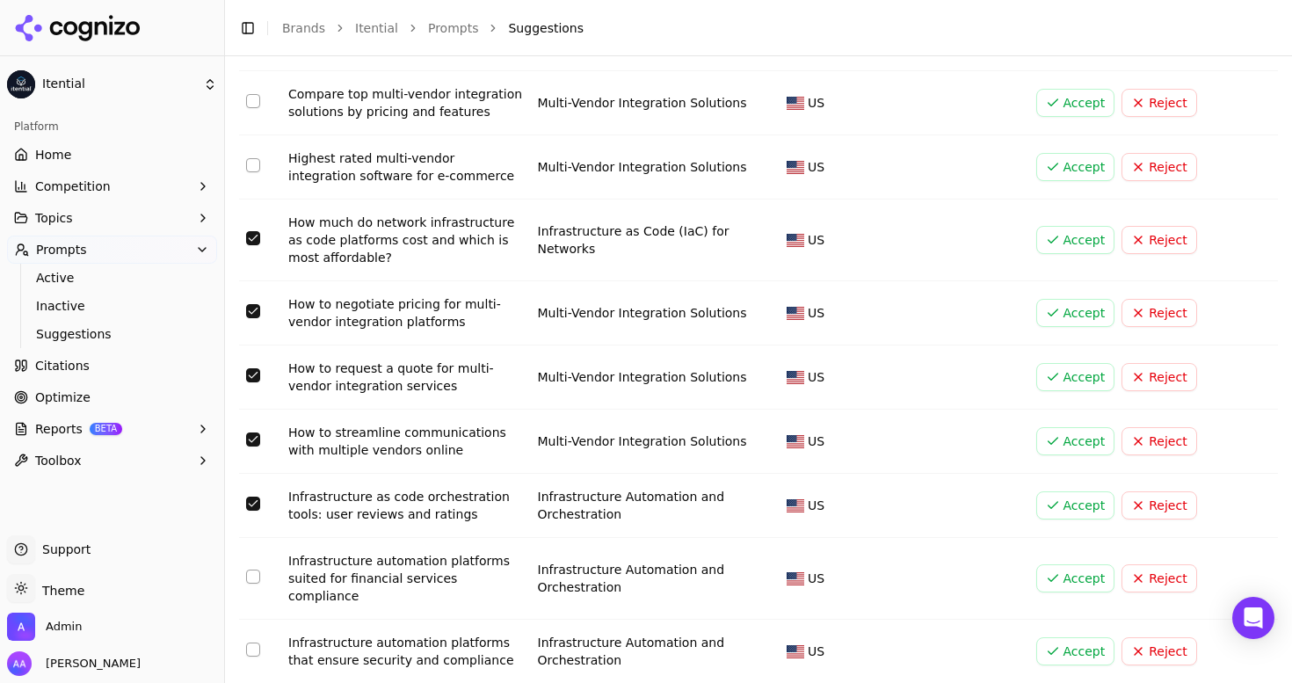
click at [252, 570] on button "Select row 70" at bounding box center [253, 577] width 14 height 14
click at [254, 643] on button "Select row 107" at bounding box center [253, 650] width 14 height 14
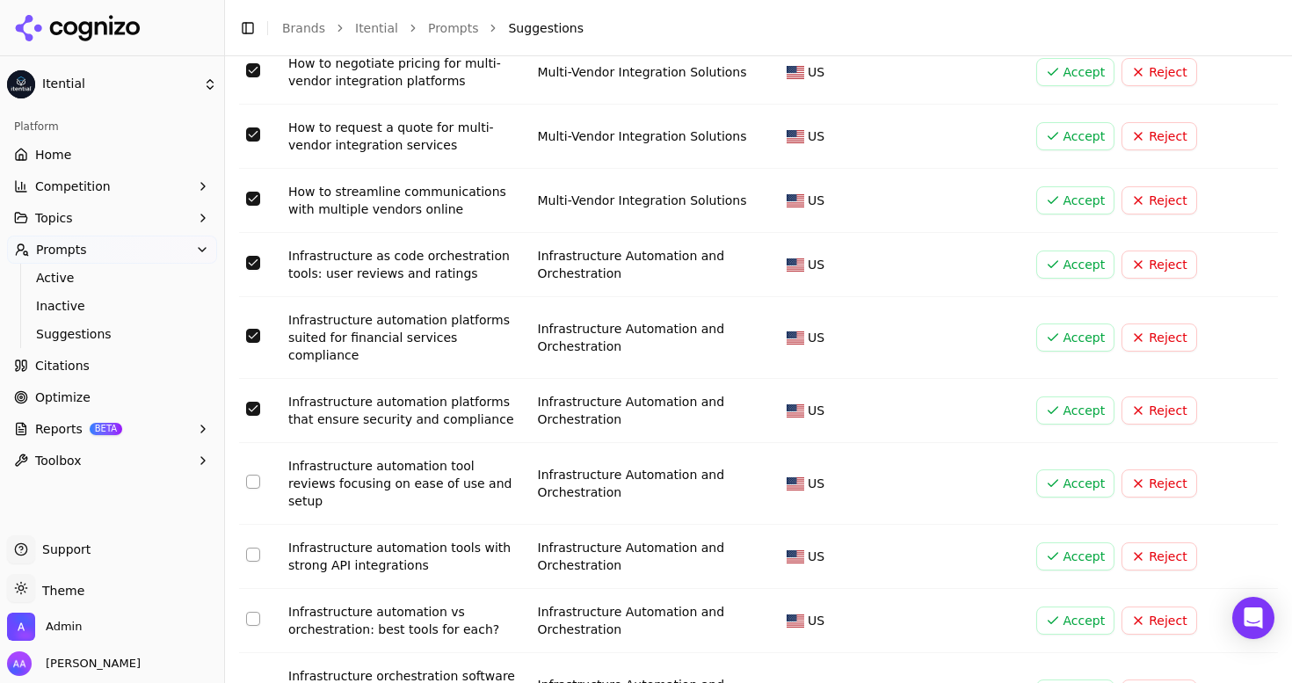
click at [254, 475] on button "Select row 114" at bounding box center [253, 482] width 14 height 14
click at [255, 475] on button "Select row 114" at bounding box center [253, 482] width 14 height 14
click at [251, 612] on button "Select row 3" at bounding box center [253, 619] width 14 height 14
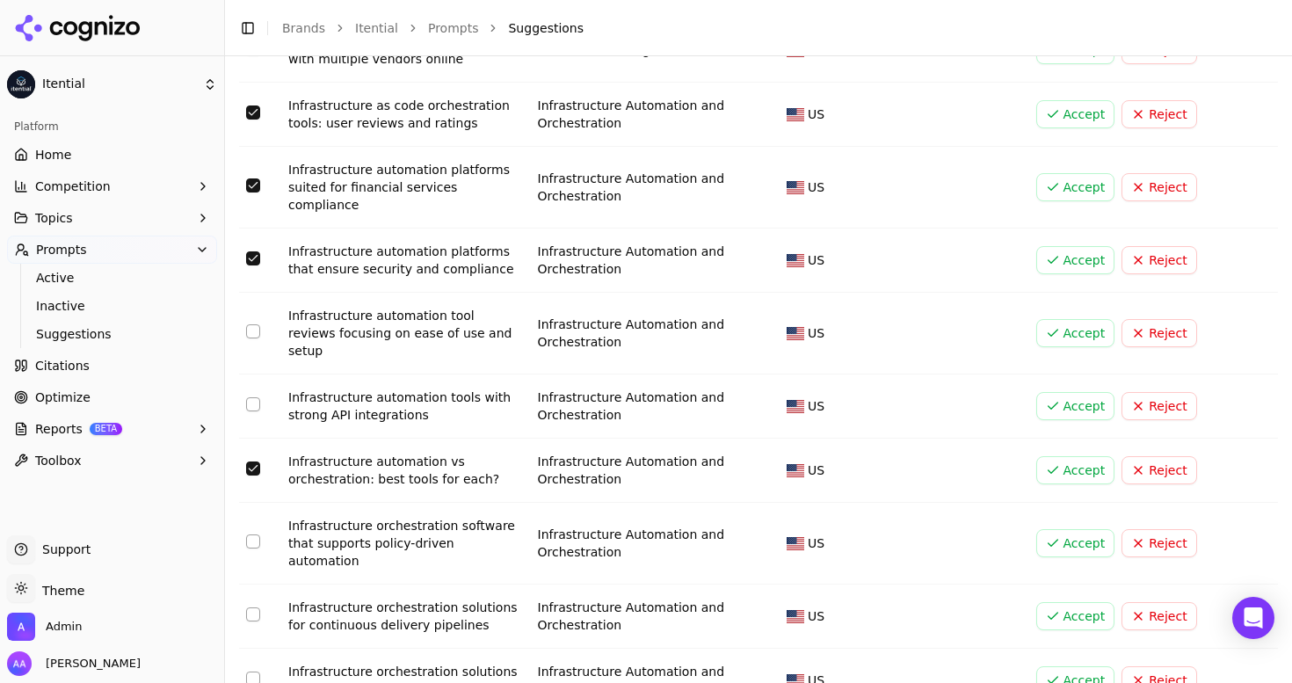
scroll to position [2593, 0]
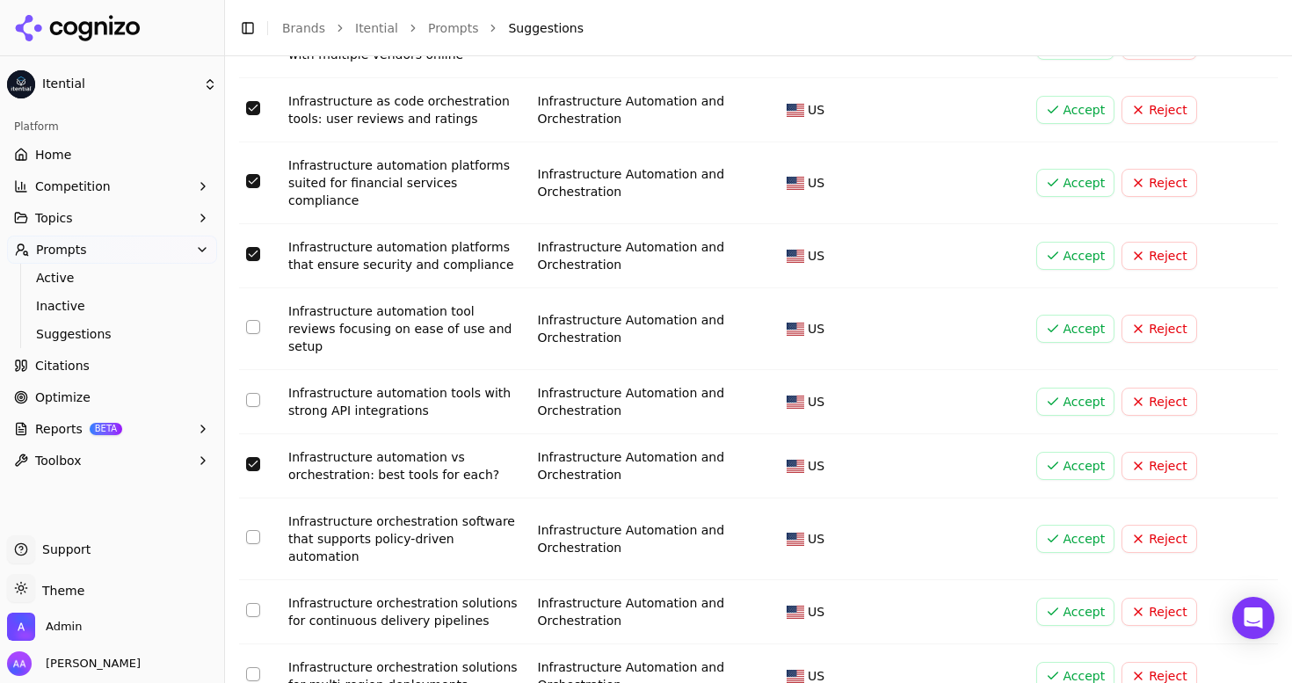
click at [249, 603] on button "Select row 44" at bounding box center [253, 610] width 14 height 14
click at [251, 498] on td "Data table" at bounding box center [260, 539] width 42 height 82
click at [251, 530] on button "Select row 8" at bounding box center [253, 537] width 14 height 14
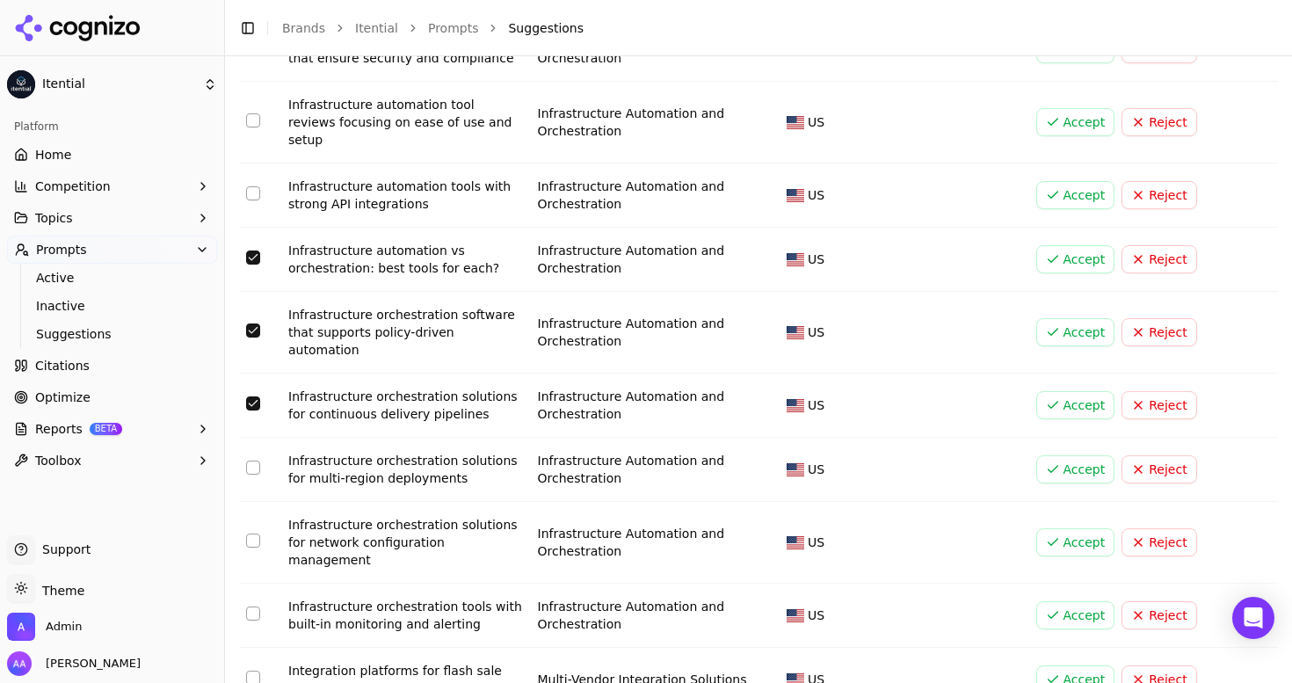
scroll to position [2888, 0]
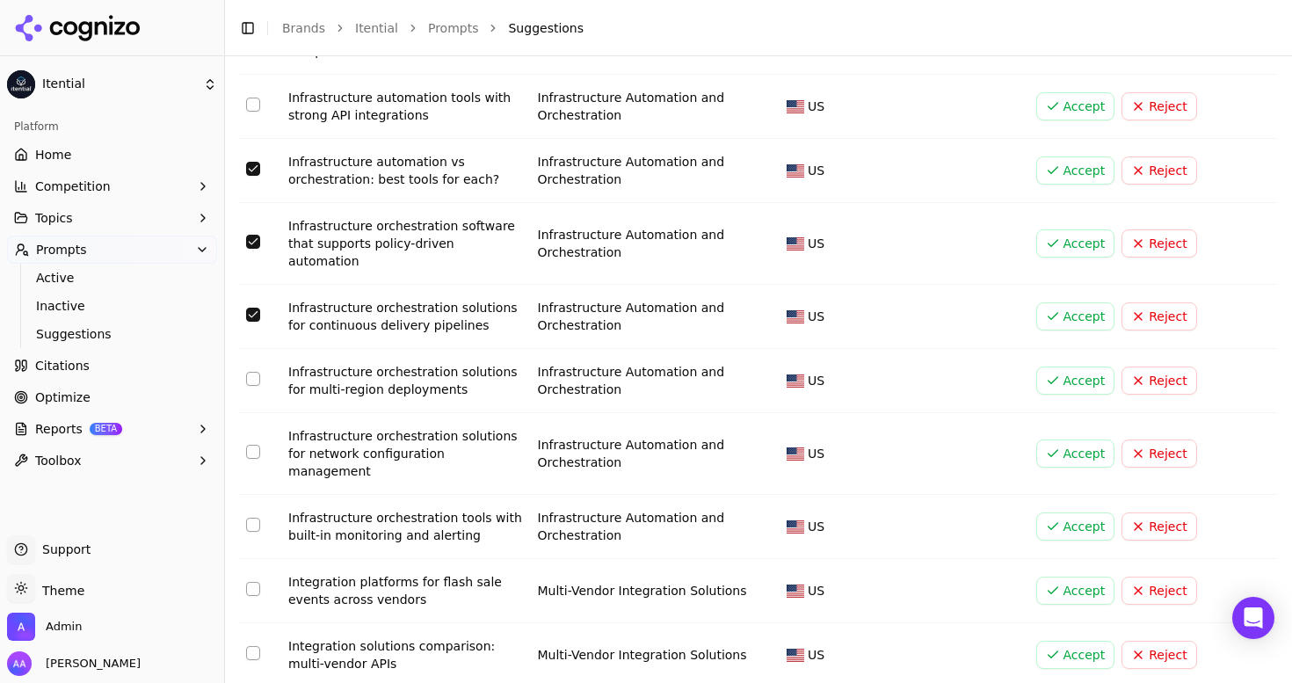
click at [254, 582] on button "Select row 185" at bounding box center [253, 589] width 14 height 14
click at [255, 582] on button "Select row 185" at bounding box center [253, 589] width 14 height 14
click at [251, 646] on button "Select row 151" at bounding box center [253, 653] width 14 height 14
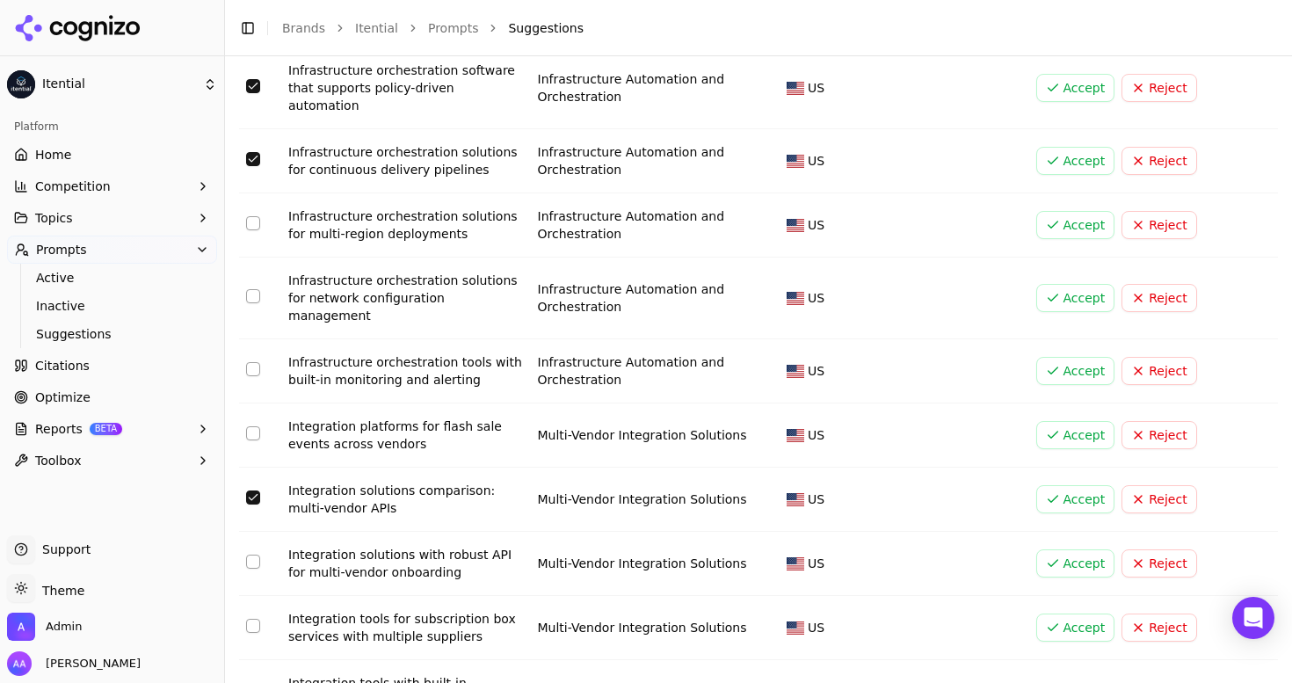
click at [254, 555] on button "Select row 125" at bounding box center [253, 562] width 14 height 14
click at [247, 619] on button "Select row 148" at bounding box center [253, 626] width 14 height 14
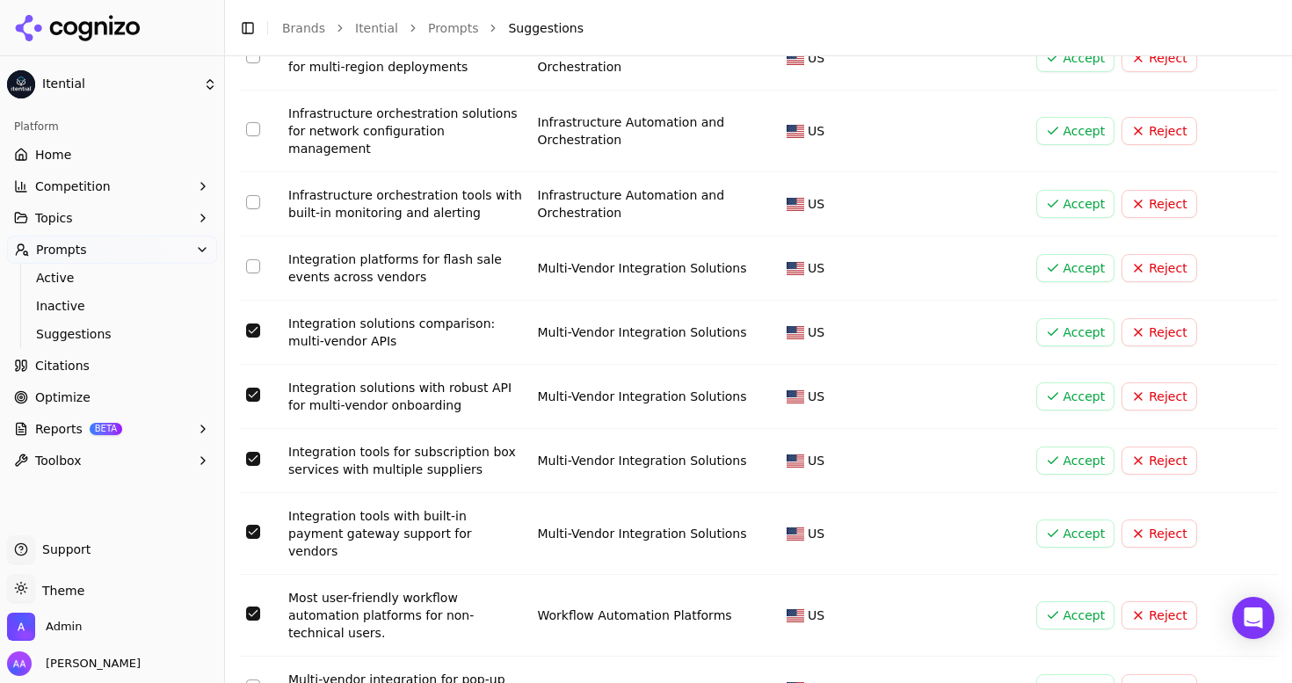
scroll to position [3231, 0]
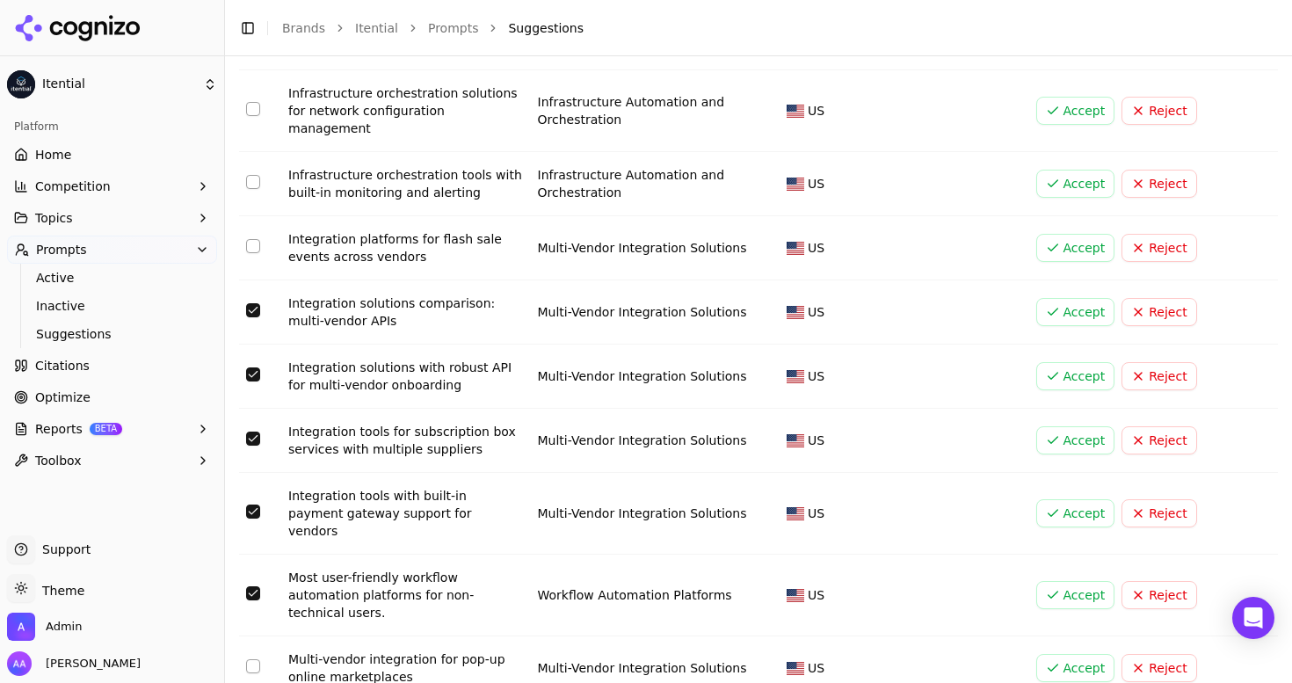
click at [248, 659] on button "Select row 182" at bounding box center [253, 666] width 14 height 14
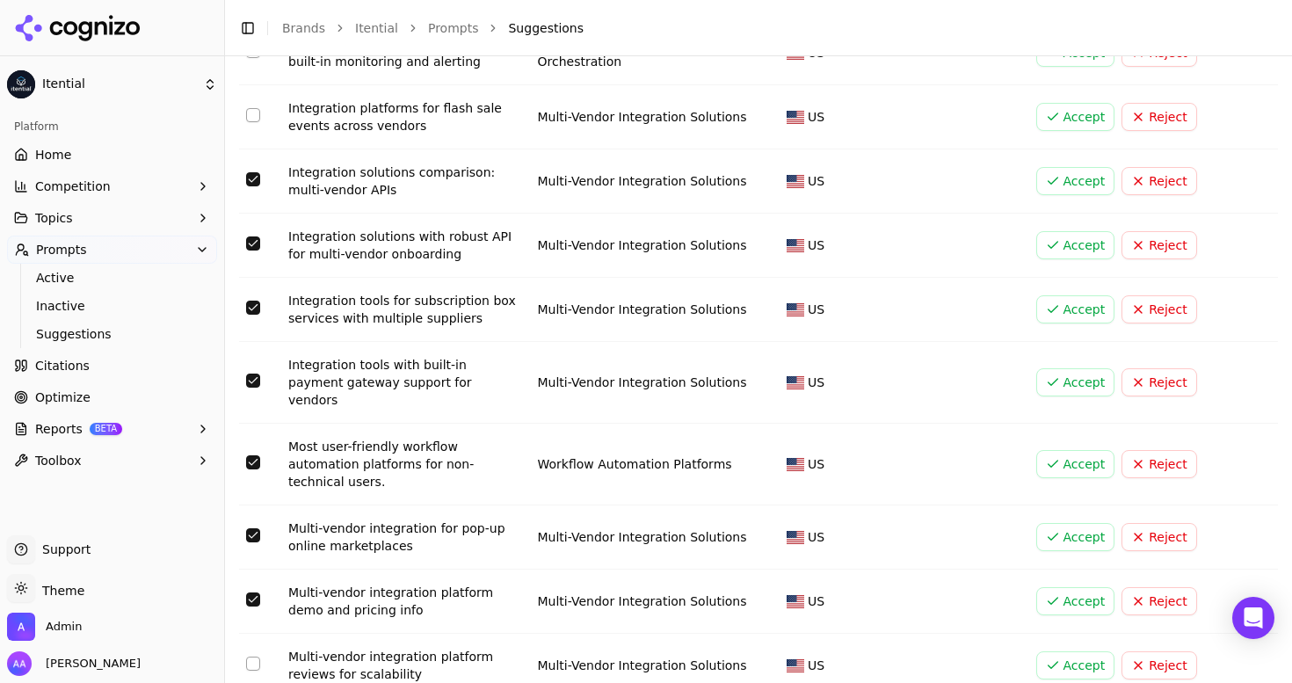
scroll to position [3363, 0]
click at [256, 656] on button "Select row 157" at bounding box center [253, 663] width 14 height 14
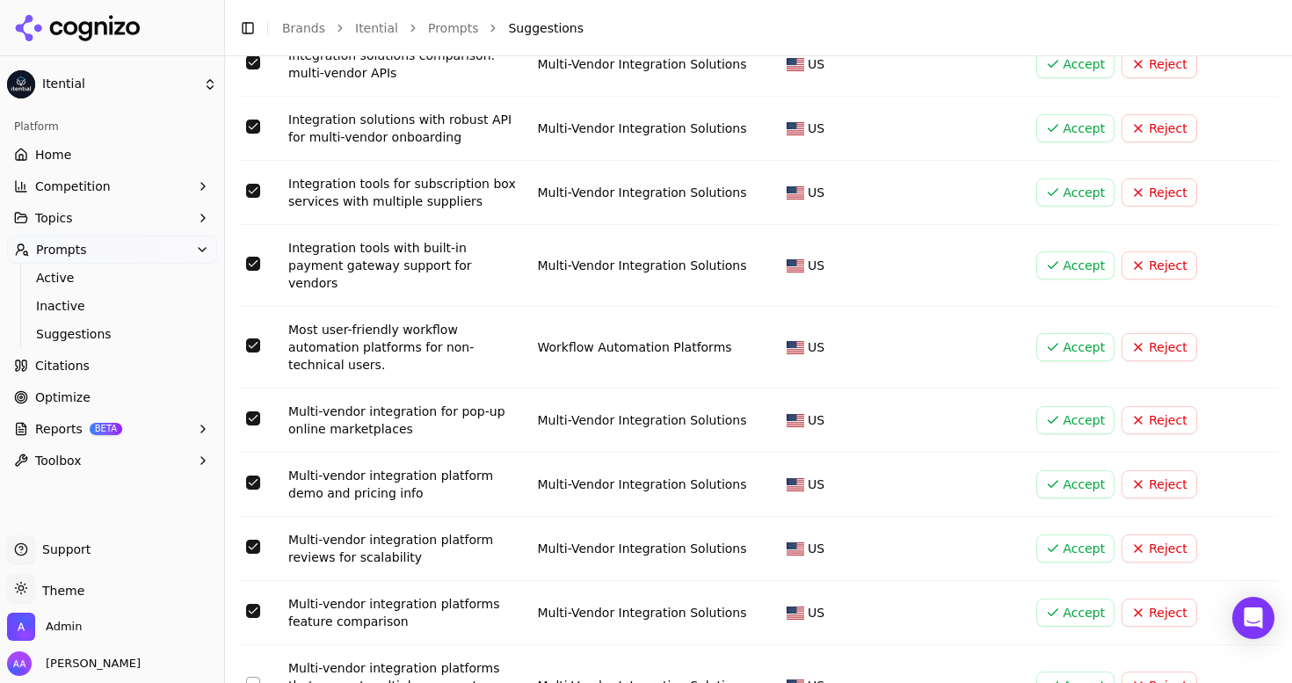
scroll to position [3485, 0]
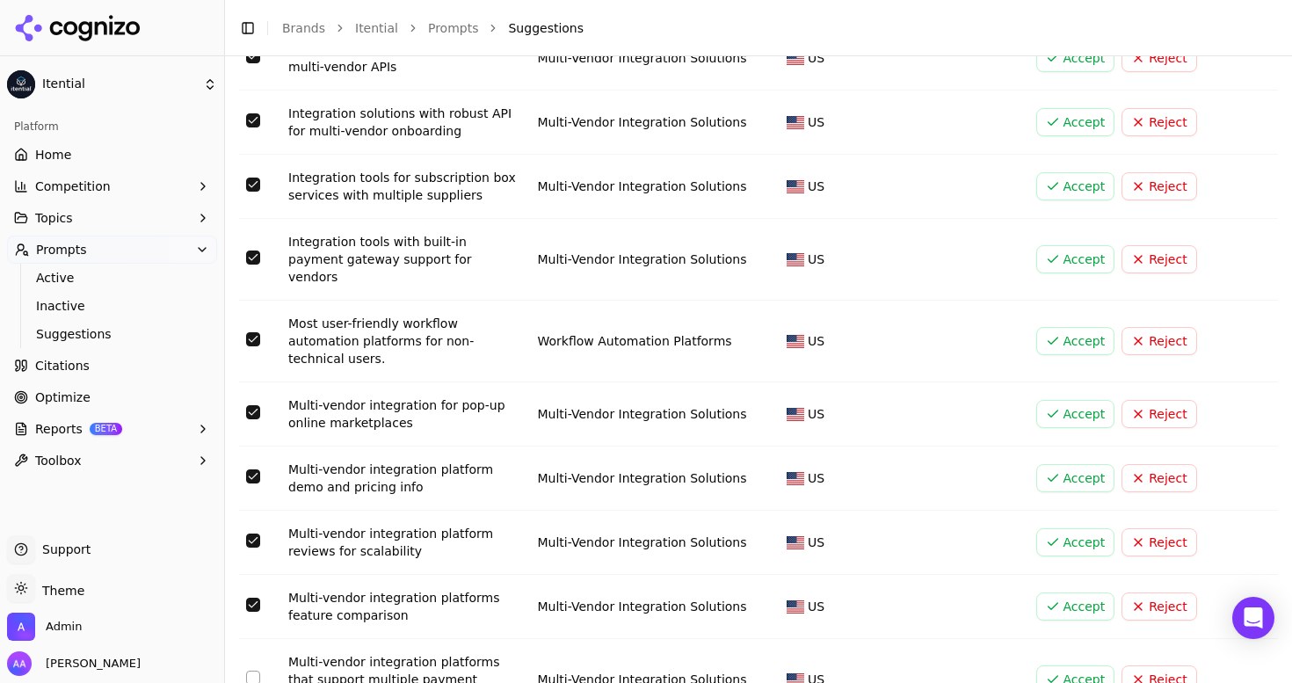
click at [255, 671] on button "Select row 81" at bounding box center [253, 678] width 14 height 14
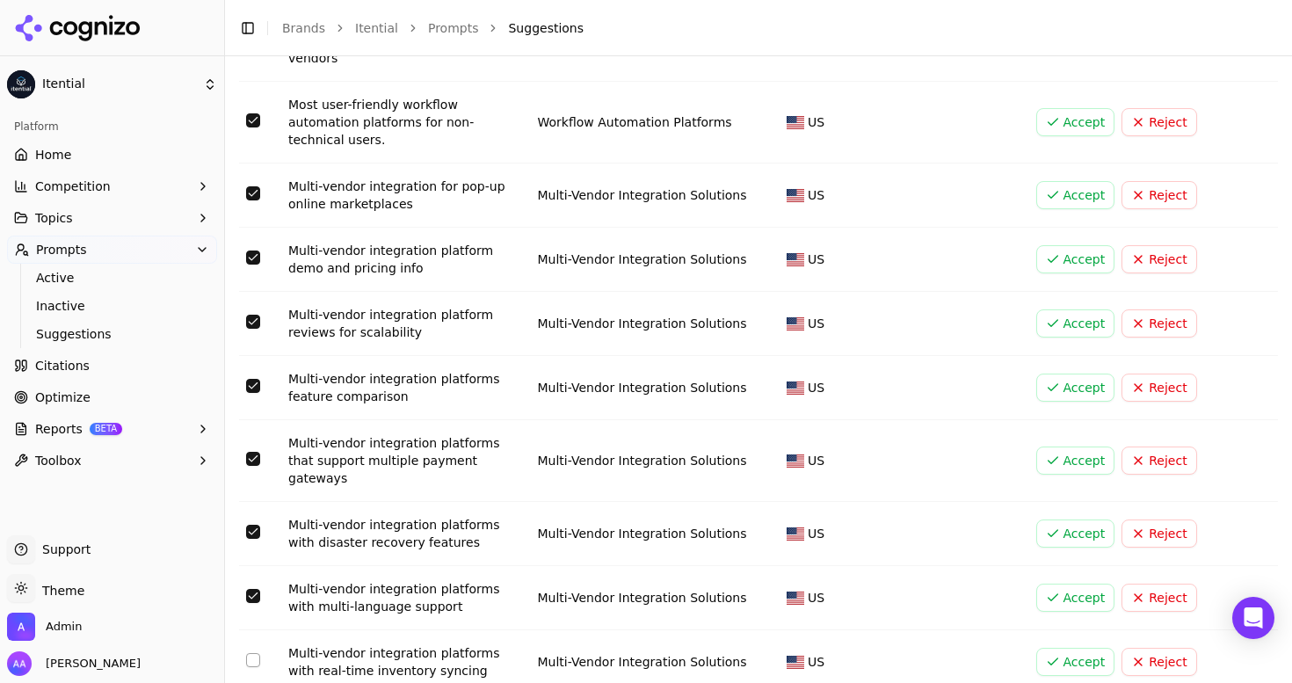
scroll to position [3709, 0]
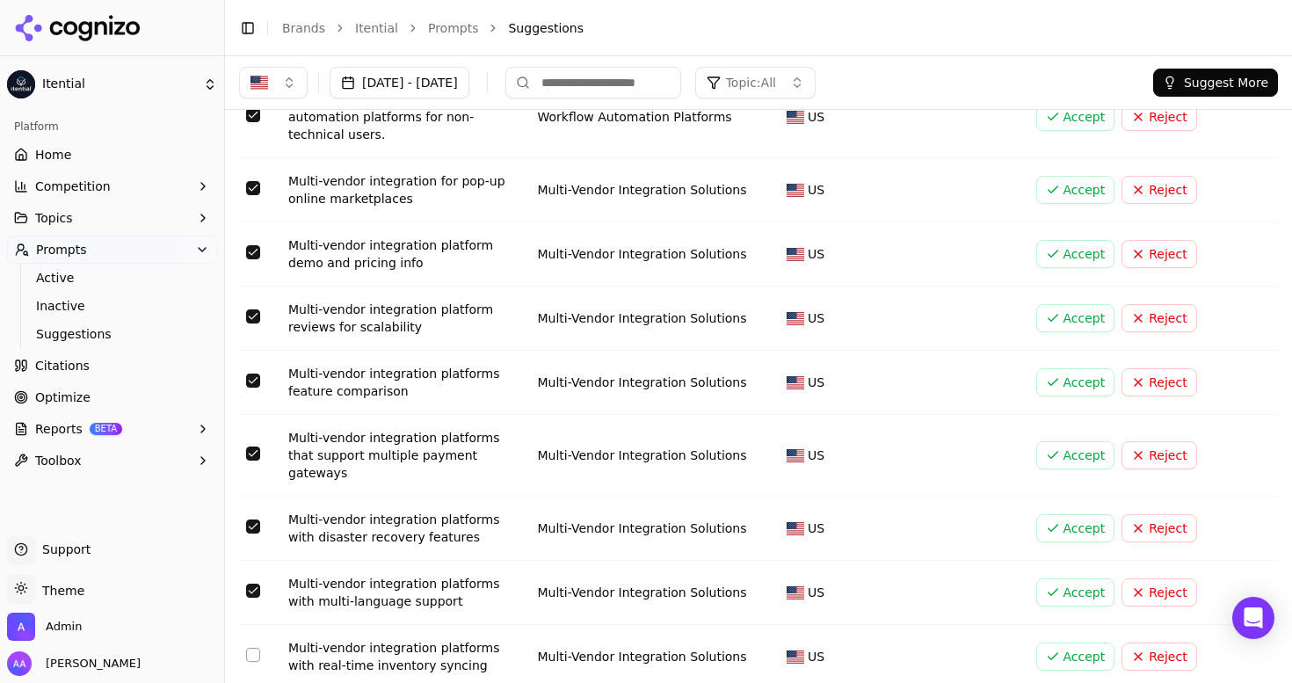
click at [254, 625] on td "Data table" at bounding box center [260, 657] width 42 height 64
click at [254, 648] on button "Select row 5" at bounding box center [253, 655] width 14 height 14
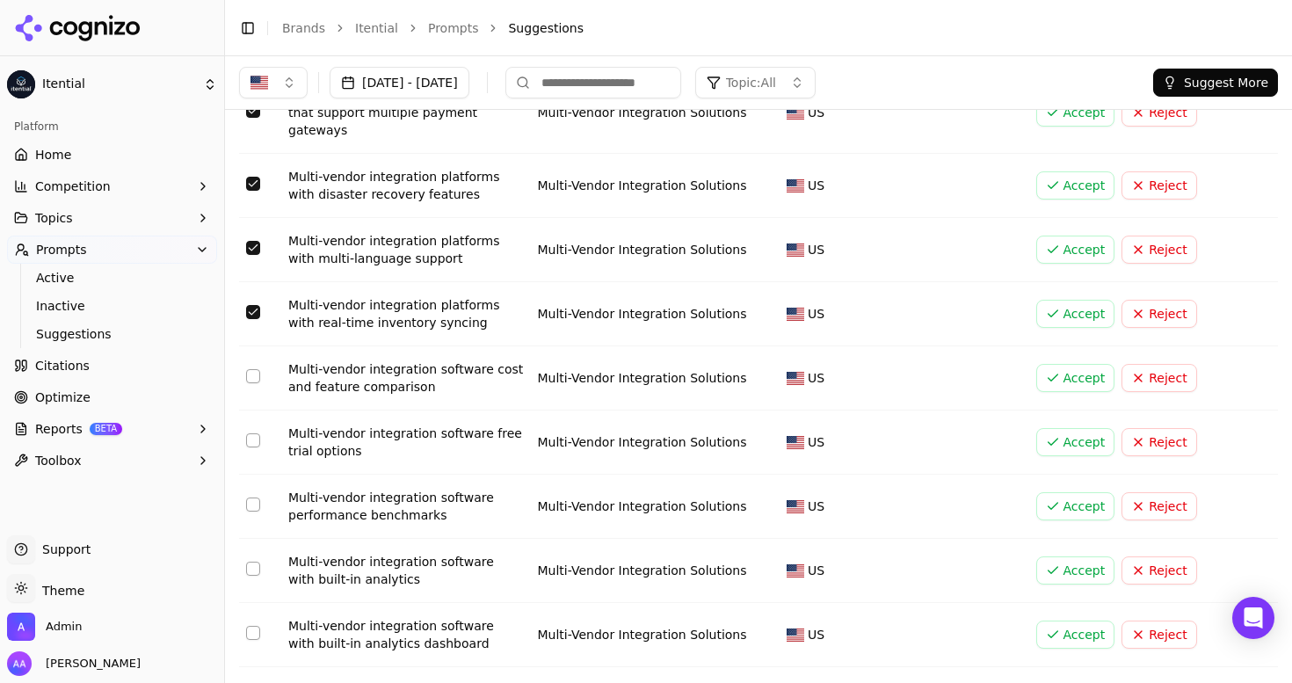
scroll to position [4004, 0]
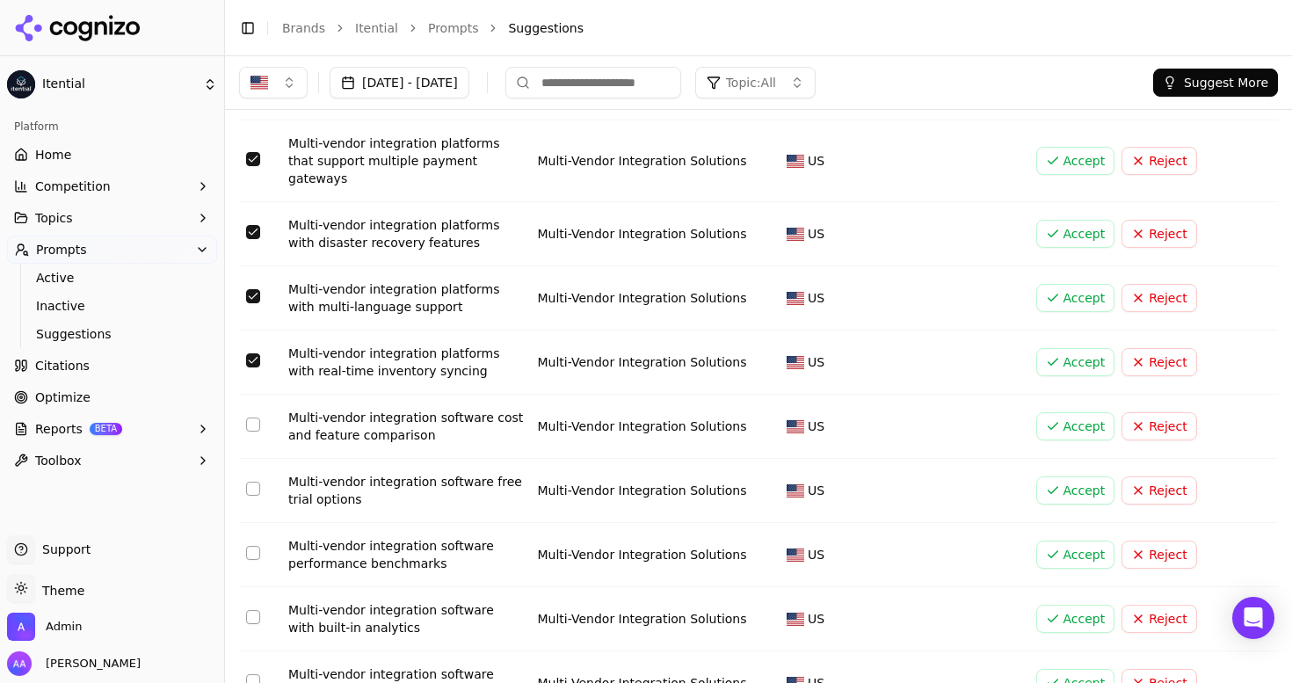
click at [251, 418] on button "Select row 34" at bounding box center [253, 425] width 14 height 14
click at [253, 482] on button "Select row 90" at bounding box center [253, 489] width 14 height 14
click at [253, 546] on button "Select row 4" at bounding box center [253, 553] width 14 height 14
click at [248, 610] on button "Select row 27" at bounding box center [253, 617] width 14 height 14
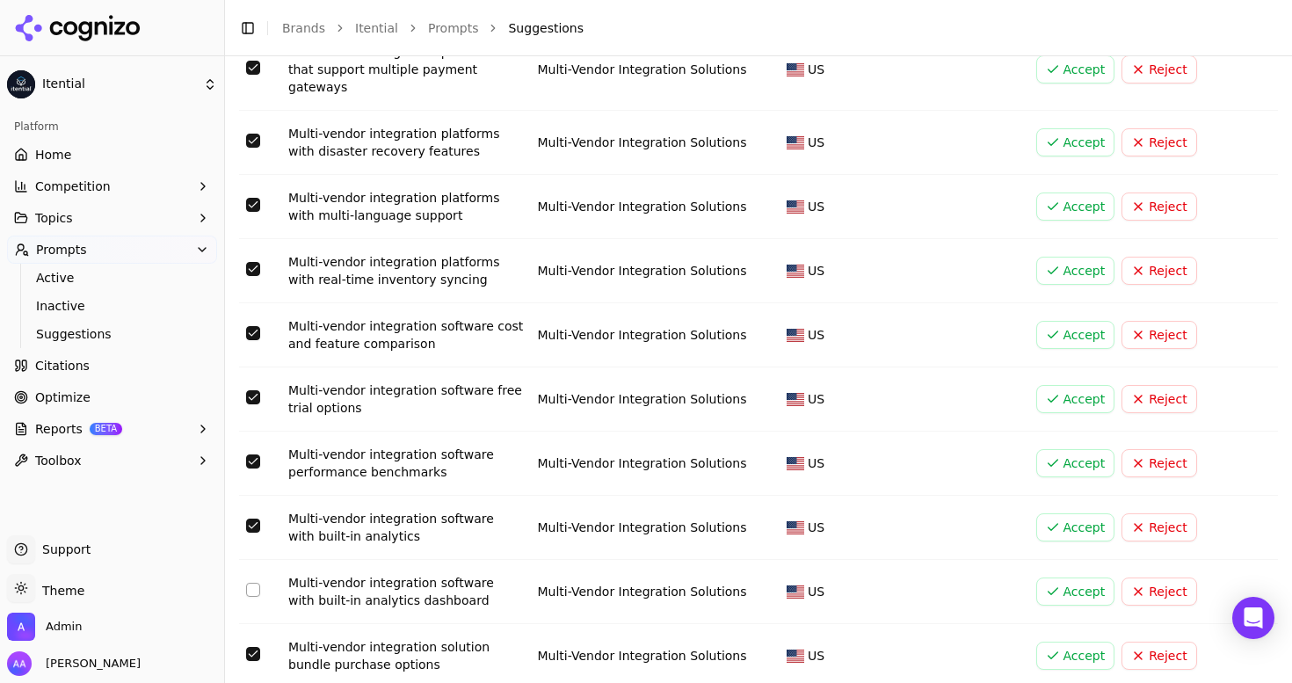
scroll to position [4106, 0]
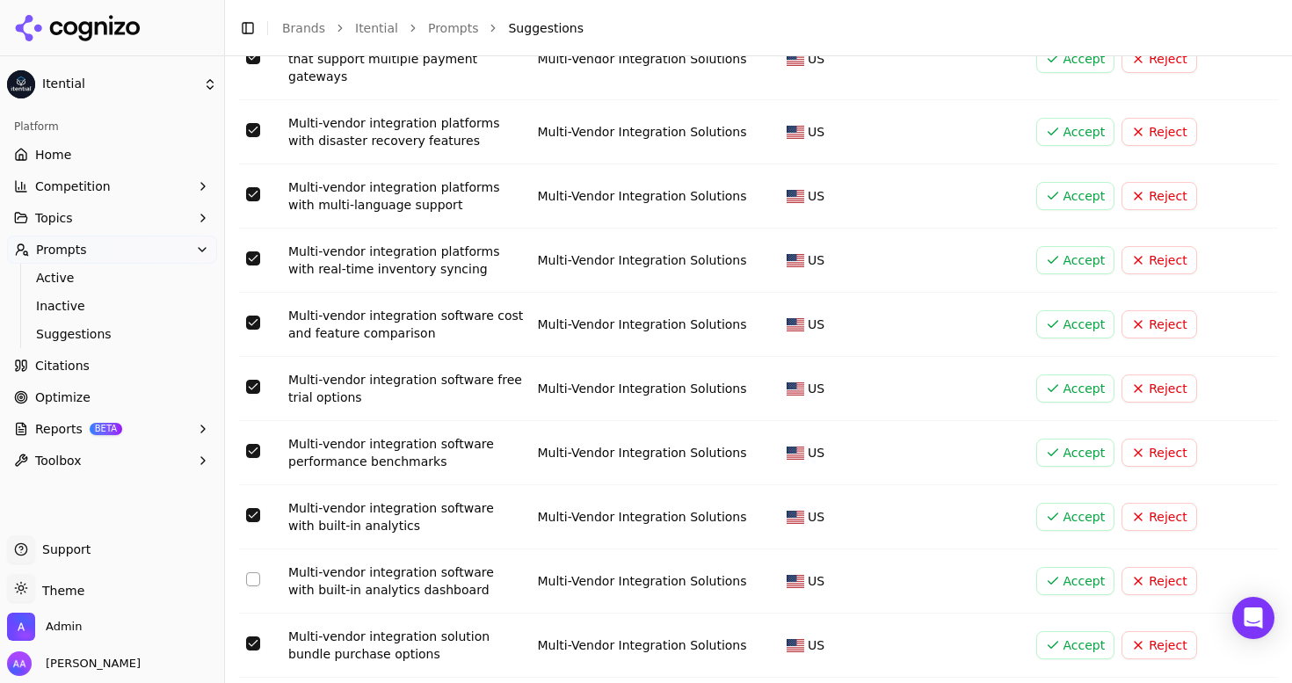
click at [253, 637] on button "Select row 129" at bounding box center [253, 644] width 14 height 14
type button "on"
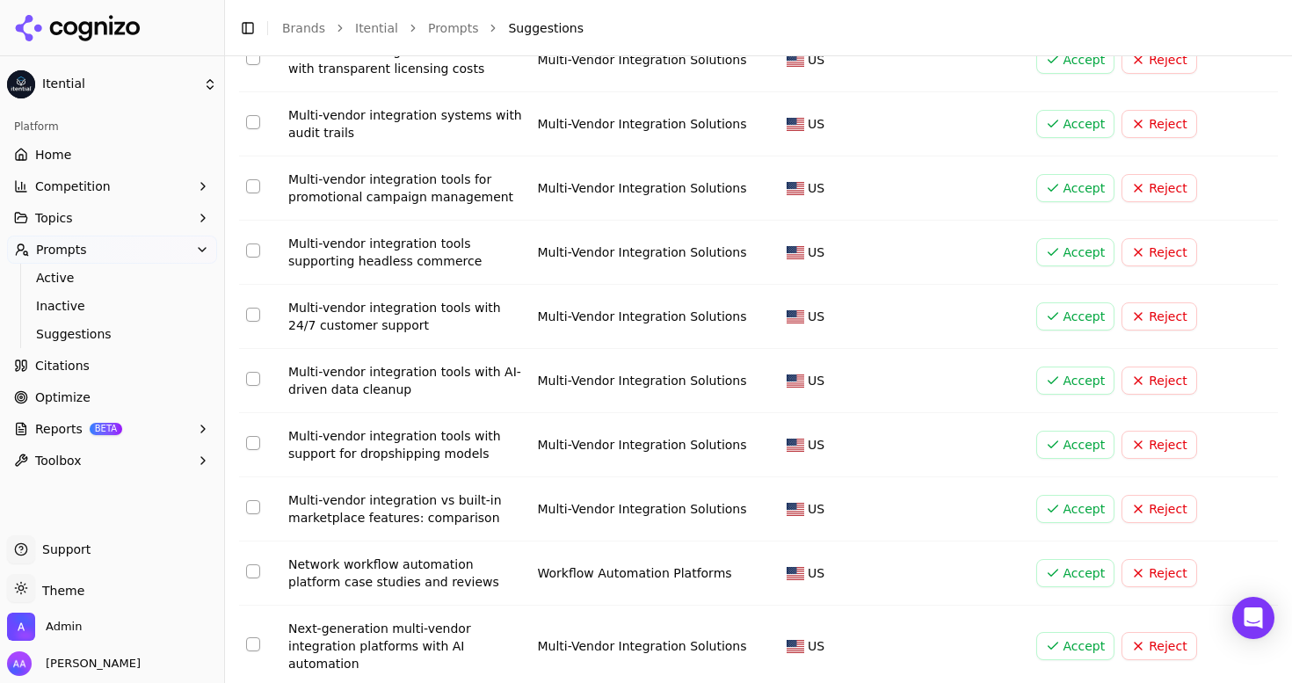
scroll to position [5775, 0]
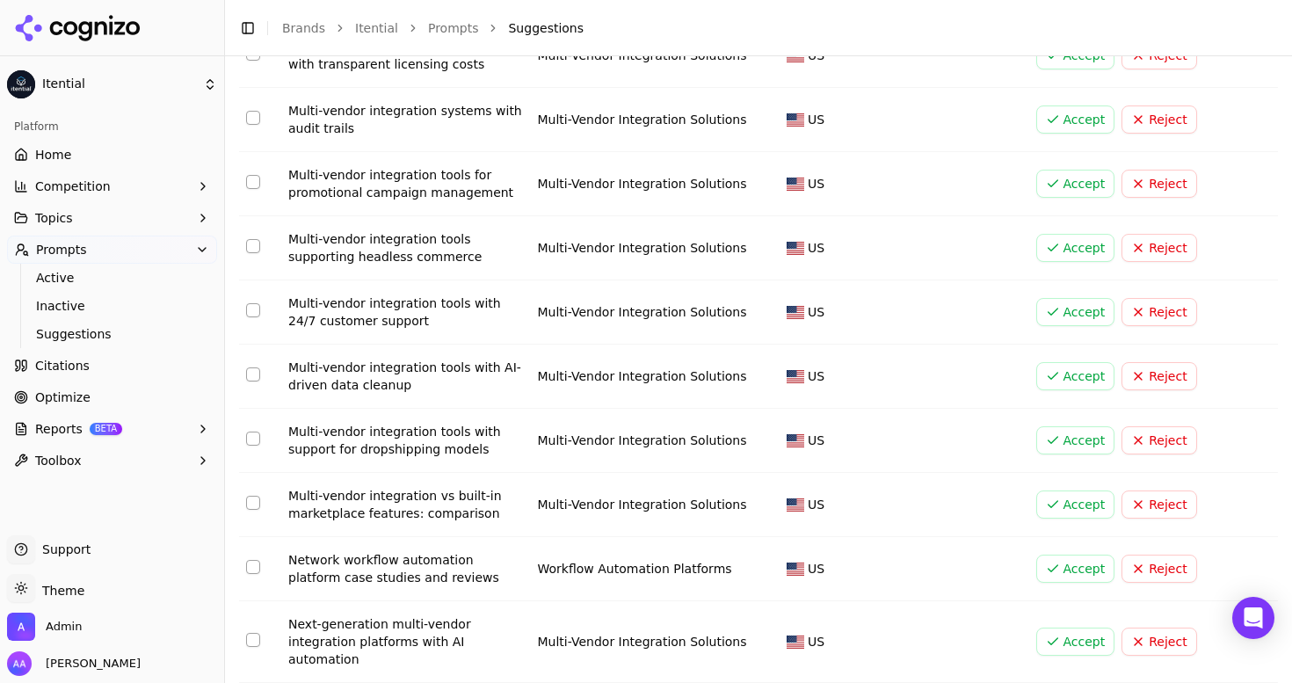
click at [254, 560] on button "Select row 197" at bounding box center [253, 567] width 14 height 14
click at [252, 633] on button "Select row 141" at bounding box center [253, 640] width 14 height 14
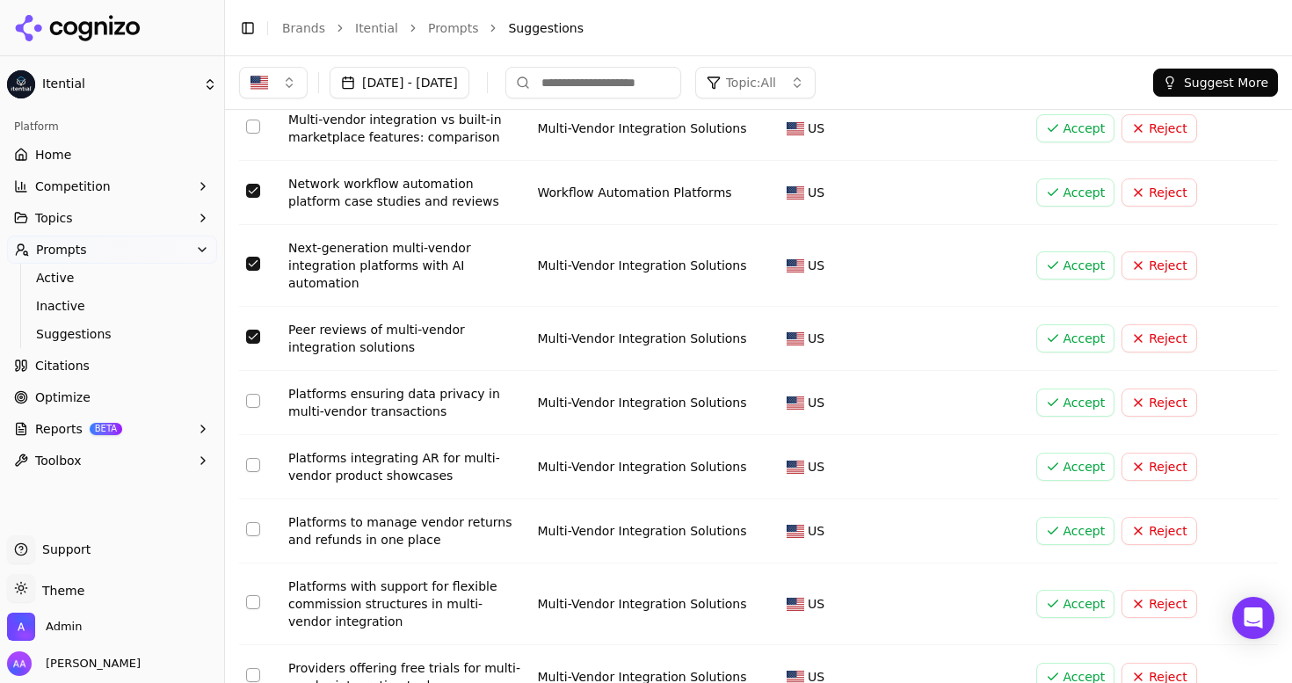
scroll to position [6151, 0]
click at [253, 395] on button "Select row 190" at bounding box center [253, 402] width 14 height 14
click at [256, 459] on button "Select row 122" at bounding box center [253, 466] width 14 height 14
click at [251, 523] on button "Select row 116" at bounding box center [253, 530] width 14 height 14
click at [251, 596] on button "Select row 133" at bounding box center [253, 603] width 14 height 14
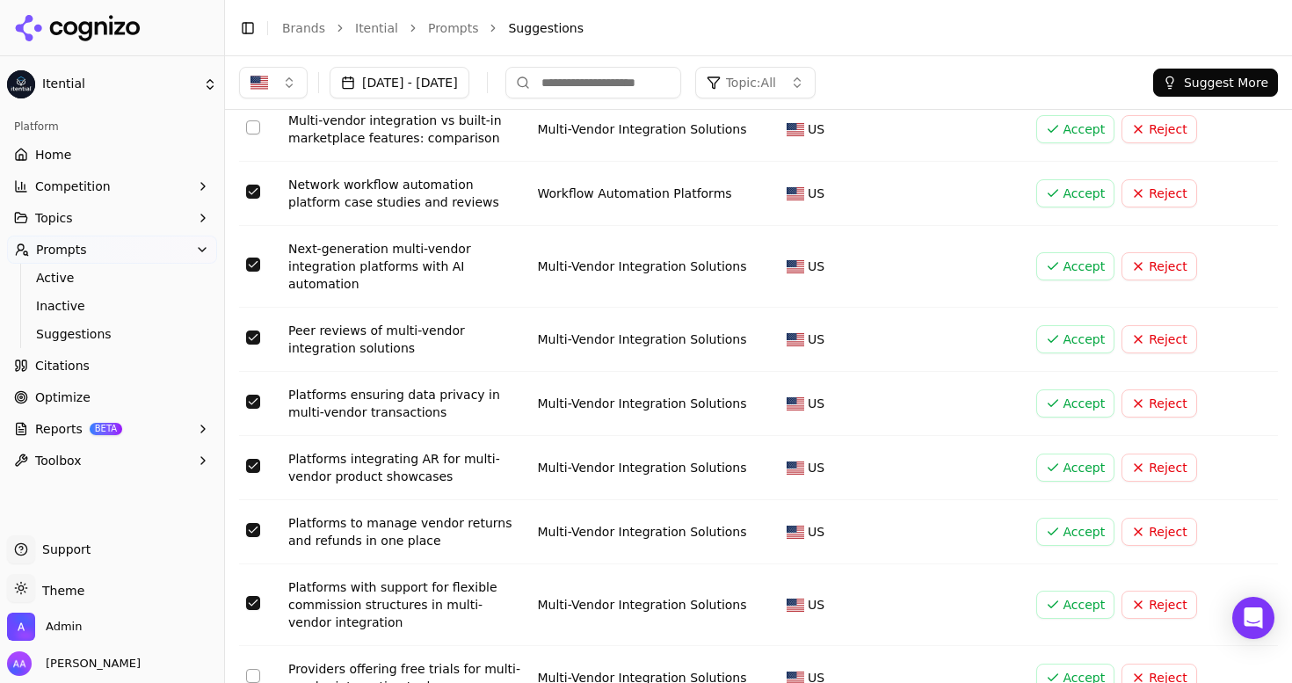
click at [252, 669] on button "Select row 131" at bounding box center [253, 676] width 14 height 14
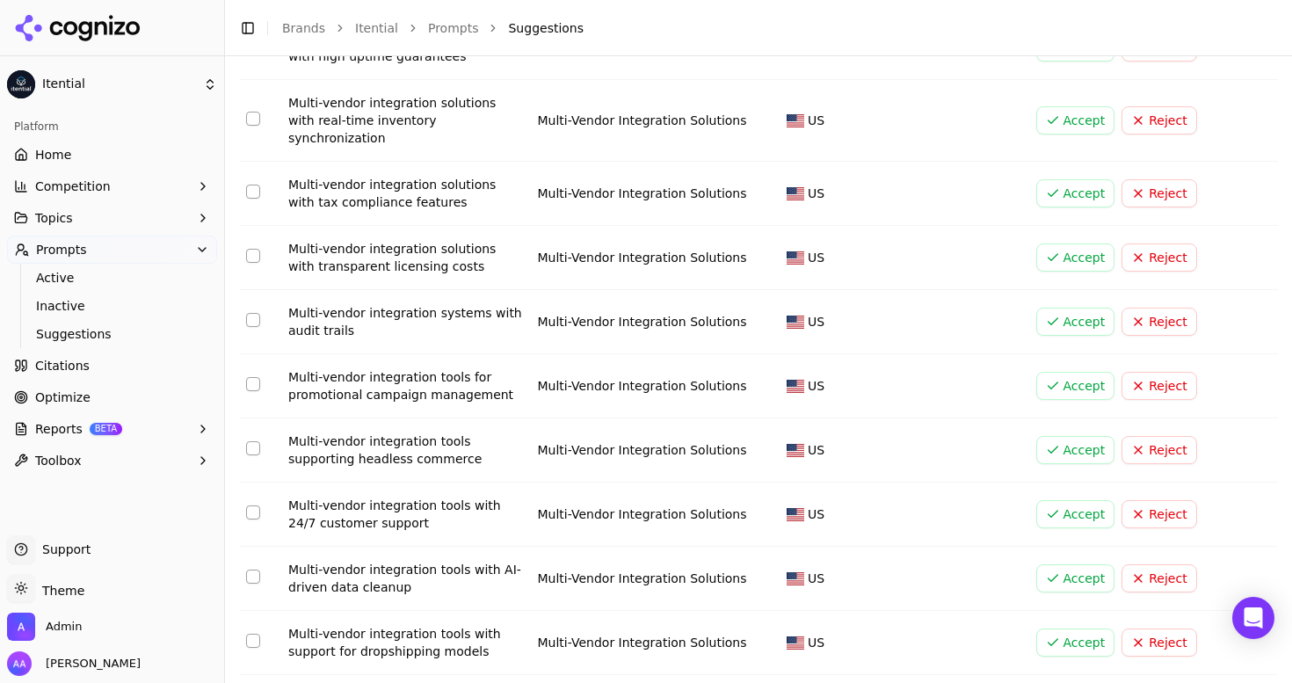
scroll to position [5593, 0]
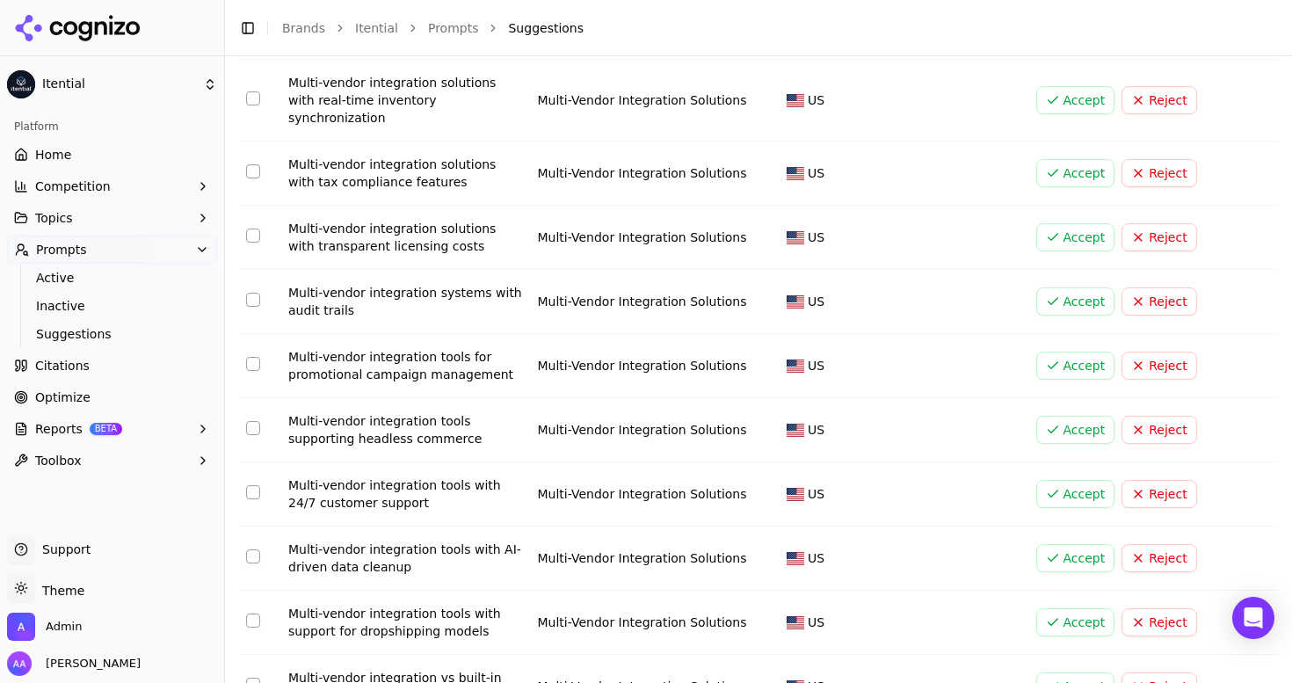
click at [254, 678] on button "Select row 158" at bounding box center [253, 685] width 14 height 14
click at [251, 678] on button "Select row 158" at bounding box center [253, 685] width 14 height 14
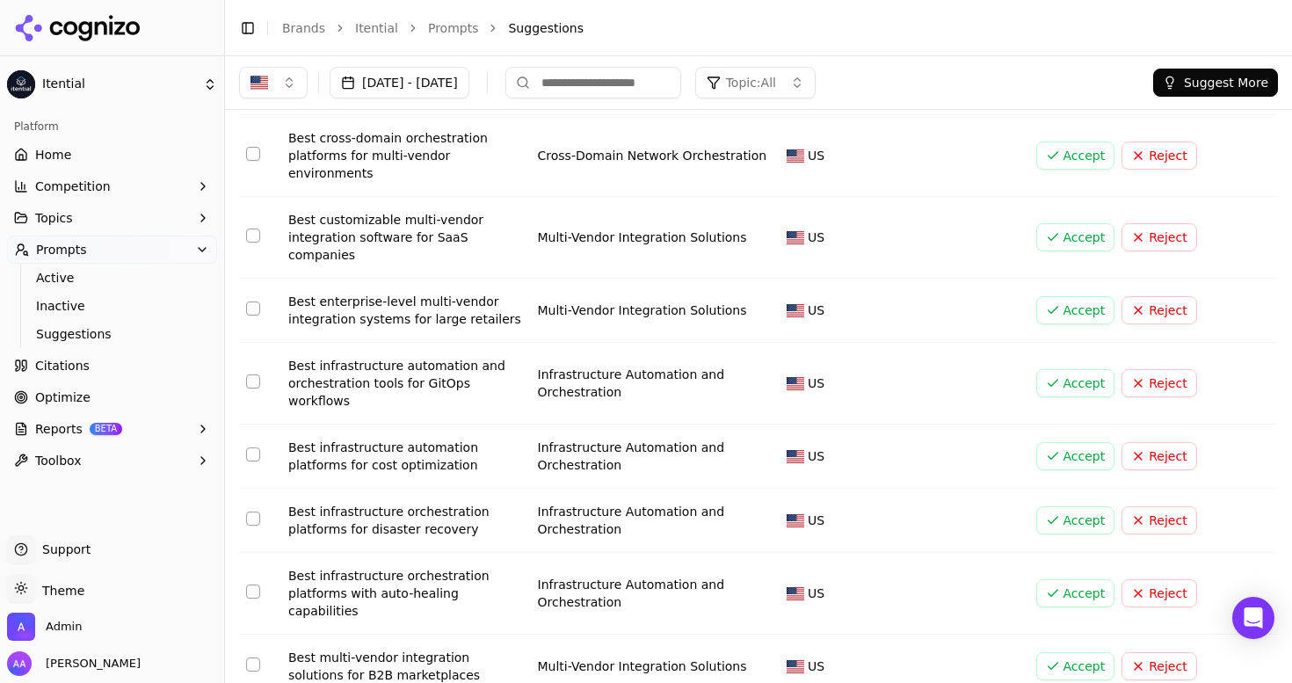
scroll to position [0, 0]
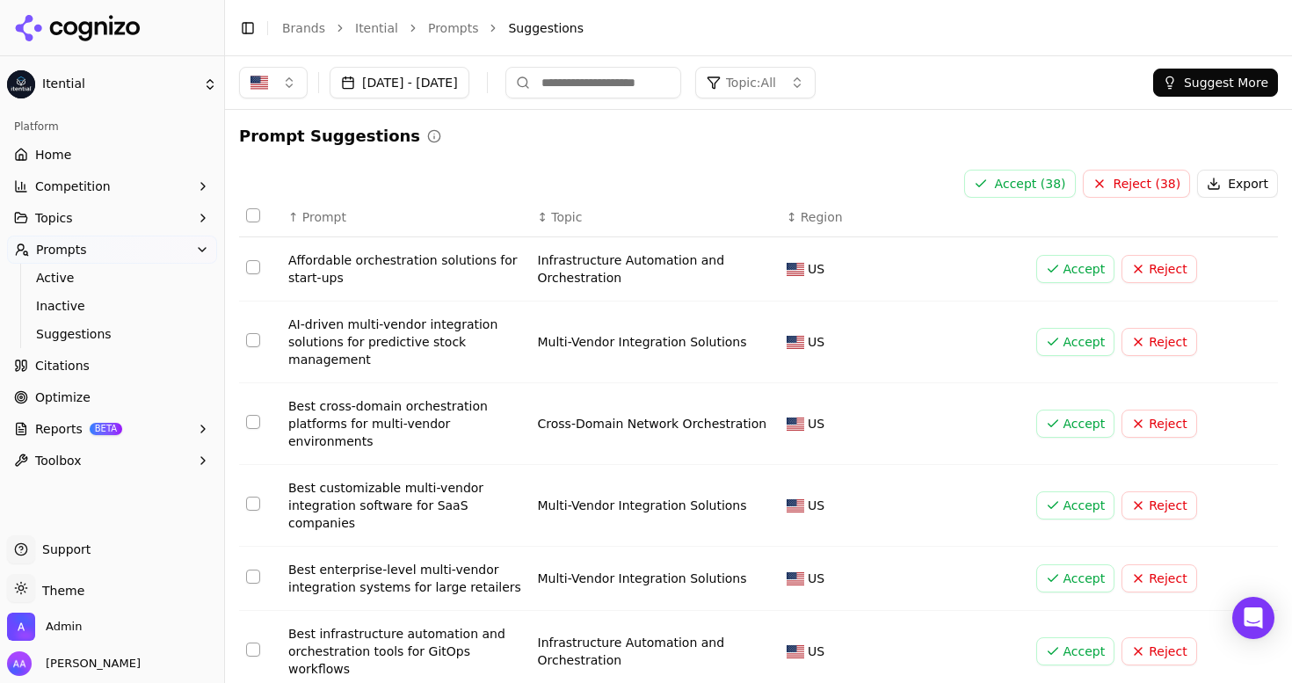
click at [1131, 190] on button "Reject ( 38 )" at bounding box center [1137, 184] width 108 height 28
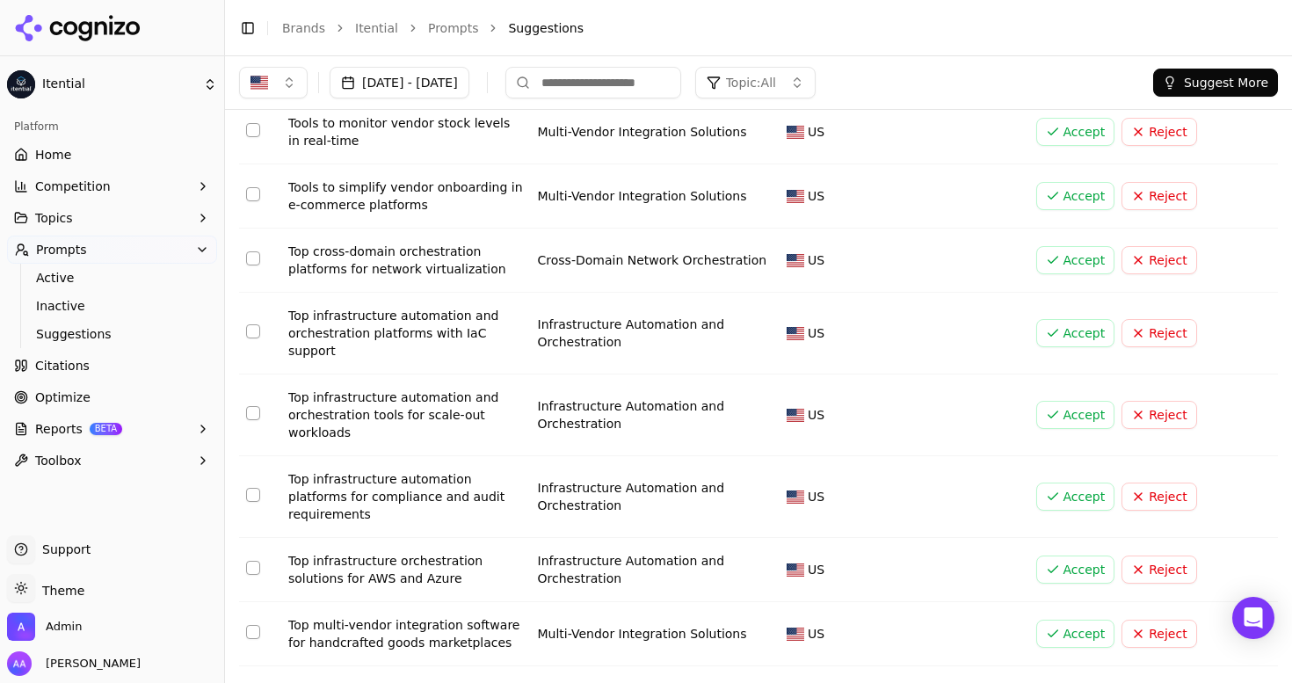
scroll to position [6068, 0]
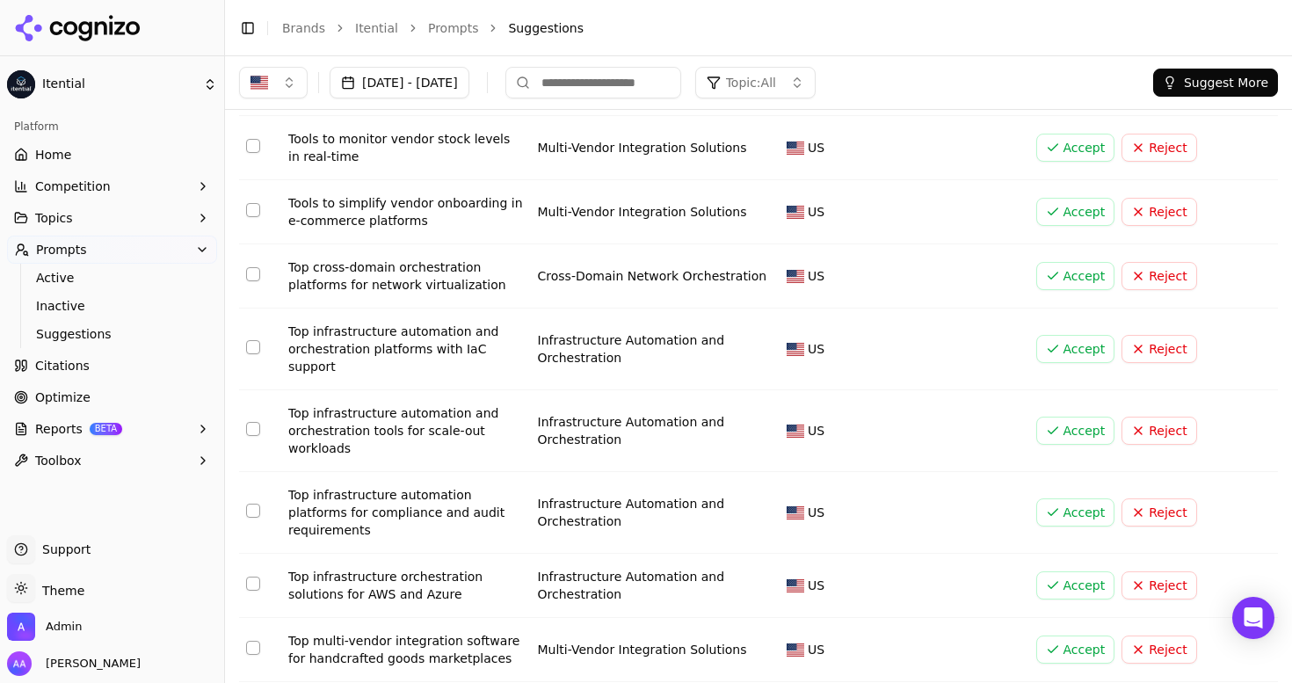
click at [253, 641] on button "Select row 60" at bounding box center [253, 648] width 14 height 14
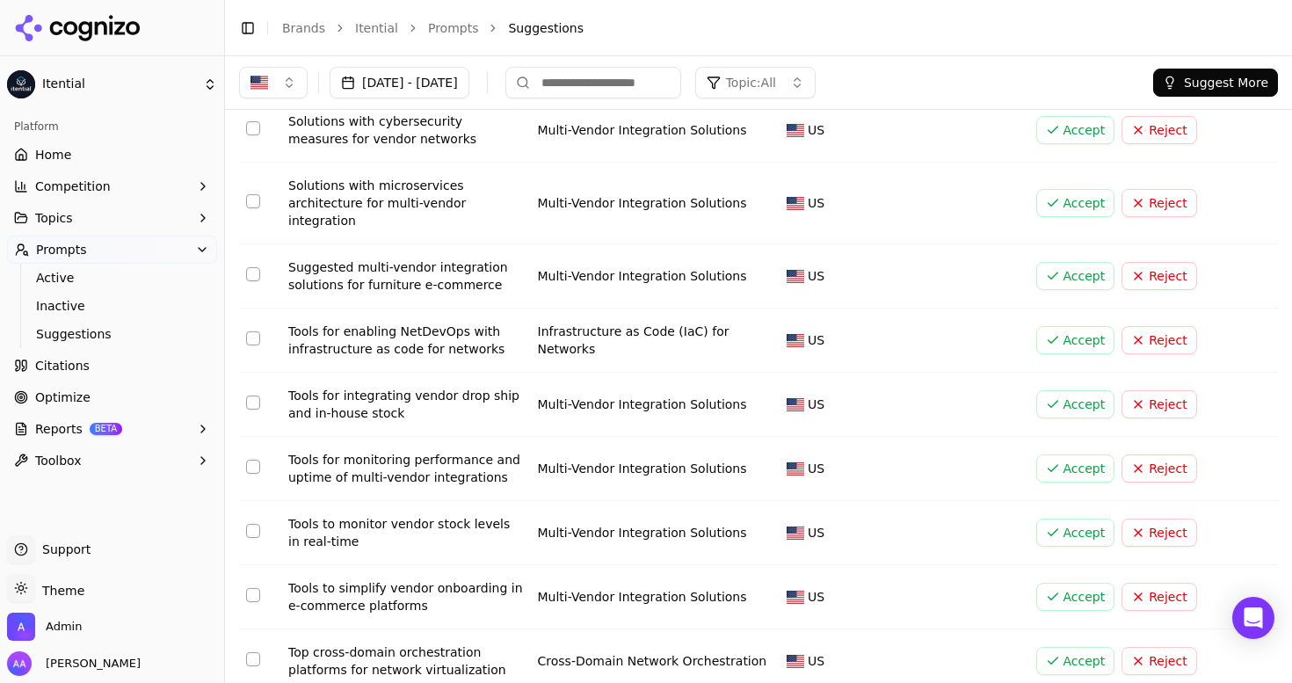
type button "on"
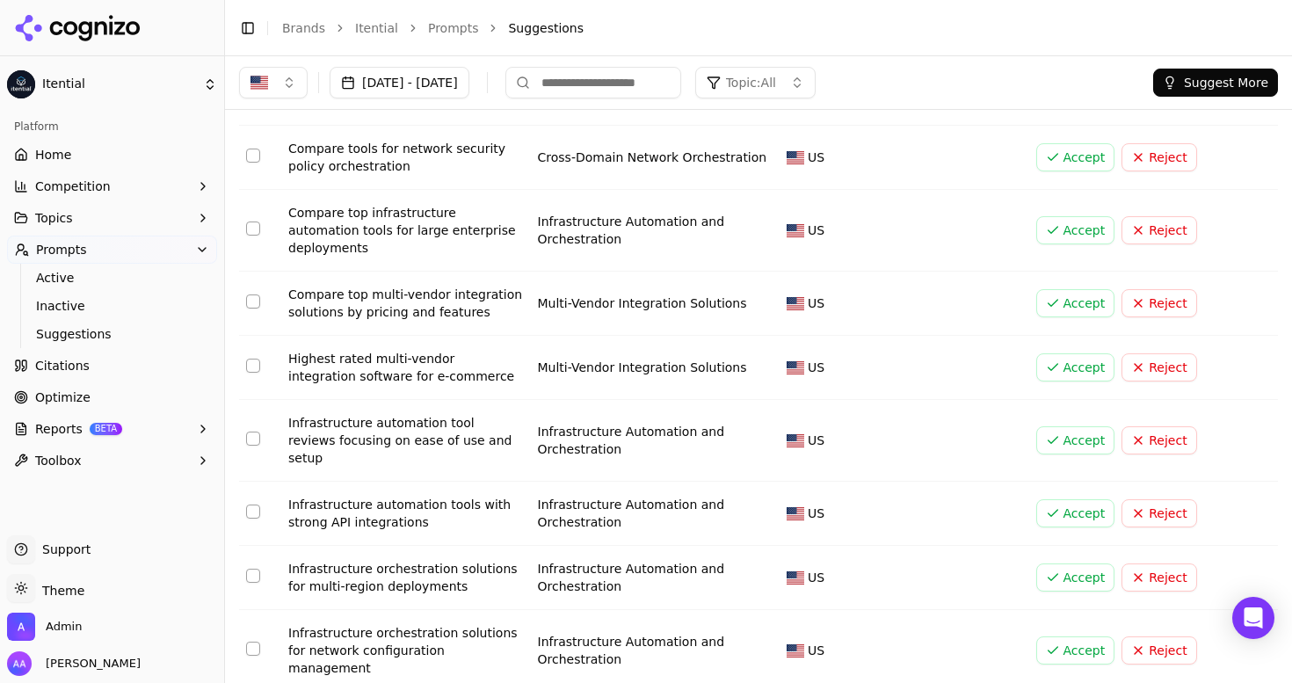
click at [257, 432] on button "Select row 96" at bounding box center [253, 439] width 14 height 14
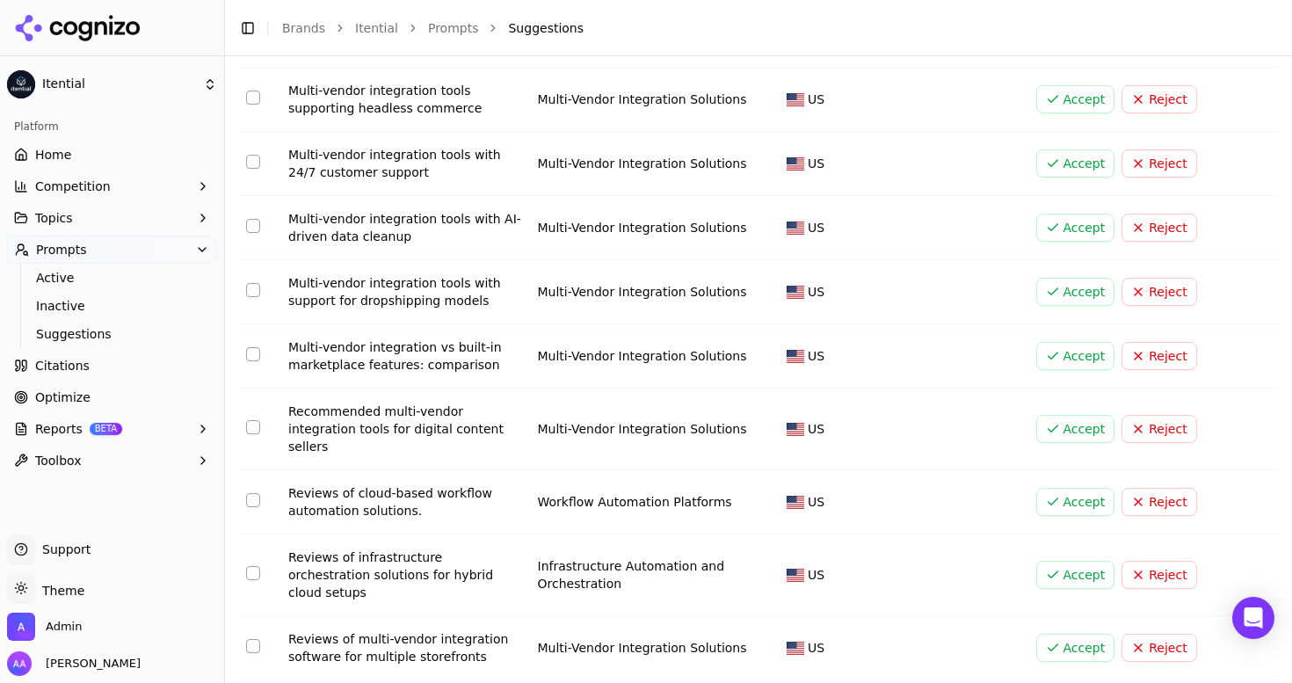
click at [254, 470] on td "Data table" at bounding box center [260, 502] width 42 height 64
click at [255, 493] on button "Select row 33" at bounding box center [253, 500] width 14 height 14
click at [252, 566] on button "Select row 67" at bounding box center [253, 573] width 14 height 14
click at [252, 639] on button "Select row 55" at bounding box center [253, 646] width 14 height 14
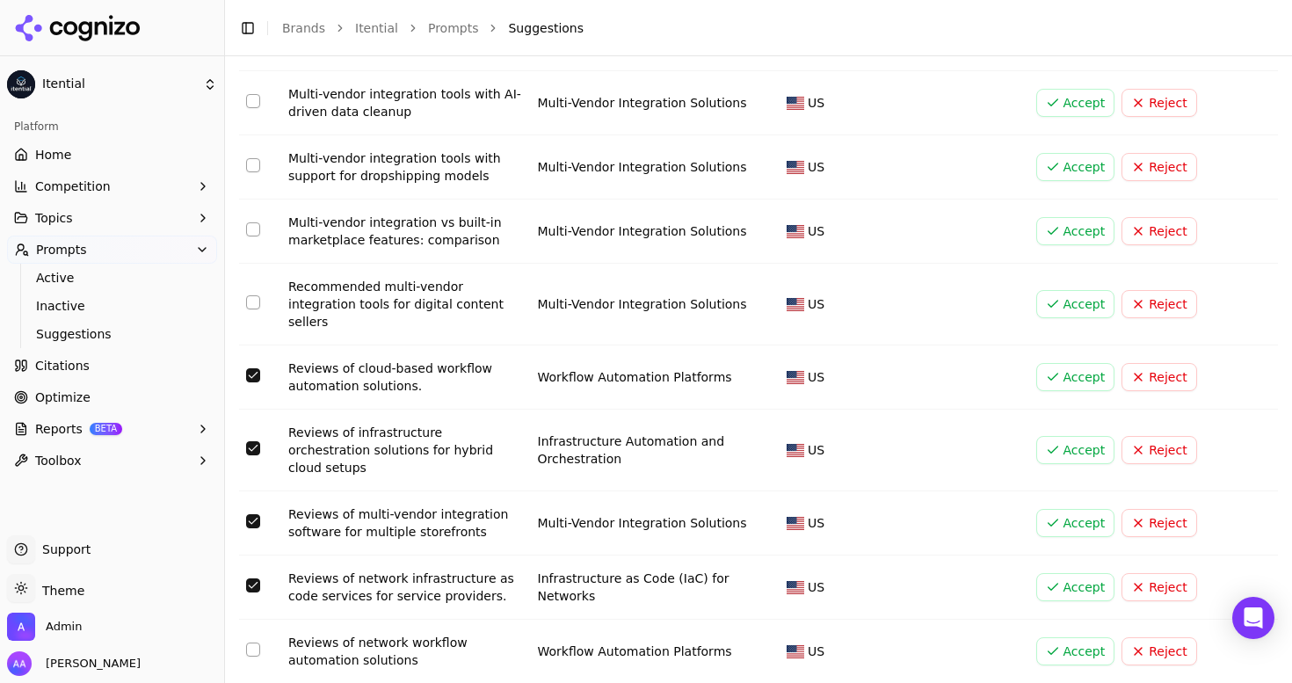
scroll to position [4151, 0]
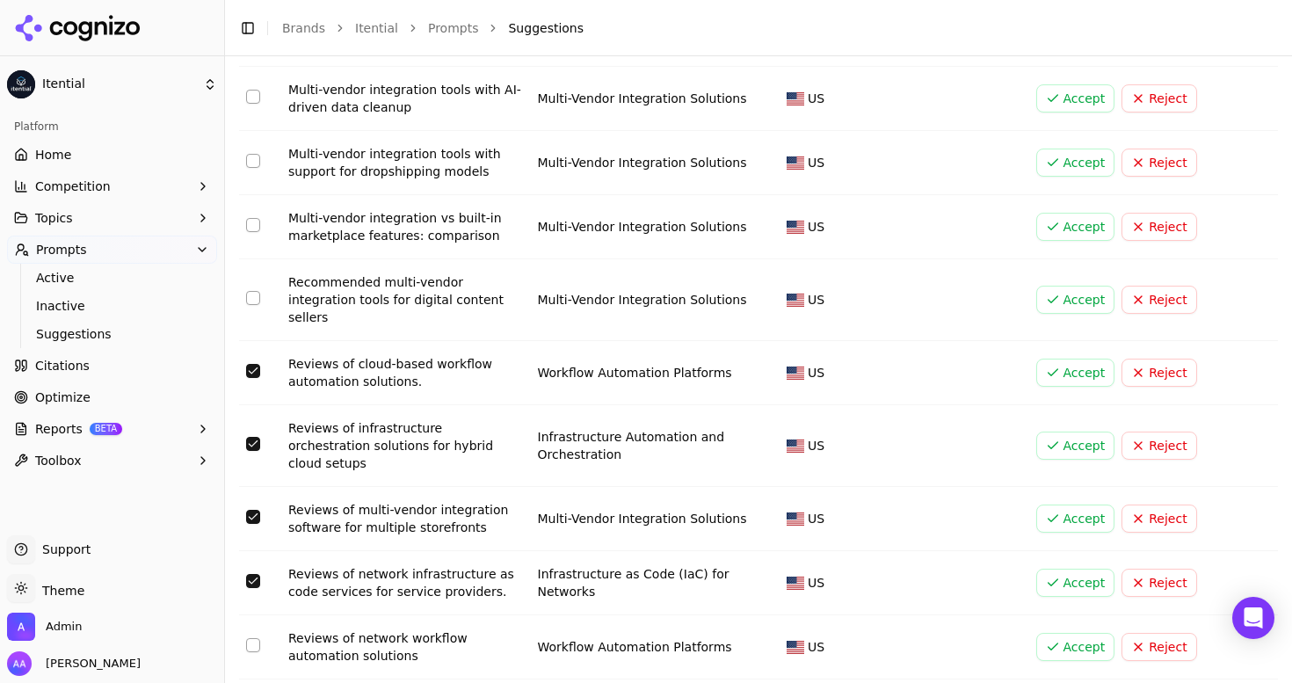
click at [253, 638] on button "Select row 159" at bounding box center [253, 645] width 14 height 14
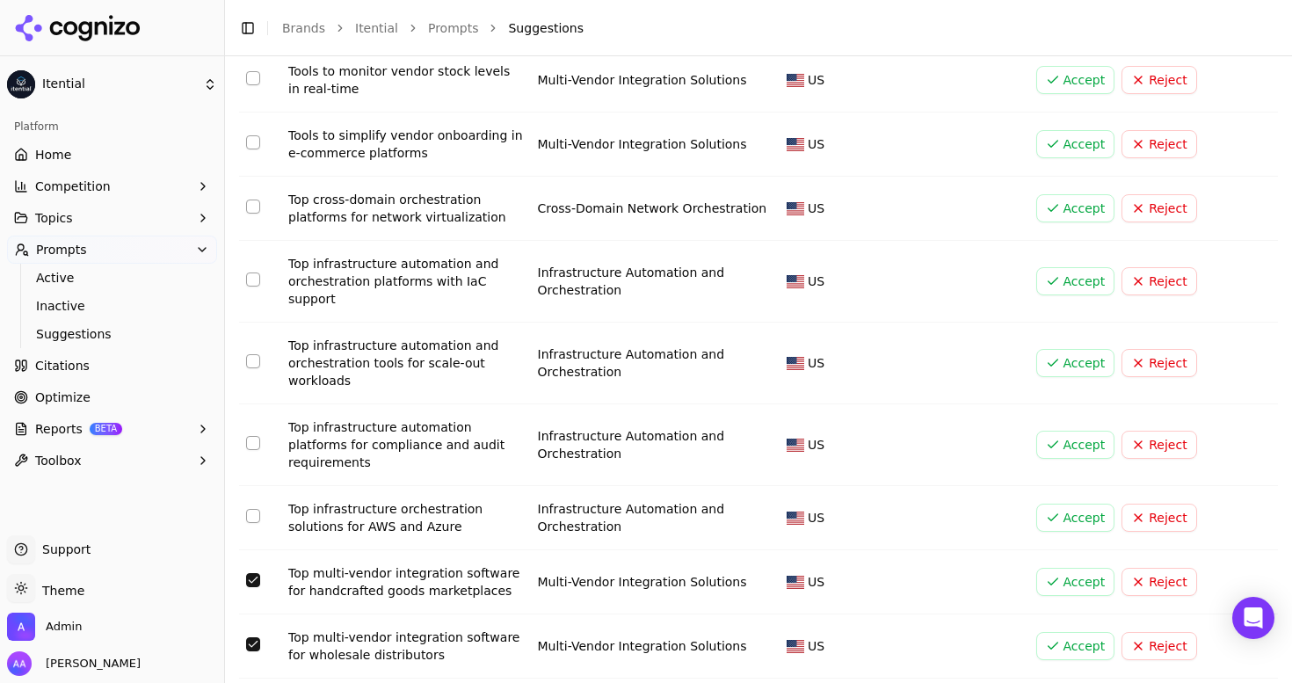
scroll to position [6162, 0]
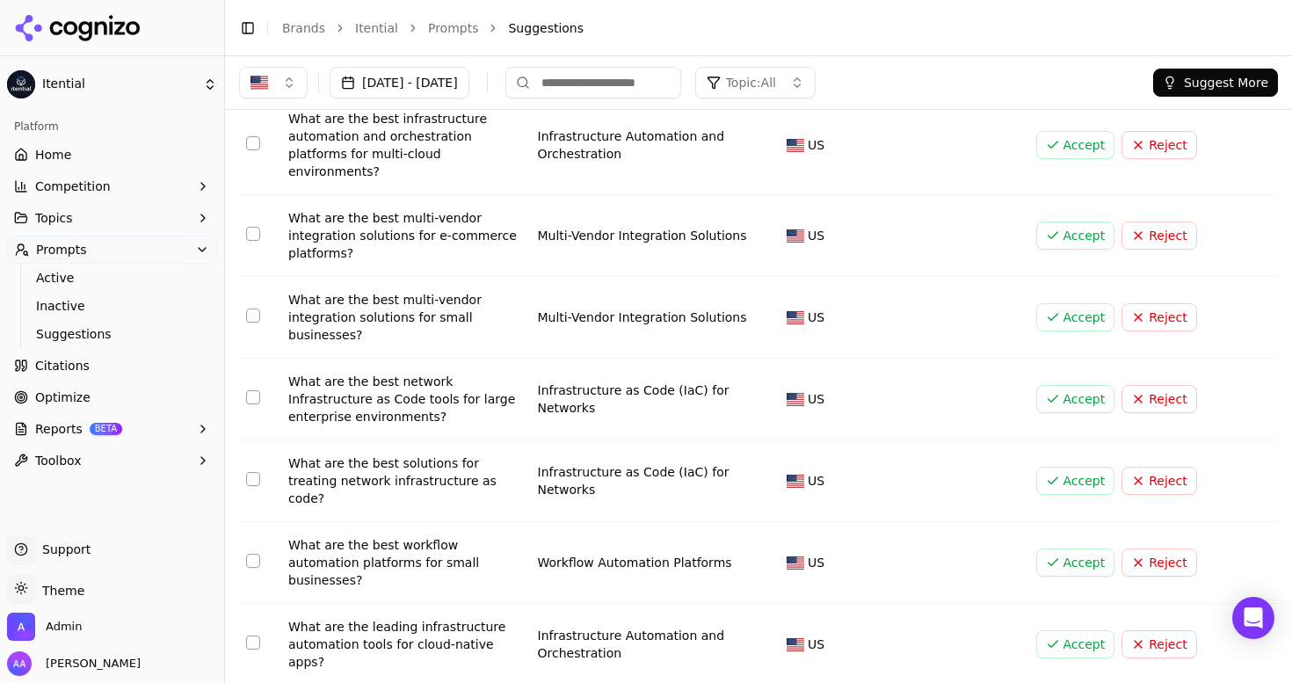
scroll to position [0, 0]
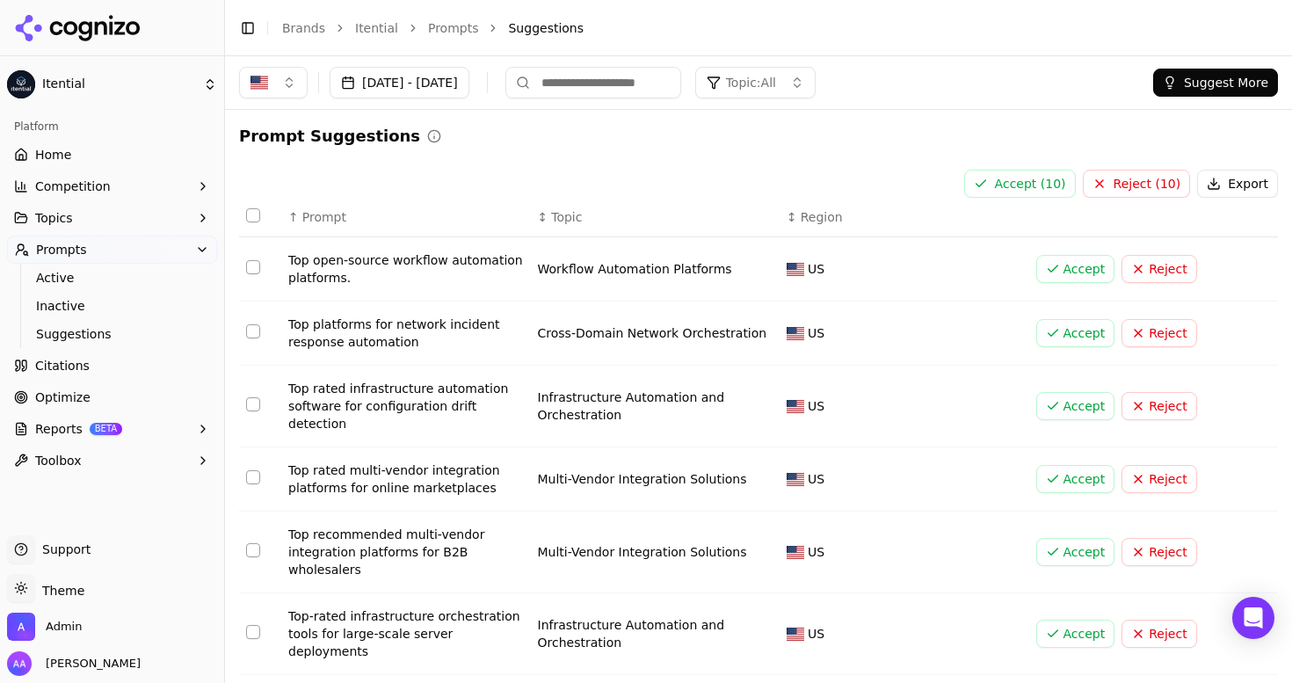
click at [252, 267] on button "Select row 28" at bounding box center [253, 267] width 14 height 14
click at [251, 328] on button "Select row 168" at bounding box center [253, 331] width 14 height 14
click at [251, 404] on button "Select row 50" at bounding box center [253, 404] width 14 height 14
click at [255, 218] on button "Select all rows" at bounding box center [253, 215] width 14 height 14
click at [1157, 186] on button "Reject ( 79 )" at bounding box center [1137, 184] width 108 height 28
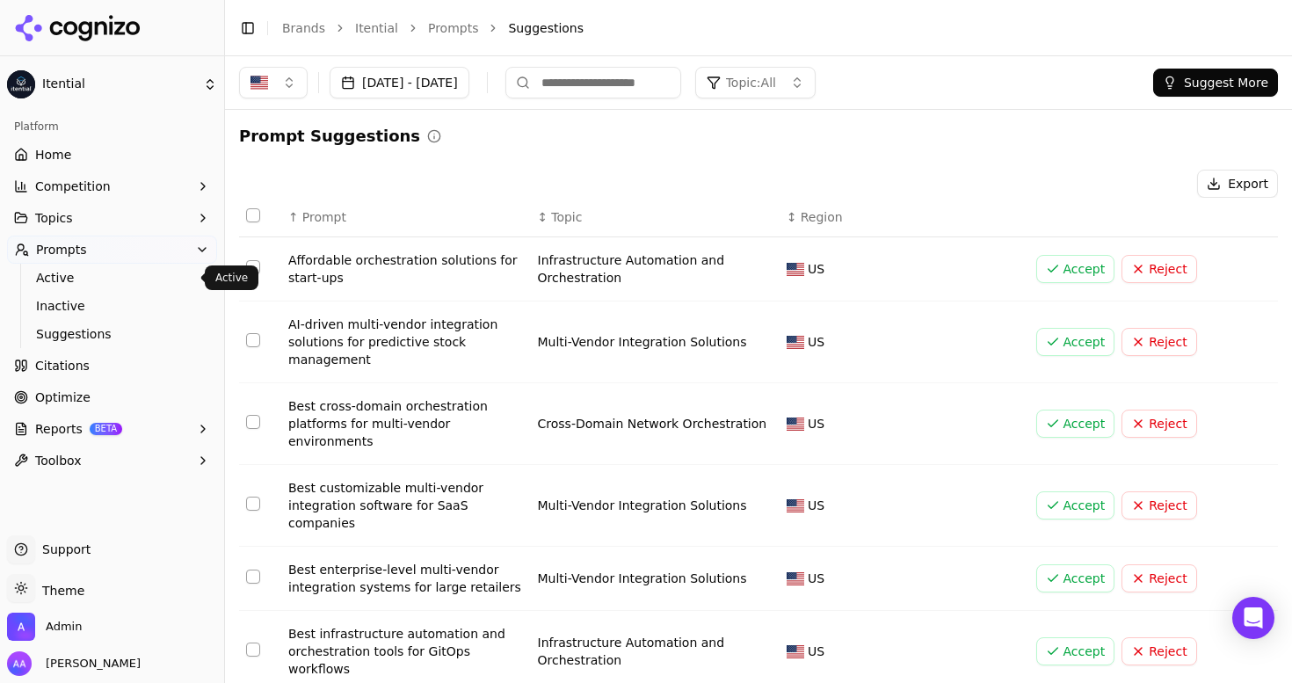
click at [105, 282] on span "Active" at bounding box center [112, 278] width 153 height 18
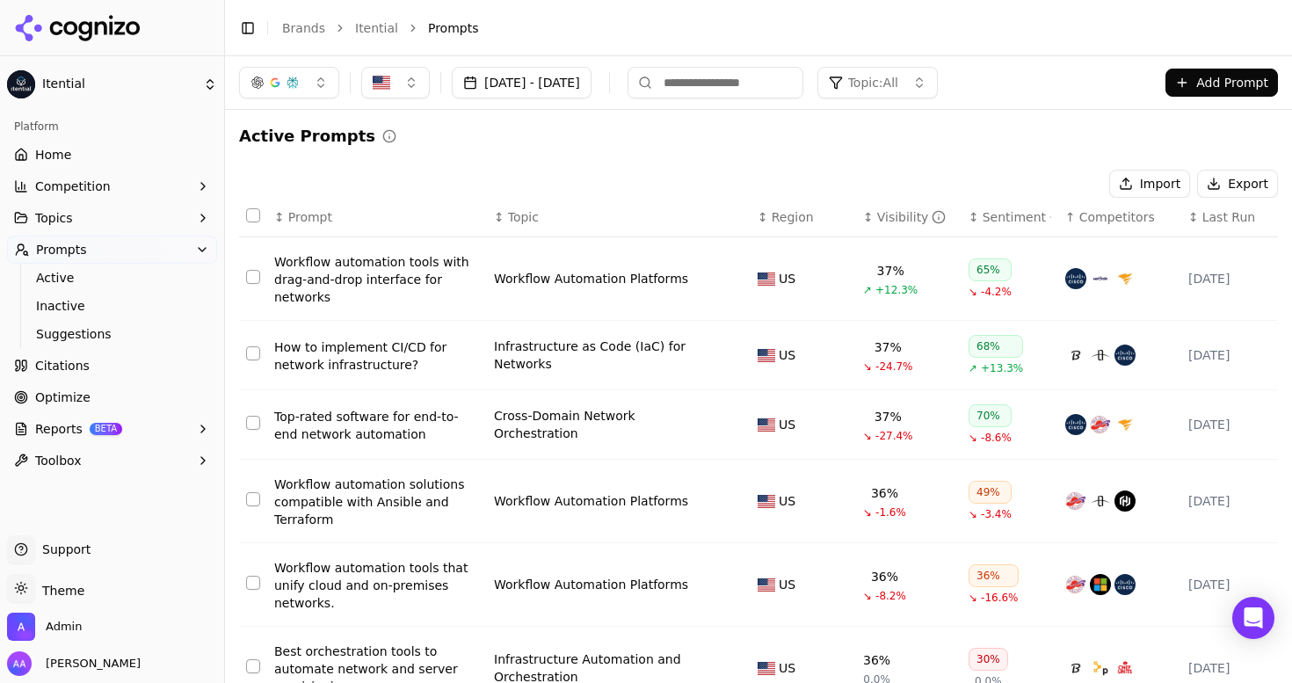
click at [1239, 179] on button "Export" at bounding box center [1237, 184] width 81 height 28
click at [100, 225] on button "Topics" at bounding box center [112, 218] width 210 height 28
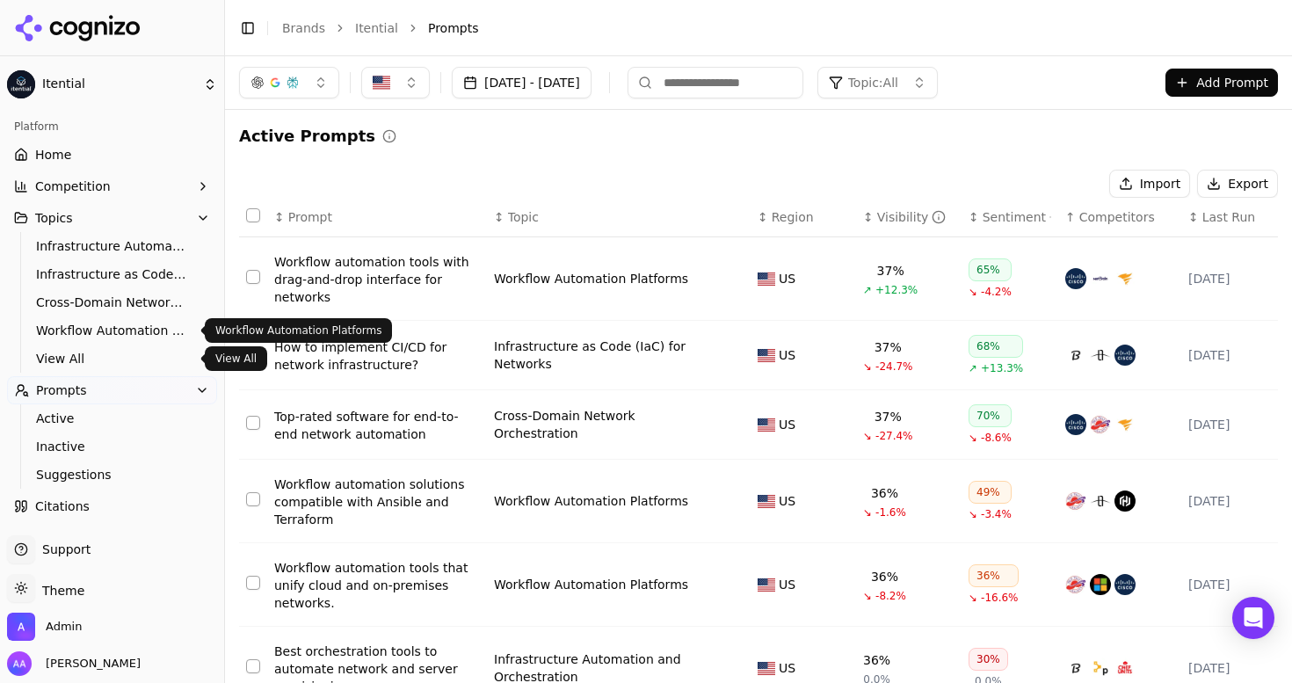
click at [91, 354] on span "View All" at bounding box center [112, 359] width 153 height 18
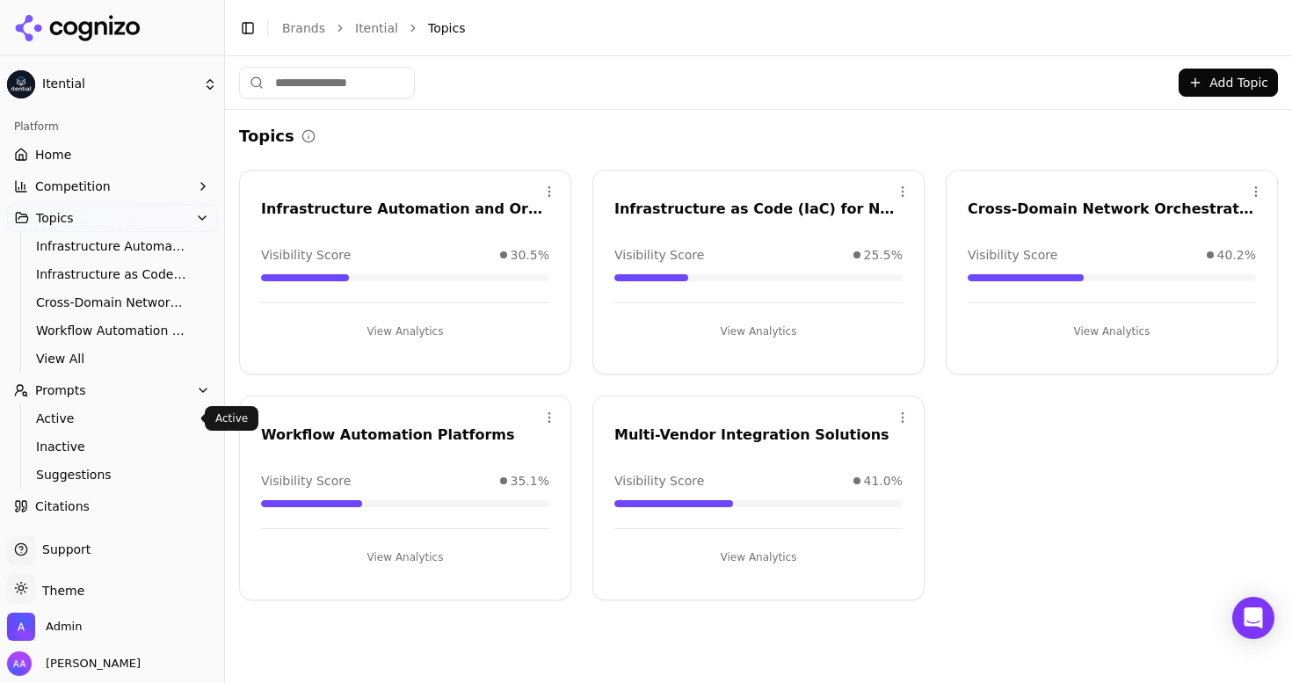
click at [82, 414] on span "Active" at bounding box center [112, 419] width 153 height 18
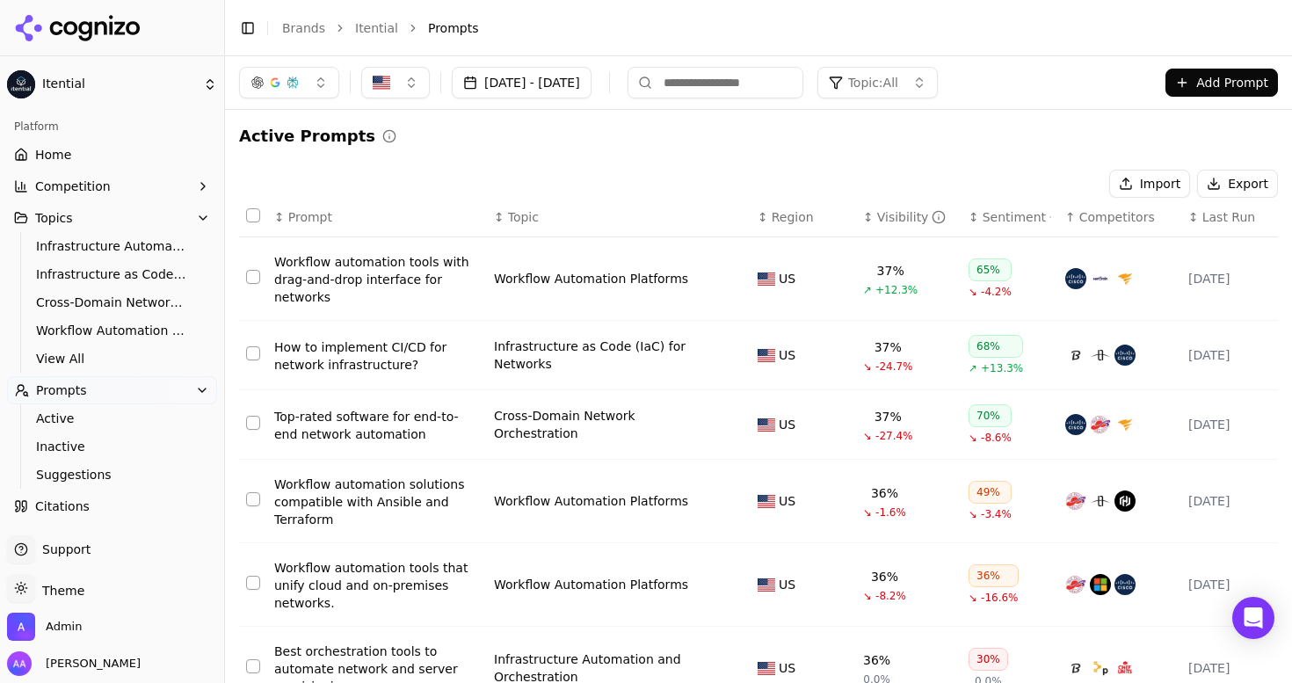
click at [787, 79] on input at bounding box center [716, 83] width 176 height 32
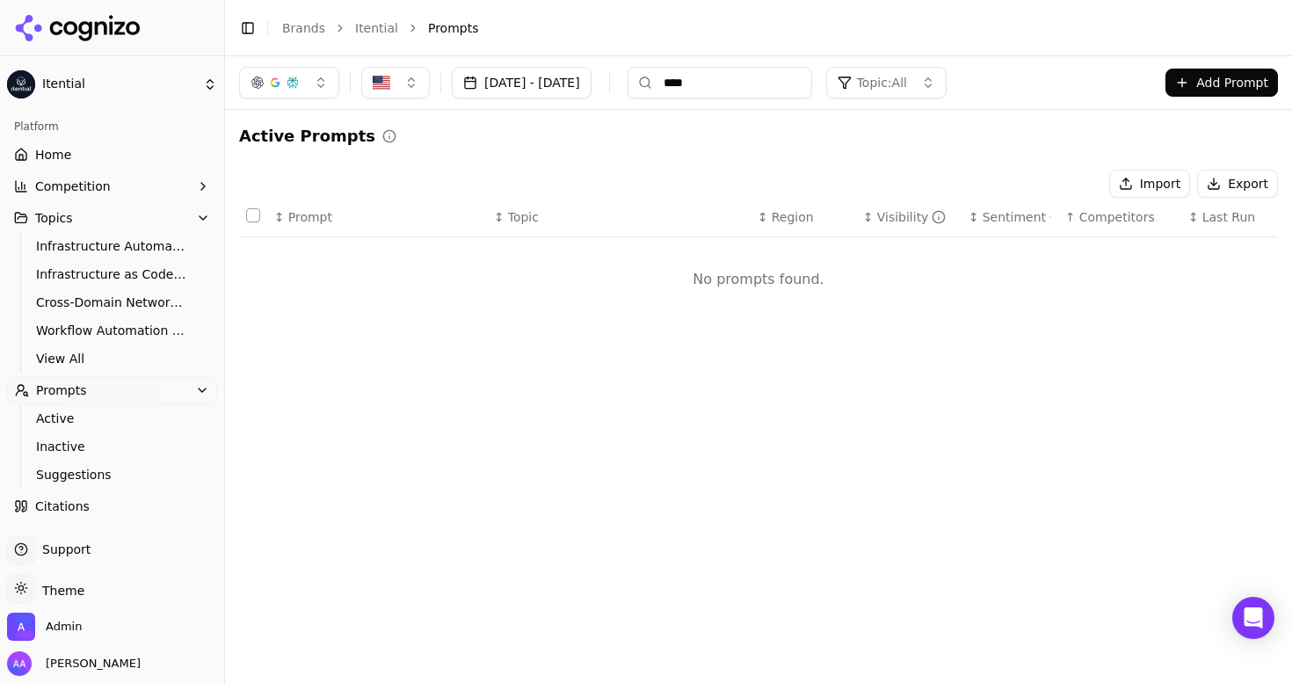
type input "*****"
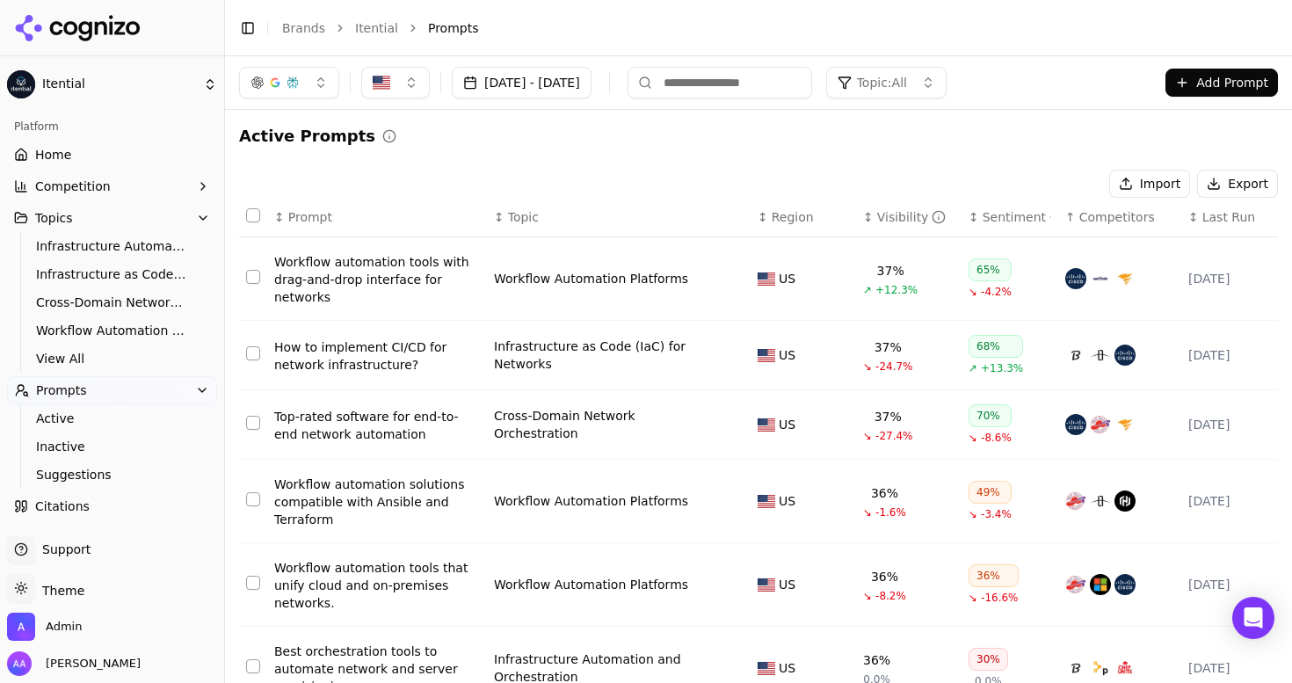
click at [325, 218] on div "↕ Prompt" at bounding box center [377, 217] width 206 height 18
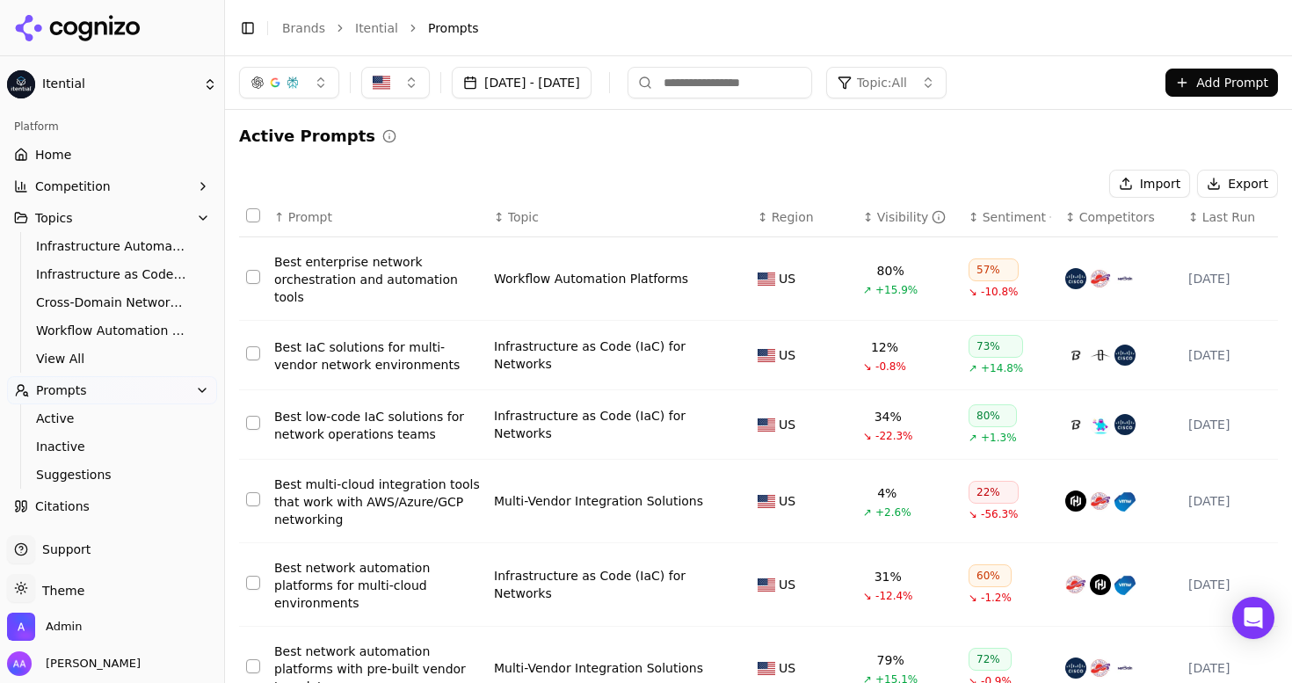
click at [325, 218] on span "Prompt" at bounding box center [310, 217] width 44 height 18
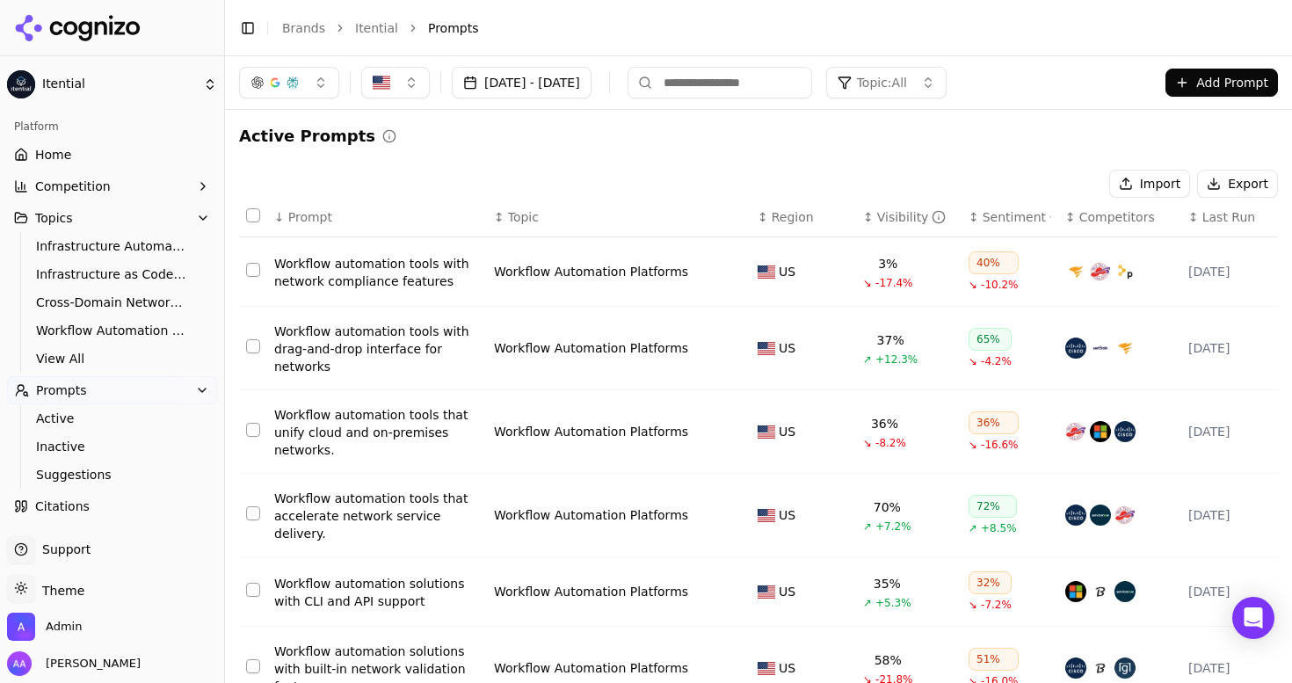
click at [763, 79] on input at bounding box center [720, 83] width 185 height 32
type input "**********"
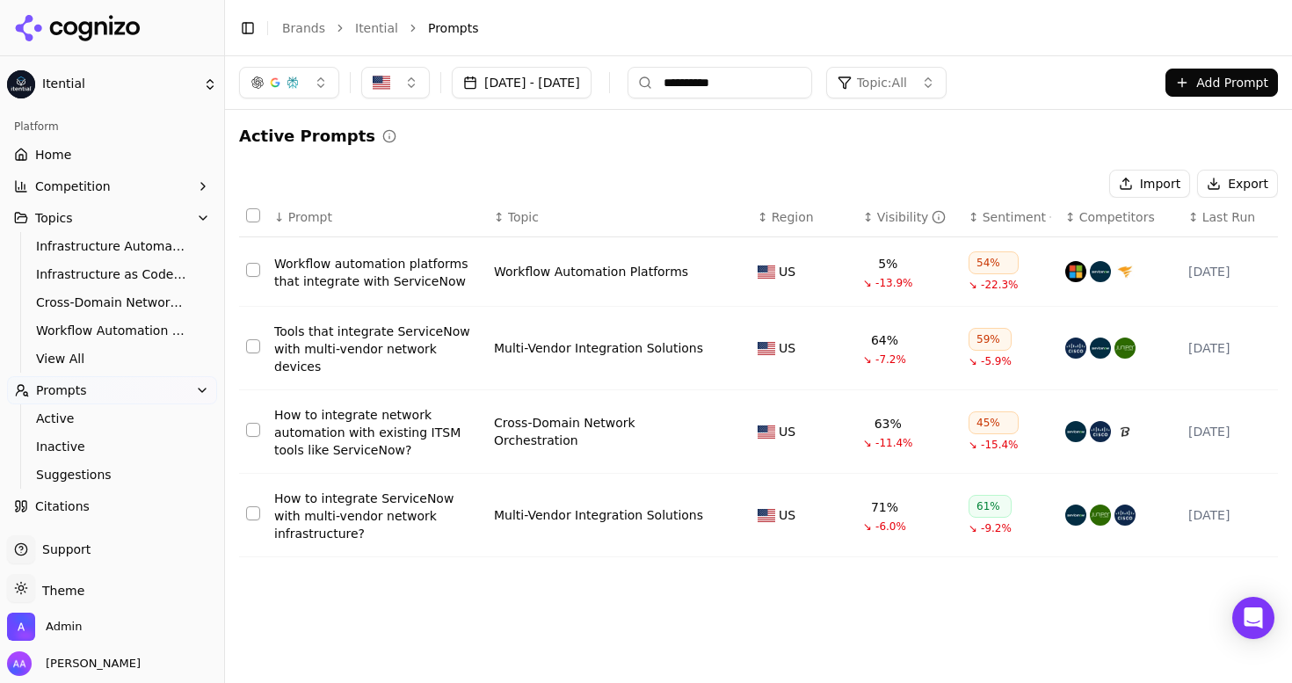
click at [369, 286] on div "Workflow automation platforms that integrate with ServiceNow" at bounding box center [377, 272] width 206 height 35
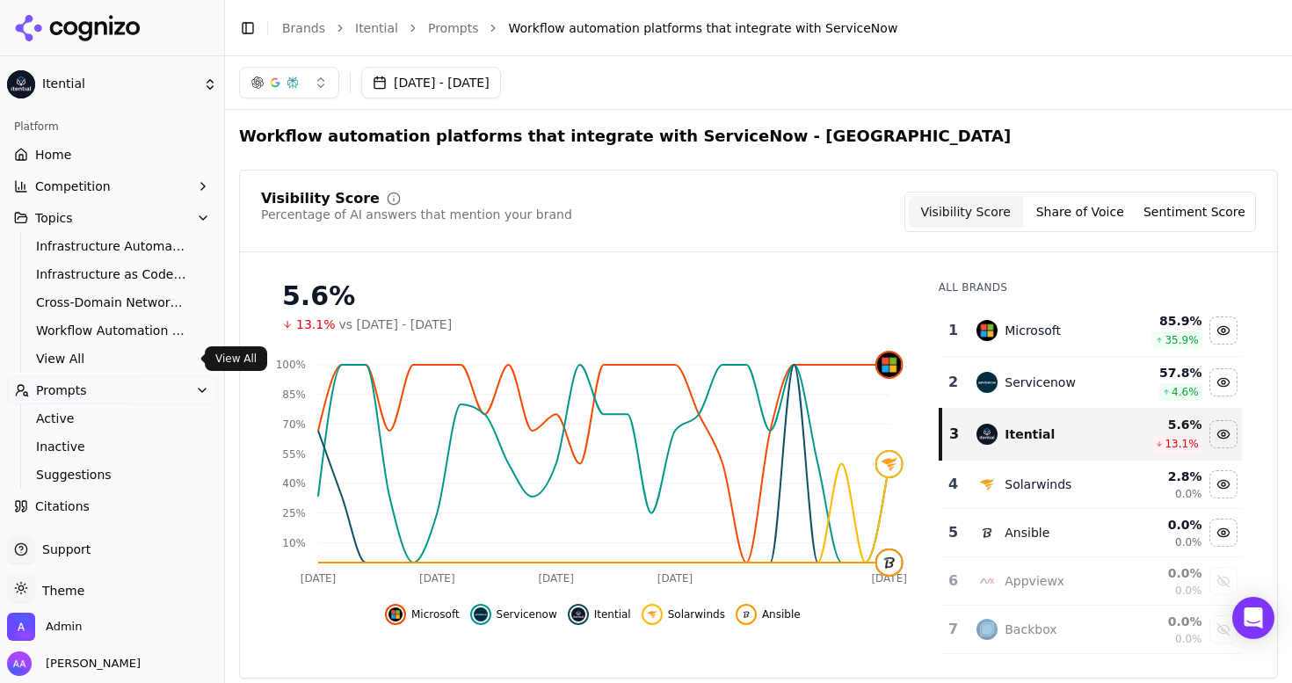
click at [138, 365] on span "View All" at bounding box center [112, 359] width 153 height 18
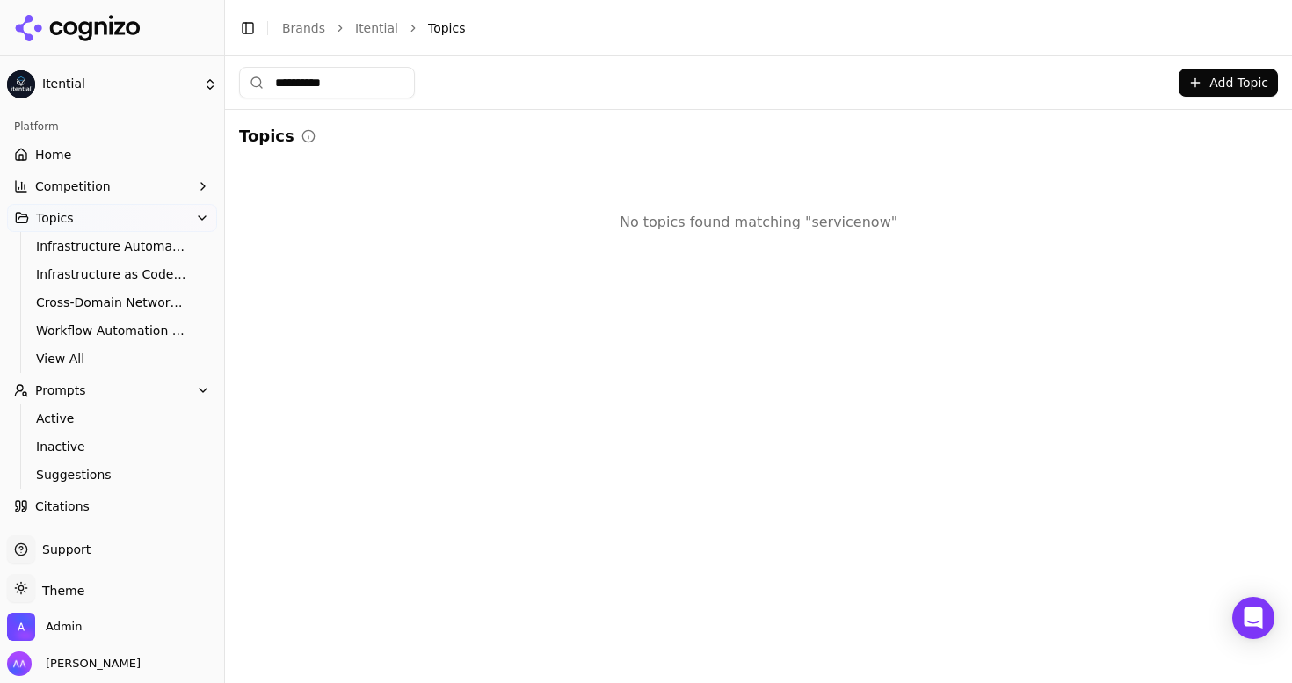
click at [367, 88] on input "**********" at bounding box center [327, 83] width 176 height 32
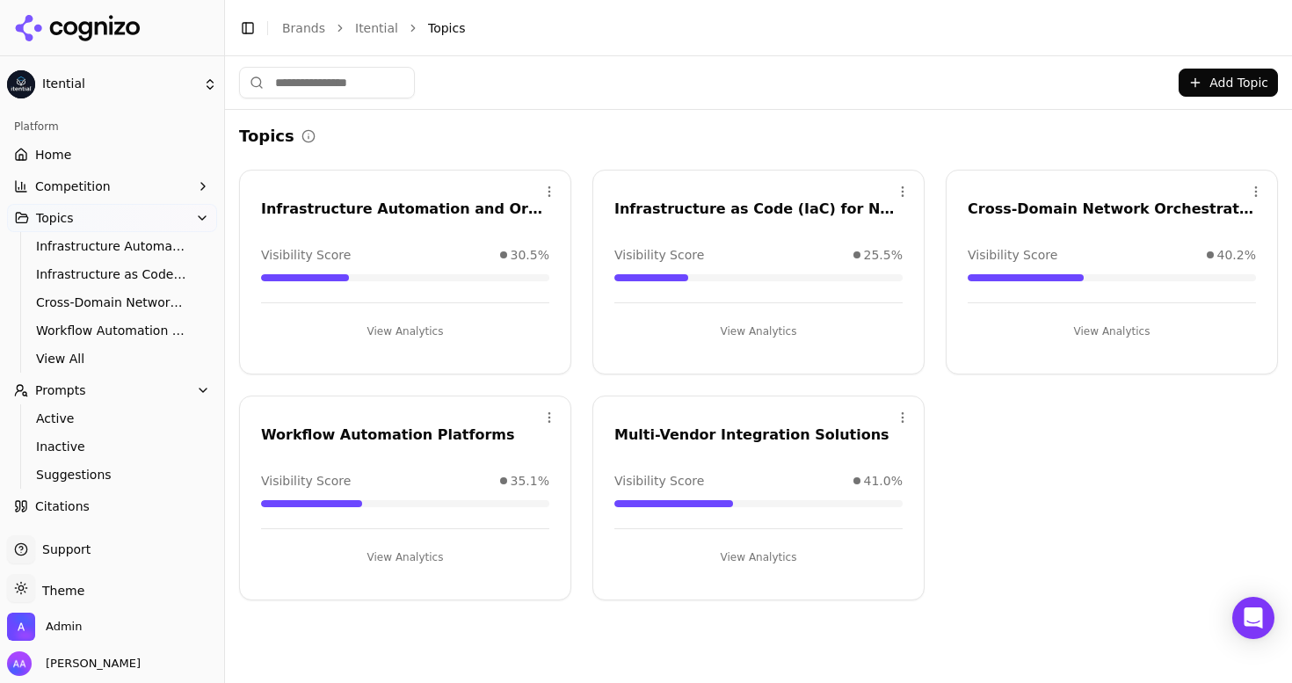
click at [431, 203] on div "Infrastructure Automation and Orchestration" at bounding box center [405, 209] width 288 height 21
click at [481, 211] on div "Infrastructure Automation and Orchestration" at bounding box center [405, 209] width 288 height 21
click at [422, 234] on div "Open menu Infrastructure Automation and Orchestration Visibility Score 30.5% Vi…" at bounding box center [405, 272] width 332 height 205
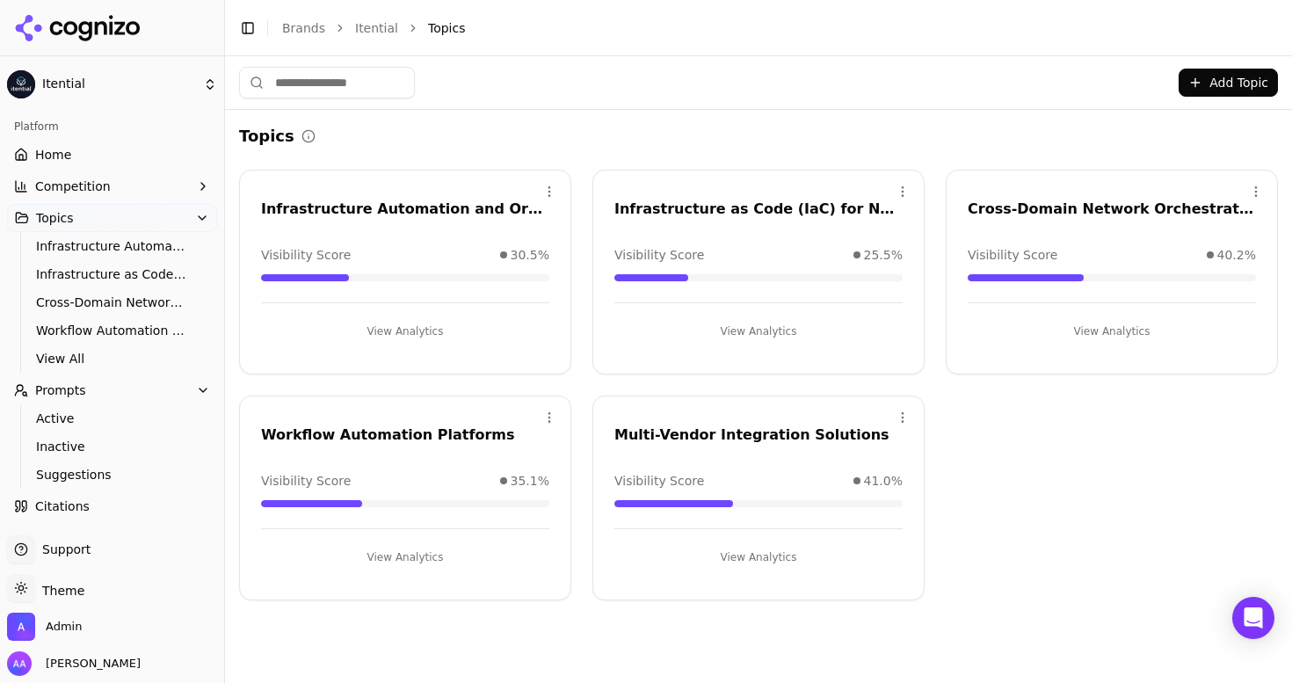
click at [410, 207] on div "Infrastructure Automation and Orchestration" at bounding box center [405, 209] width 288 height 21
click at [403, 327] on button "View Analytics" at bounding box center [405, 331] width 288 height 28
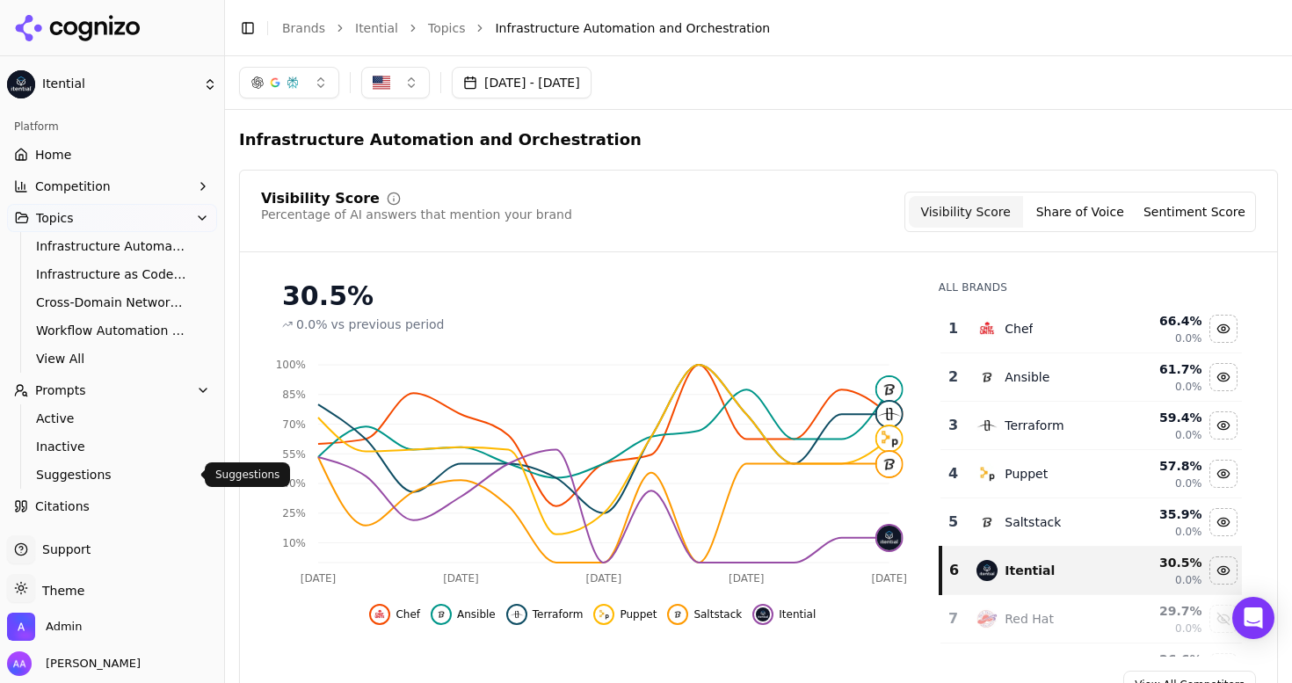
click at [111, 465] on link "Suggestions" at bounding box center [112, 474] width 167 height 25
click at [111, 465] on html "Itential Platform Home Competition Topics Infrastructure Automation and Orchest…" at bounding box center [646, 341] width 1292 height 683
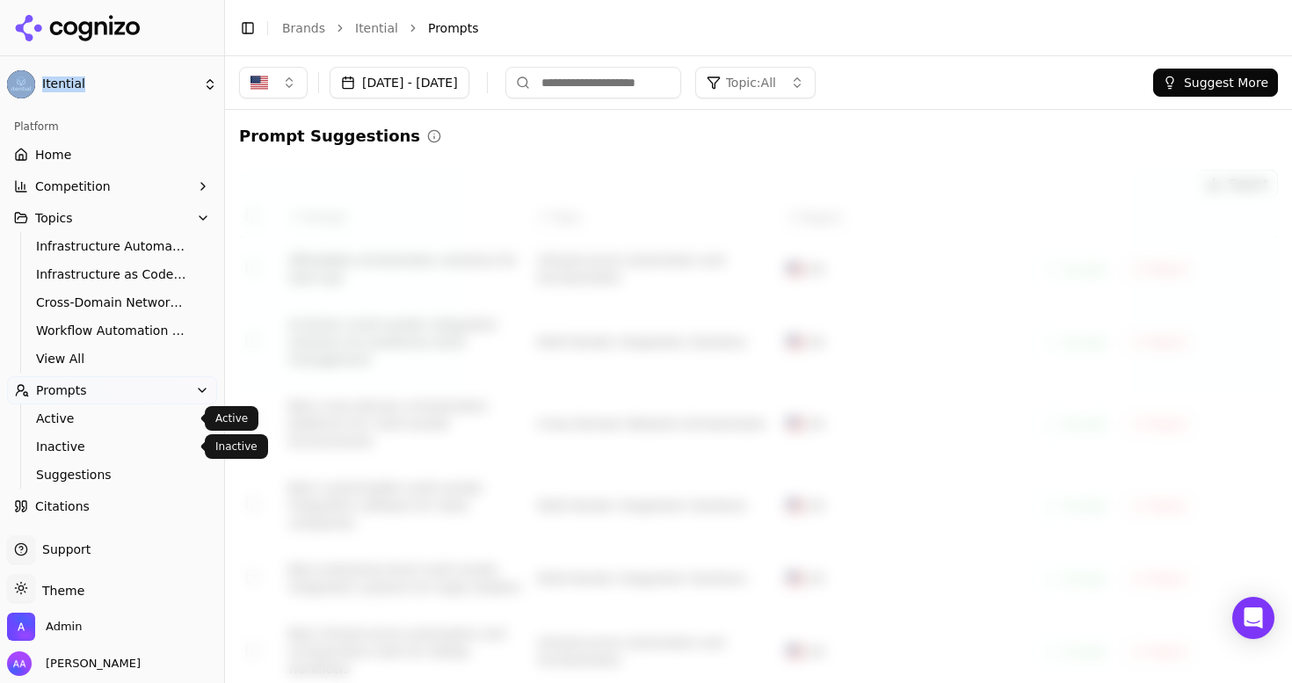
click at [113, 414] on span "Active" at bounding box center [112, 419] width 153 height 18
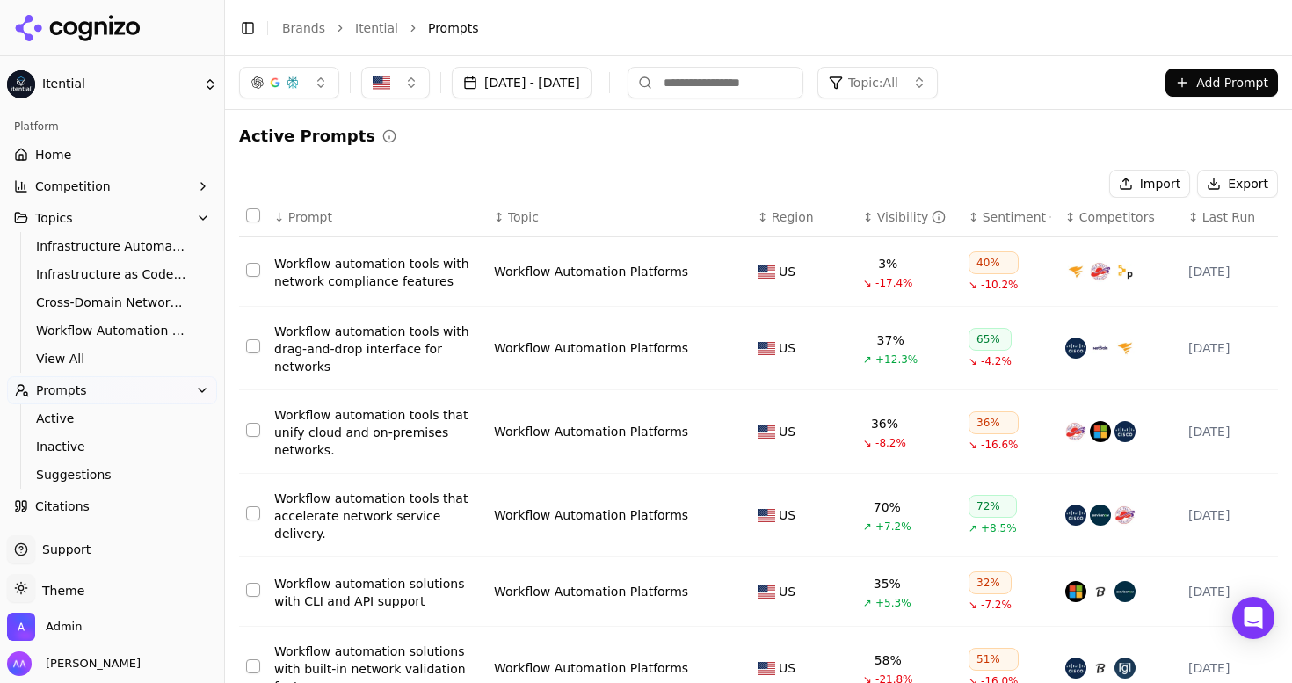
click at [804, 84] on input at bounding box center [716, 83] width 176 height 32
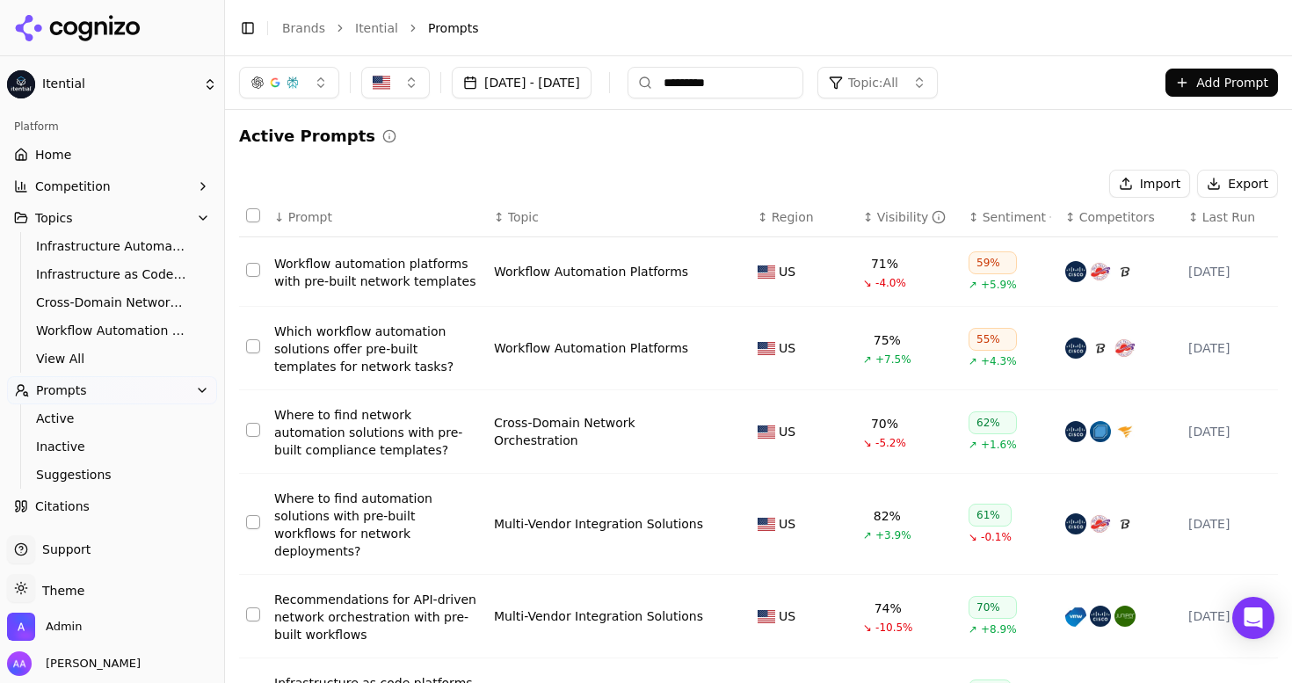
click at [804, 84] on input "*********" at bounding box center [716, 83] width 176 height 32
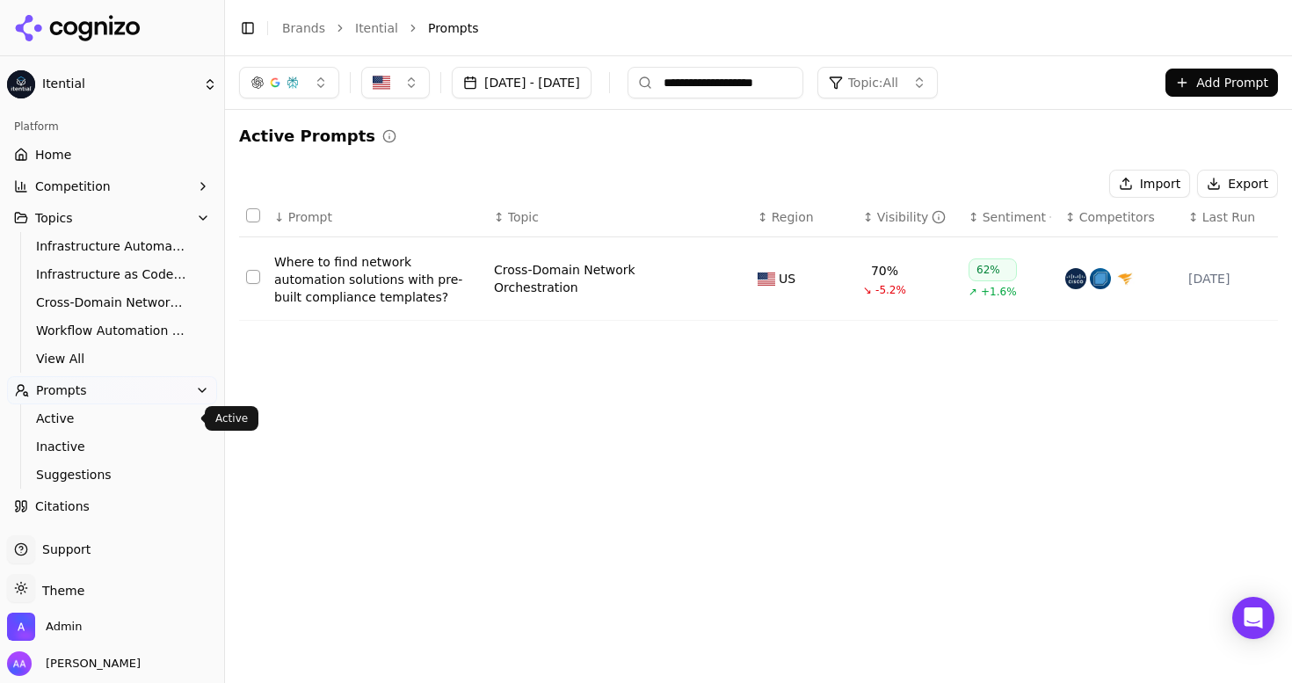
click at [96, 405] on ul "Active Inactive Suggestions" at bounding box center [113, 446] width 186 height 84
click at [804, 76] on input "**********" at bounding box center [716, 83] width 176 height 32
paste input "**********"
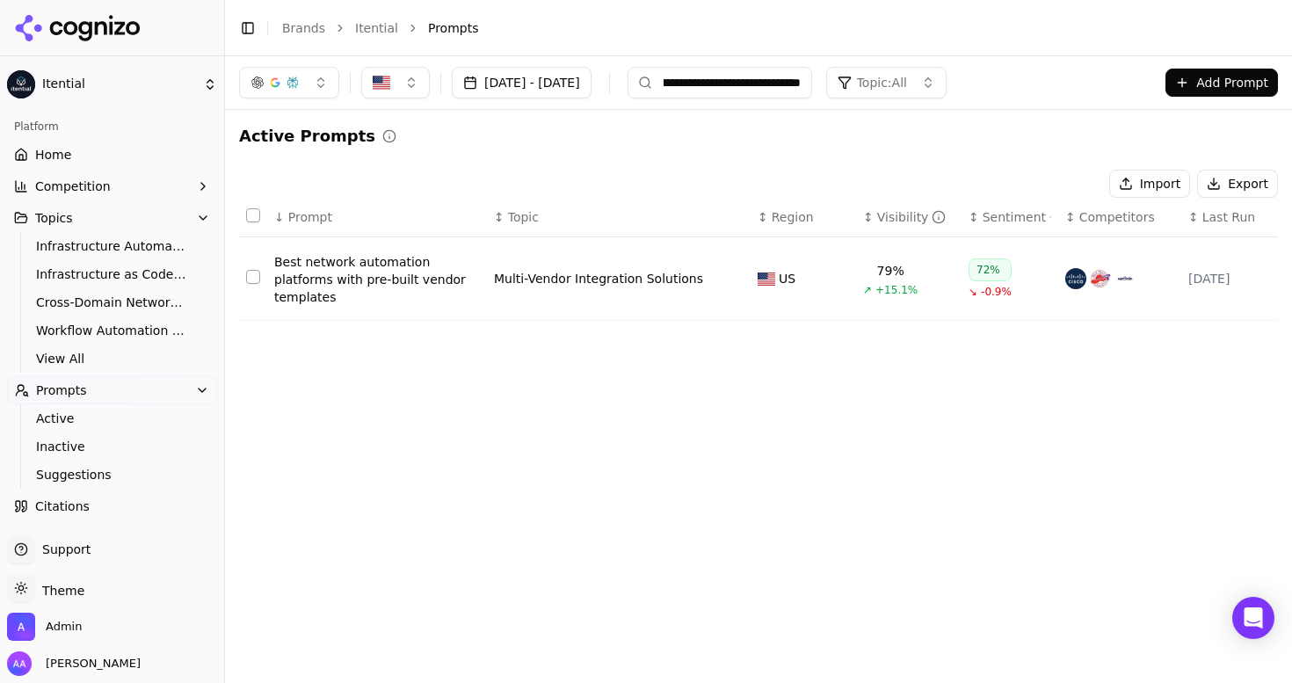
type input "**********"
click at [812, 82] on input "**********" at bounding box center [720, 83] width 185 height 32
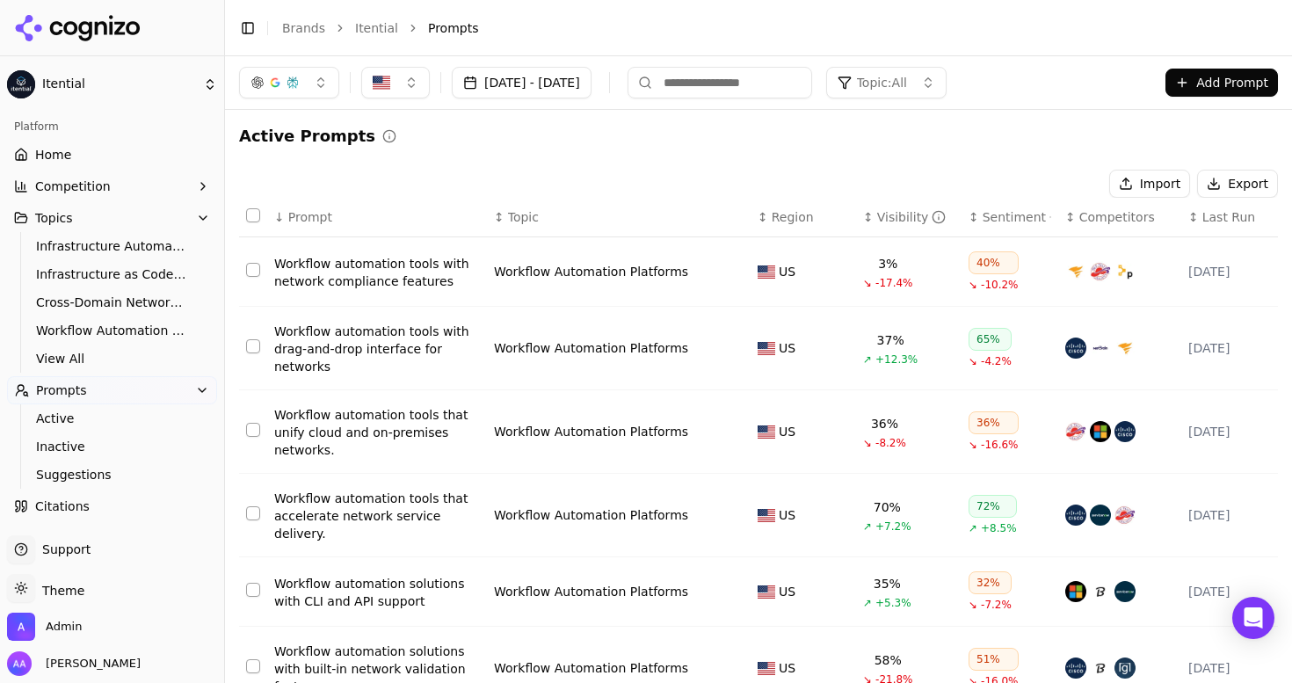
click at [752, 76] on input at bounding box center [720, 83] width 185 height 32
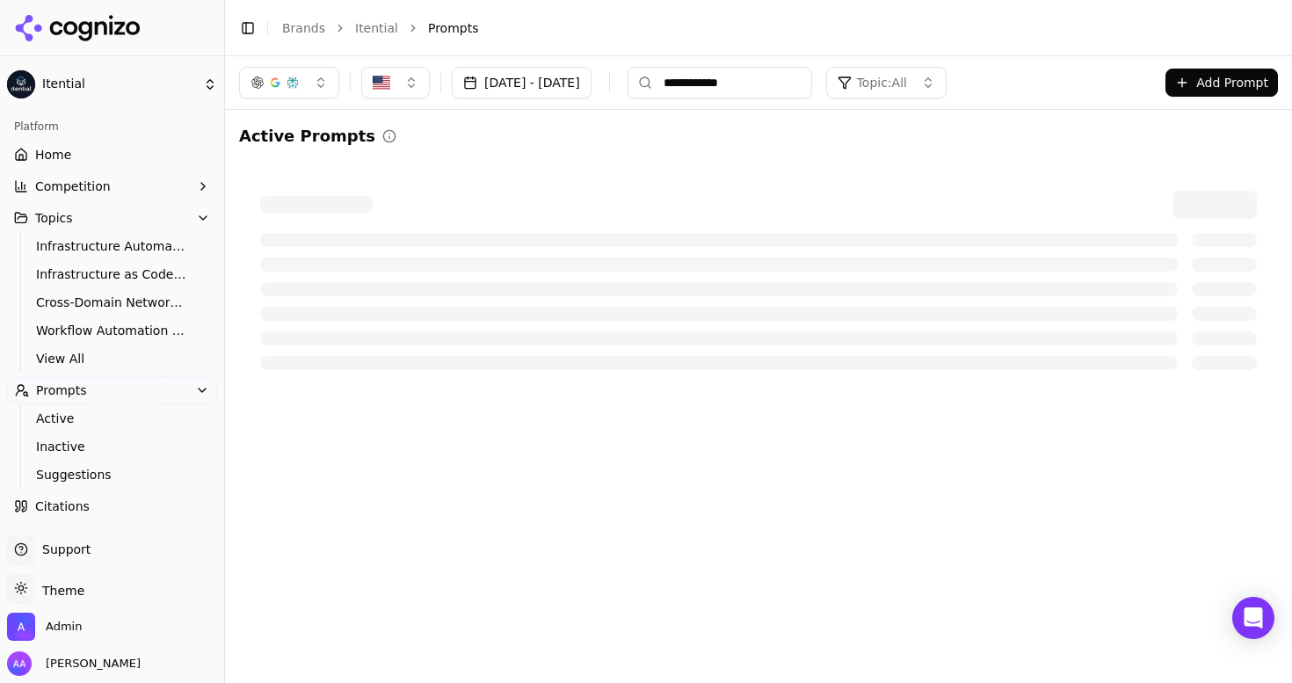
type input "**********"
click at [105, 182] on button "Competition" at bounding box center [112, 186] width 210 height 28
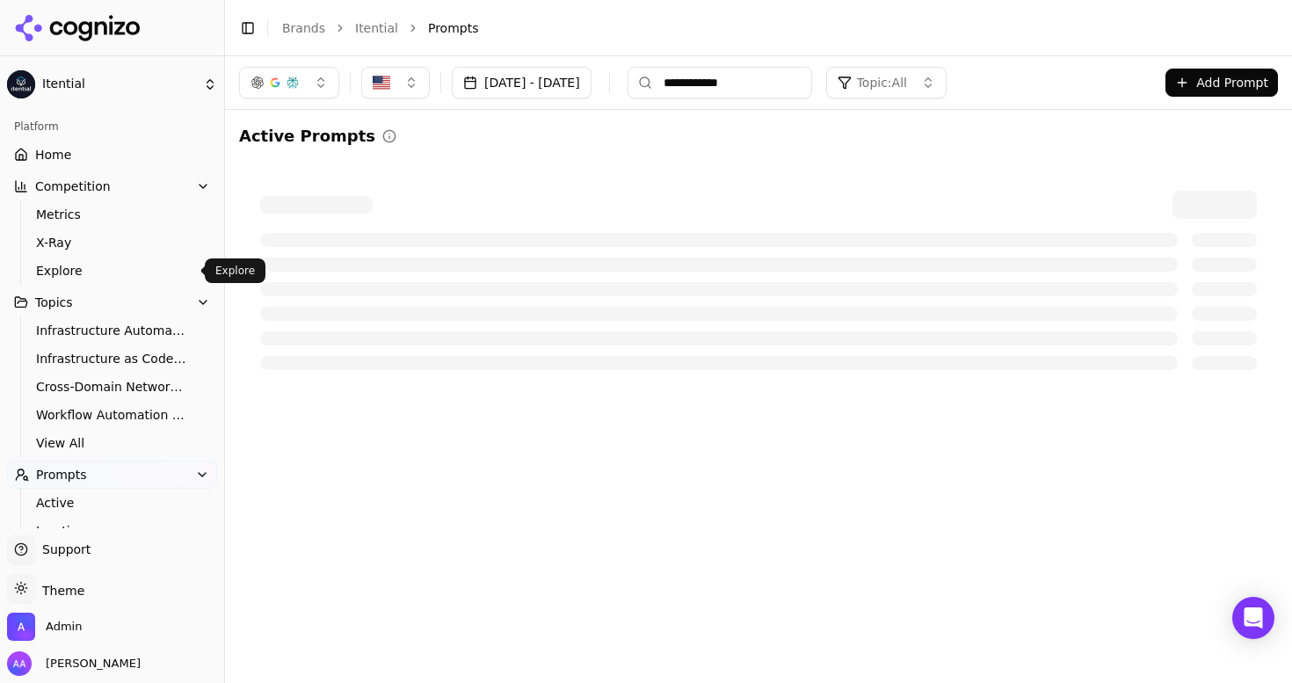
click at [91, 278] on span "Explore" at bounding box center [112, 271] width 153 height 18
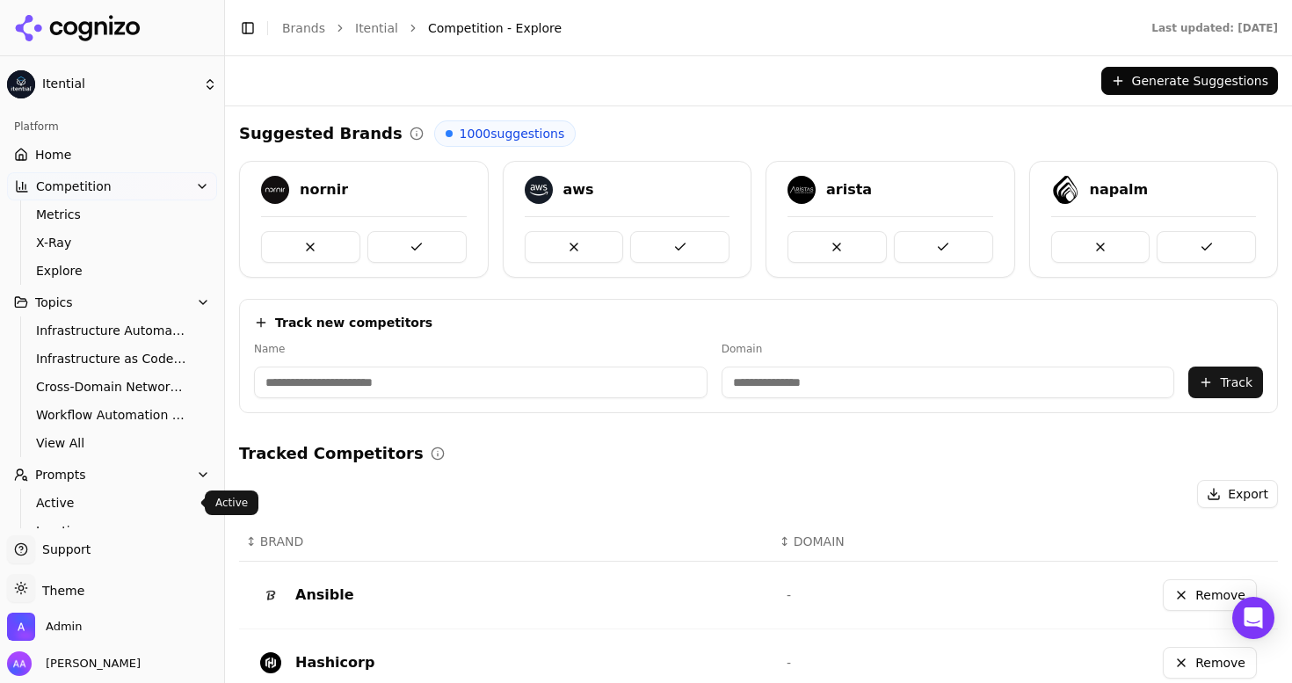
click at [80, 494] on span "Active" at bounding box center [112, 503] width 153 height 18
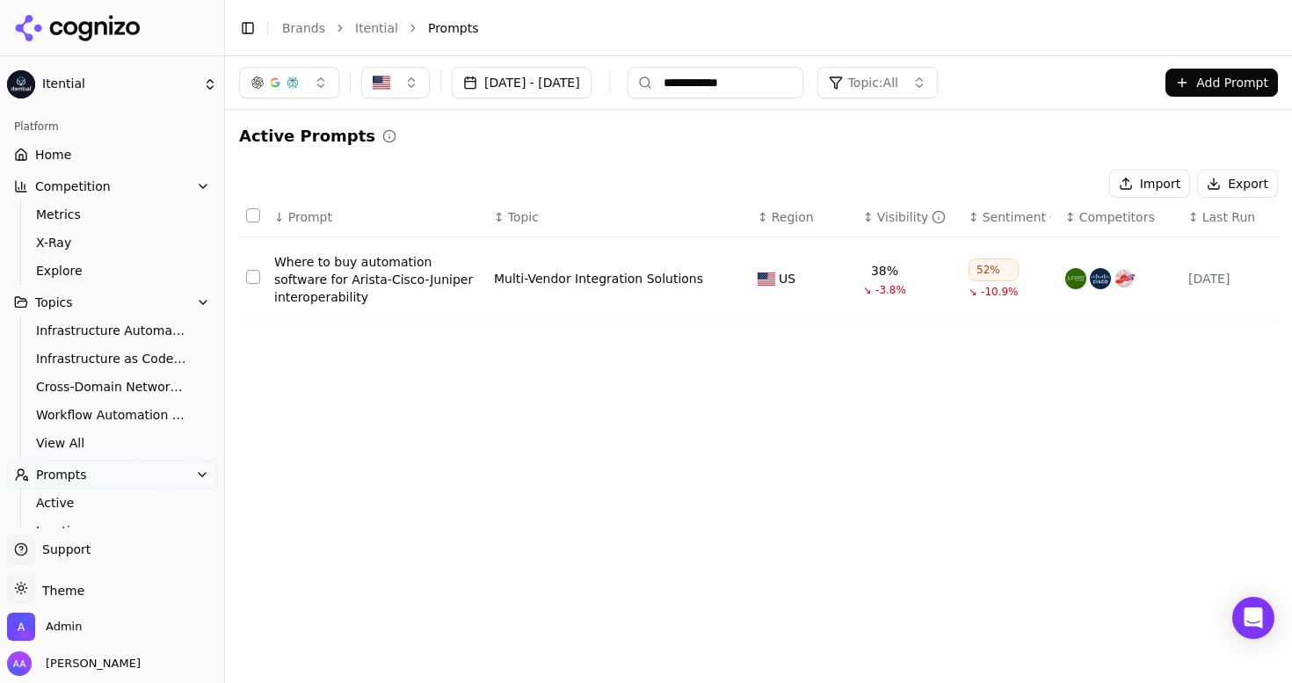
click at [804, 86] on input "**********" at bounding box center [716, 83] width 176 height 32
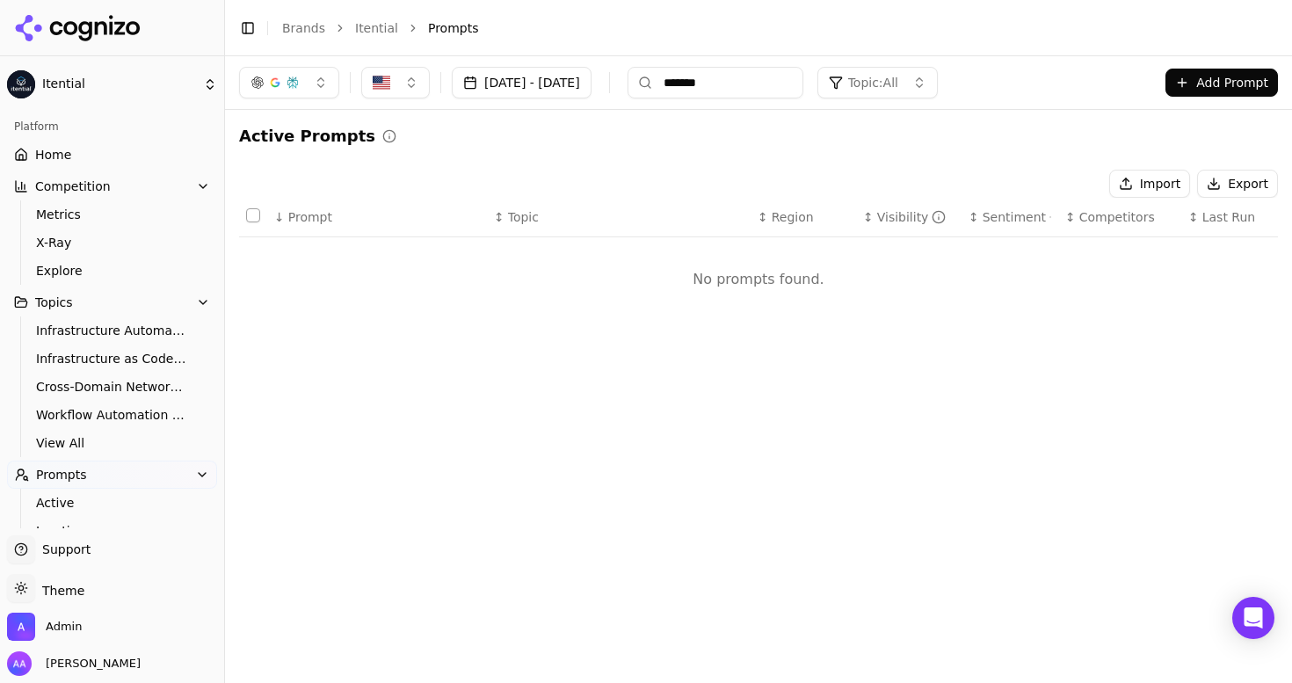
type input "******"
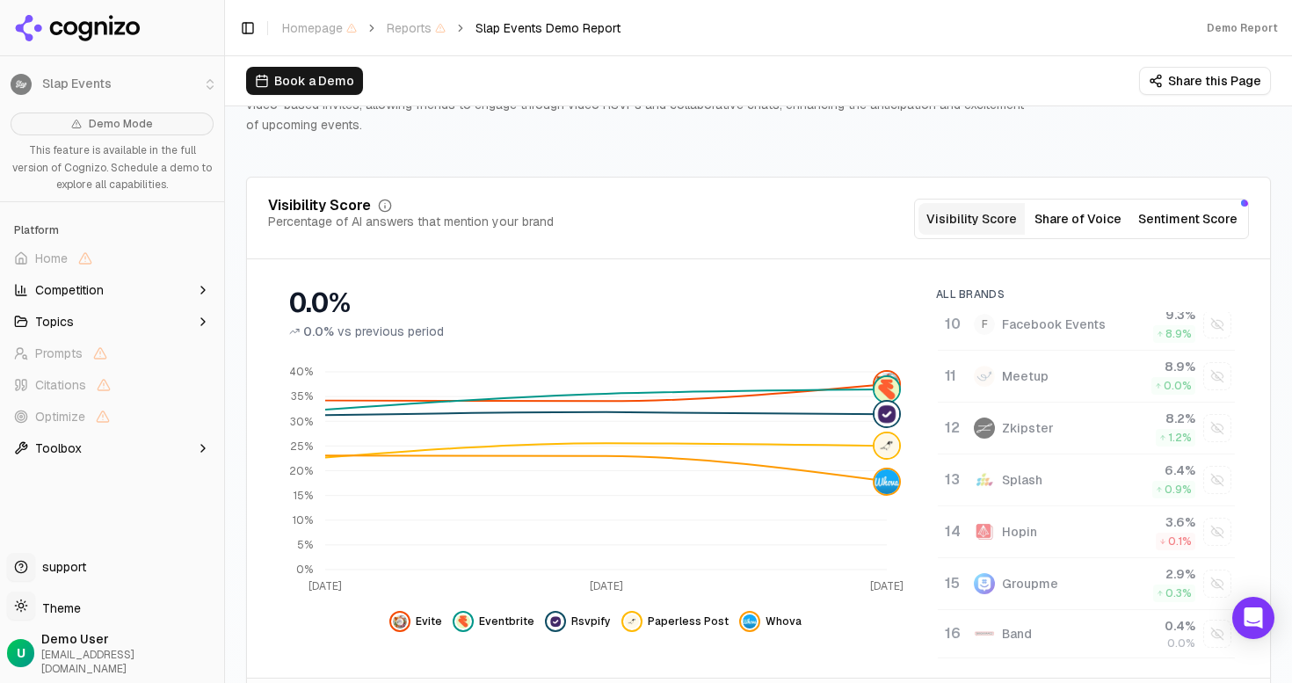
scroll to position [519, 0]
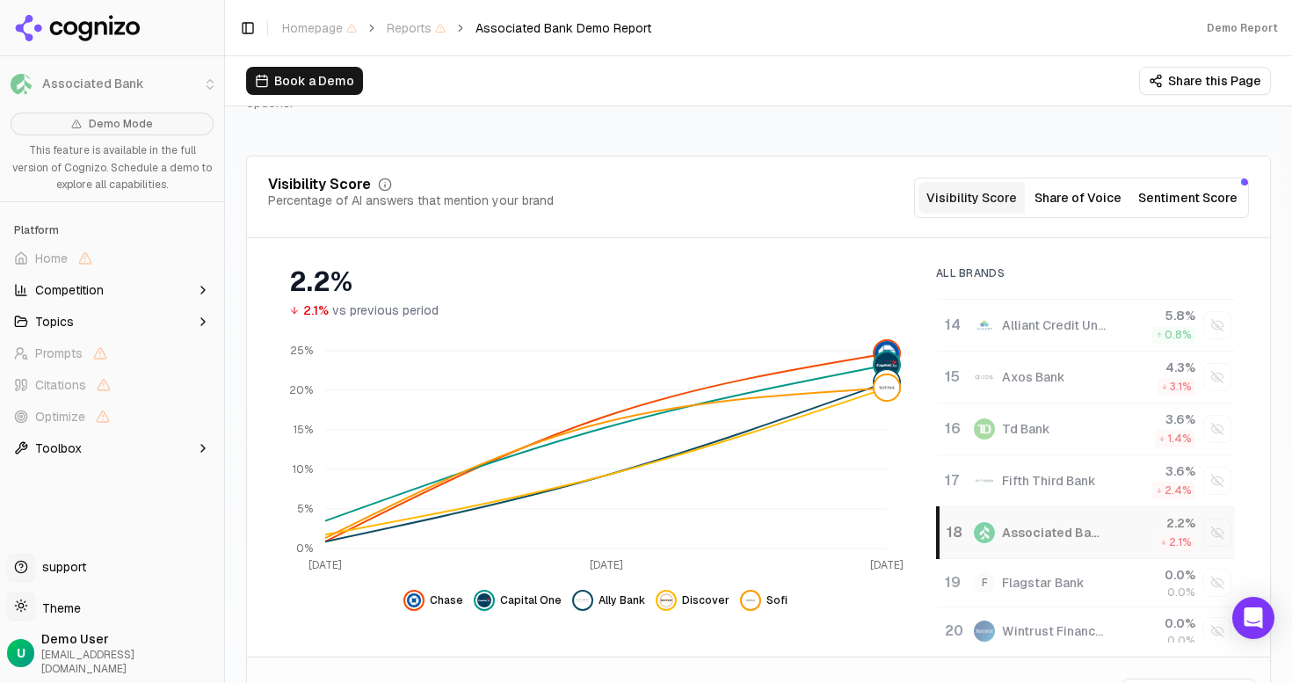
scroll to position [668, 0]
click at [1054, 504] on td "Associated Bank" at bounding box center [1041, 530] width 154 height 52
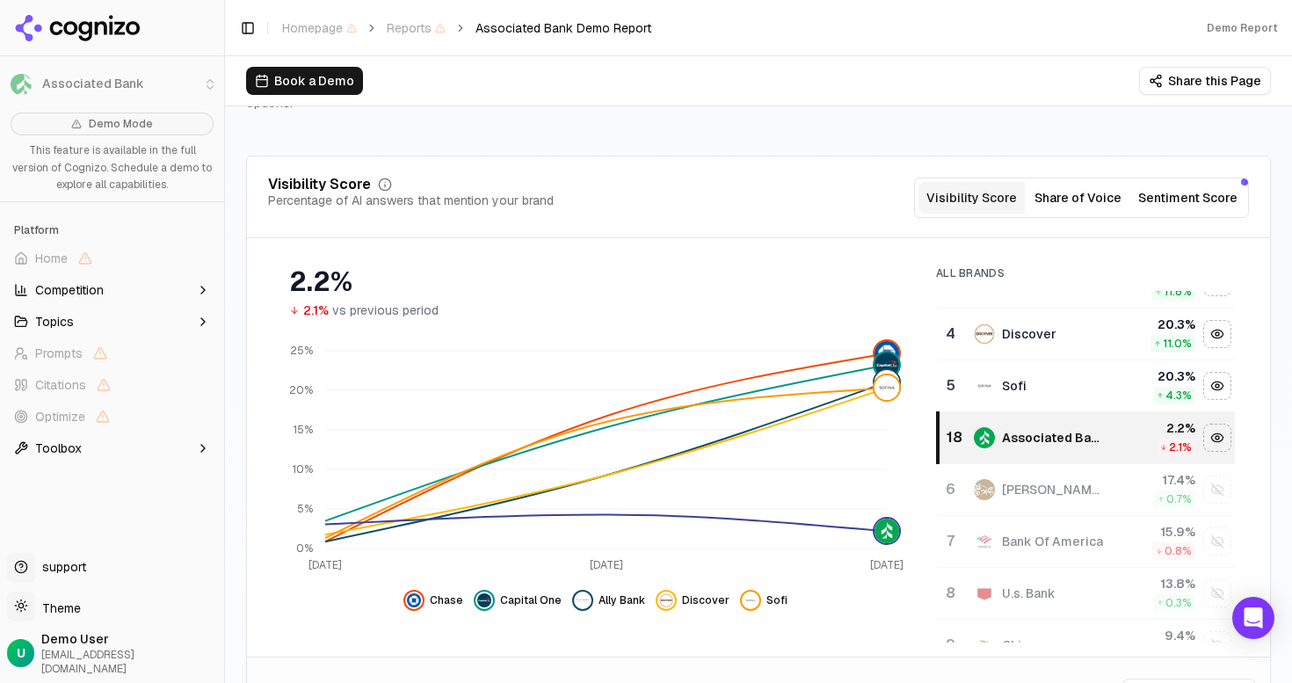
scroll to position [0, 0]
